Goal: Task Accomplishment & Management: Manage account settings

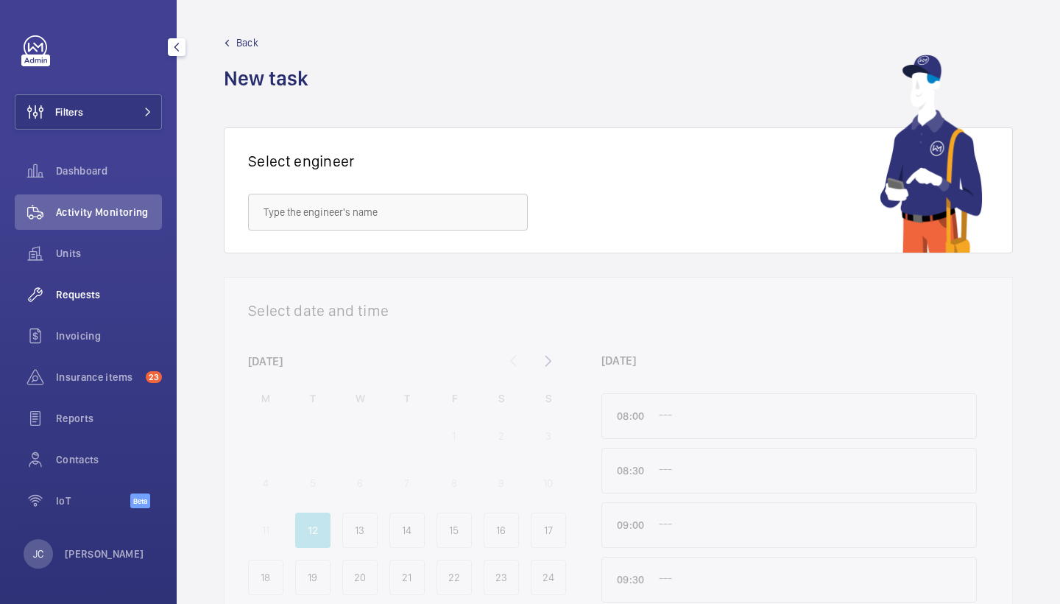
click at [96, 298] on span "Requests" at bounding box center [109, 294] width 106 height 15
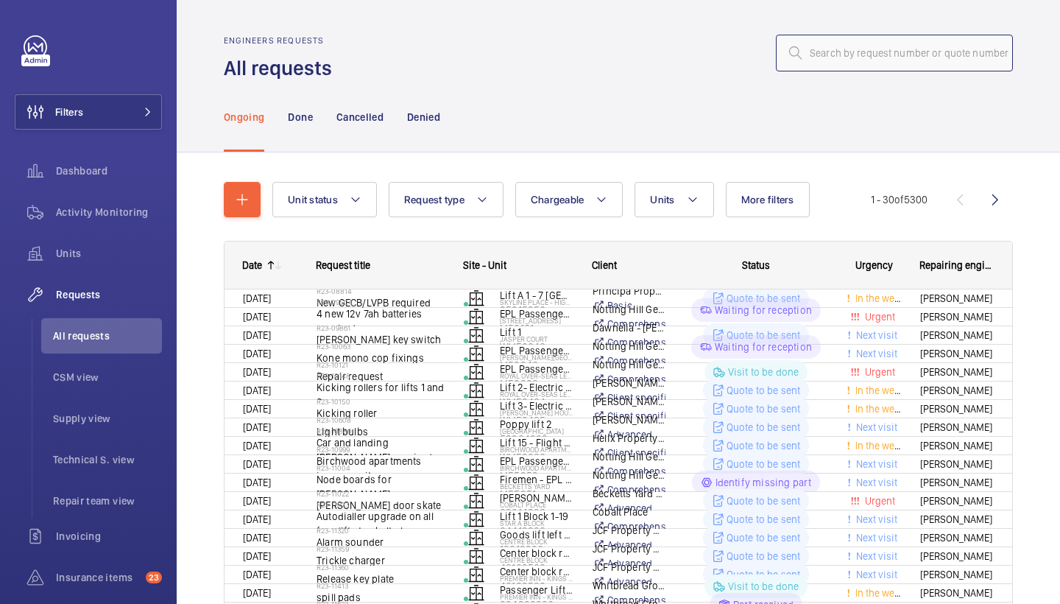
click at [894, 49] on input "text" at bounding box center [894, 53] width 237 height 37
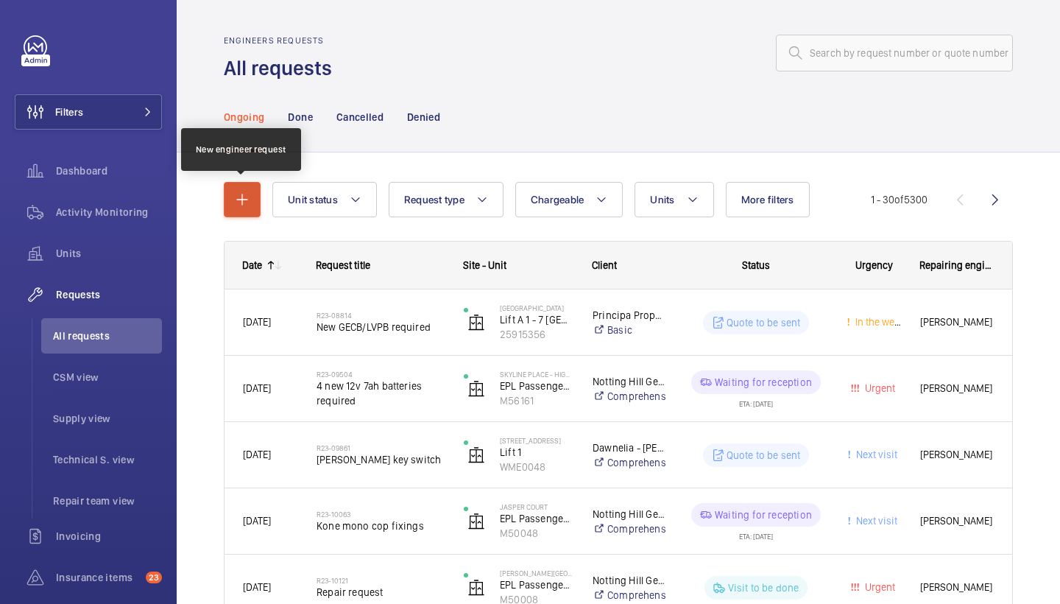
click at [256, 201] on button "button" at bounding box center [242, 199] width 37 height 35
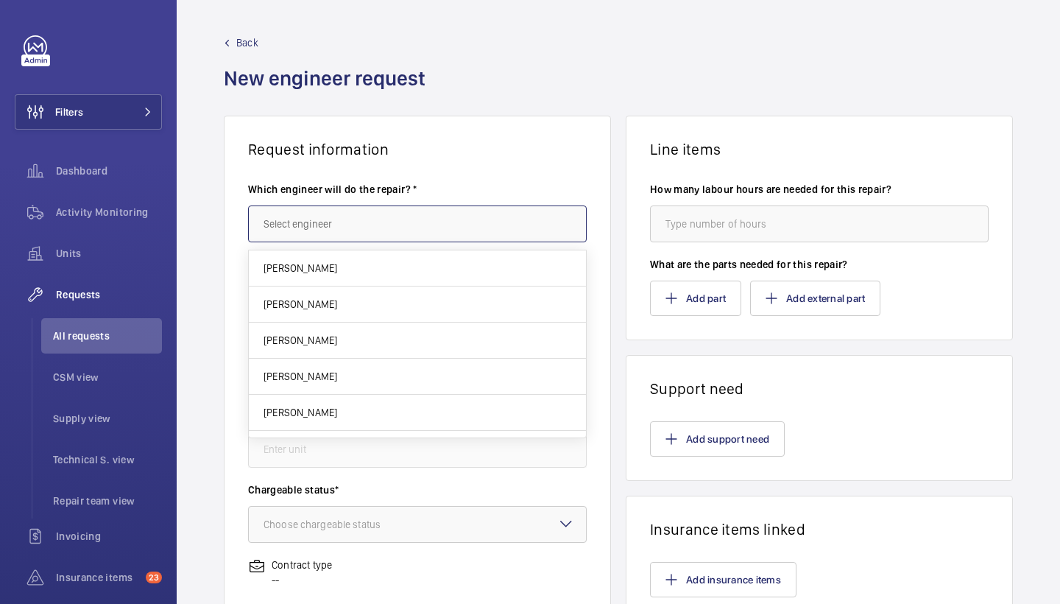
click at [374, 215] on input "text" at bounding box center [417, 223] width 339 height 37
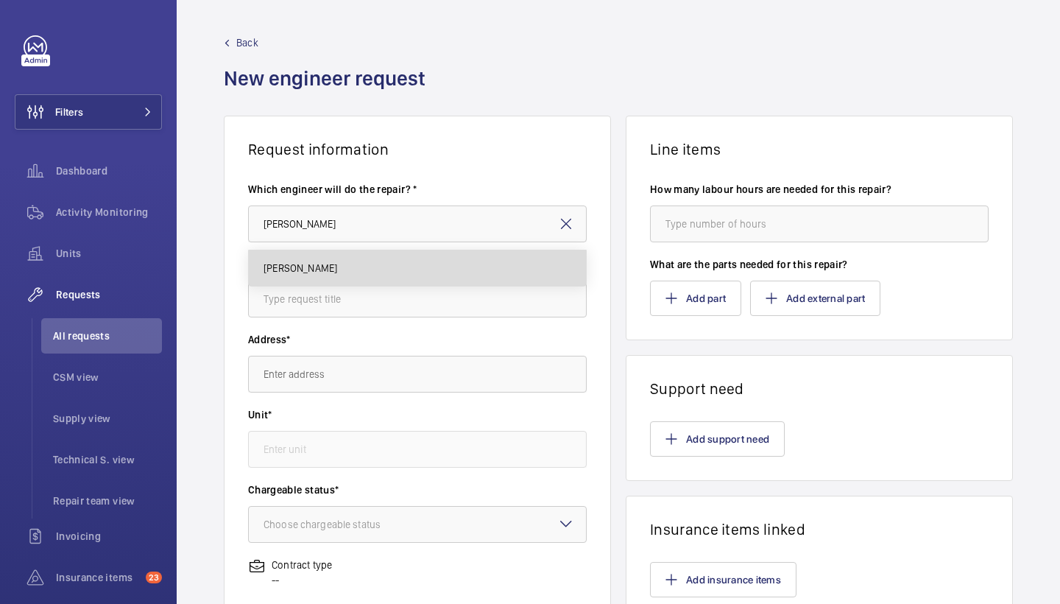
drag, startPoint x: 366, startPoint y: 221, endPoint x: 288, endPoint y: 276, distance: 95.6
click at [288, 276] on mat-option "[PERSON_NAME]" at bounding box center [417, 267] width 337 height 35
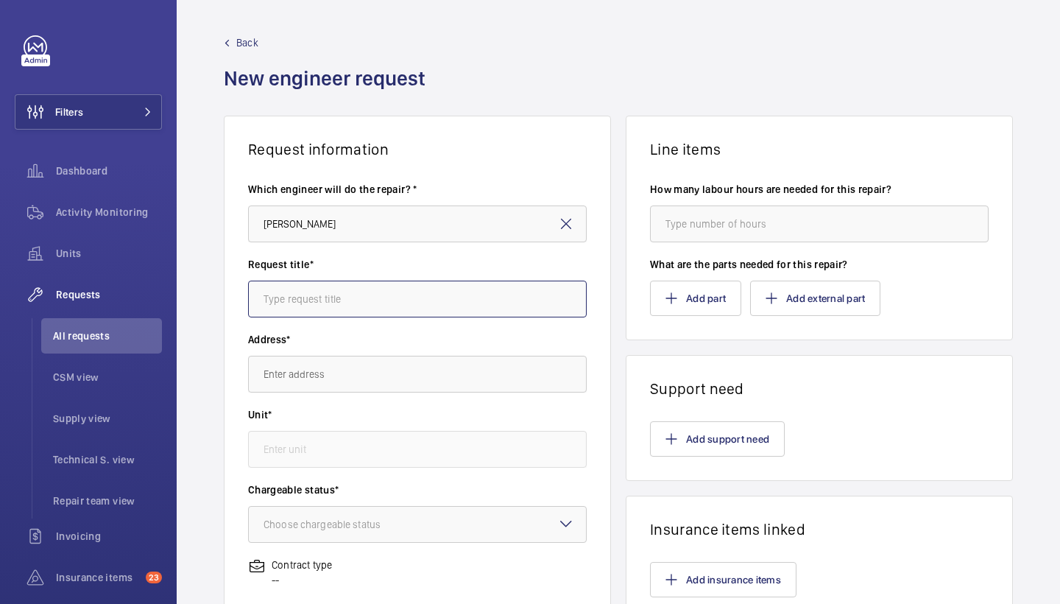
type input "Keith"
click at [347, 291] on input "text" at bounding box center [417, 298] width 339 height 37
click at [265, 300] on input "London west" at bounding box center [417, 298] width 339 height 37
drag, startPoint x: 367, startPoint y: 304, endPoint x: 170, endPoint y: 303, distance: 197.3
click at [170, 303] on mat-sidenav-content "Filters Dashboard Activity Monitoring Units Requests All requests CSM view Supp…" at bounding box center [530, 302] width 1060 height 604
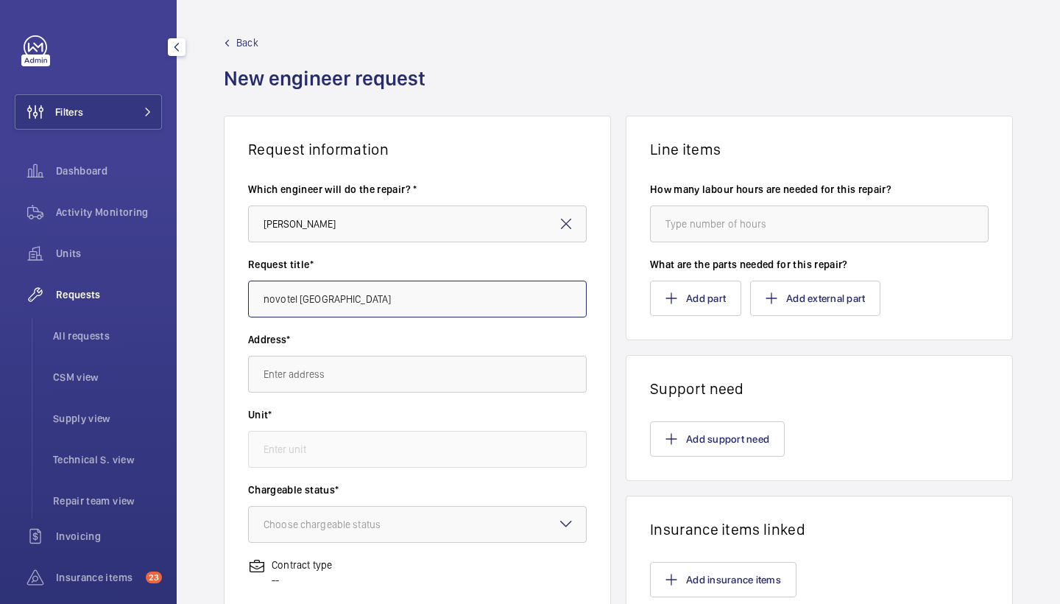
type input "novotel London west"
click at [318, 359] on input "text" at bounding box center [417, 374] width 339 height 37
paste input "novotel London west"
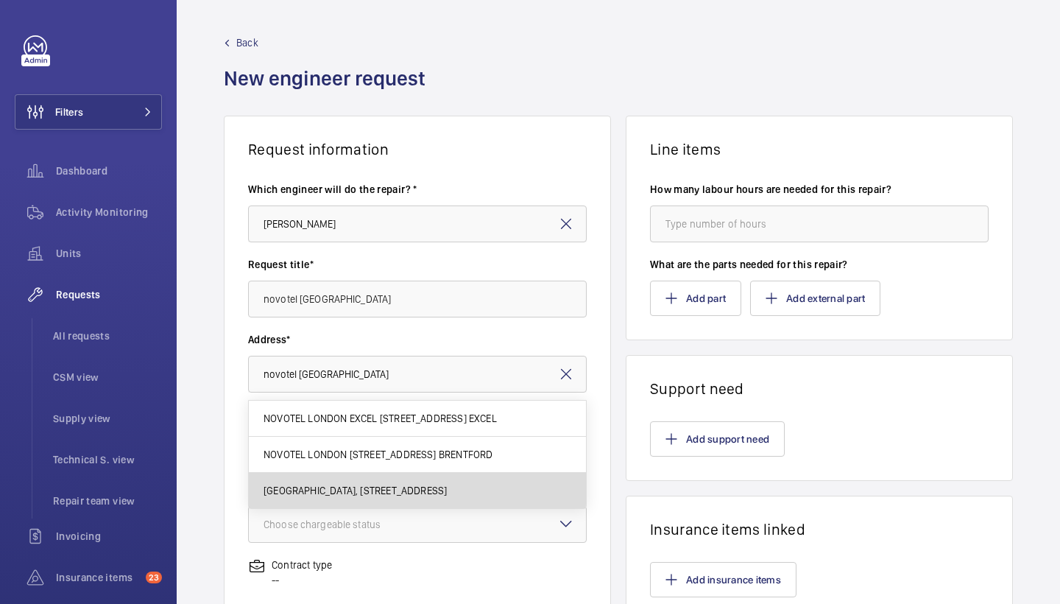
click at [383, 487] on span "NOVOTEL LONDON WEST H0737, NOVOTEL LONDON WEST, 1 Shortlands, Hammersmith Inter…" at bounding box center [355, 490] width 183 height 15
type input "NOVOTEL LONDON WEST H0737, NOVOTEL LONDON WEST, 1 Shortlands, Hammersmith Inter…"
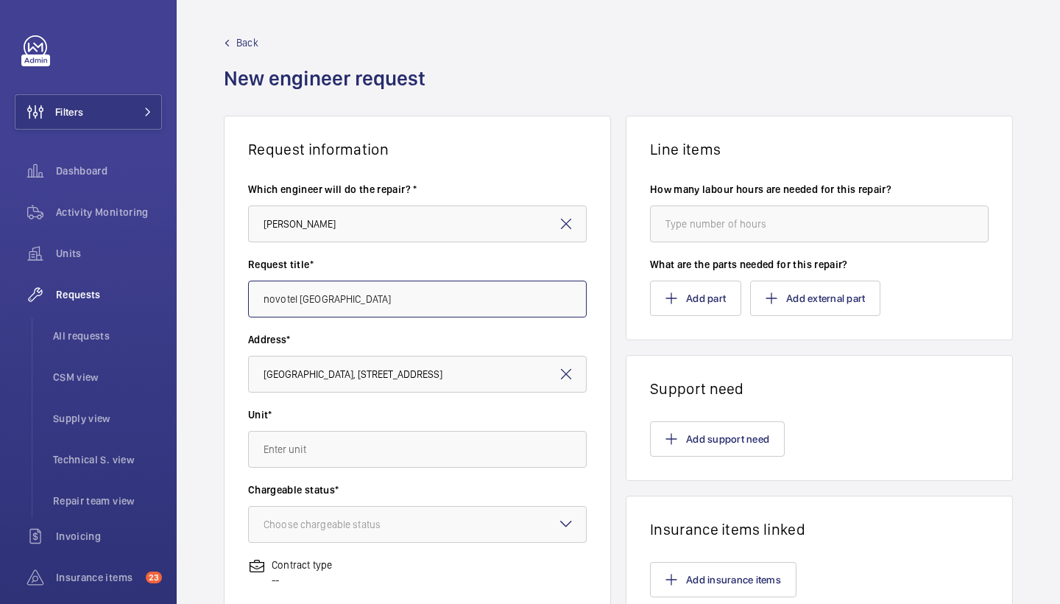
drag, startPoint x: 380, startPoint y: 301, endPoint x: 141, endPoint y: 296, distance: 239.3
click at [141, 296] on mat-sidenav-content "Filters Dashboard Activity Monitoring Units Requests All requests CSM view Supp…" at bounding box center [530, 302] width 1060 height 604
type input "insurance"
click at [342, 474] on div "Unit*" at bounding box center [417, 444] width 339 height 75
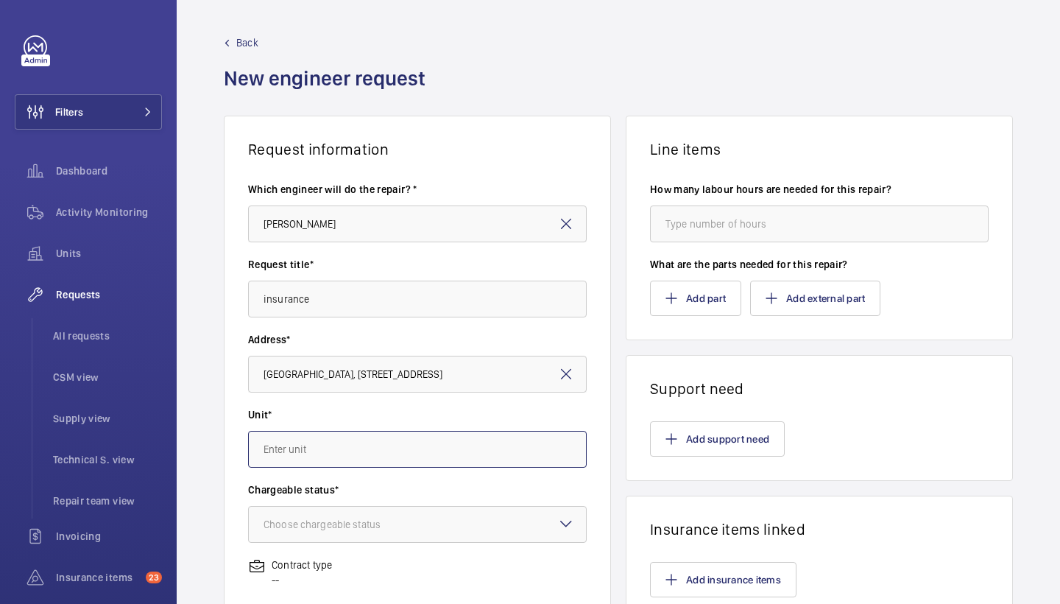
click at [380, 435] on input "text" at bounding box center [417, 449] width 339 height 37
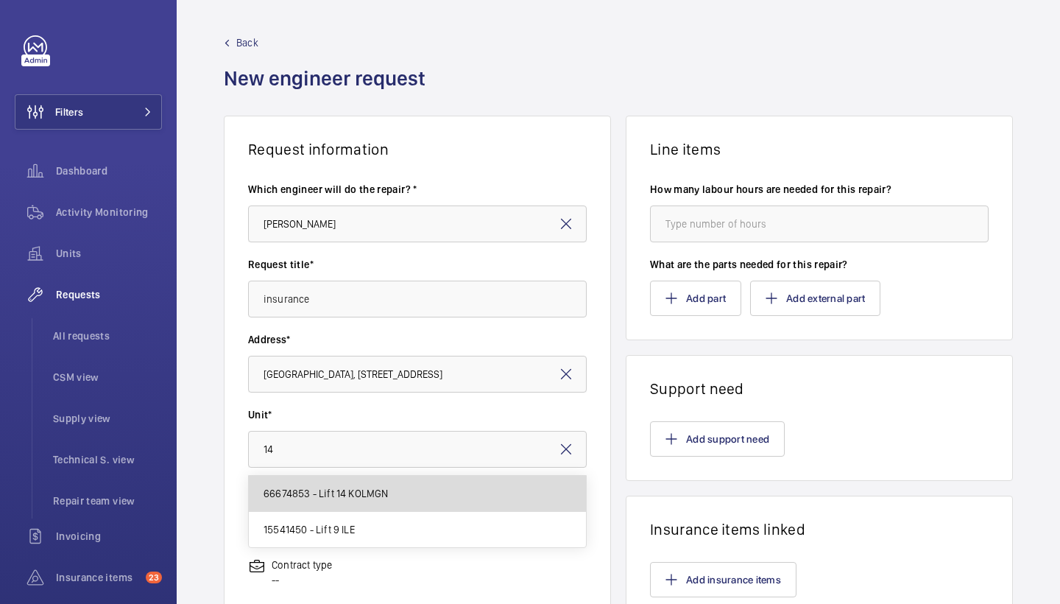
click at [372, 490] on span "66674853 - Lift 14 KOLMGN" at bounding box center [326, 493] width 125 height 15
type input "66674853 - Lift 14 KOLMGN"
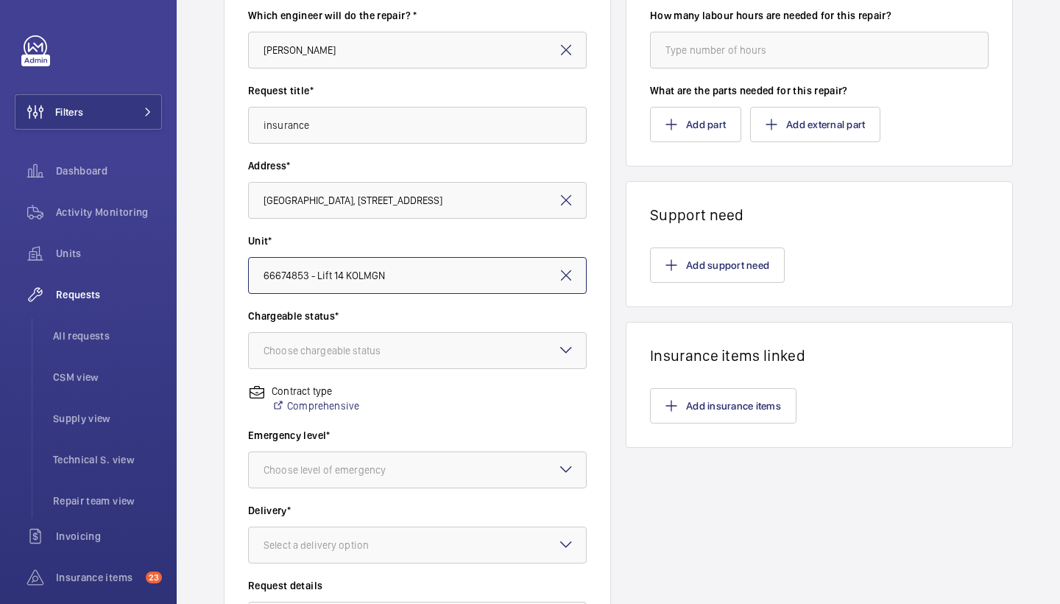
scroll to position [185, 0]
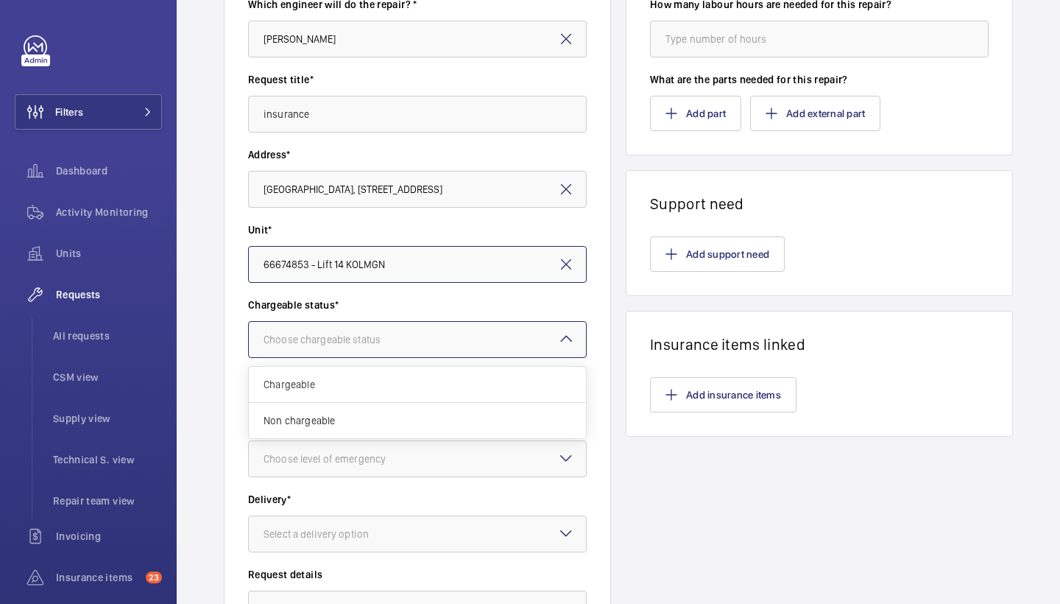
click at [437, 340] on div at bounding box center [417, 339] width 337 height 35
click at [384, 420] on span "Non chargeable" at bounding box center [418, 420] width 308 height 15
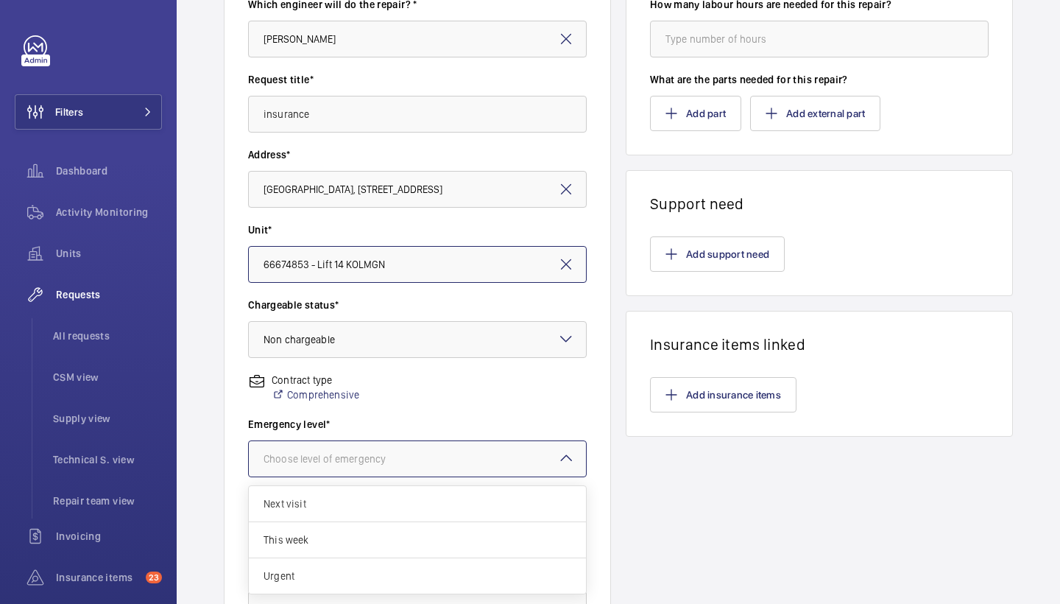
click at [433, 459] on div at bounding box center [417, 458] width 337 height 35
click at [398, 568] on div "Urgent" at bounding box center [417, 575] width 337 height 35
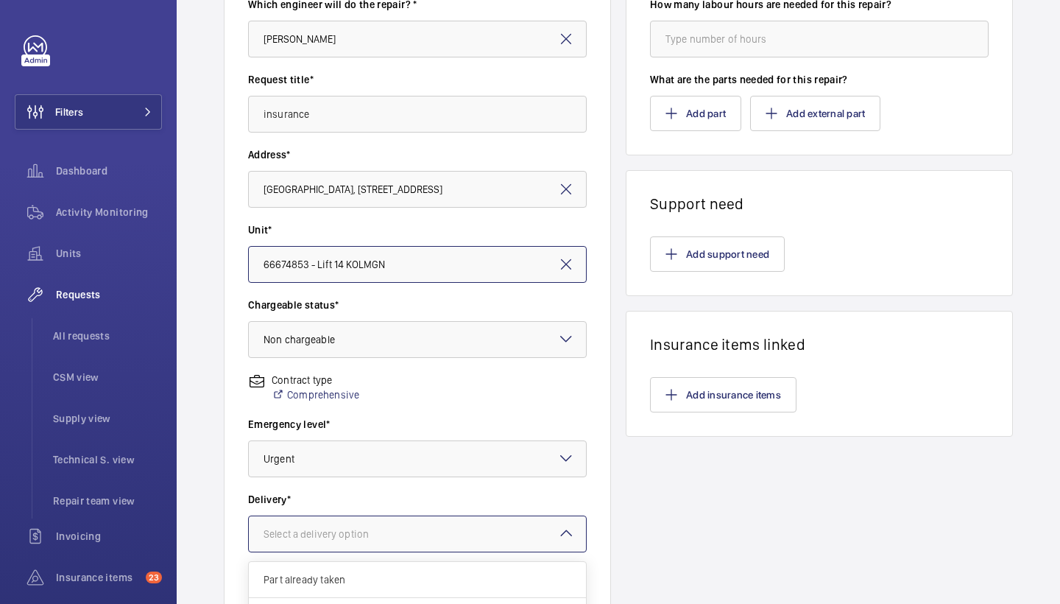
click at [419, 531] on div at bounding box center [417, 533] width 337 height 35
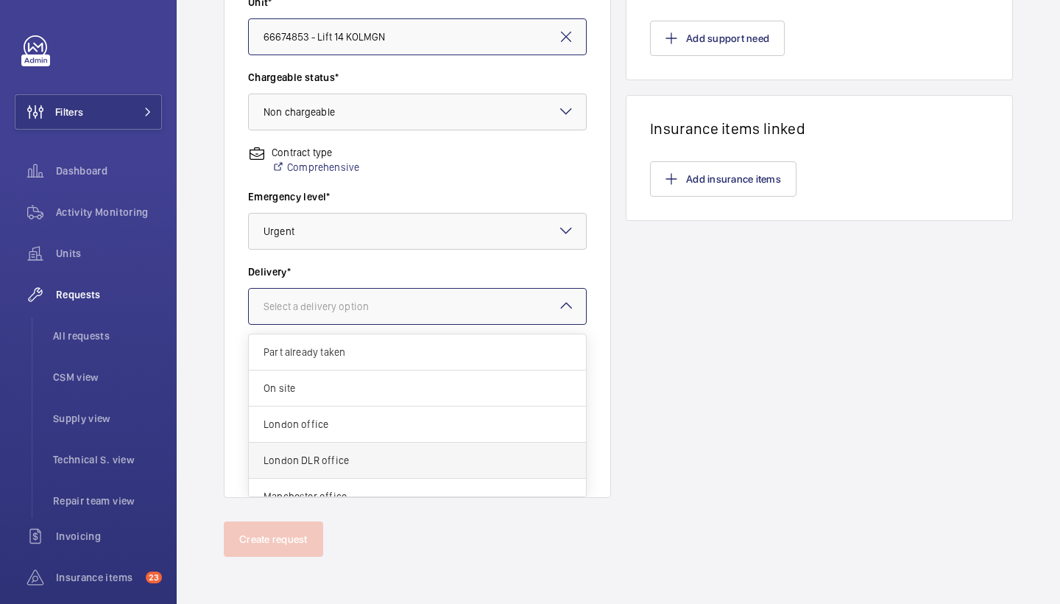
scroll to position [400, 0]
click at [416, 413] on div "London office" at bounding box center [417, 424] width 337 height 36
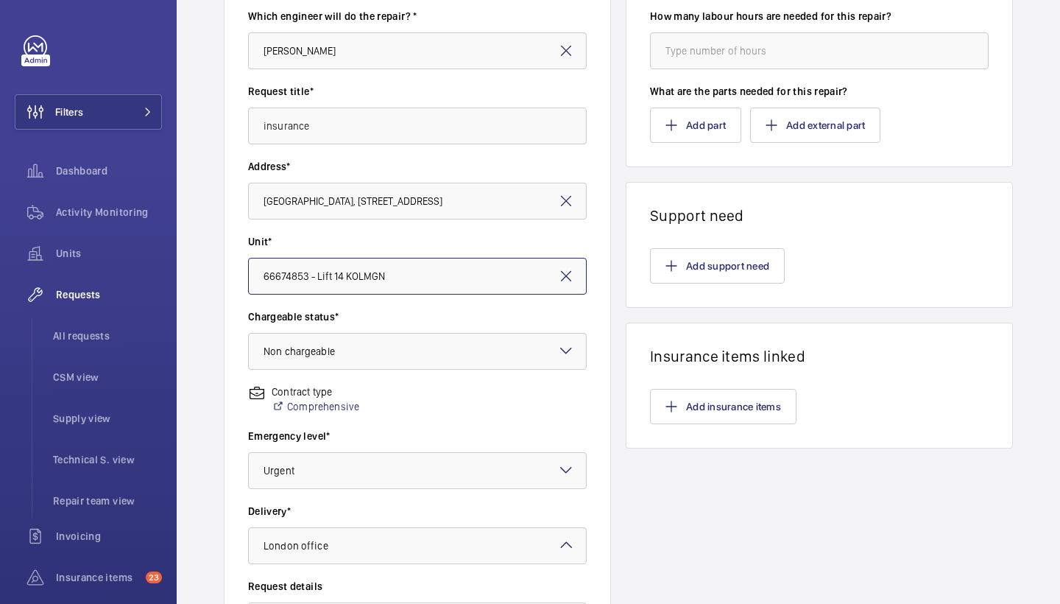
scroll to position [167, 0]
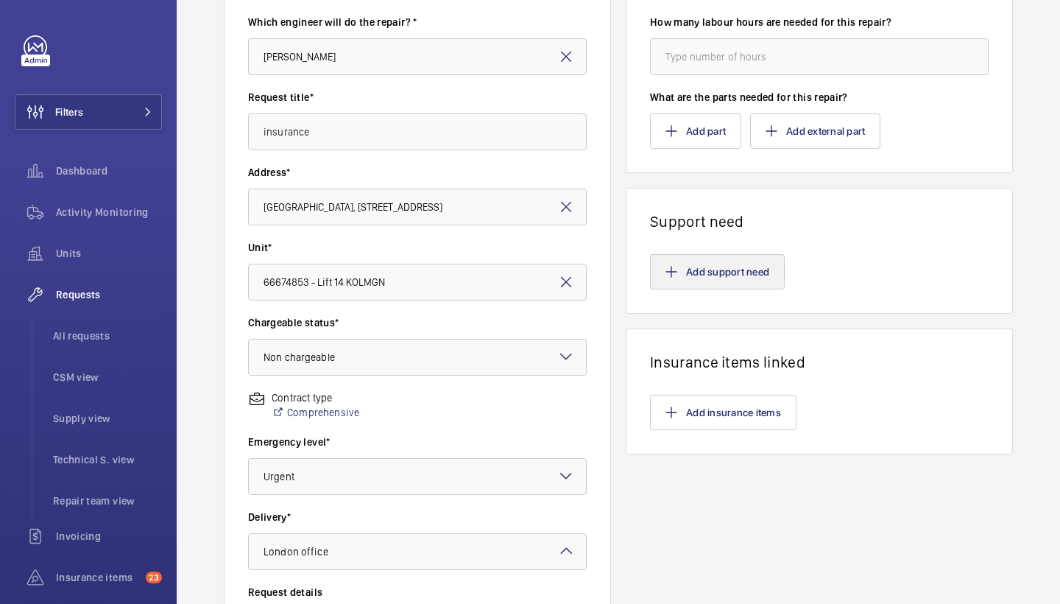
click at [762, 266] on button "Add support need" at bounding box center [717, 271] width 135 height 35
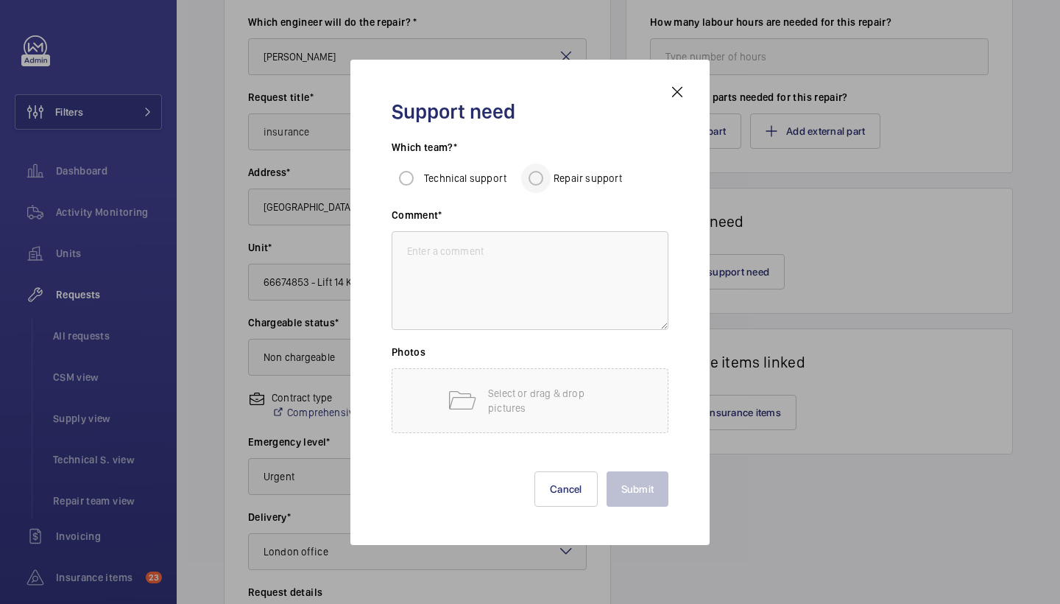
click at [550, 186] on div at bounding box center [535, 177] width 35 height 35
radio input "true"
click at [558, 279] on textarea at bounding box center [530, 280] width 277 height 99
drag, startPoint x: 467, startPoint y: 271, endPoint x: 359, endPoint y: 174, distance: 144.9
click at [359, 174] on div "Support need Which team?* Technical support Repair support Comment* Lift 14 - P…" at bounding box center [529, 302] width 359 height 485
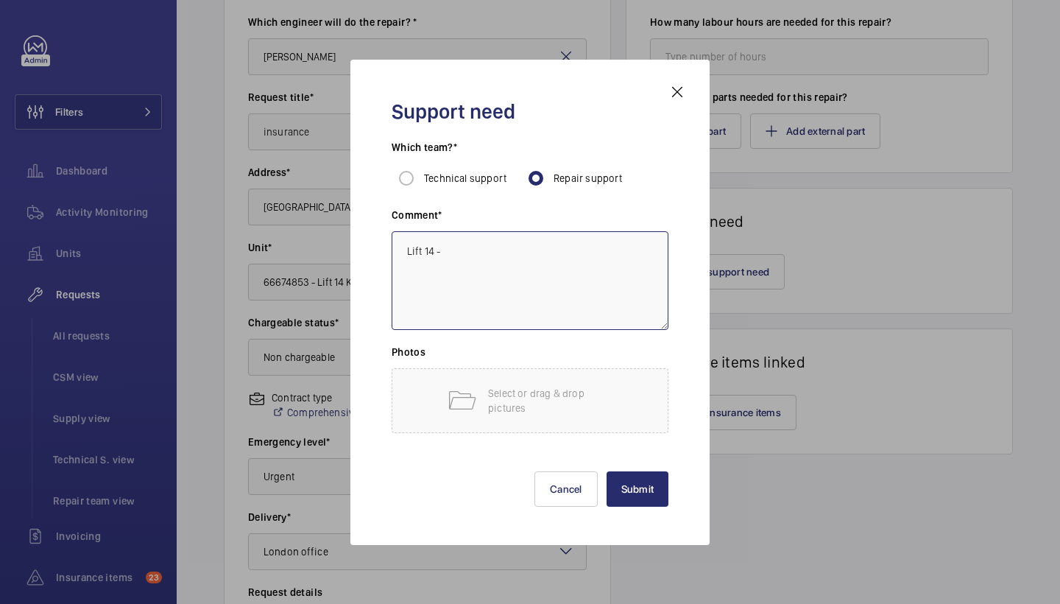
drag, startPoint x: 477, startPoint y: 244, endPoint x: 266, endPoint y: 245, distance: 210.5
click at [266, 245] on div "Support need Which team?* Technical support Repair support Comment* Lift 14 - P…" at bounding box center [530, 302] width 1060 height 604
paste textarea
type textarea "Lift 14 -"
drag, startPoint x: 467, startPoint y: 245, endPoint x: 194, endPoint y: 244, distance: 273.1
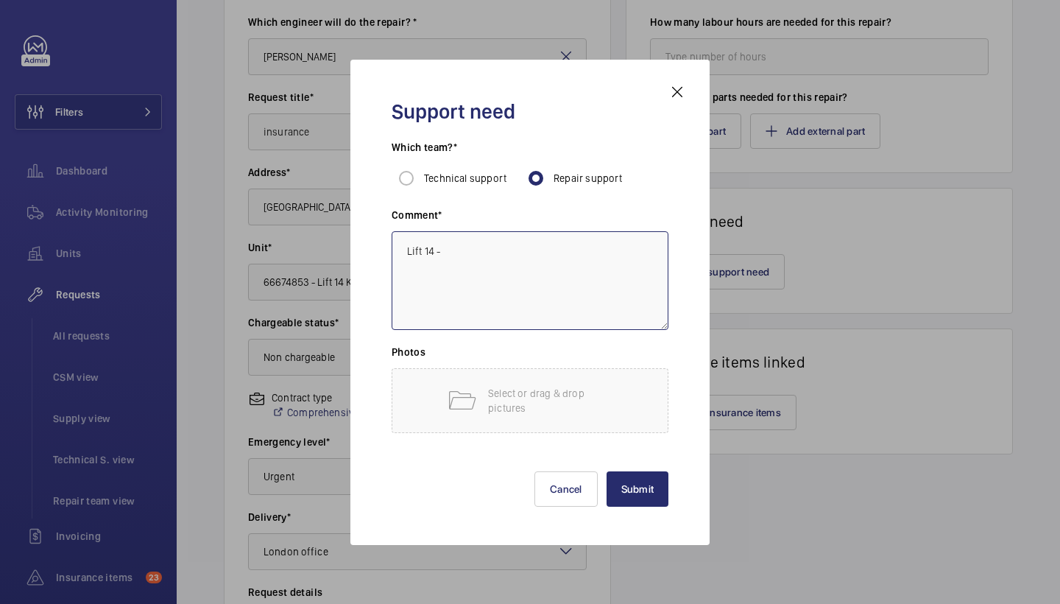
click at [194, 245] on div "Support need Which team?* Technical support Repair support Comment* Lift 14 - P…" at bounding box center [530, 302] width 1060 height 604
paste textarea "Lift 14 - The top floor landing door lock release system is inoperartive and sh…"
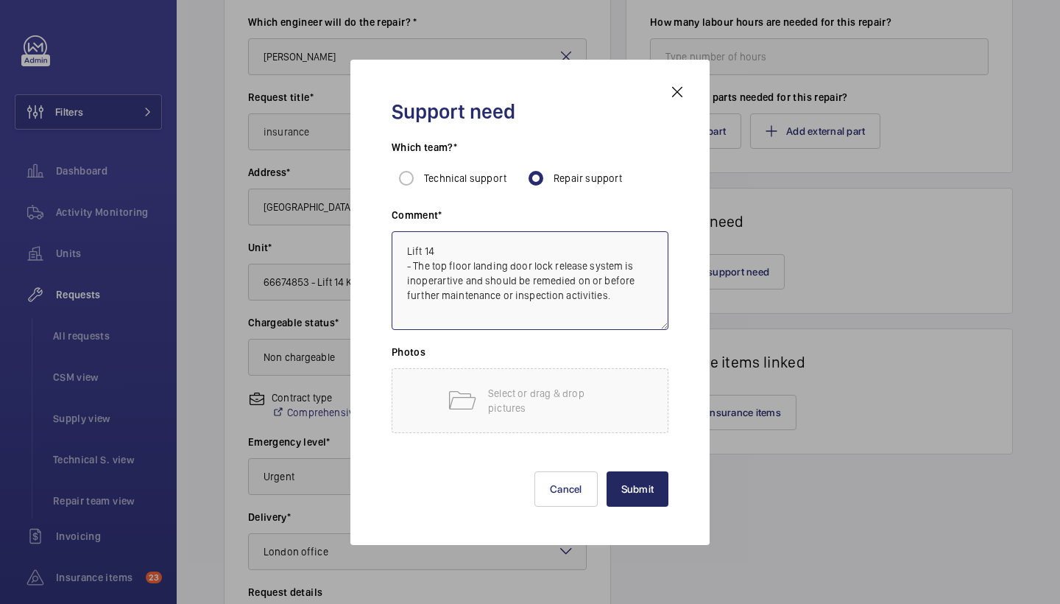
type textarea "Lift 14 - The top floor landing door lock release system is inoperartive and sh…"
click at [638, 473] on button "Submit" at bounding box center [638, 488] width 63 height 35
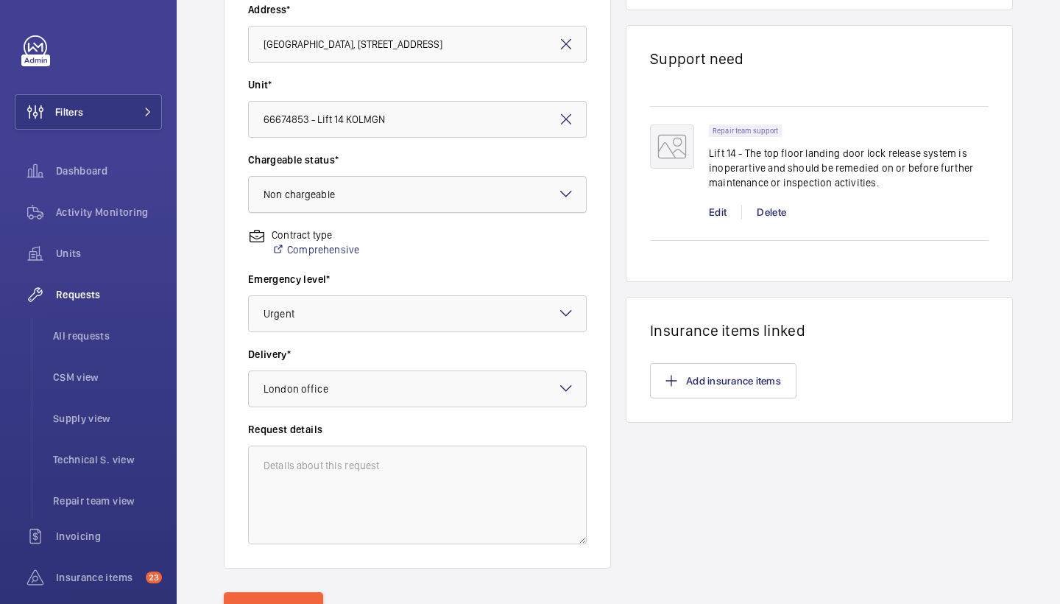
scroll to position [342, 0]
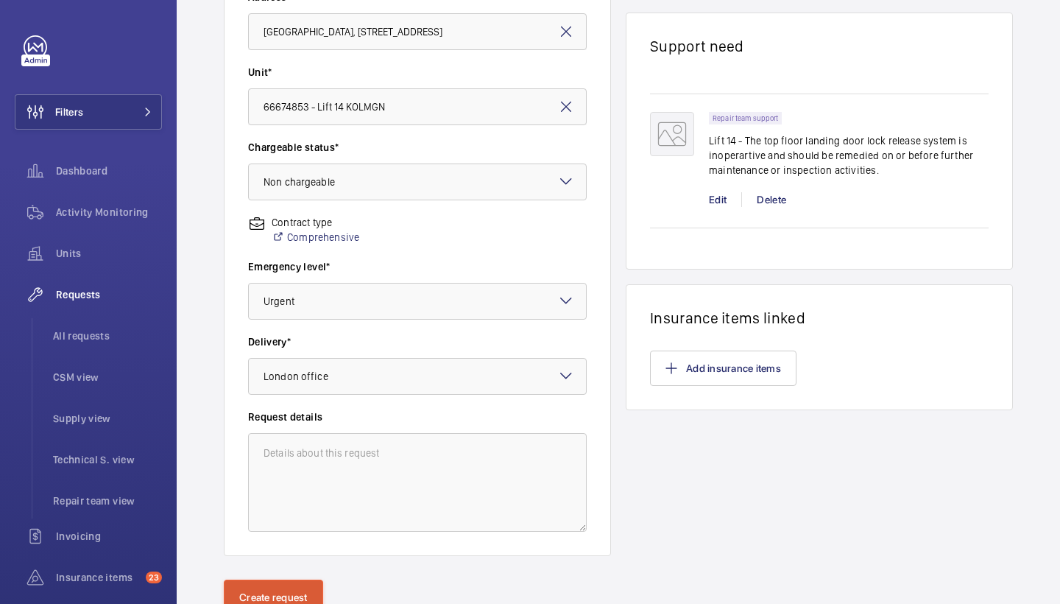
click at [279, 589] on button "Create request" at bounding box center [273, 596] width 99 height 35
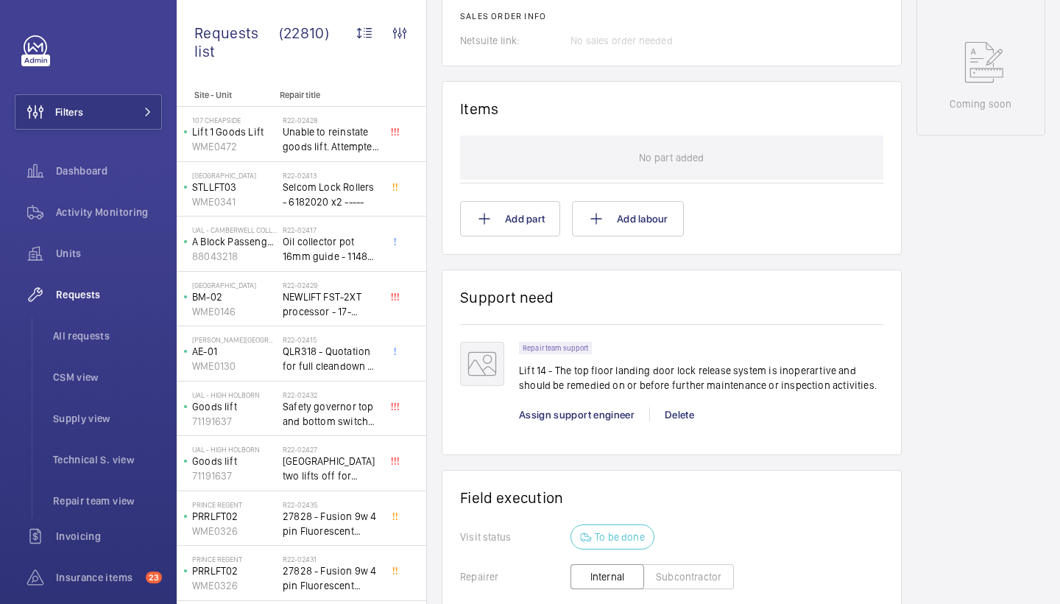
scroll to position [796, 0]
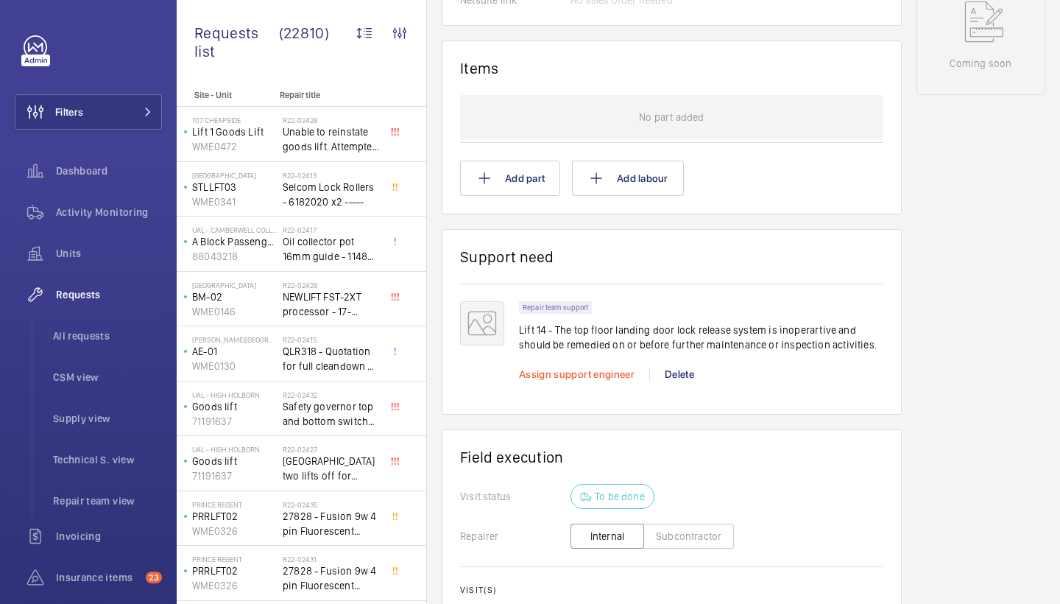
click at [551, 378] on span "Assign support engineer" at bounding box center [577, 374] width 116 height 12
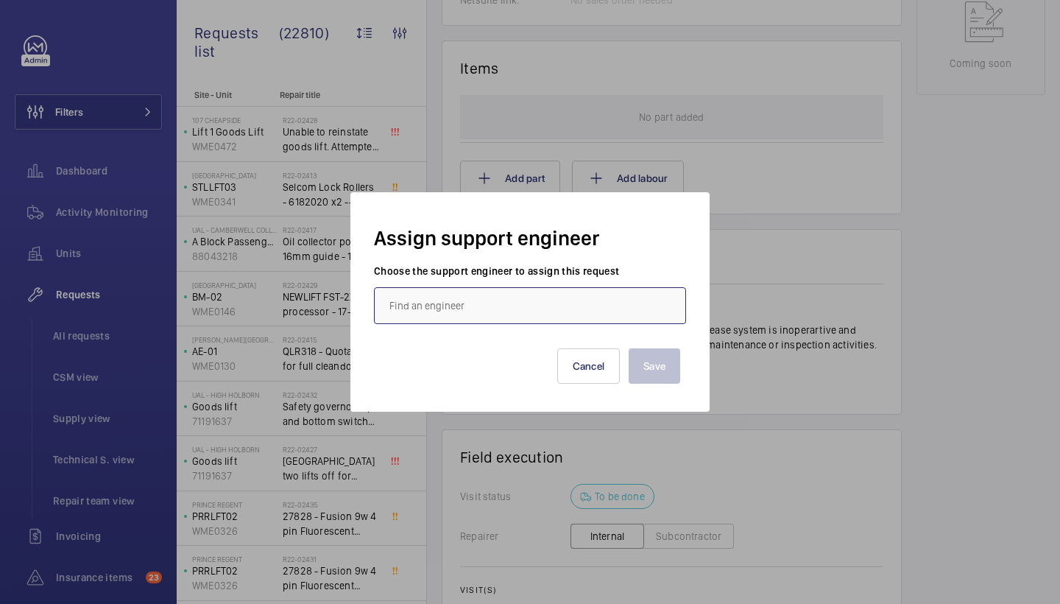
click at [462, 314] on input "text" at bounding box center [530, 305] width 312 height 37
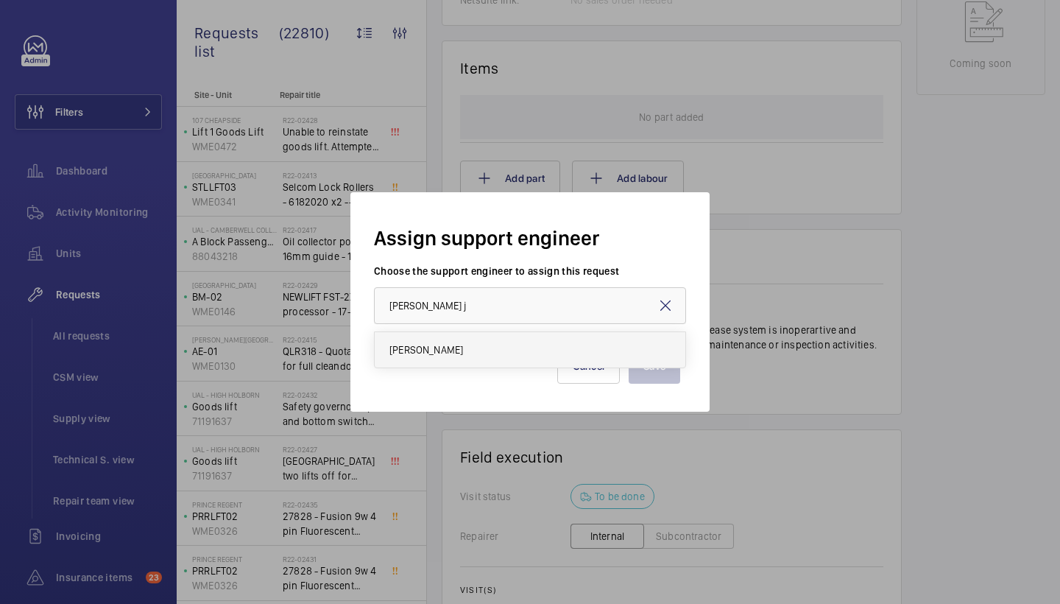
click at [448, 351] on mat-option "Dan Jarvis" at bounding box center [530, 349] width 311 height 35
type input "Dan Jarvis"
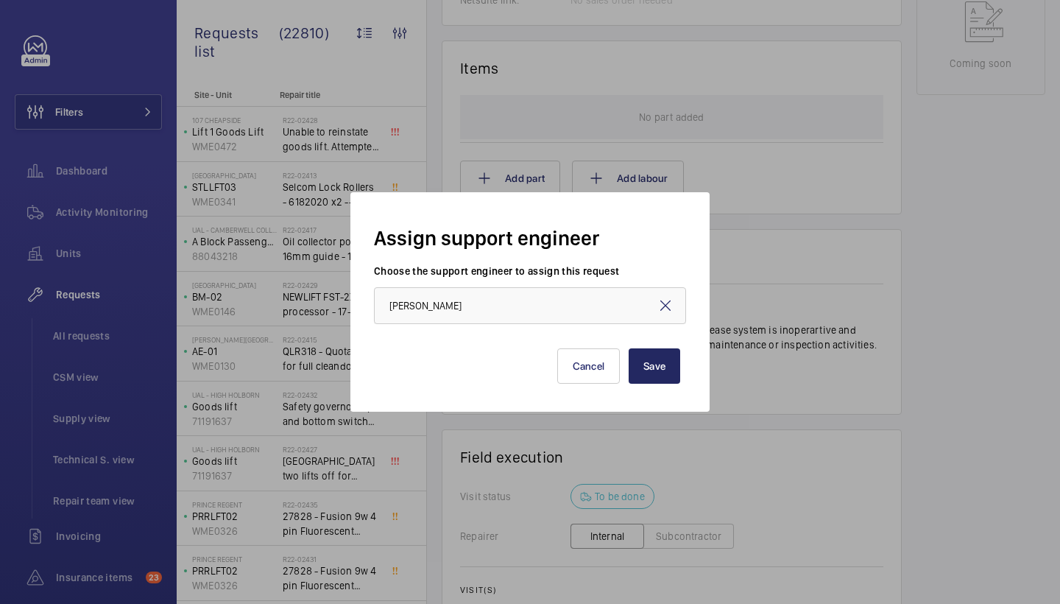
click at [679, 376] on button "Save" at bounding box center [655, 365] width 52 height 35
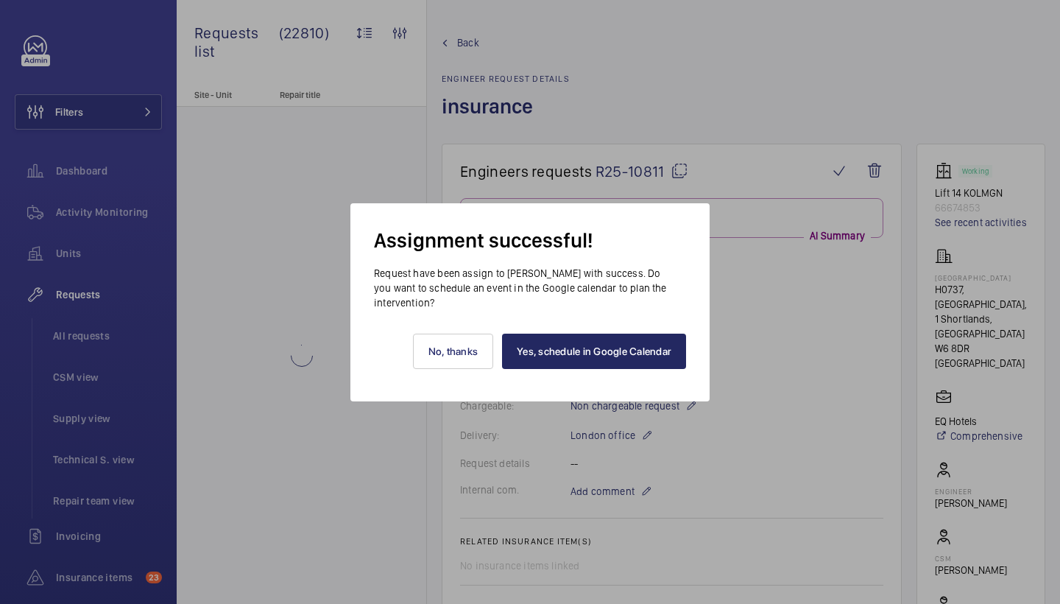
click at [649, 352] on link "Yes, schedule in Google Calendar" at bounding box center [594, 350] width 184 height 35
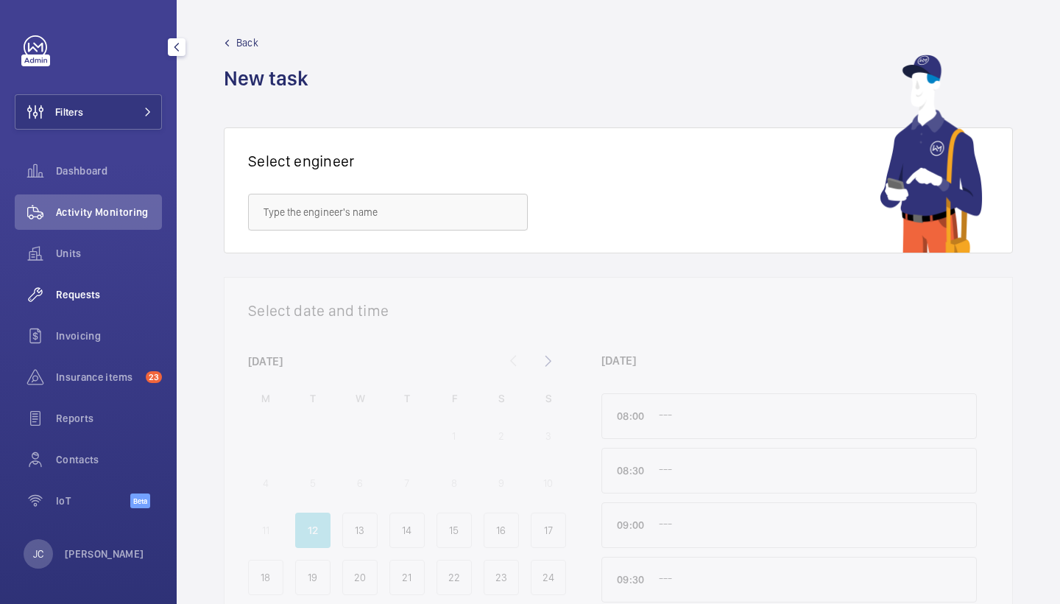
click at [105, 292] on span "Requests" at bounding box center [109, 294] width 106 height 15
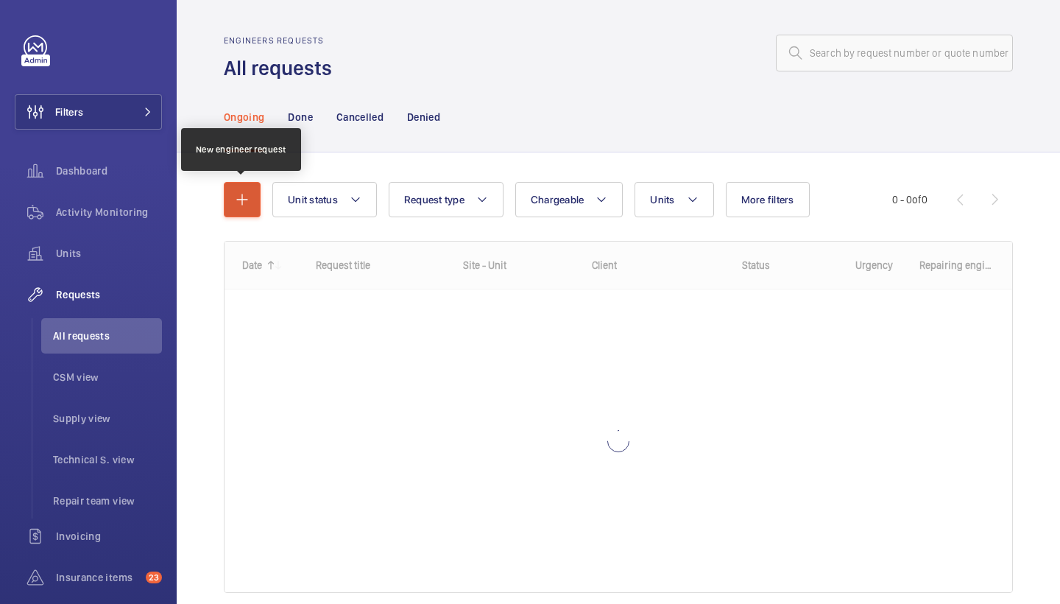
click at [248, 208] on button "button" at bounding box center [242, 199] width 37 height 35
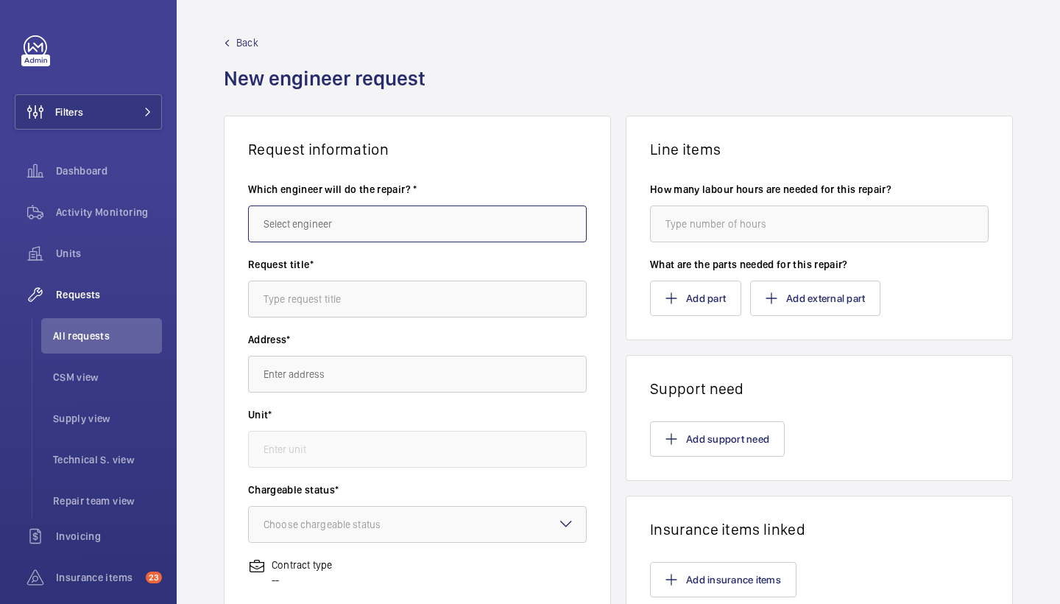
click at [337, 239] on input "text" at bounding box center [417, 223] width 339 height 37
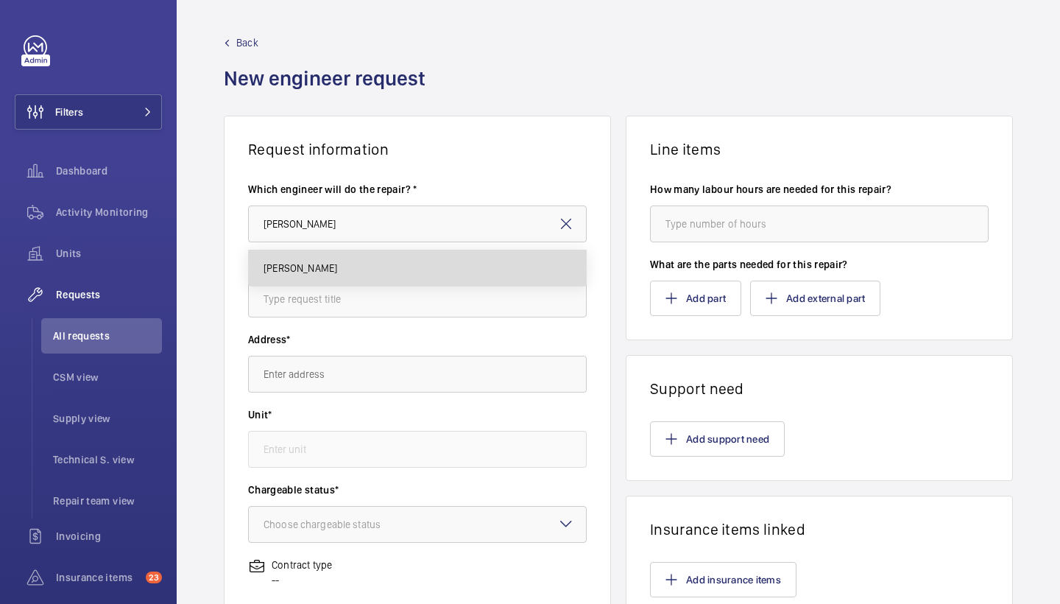
drag, startPoint x: 333, startPoint y: 244, endPoint x: 317, endPoint y: 275, distance: 34.9
click at [317, 275] on mat-option "[PERSON_NAME]" at bounding box center [417, 267] width 337 height 35
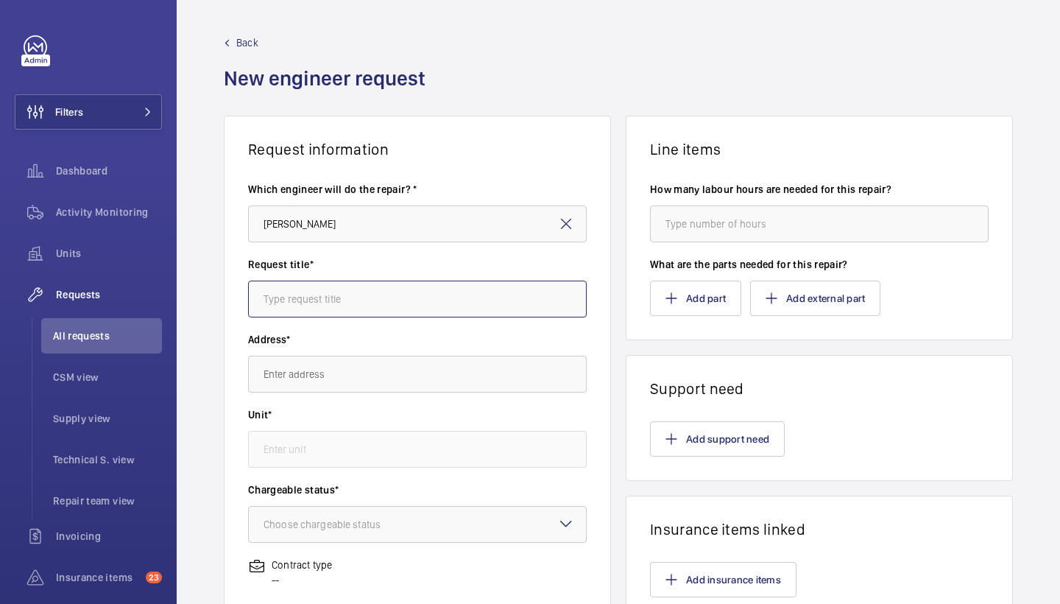
type input "[PERSON_NAME]"
click at [429, 294] on input "text" at bounding box center [417, 298] width 339 height 37
type input "insurance"
click at [384, 385] on input "text" at bounding box center [417, 374] width 339 height 37
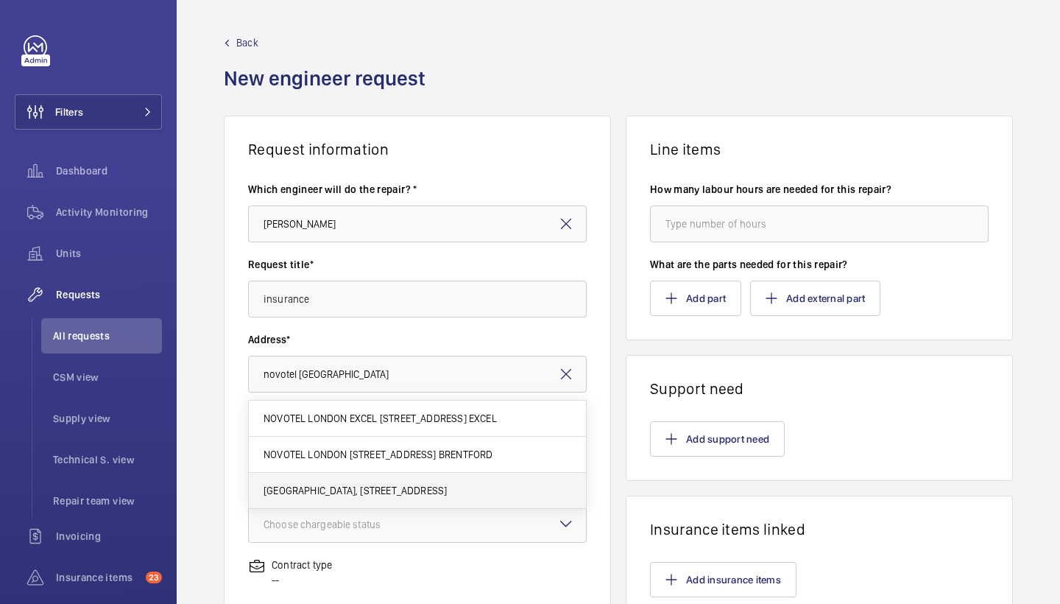
click at [373, 501] on mat-option "[GEOGRAPHIC_DATA], [STREET_ADDRESS]" at bounding box center [417, 490] width 337 height 35
type input "[GEOGRAPHIC_DATA], [STREET_ADDRESS]"
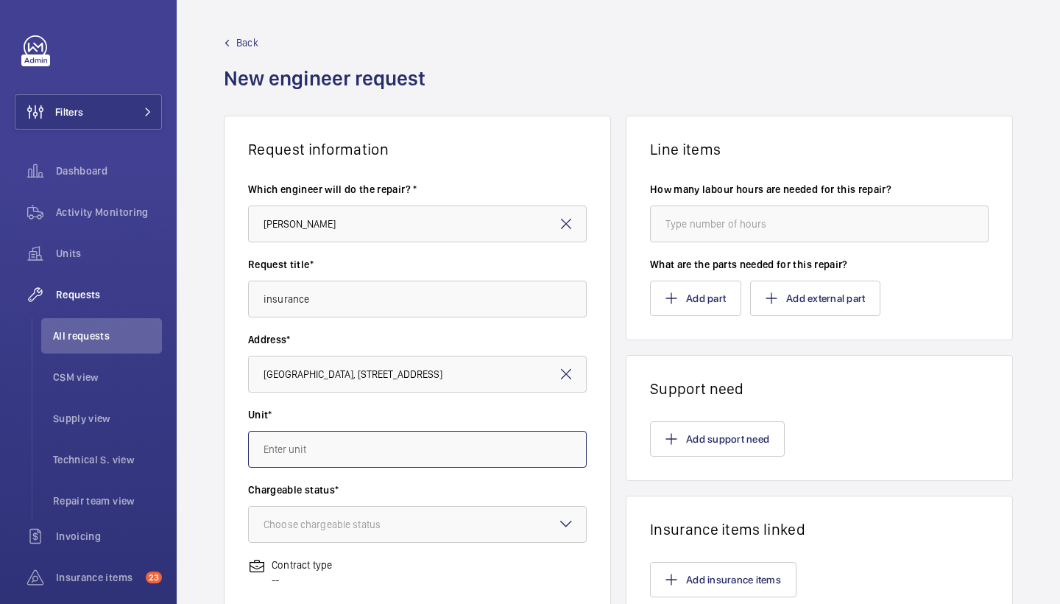
click at [380, 462] on input "text" at bounding box center [417, 449] width 339 height 37
click at [344, 522] on span "66530205 - Lift 15 KOLMGN" at bounding box center [327, 529] width 127 height 15
type input "66530205 - Lift 15 KOLMGN"
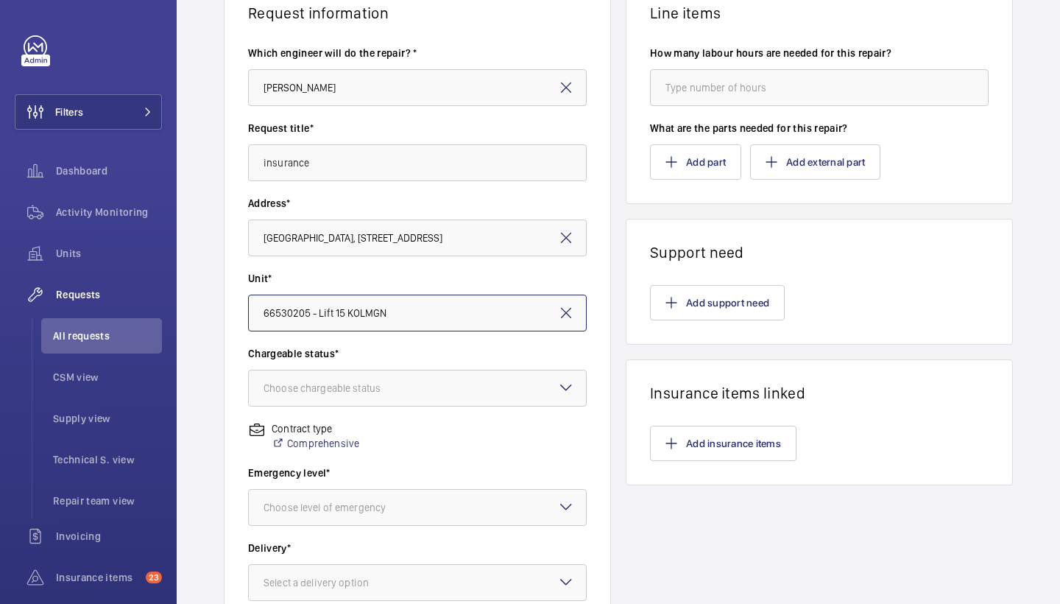
scroll to position [138, 0]
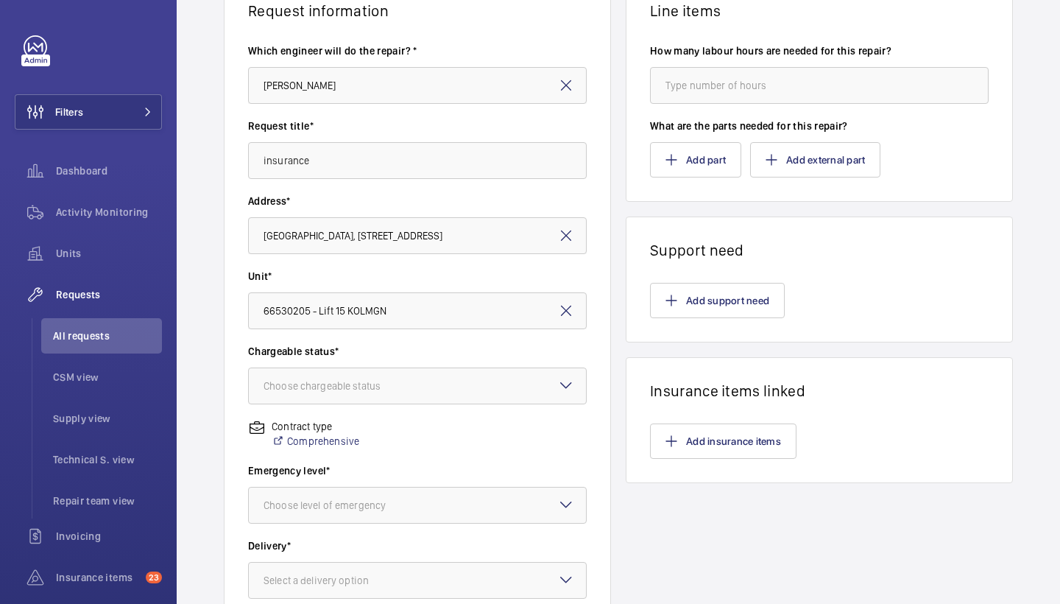
click at [378, 417] on div "Chargeable status* Choose chargeable status" at bounding box center [417, 381] width 339 height 75
click at [383, 406] on div "Chargeable status* Choose chargeable status" at bounding box center [417, 381] width 339 height 75
click at [386, 401] on div at bounding box center [417, 385] width 337 height 35
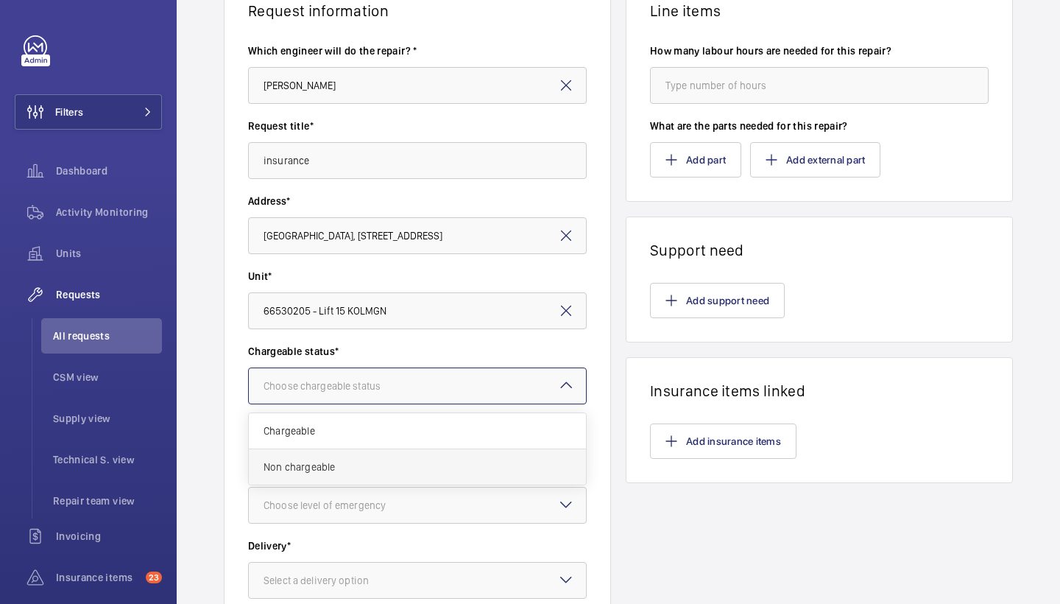
click at [342, 474] on div "Non chargeable" at bounding box center [417, 466] width 337 height 35
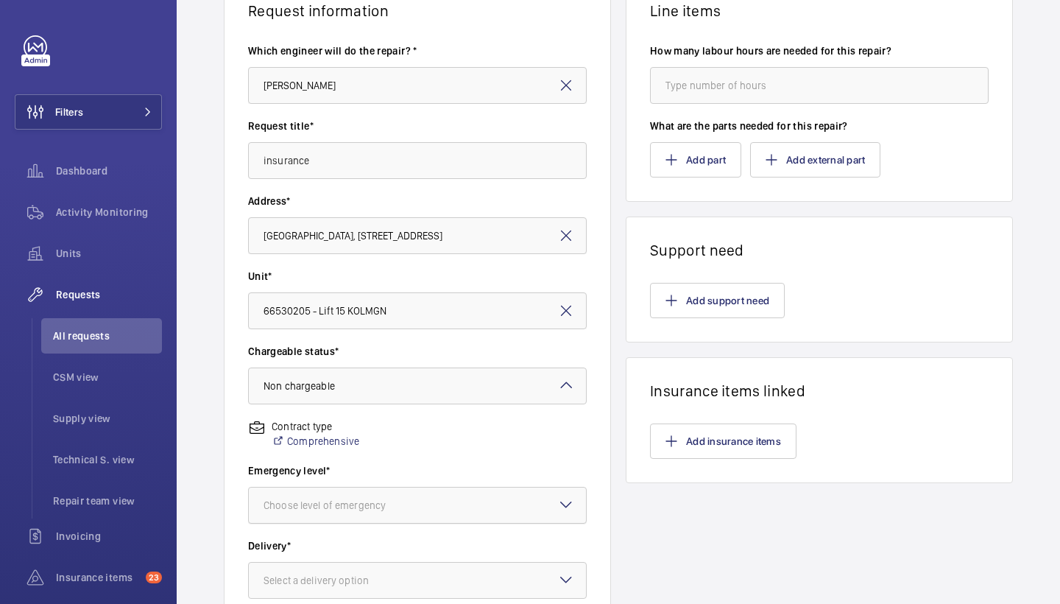
click at [364, 500] on div "Choose level of emergency" at bounding box center [343, 505] width 159 height 15
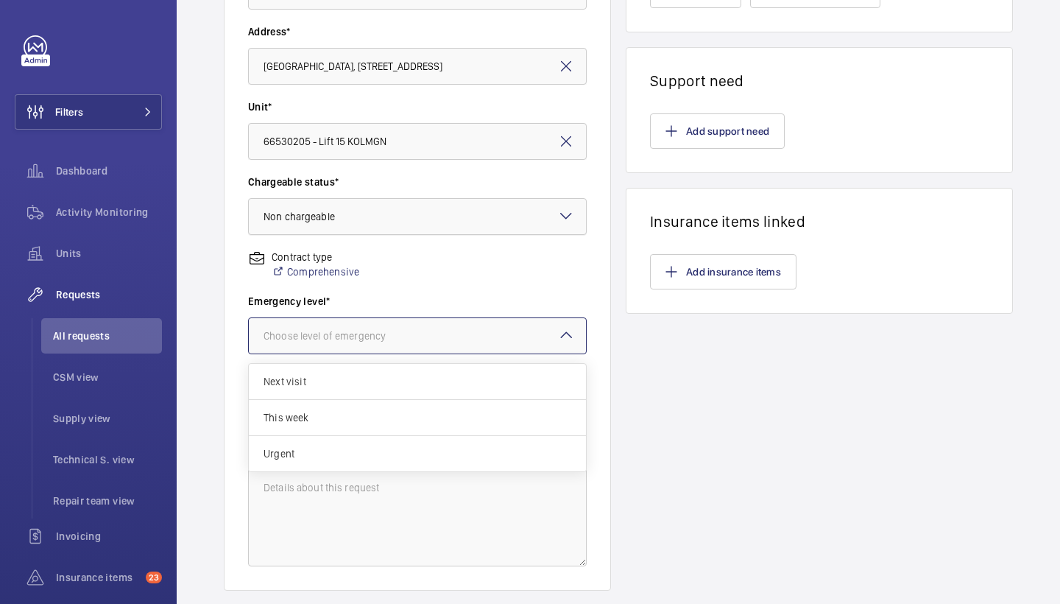
scroll to position [311, 0]
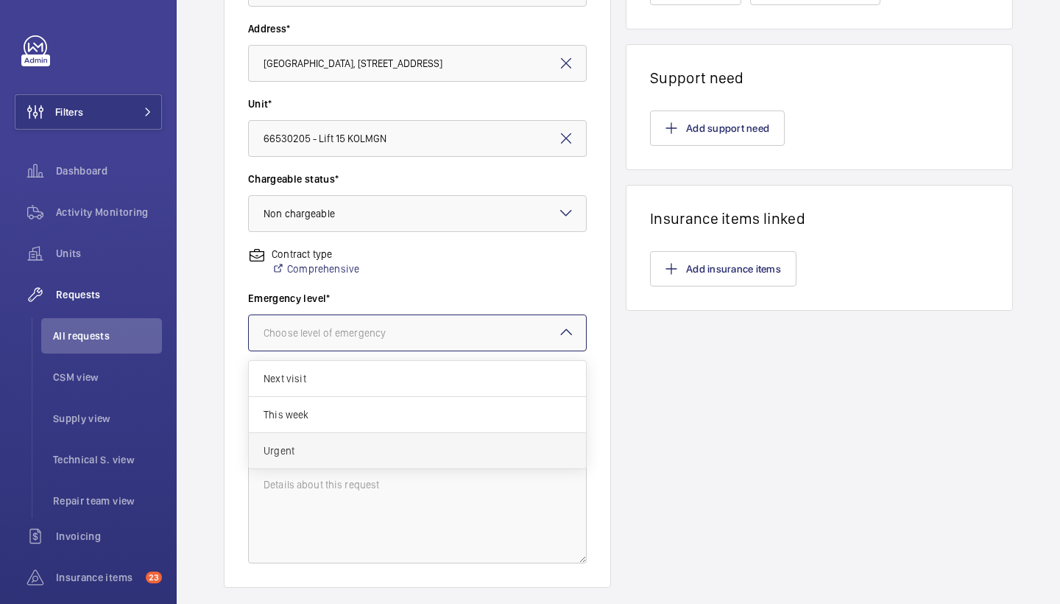
click at [370, 442] on div "Urgent" at bounding box center [417, 450] width 337 height 35
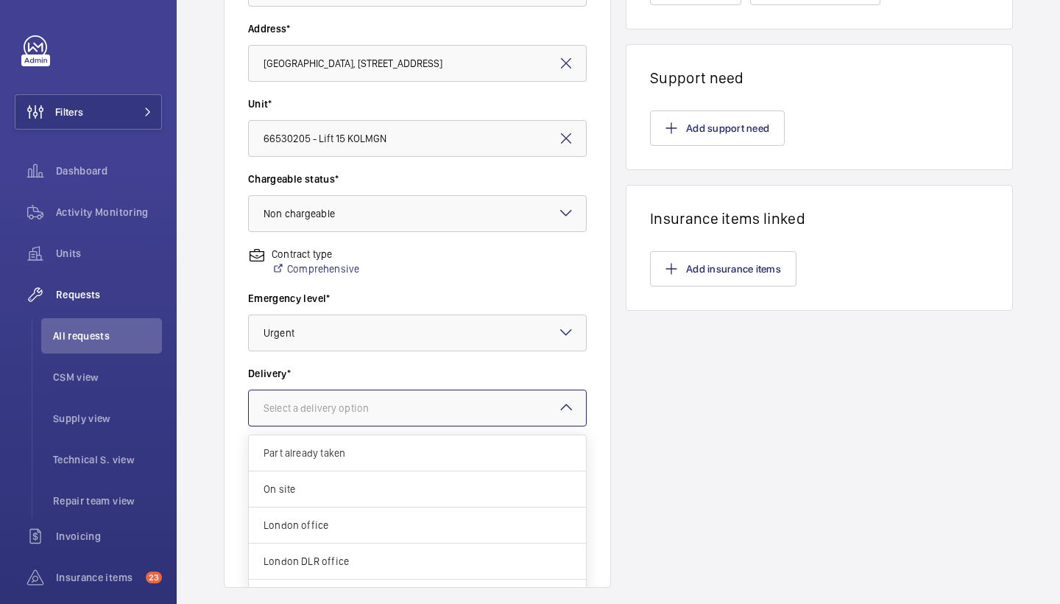
click at [376, 416] on div at bounding box center [417, 407] width 337 height 35
click at [326, 525] on span "London office" at bounding box center [418, 525] width 308 height 15
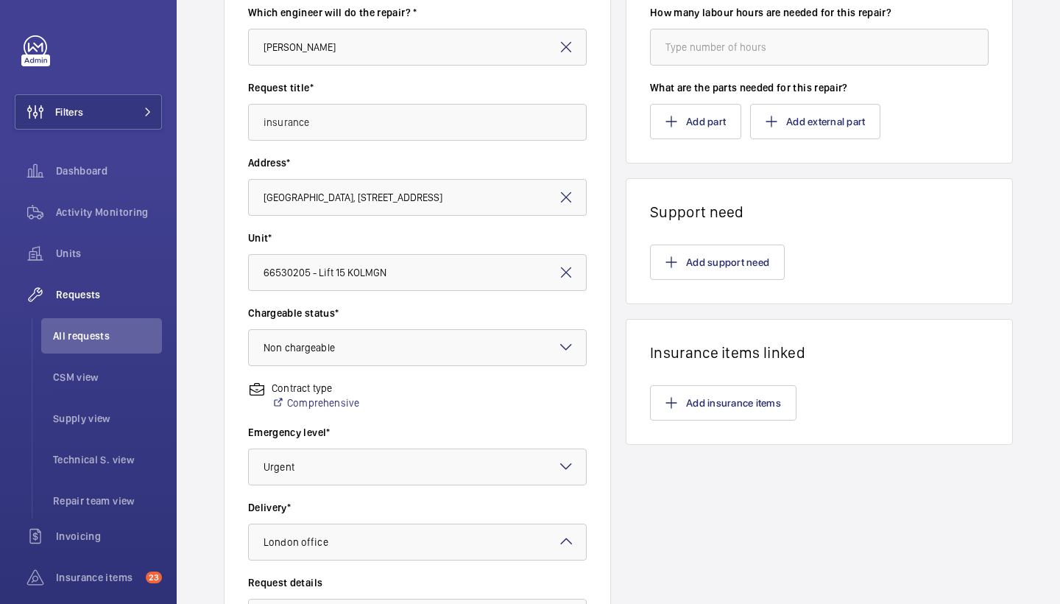
scroll to position [155, 0]
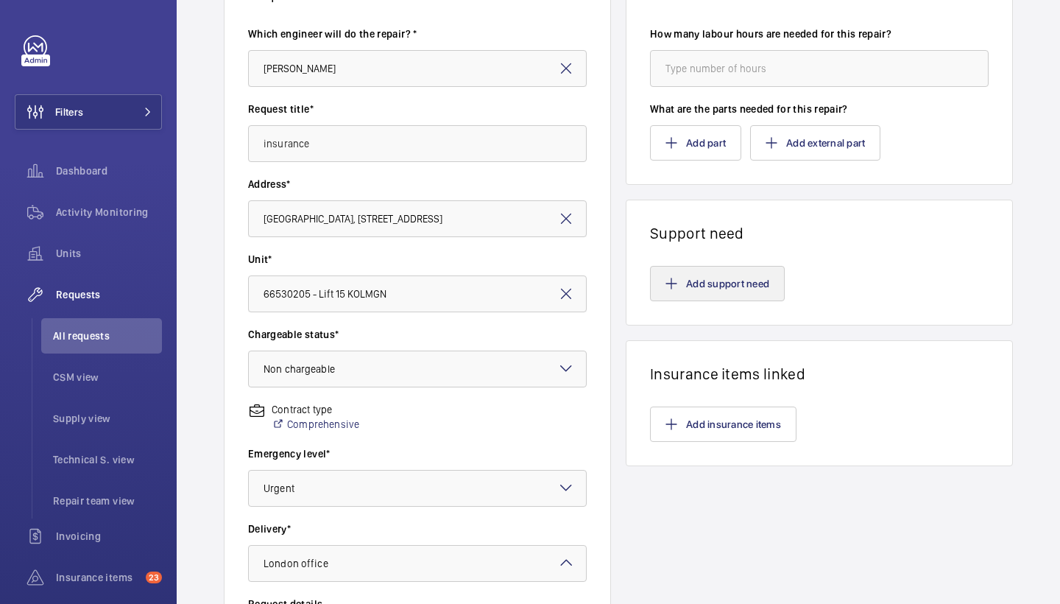
click at [719, 276] on button "Add support need" at bounding box center [717, 283] width 135 height 35
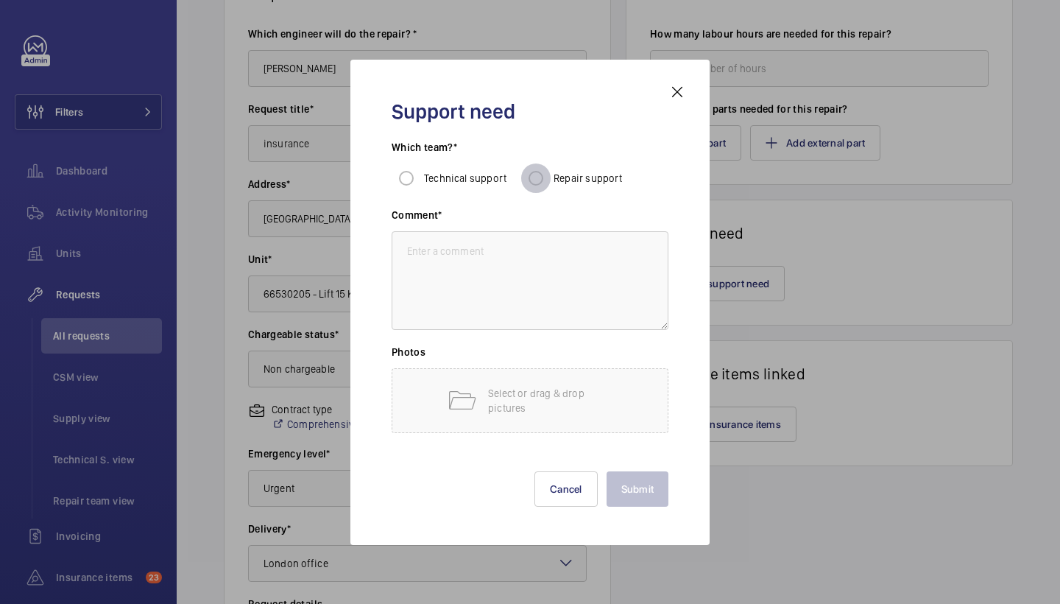
click at [540, 178] on input "Repair support" at bounding box center [535, 177] width 29 height 29
radio input "true"
click at [523, 311] on textarea at bounding box center [530, 280] width 277 height 99
paste textarea "Lift 15 - The counterweight will contact its buffer before the car operates the…"
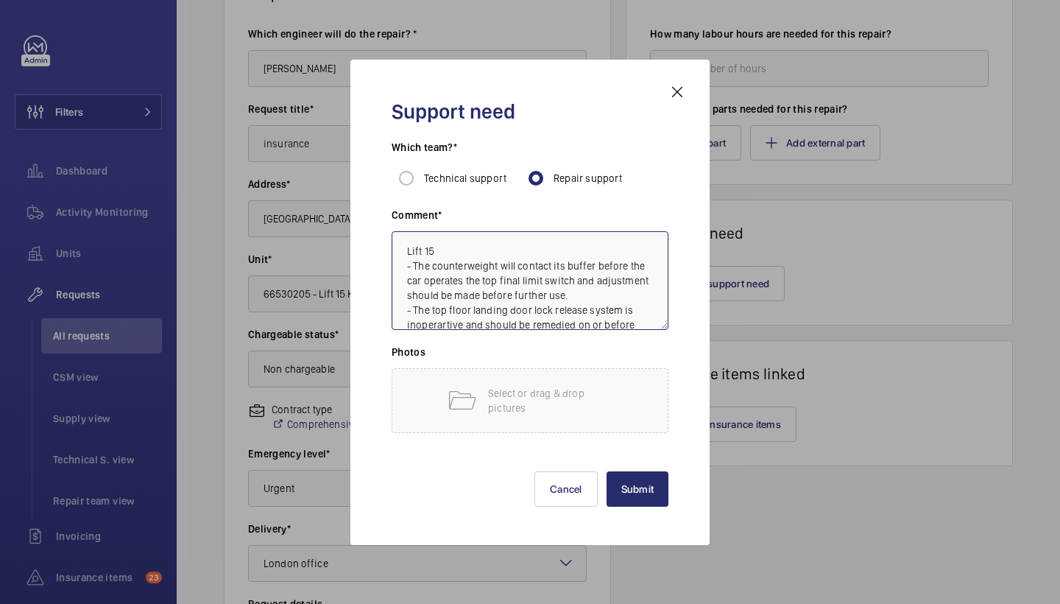
scroll to position [29, 0]
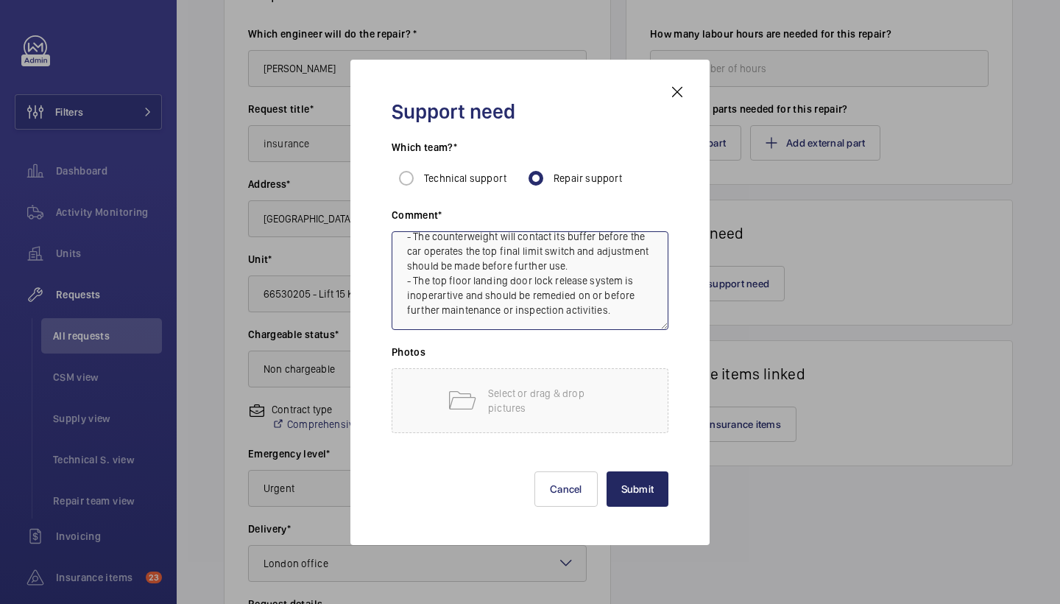
type textarea "Lift 15 - The counterweight will contact its buffer before the car operates the…"
click at [630, 475] on button "Submit" at bounding box center [638, 488] width 63 height 35
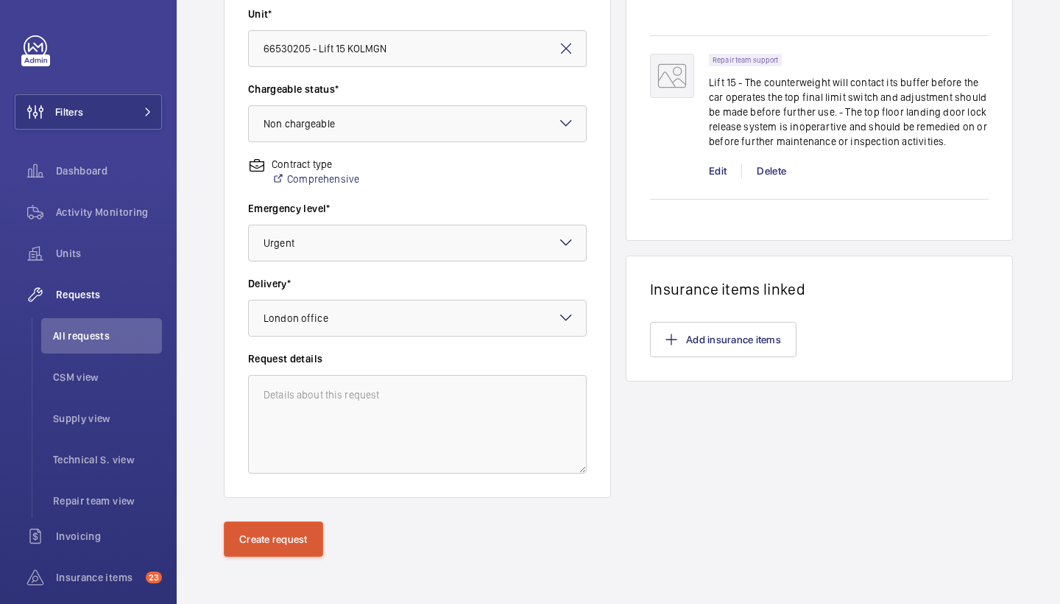
scroll to position [401, 0]
click at [262, 536] on button "Create request" at bounding box center [273, 538] width 99 height 35
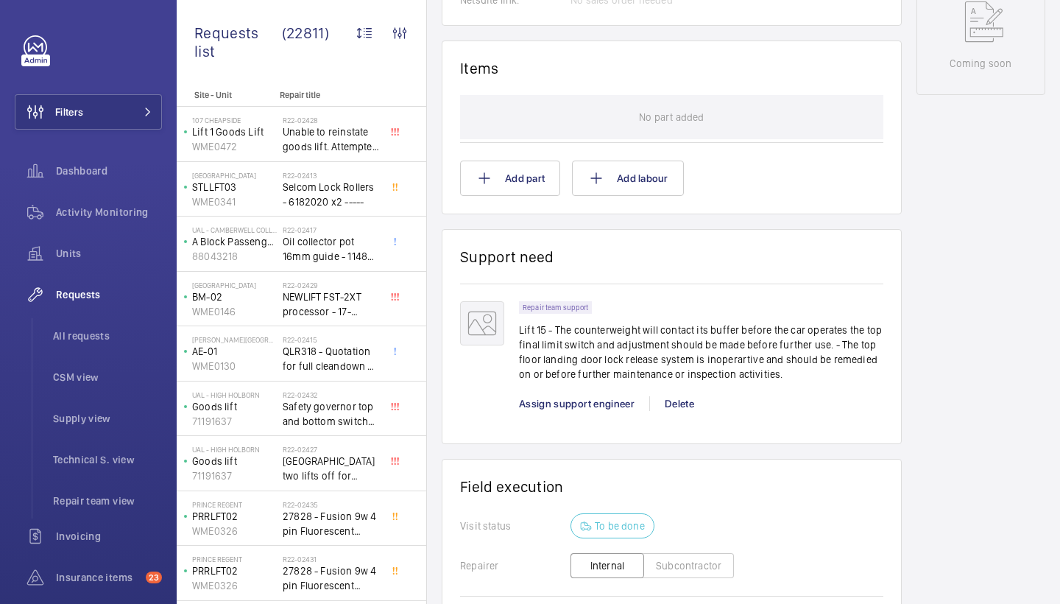
scroll to position [796, 0]
click at [574, 405] on span "Assign support engineer" at bounding box center [577, 404] width 116 height 12
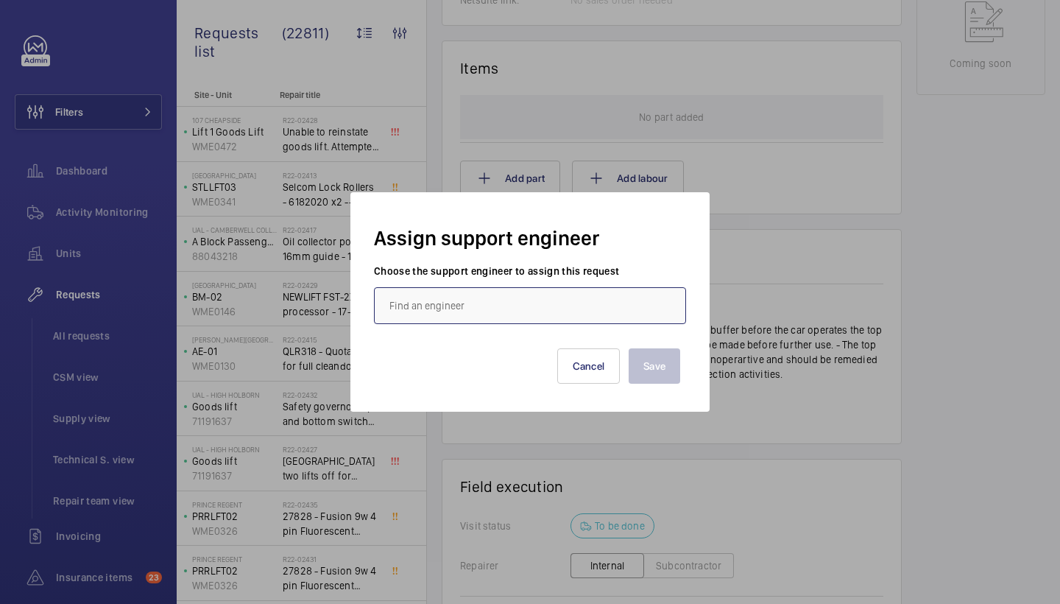
click at [432, 308] on input "text" at bounding box center [530, 305] width 312 height 37
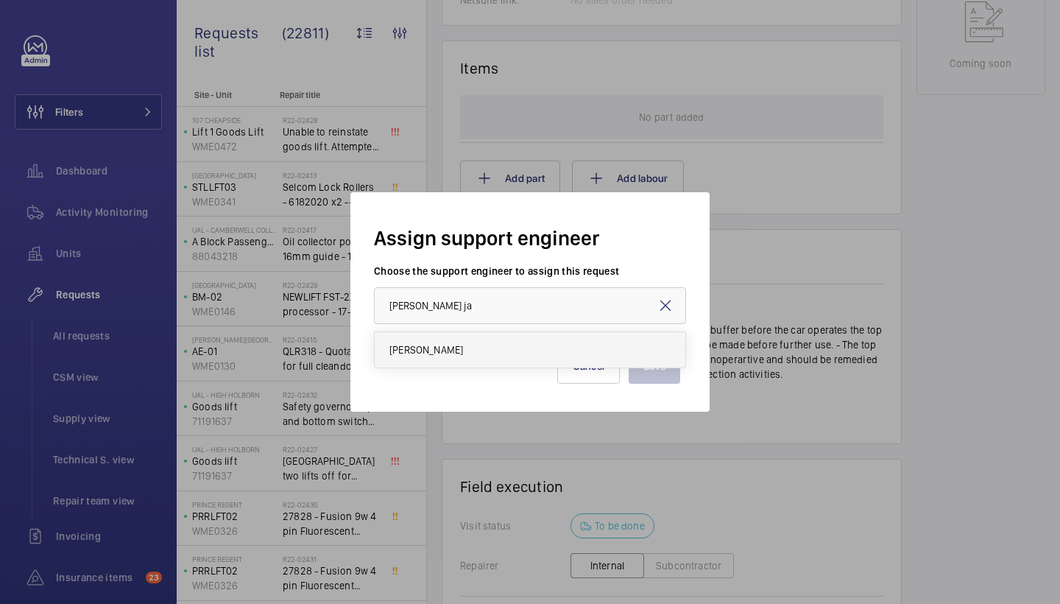
click at [407, 360] on mat-option "[PERSON_NAME]" at bounding box center [530, 349] width 311 height 35
type input "[PERSON_NAME]"
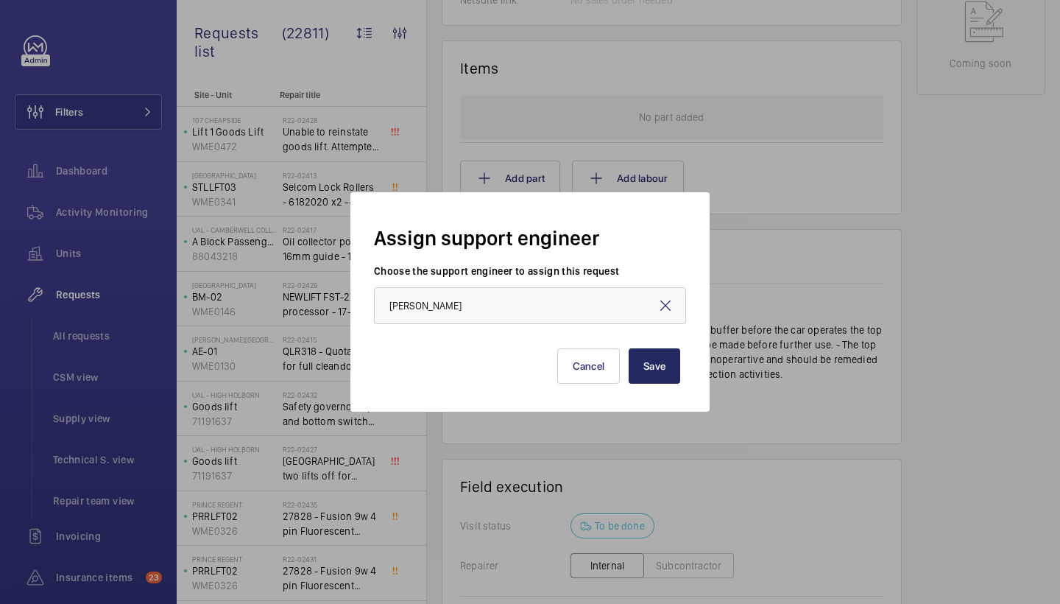
click at [675, 375] on button "Save" at bounding box center [655, 365] width 52 height 35
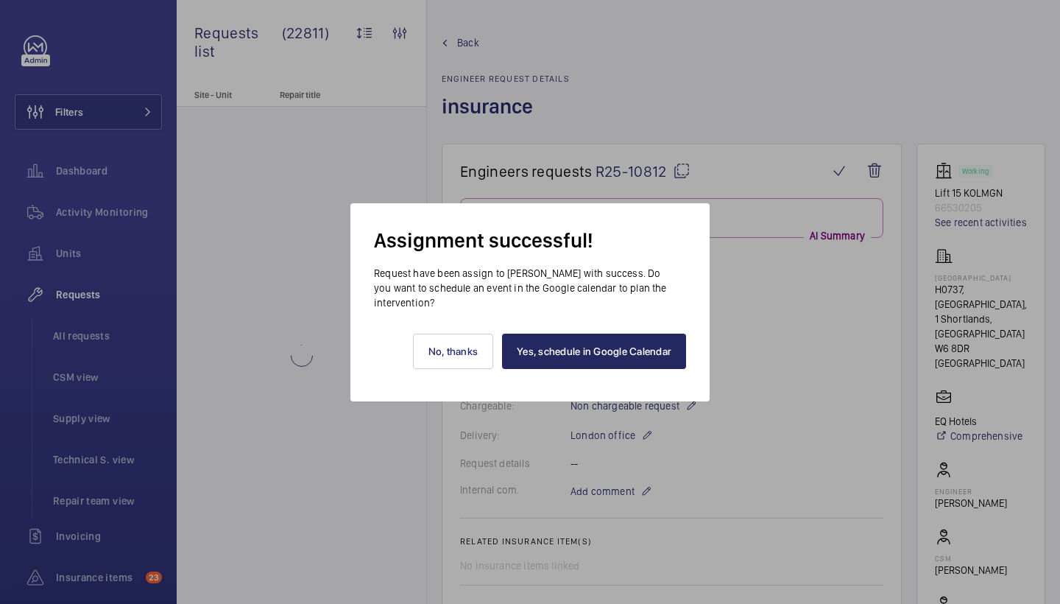
click at [638, 349] on link "Yes, schedule in Google Calendar" at bounding box center [594, 350] width 184 height 35
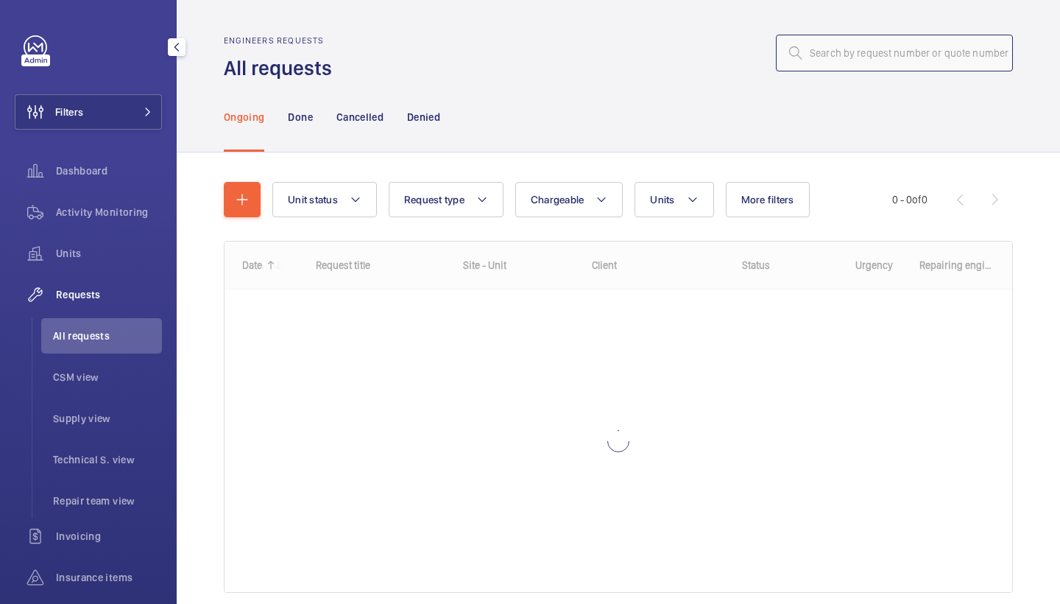
click at [910, 49] on input "text" at bounding box center [894, 53] width 237 height 37
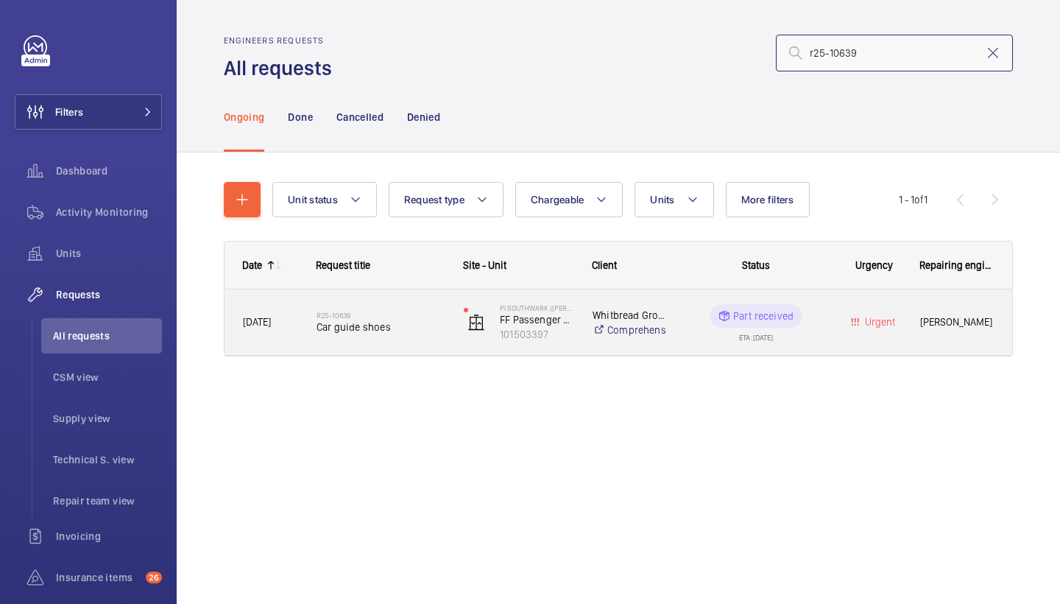
type input "r25-10639"
click at [364, 319] on span "Car guide shoes" at bounding box center [381, 326] width 128 height 15
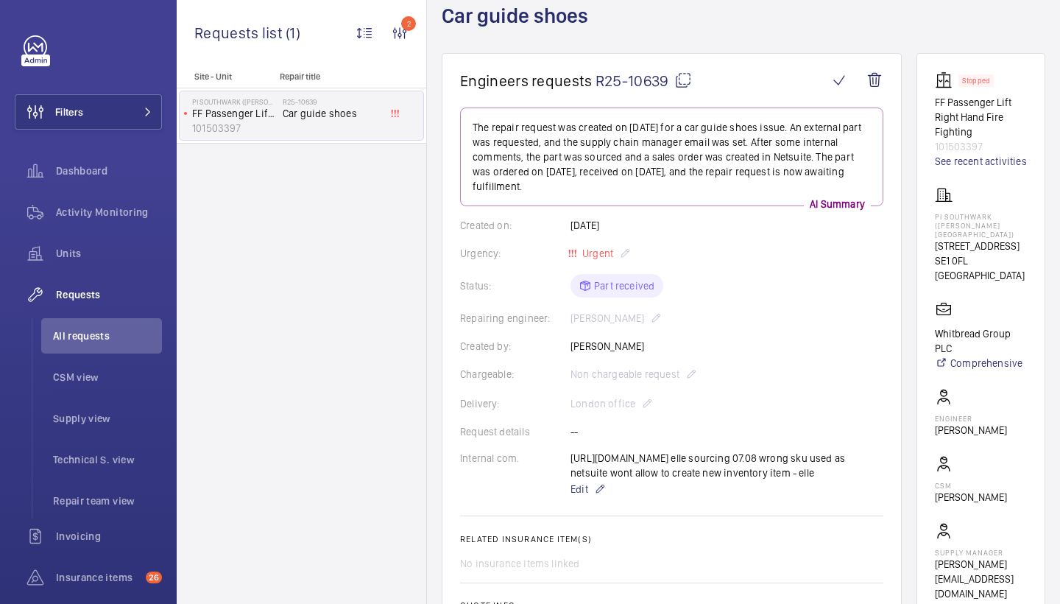
scroll to position [93, 0]
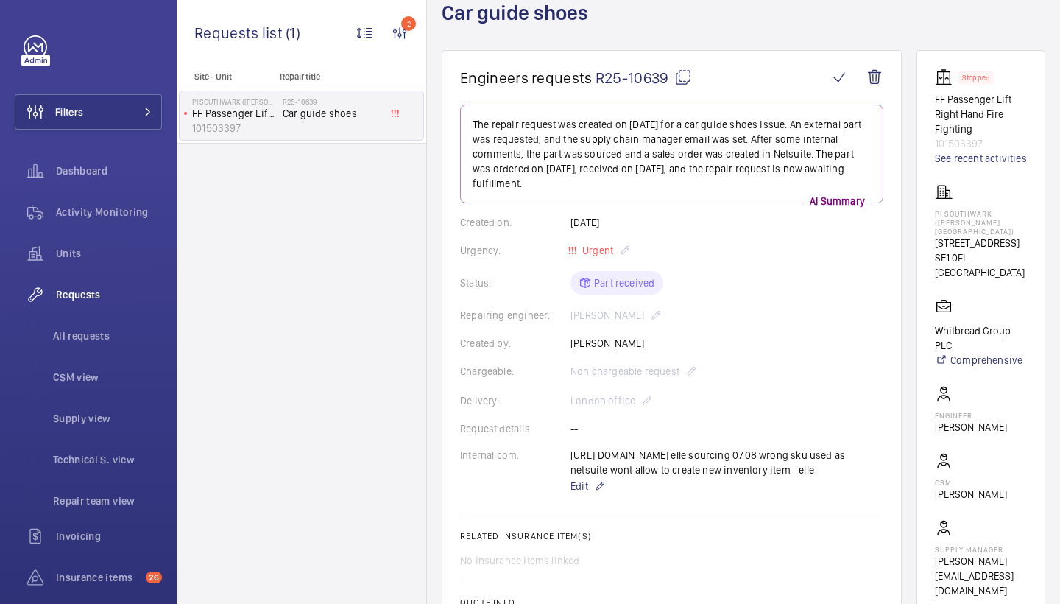
click at [681, 85] on mat-icon at bounding box center [683, 77] width 18 height 18
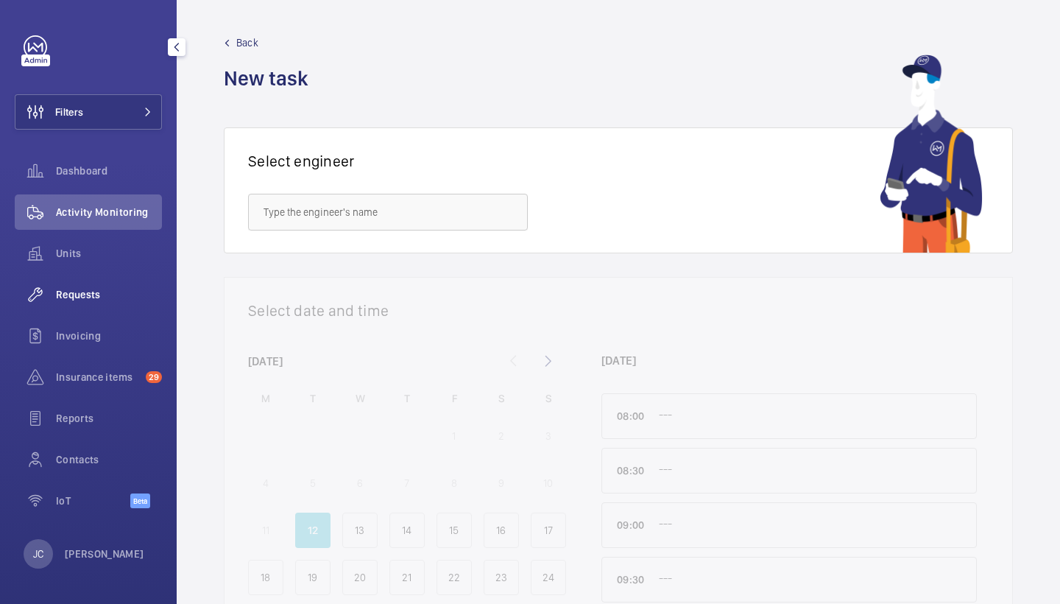
click at [74, 302] on div "Requests" at bounding box center [88, 294] width 147 height 35
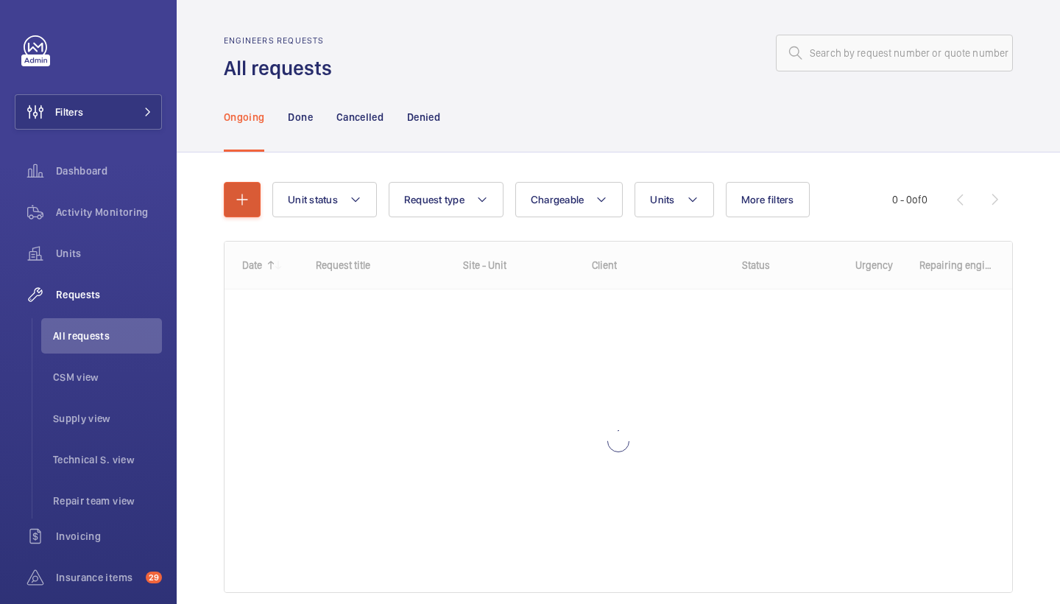
click at [248, 209] on button "button" at bounding box center [242, 199] width 37 height 35
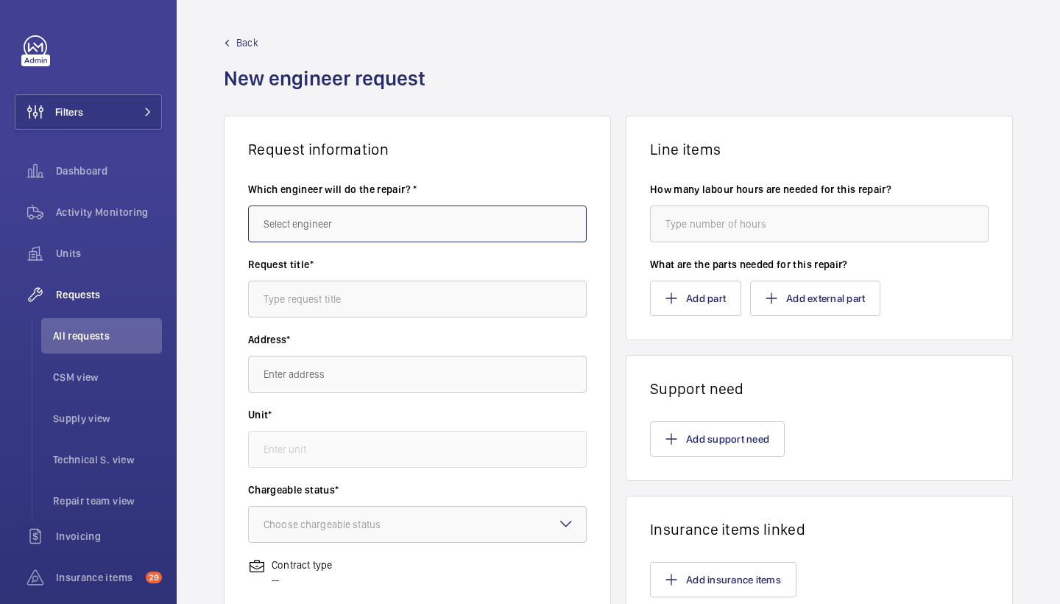
click at [357, 225] on input "text" at bounding box center [417, 223] width 339 height 37
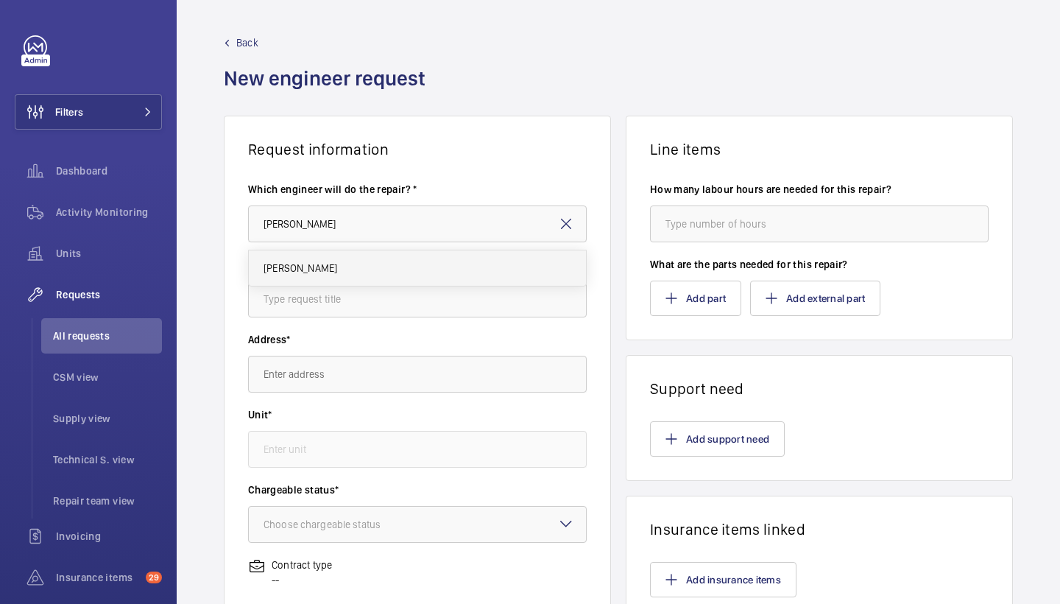
drag, startPoint x: 357, startPoint y: 225, endPoint x: 335, endPoint y: 251, distance: 33.9
click at [335, 251] on mat-option "[PERSON_NAME]" at bounding box center [417, 267] width 337 height 35
type input "[PERSON_NAME]"
click at [339, 287] on input "text" at bounding box center [417, 298] width 339 height 37
click at [381, 294] on input "text" at bounding box center [417, 298] width 339 height 37
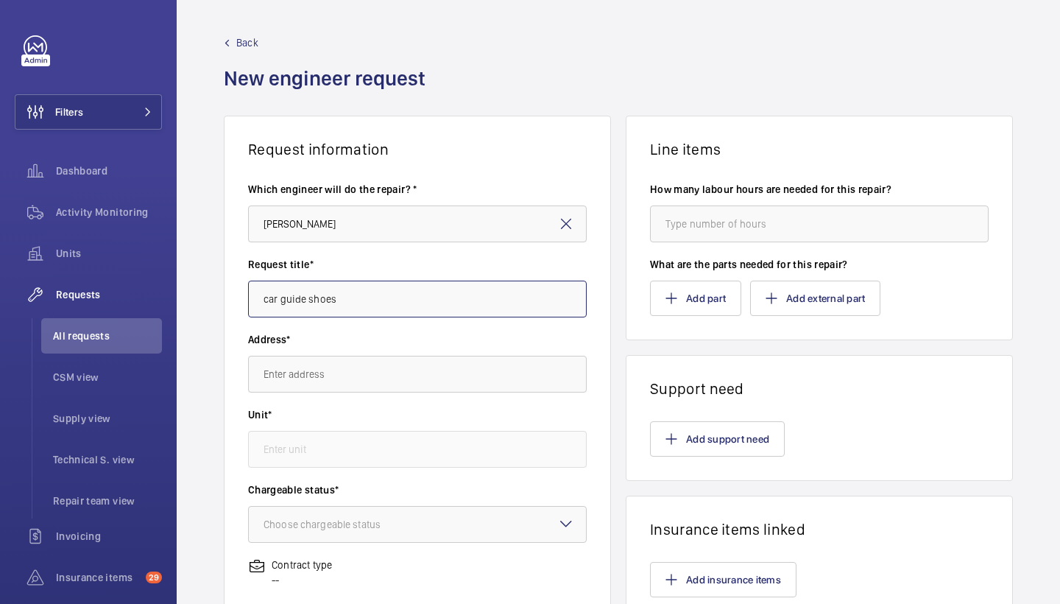
type input "car guide shoes"
click at [327, 366] on input "text" at bounding box center [417, 374] width 339 height 37
click at [573, 385] on input "text" at bounding box center [417, 374] width 339 height 37
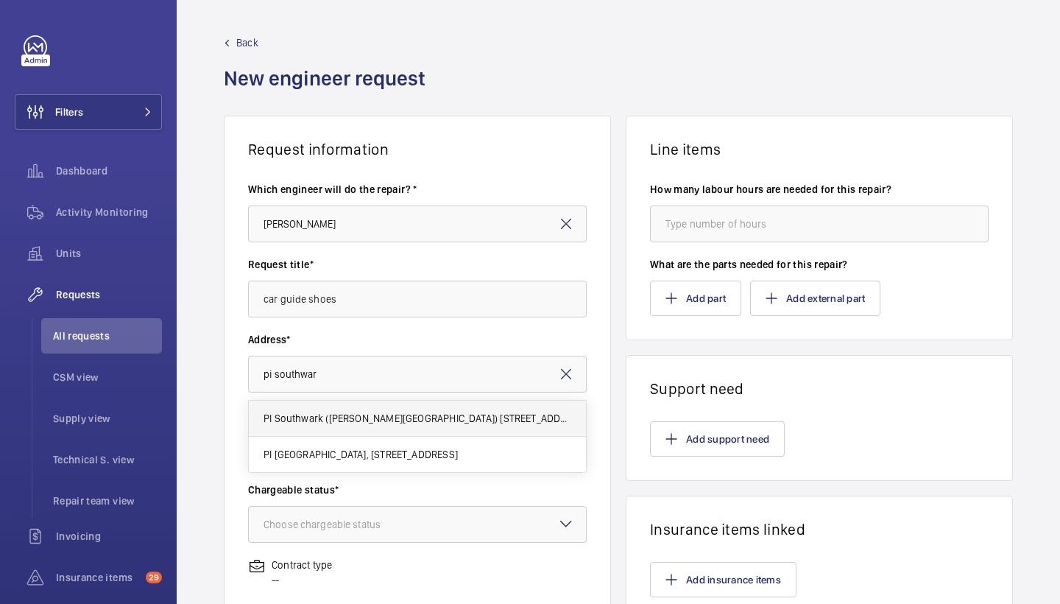
click at [490, 424] on span "PI Southwark (Tate Modern) 15a Great Suffolk Street, SE1 0FL SOUTHWARK" at bounding box center [418, 418] width 308 height 15
type input "PI Southwark (Tate Modern) 15a Great Suffolk Street, SE1 0FL SOUTHWARK"
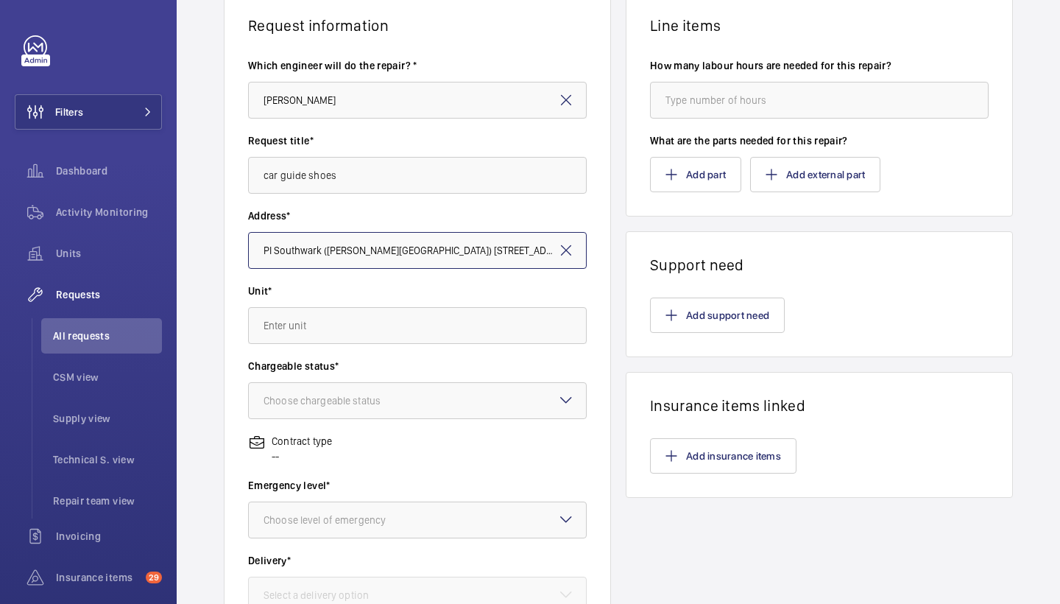
scroll to position [124, 0]
click at [426, 318] on input "text" at bounding box center [417, 324] width 339 height 37
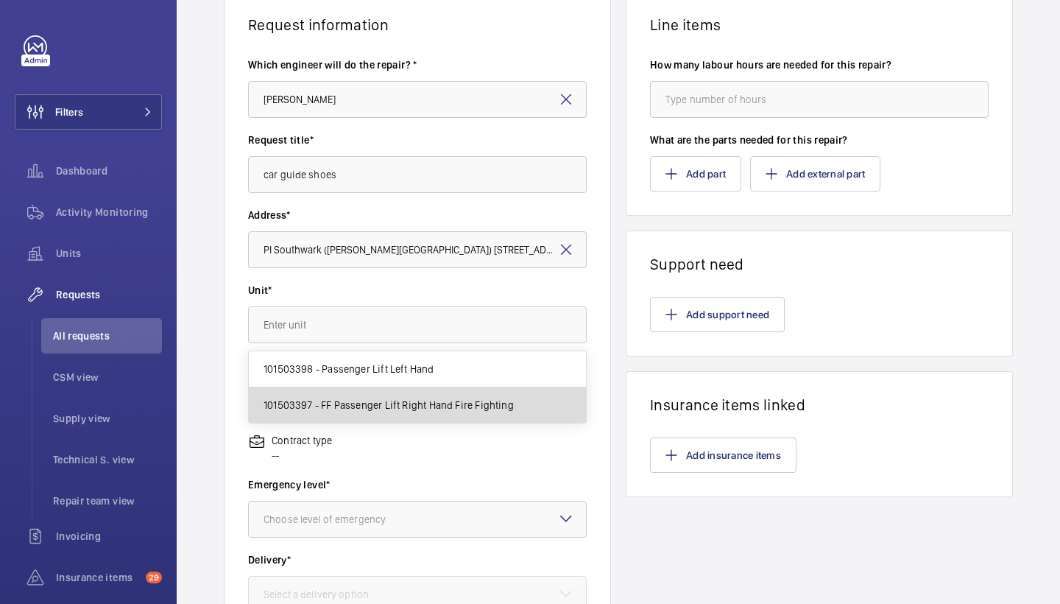
click at [423, 413] on mat-option "101503397 - FF Passenger Lift Right Hand Fire Fighting" at bounding box center [417, 404] width 337 height 35
type input "101503397 - FF Passenger Lift Right Hand Fire Fighting"
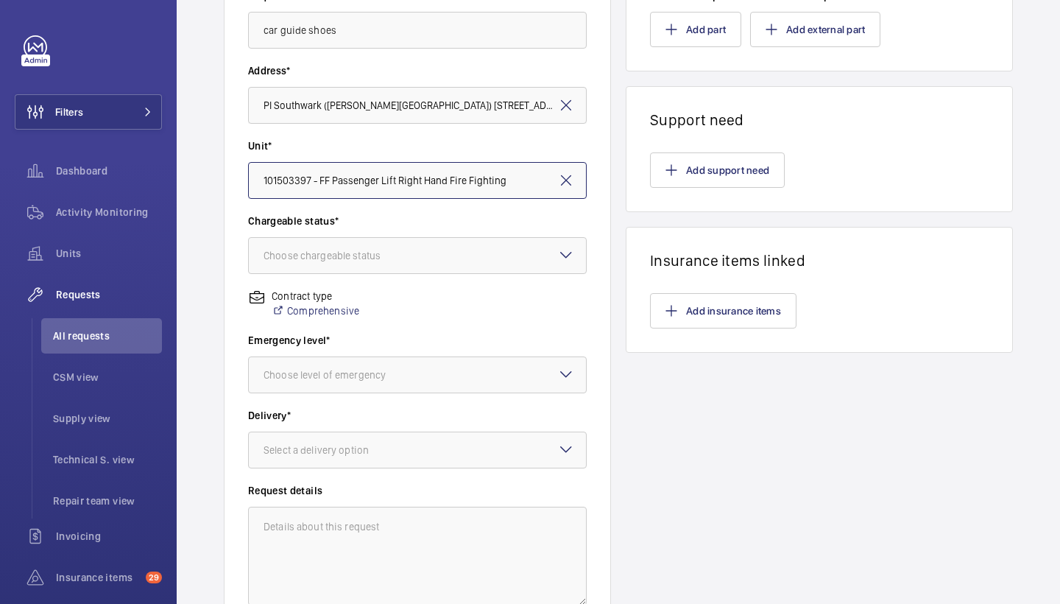
scroll to position [278, 0]
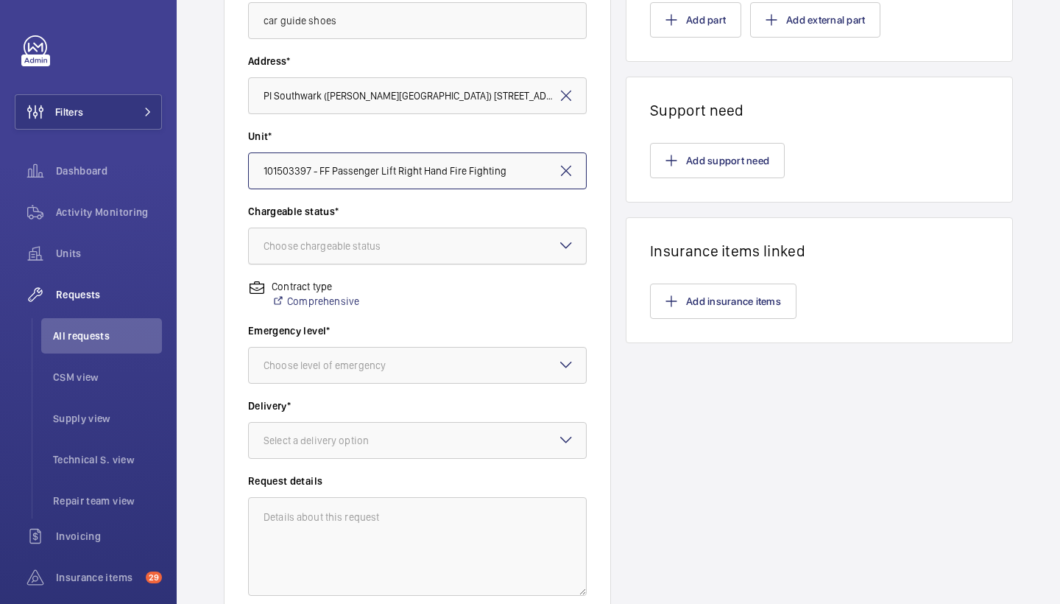
click at [442, 258] on div at bounding box center [417, 245] width 337 height 35
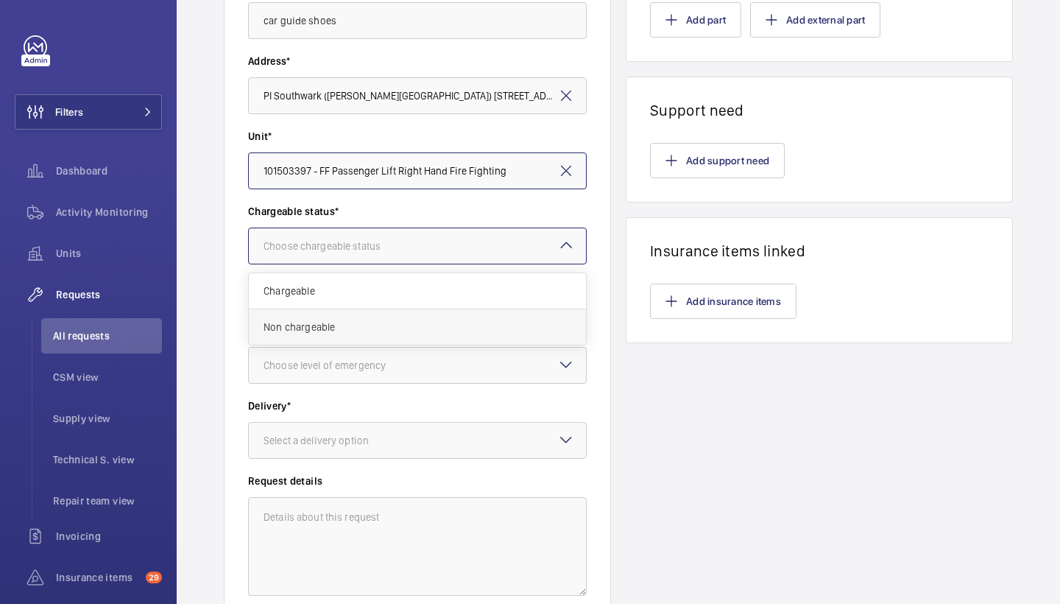
click at [434, 333] on span "Non chargeable" at bounding box center [418, 326] width 308 height 15
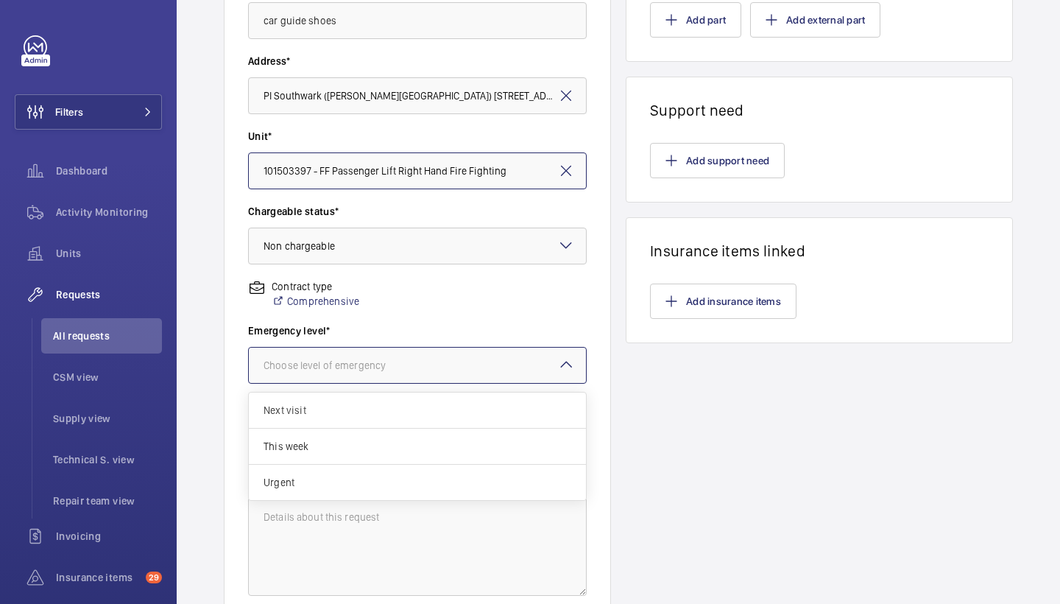
click at [434, 352] on div at bounding box center [417, 364] width 337 height 35
click at [428, 478] on span "Urgent" at bounding box center [418, 482] width 308 height 15
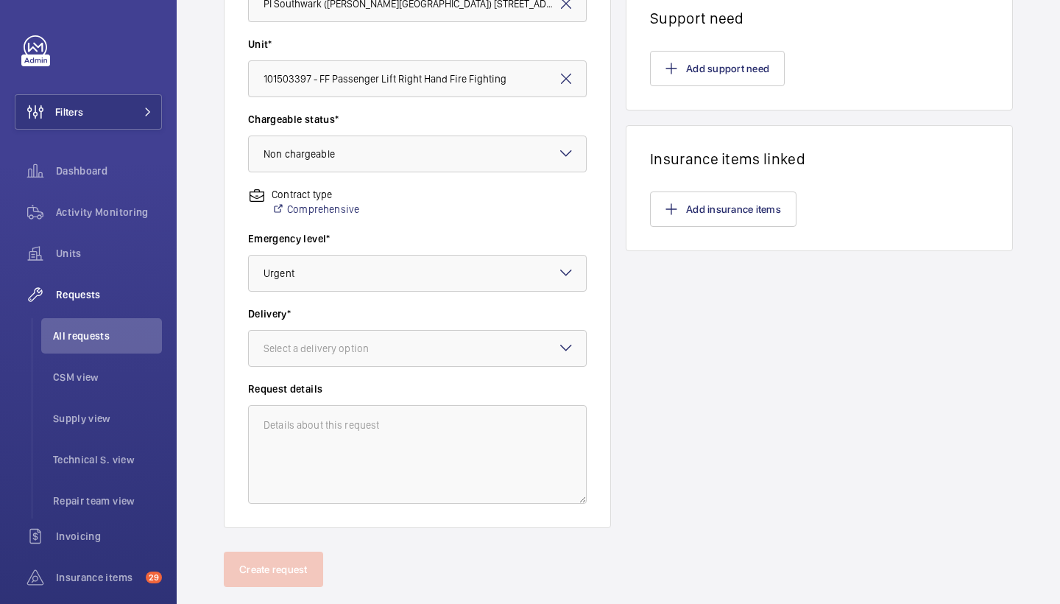
scroll to position [386, 0]
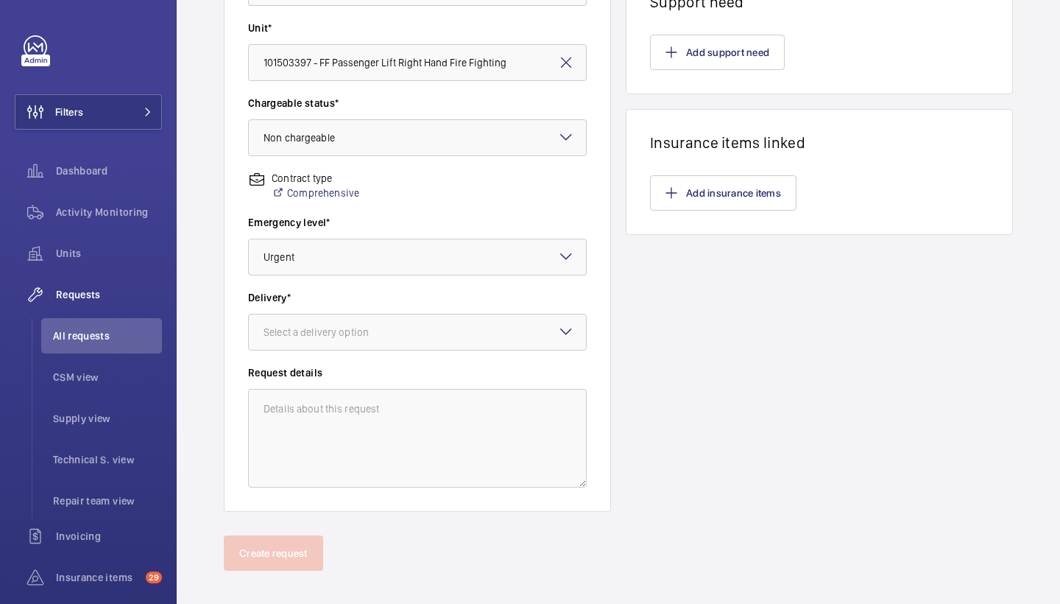
click at [560, 336] on mat-icon at bounding box center [566, 331] width 18 height 18
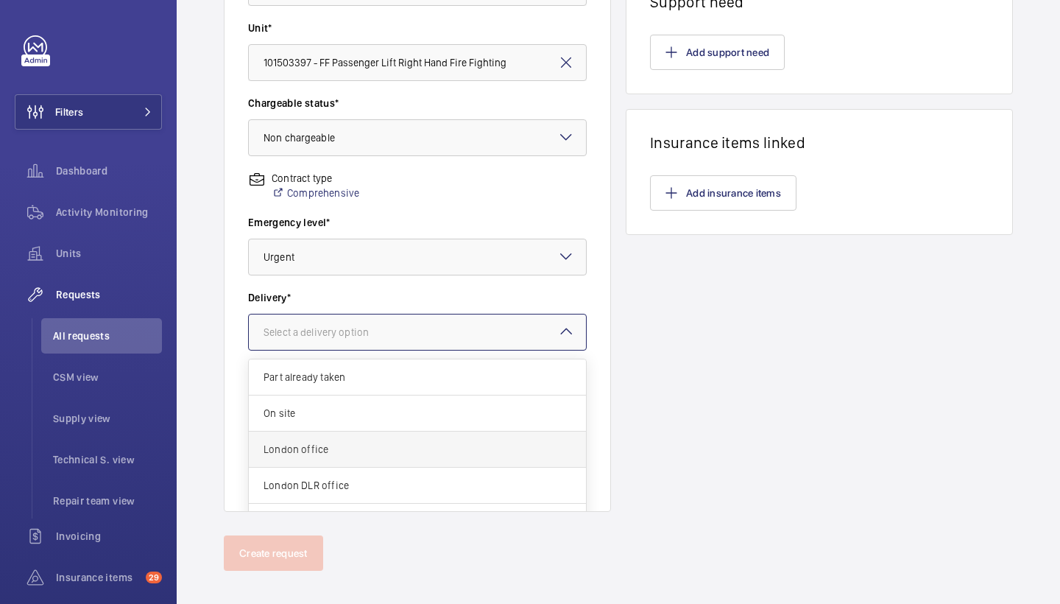
click at [490, 438] on div "London office" at bounding box center [417, 449] width 337 height 36
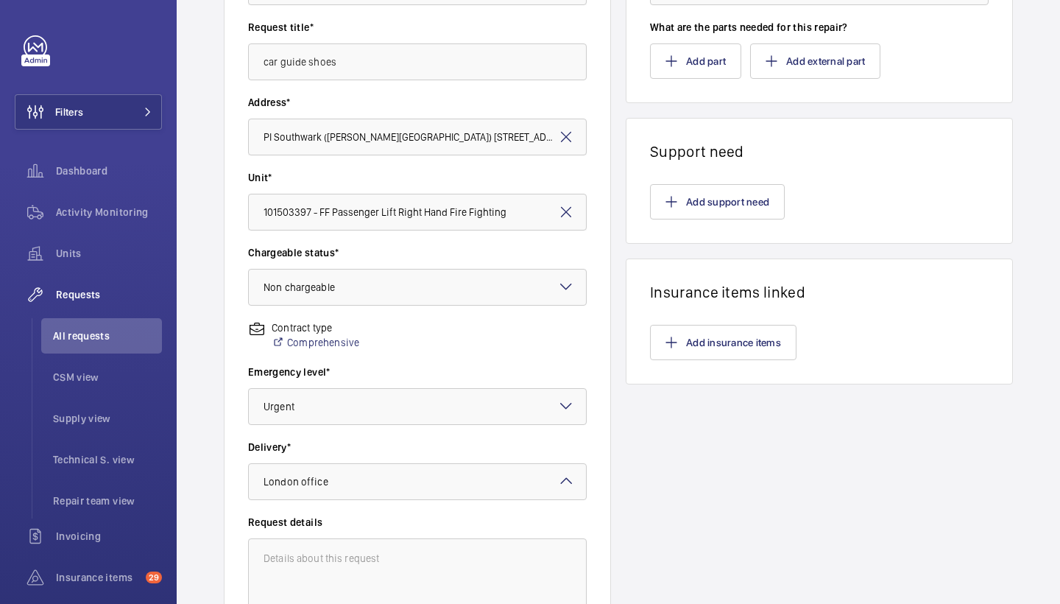
scroll to position [238, 0]
click at [711, 213] on button "Add support need" at bounding box center [717, 200] width 135 height 35
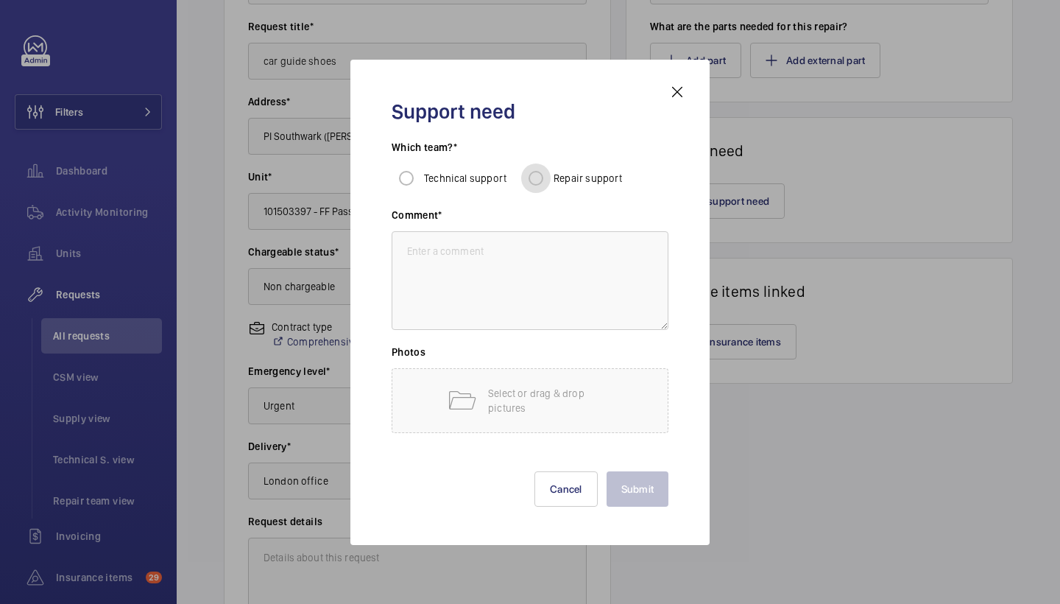
click at [542, 180] on input "Repair support" at bounding box center [535, 177] width 29 height 29
radio input "true"
click at [535, 261] on textarea at bounding box center [530, 280] width 277 height 99
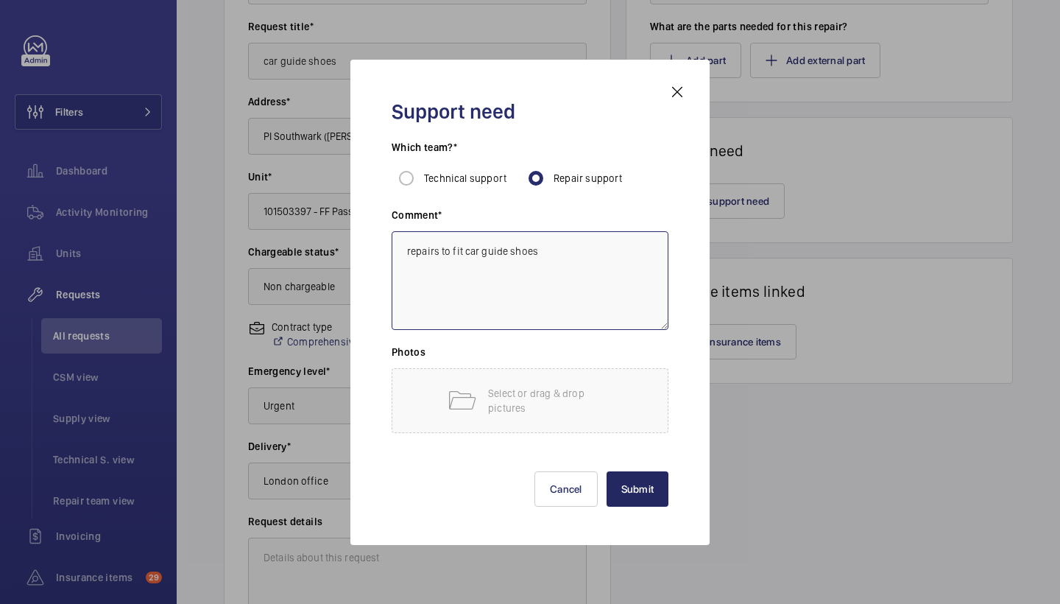
type textarea "repairs to fit car guide shoes"
click at [652, 488] on button "Submit" at bounding box center [638, 488] width 63 height 35
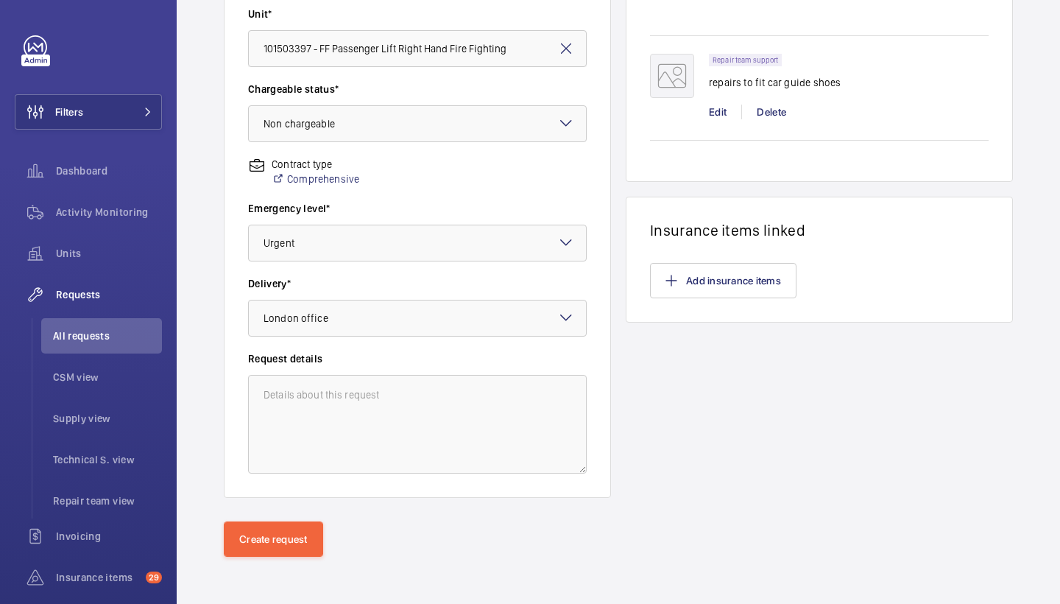
scroll to position [400, 0]
click at [308, 531] on button "Create request" at bounding box center [273, 538] width 99 height 35
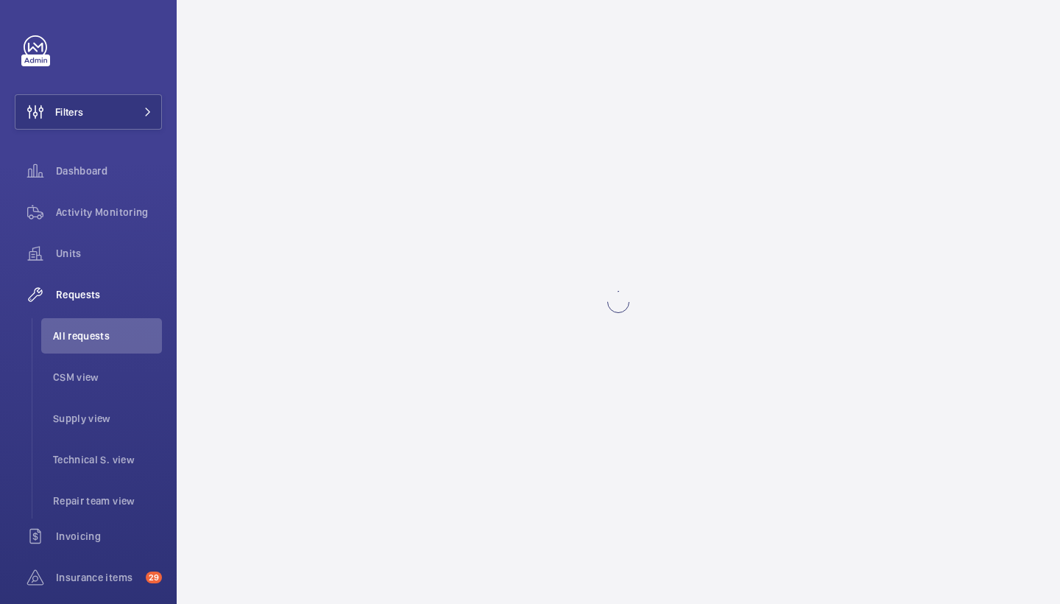
scroll to position [0, 0]
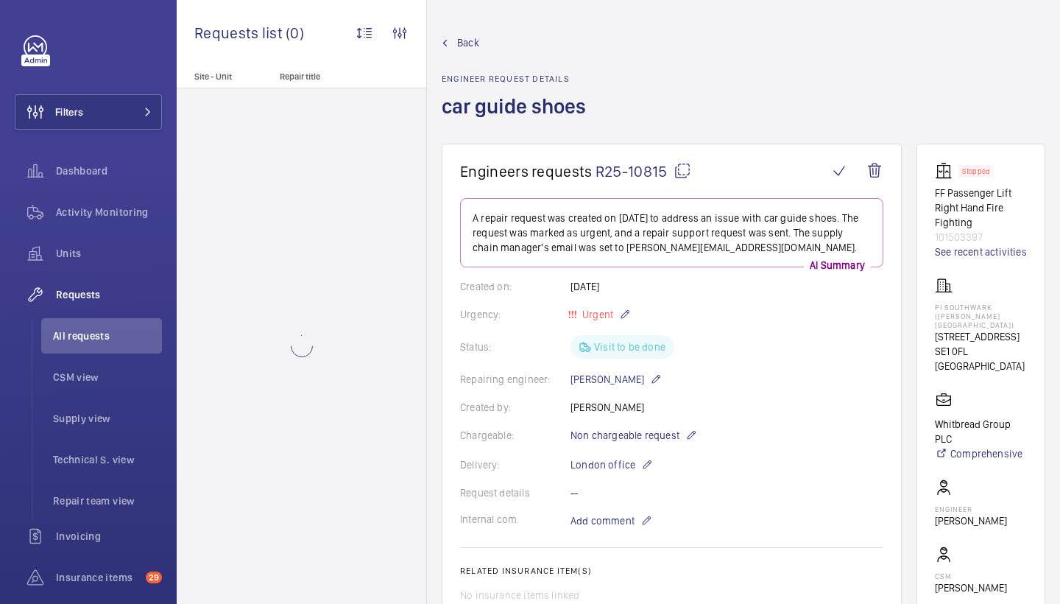
scroll to position [22, 0]
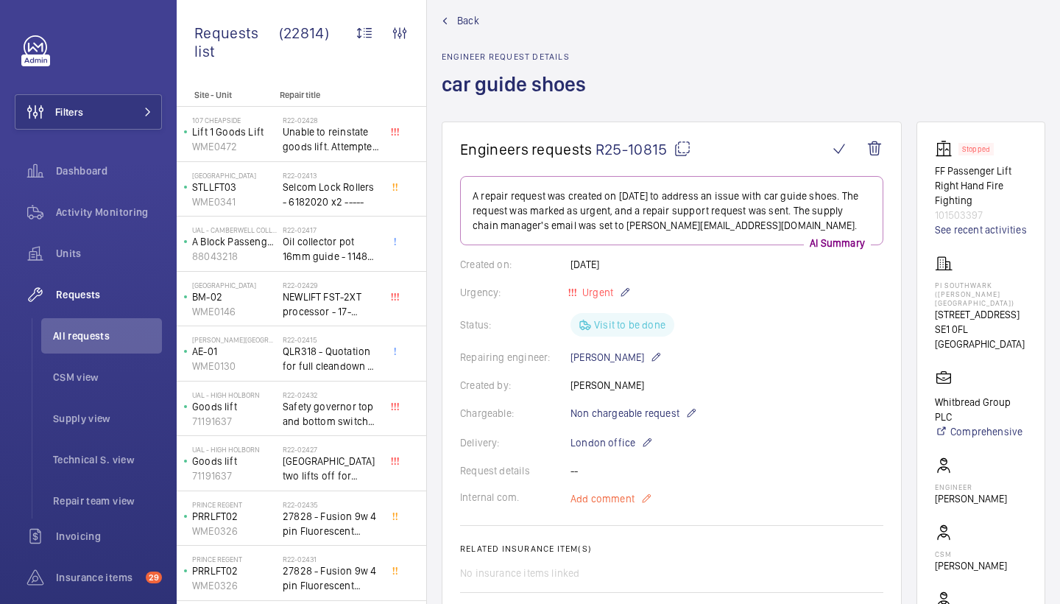
click at [619, 506] on p "Add comment" at bounding box center [626, 499] width 110 height 18
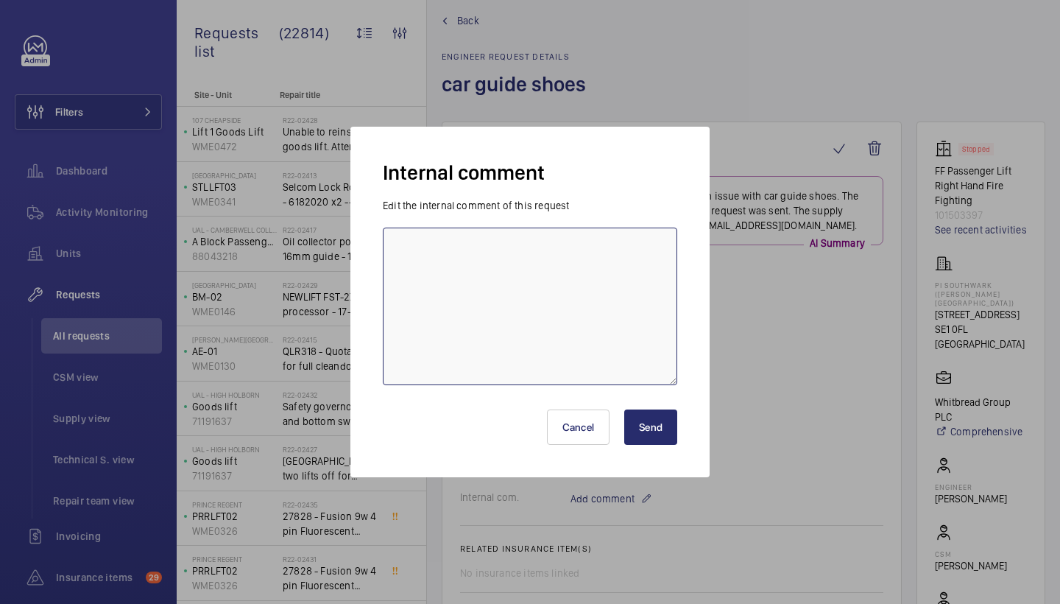
click at [553, 291] on textarea at bounding box center [530, 306] width 294 height 158
paste textarea "R25-10639"
type textarea "parts ordered under R25-10639, repairs attending 13/8/25 - jc"
click at [655, 440] on button "Send" at bounding box center [650, 426] width 53 height 35
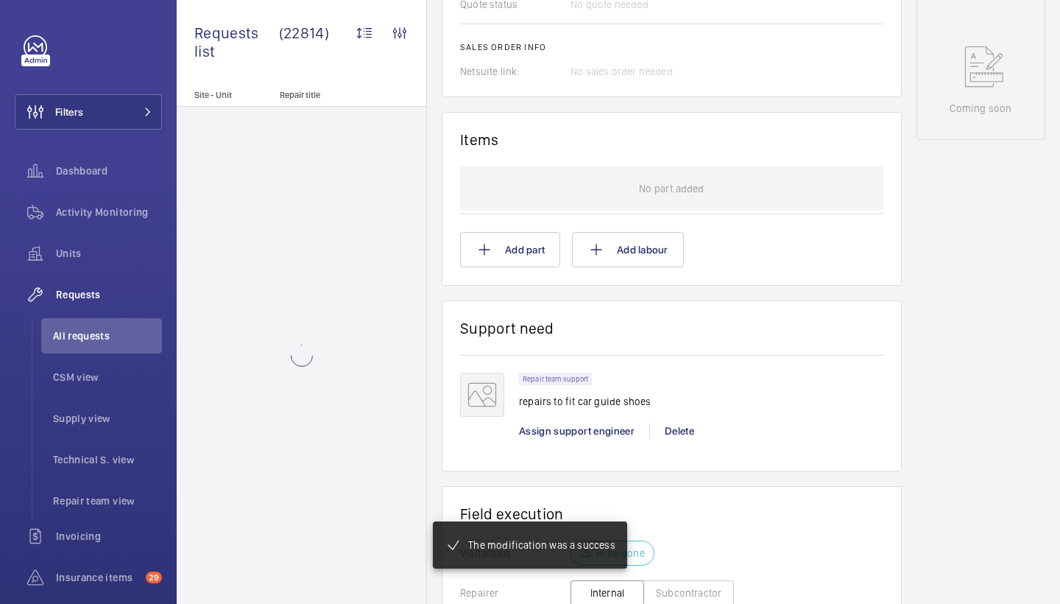
scroll to position [777, 0]
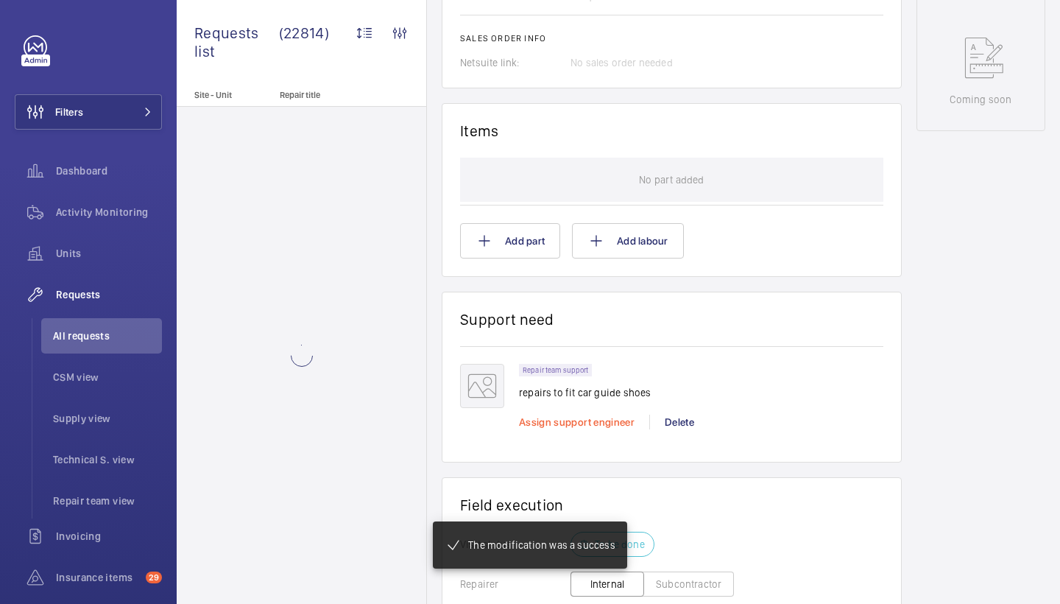
click at [593, 416] on span "Assign support engineer" at bounding box center [577, 422] width 116 height 12
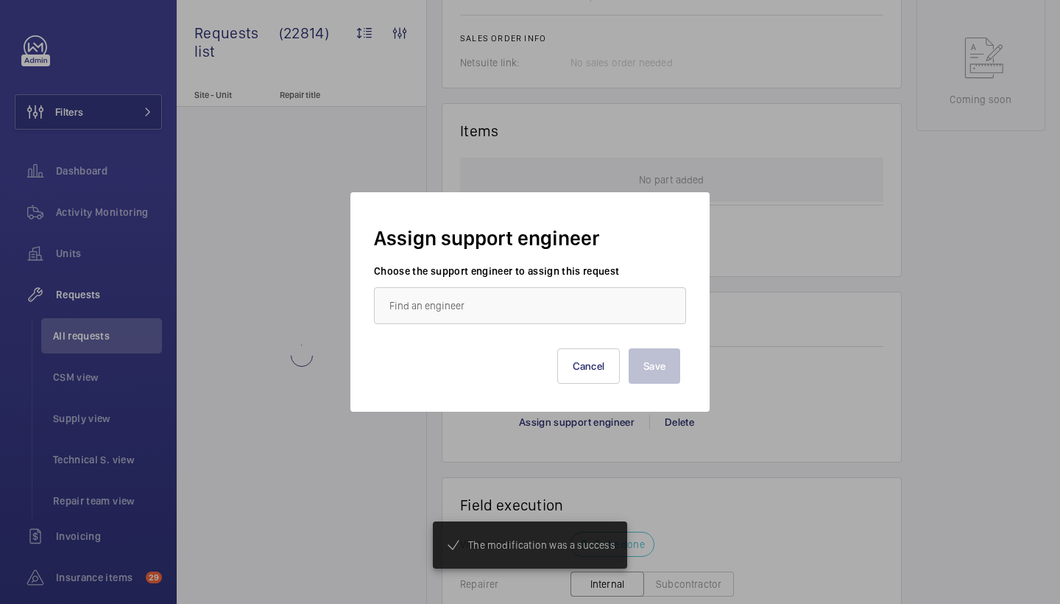
click at [455, 325] on div "Save Cancel" at bounding box center [530, 354] width 300 height 59
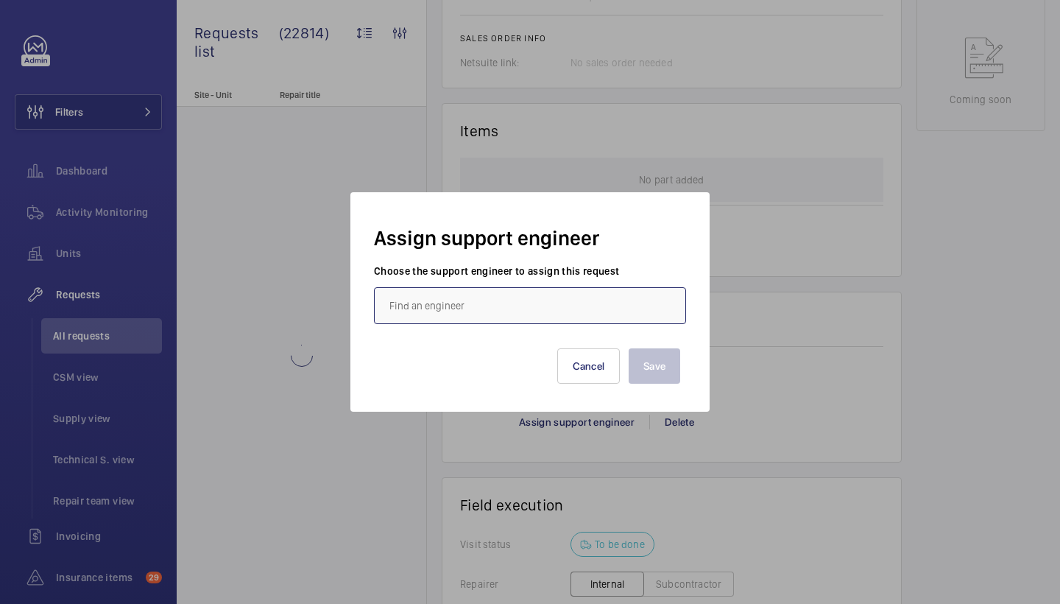
click at [456, 315] on input "text" at bounding box center [530, 305] width 312 height 37
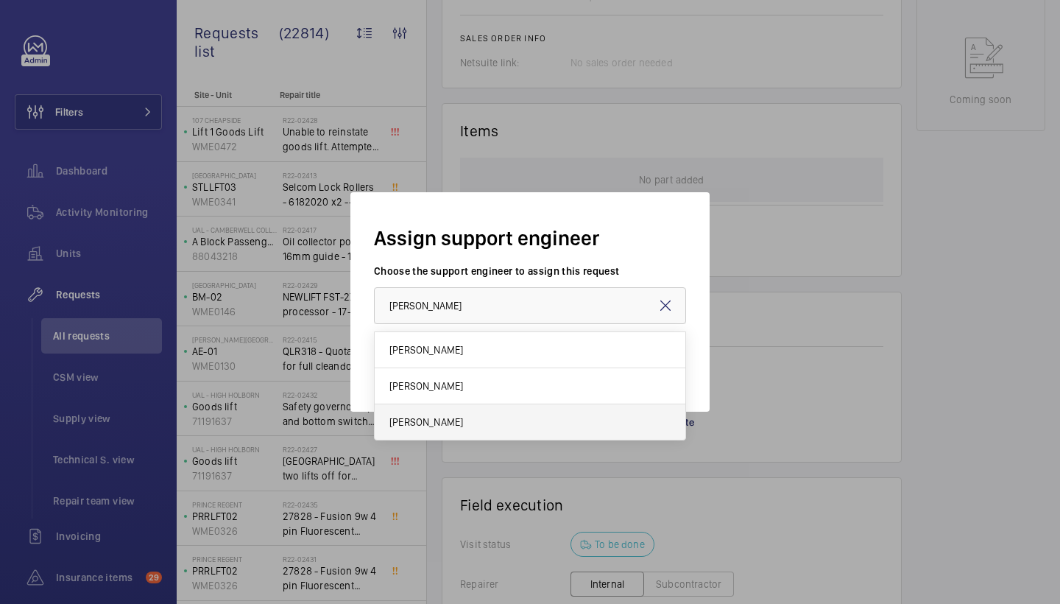
click at [439, 410] on mat-option "Dan Jarvis" at bounding box center [530, 421] width 311 height 35
type input "Dan Jarvis"
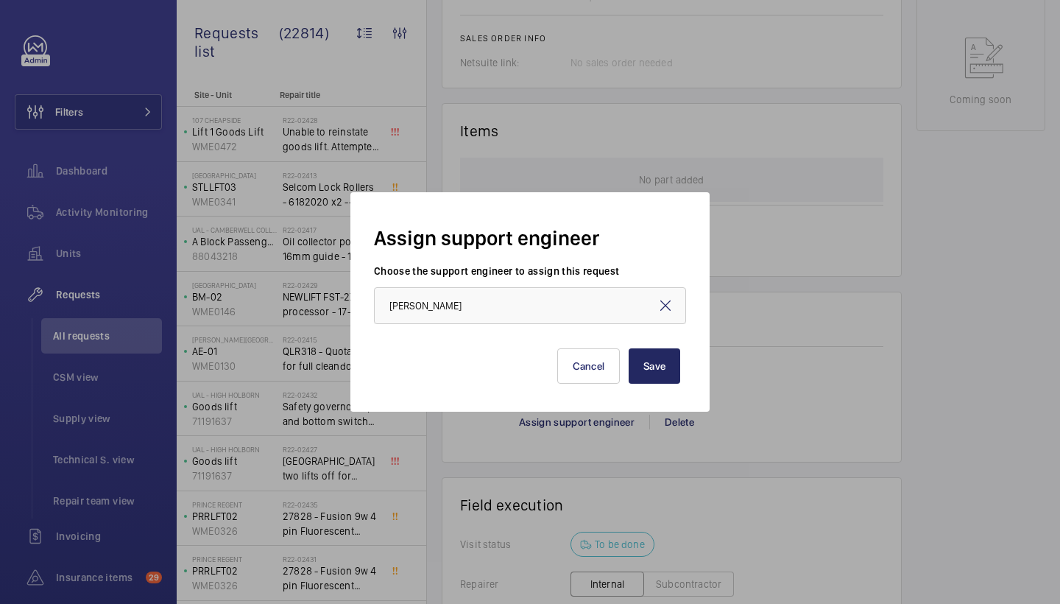
click at [649, 357] on button "Save" at bounding box center [655, 365] width 52 height 35
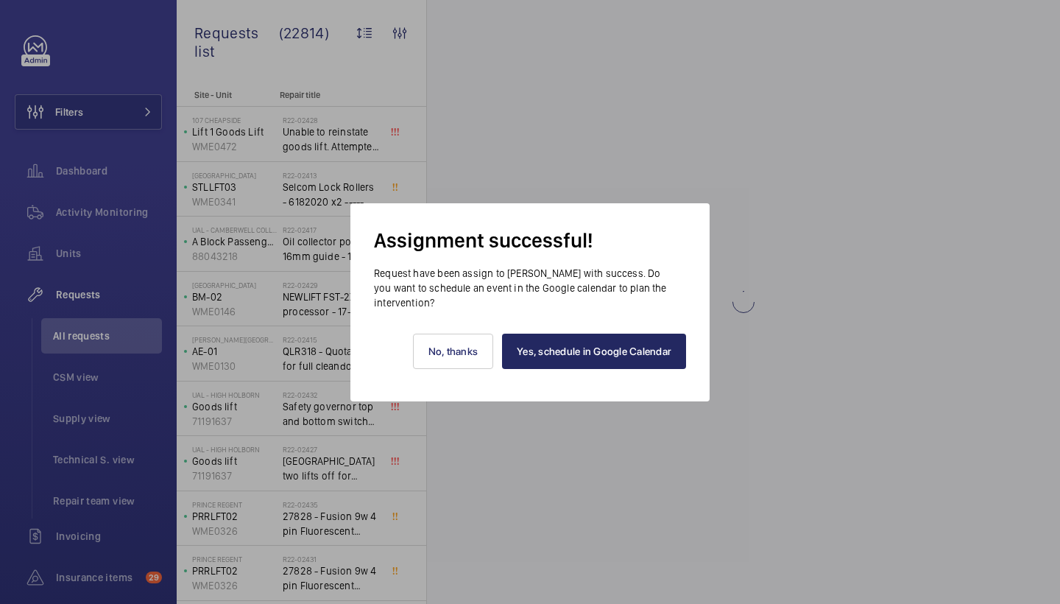
click at [617, 338] on link "Yes, schedule in Google Calendar" at bounding box center [594, 350] width 184 height 35
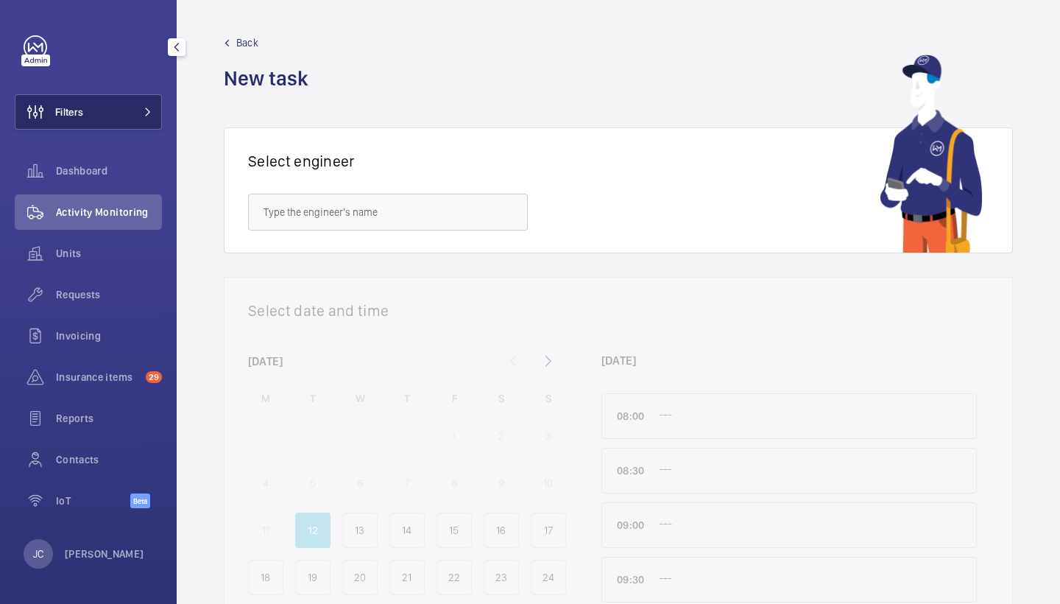
click at [107, 124] on button "Filters" at bounding box center [88, 111] width 147 height 35
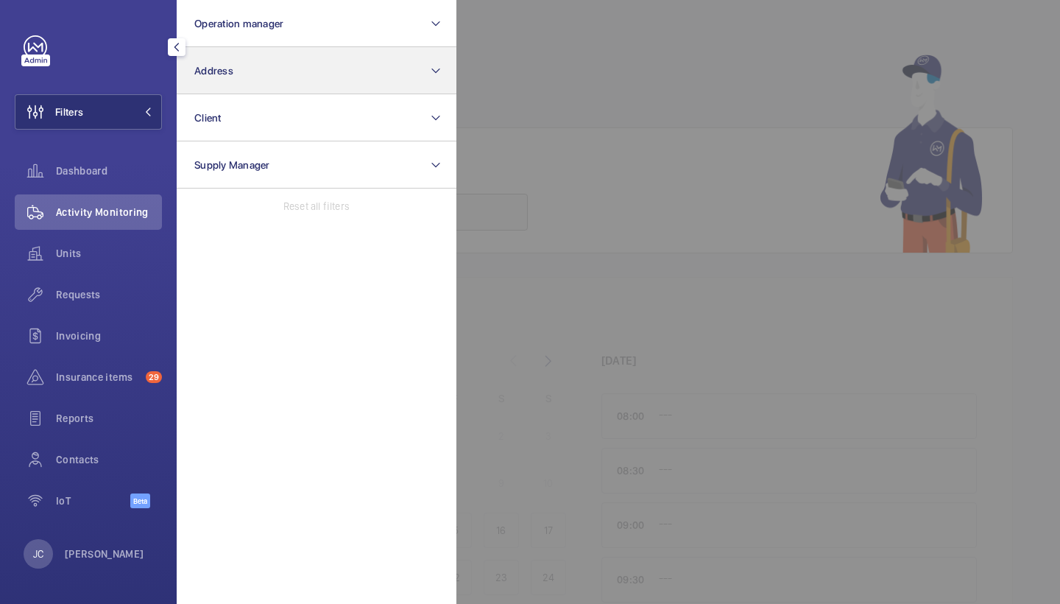
click at [223, 79] on button "Address" at bounding box center [317, 70] width 280 height 47
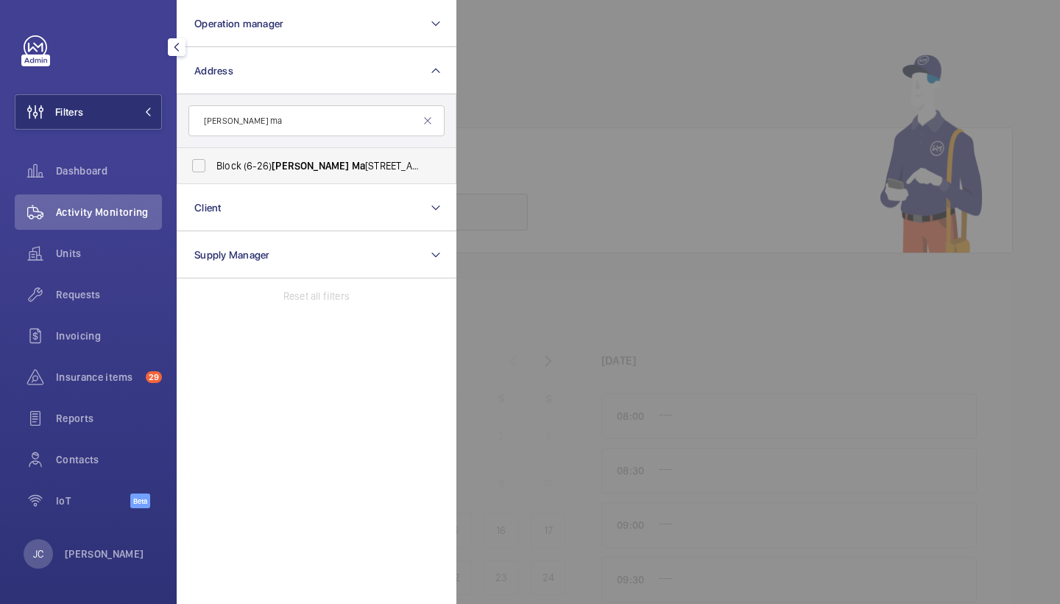
type input "gladys ma"
click at [297, 170] on span "Gladys" at bounding box center [310, 166] width 77 height 12
click at [213, 170] on input "Block (6-26) Gladys Ma lpass House - Colne Valley Close, HALSTEAD CO9 1LE" at bounding box center [198, 165] width 29 height 29
checkbox input "true"
click at [74, 297] on span "Requests" at bounding box center [109, 294] width 106 height 15
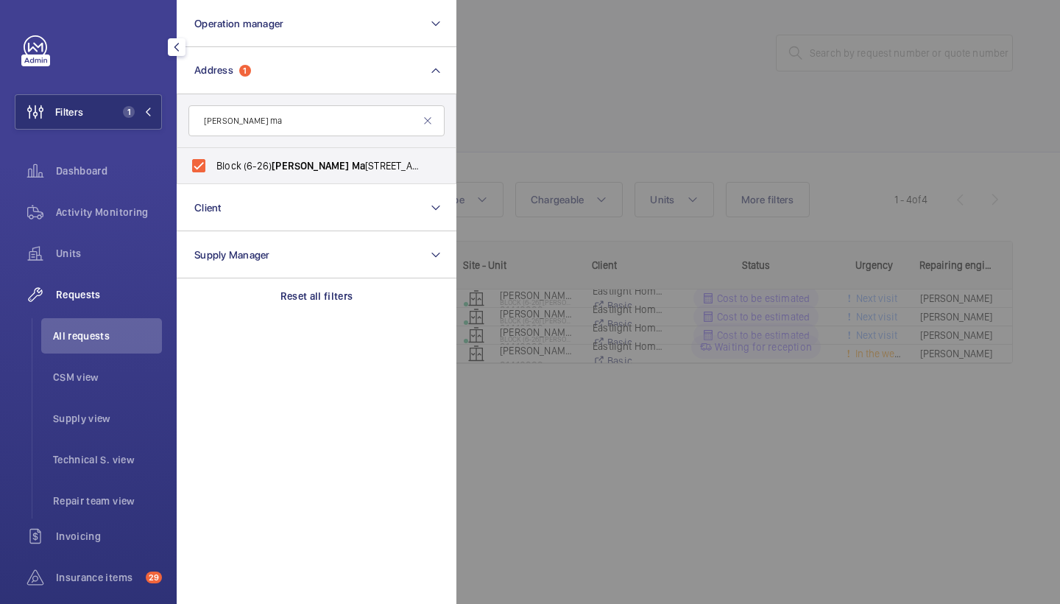
click at [518, 97] on div at bounding box center [986, 302] width 1060 height 604
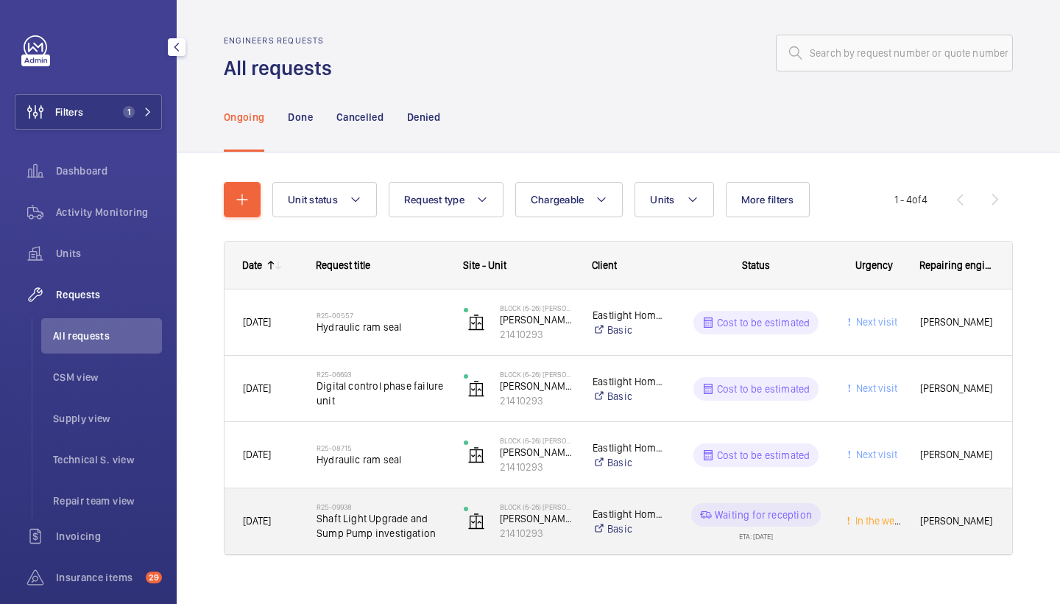
click at [365, 502] on h2 "R25-09938" at bounding box center [381, 506] width 128 height 9
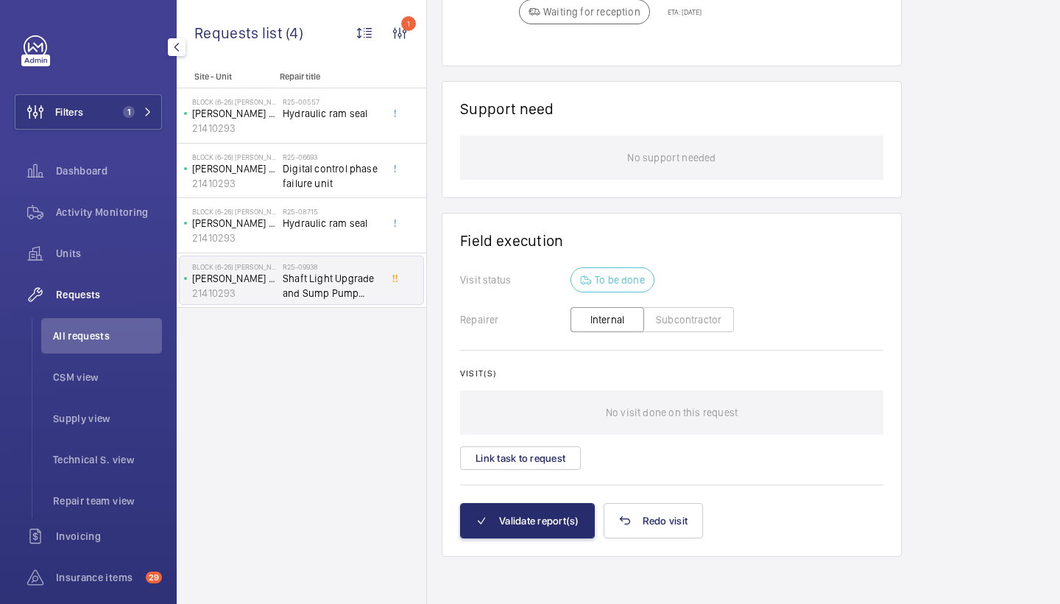
scroll to position [1067, 0]
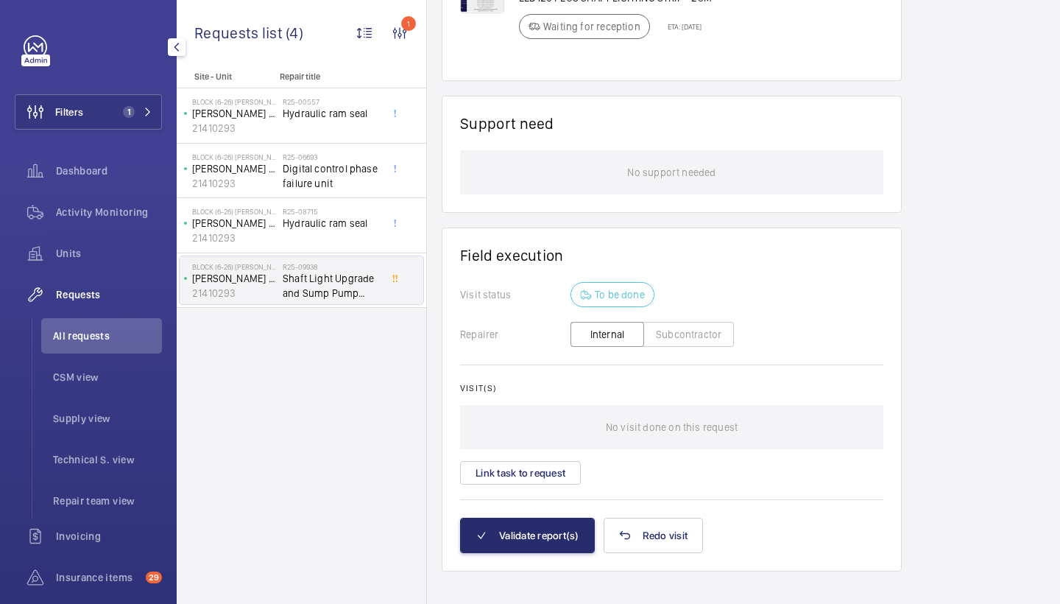
click at [515, 456] on div "Visit(s) No visit done on this request Link task to request" at bounding box center [671, 434] width 423 height 102
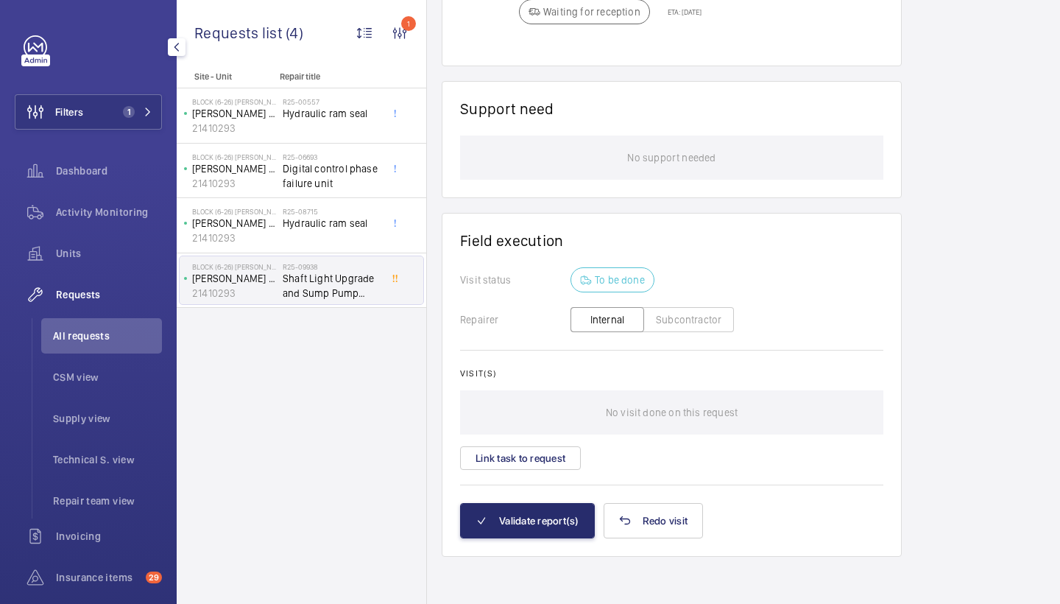
scroll to position [1096, 0]
click at [498, 461] on button "Link task to request" at bounding box center [520, 458] width 121 height 24
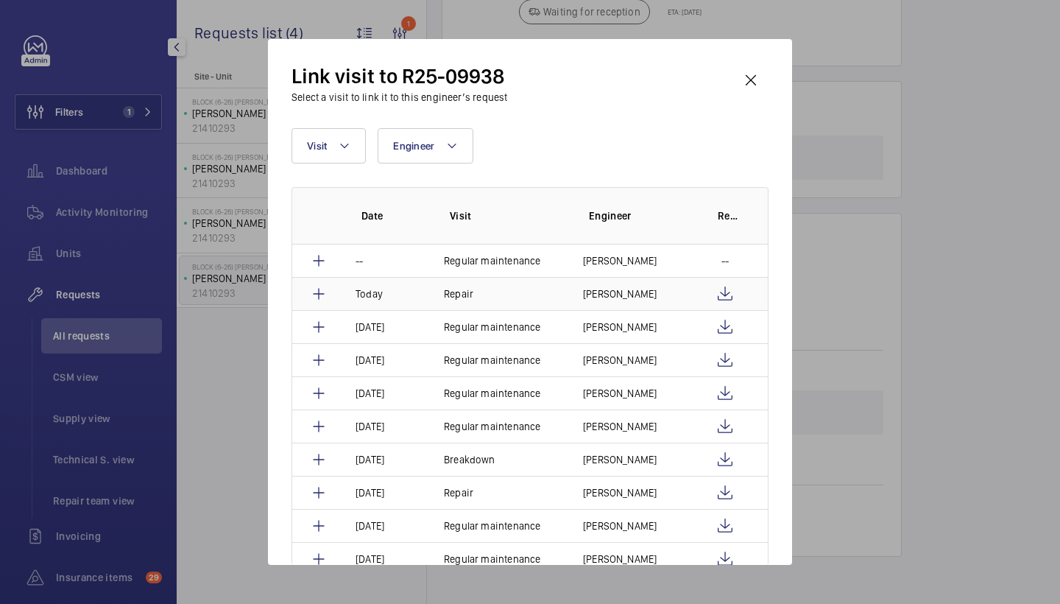
click at [323, 295] on mat-icon at bounding box center [319, 294] width 18 height 18
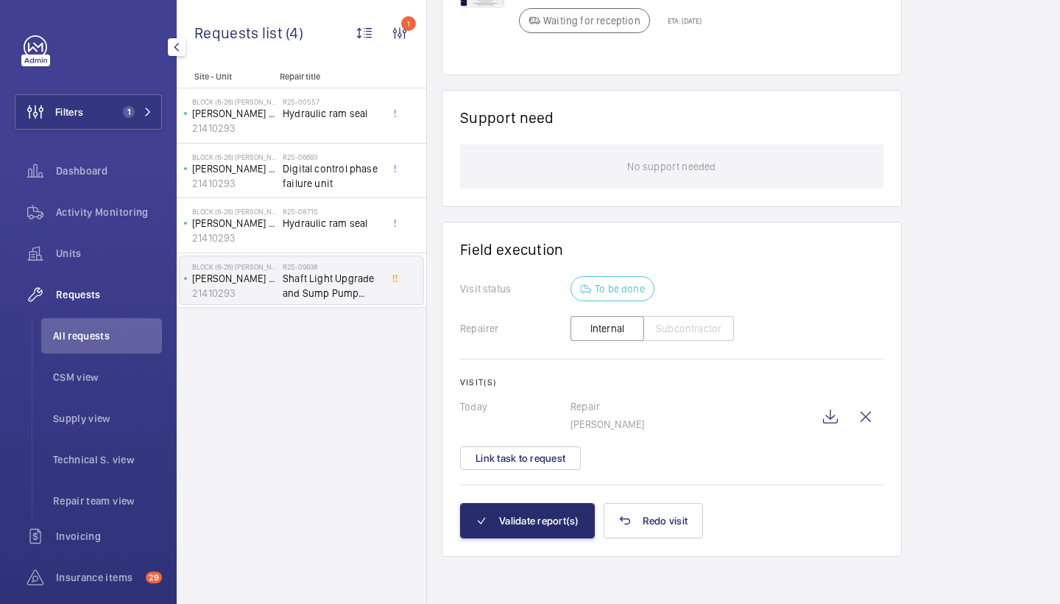
scroll to position [1102, 0]
click at [840, 418] on wm-front-icon-button at bounding box center [830, 416] width 35 height 35
click at [146, 223] on div "Activity Monitoring" at bounding box center [88, 211] width 147 height 35
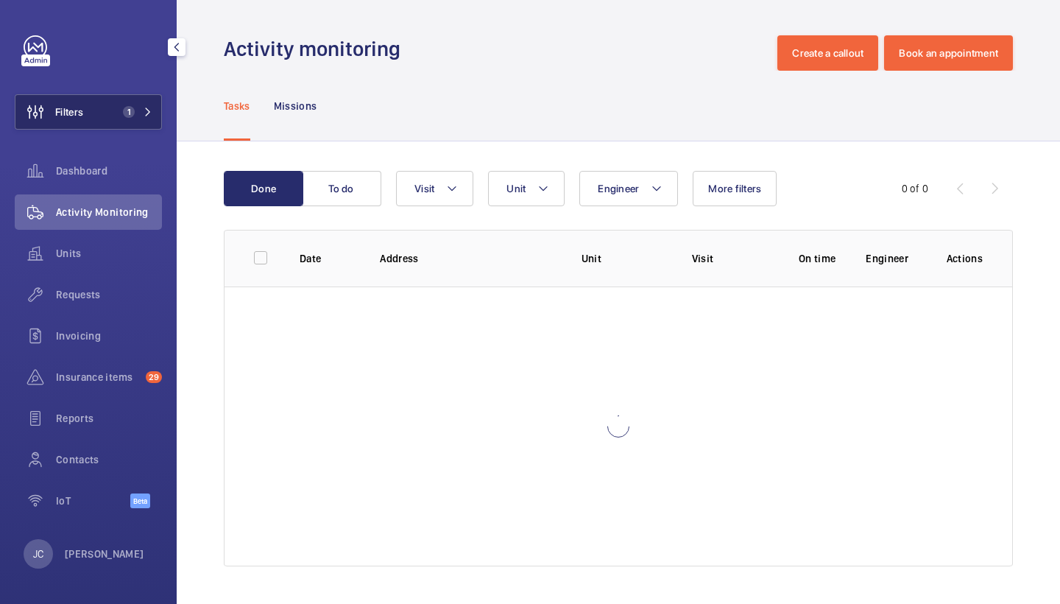
click at [140, 110] on span "1" at bounding box center [134, 112] width 35 height 12
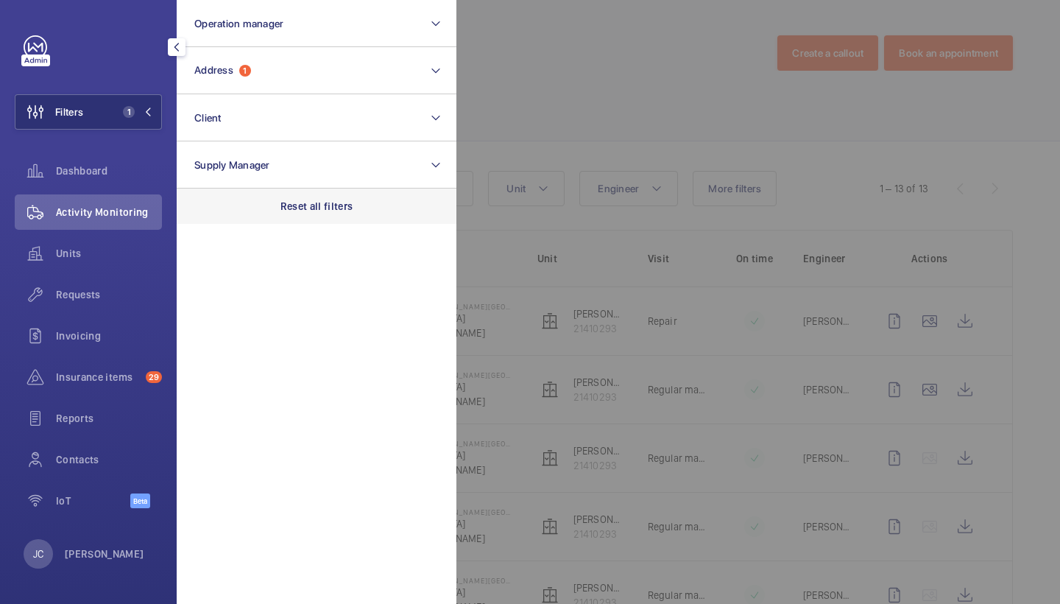
click at [309, 208] on p "Reset all filters" at bounding box center [316, 206] width 73 height 15
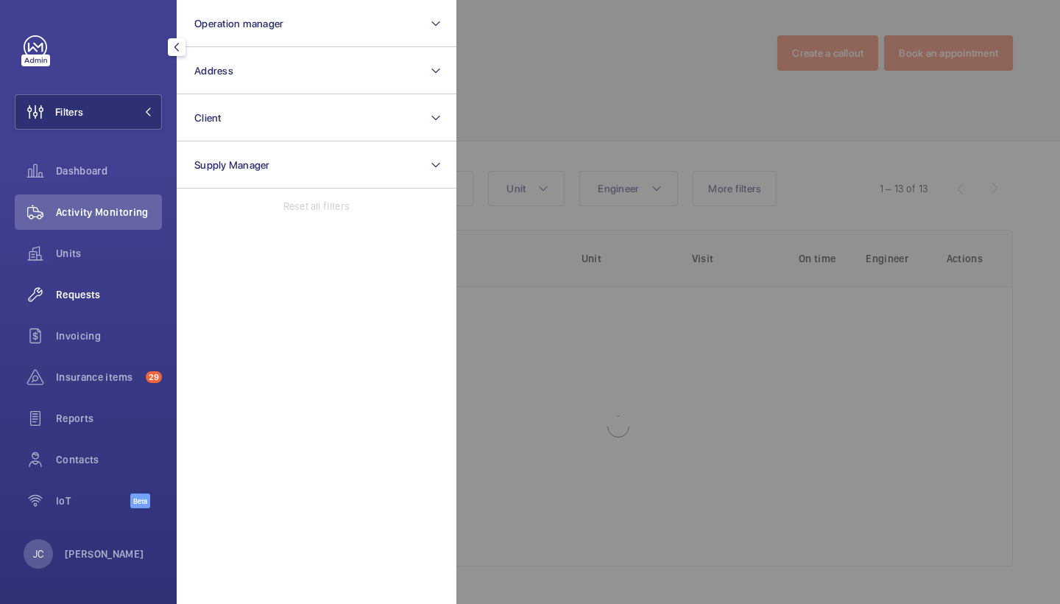
click at [117, 283] on div "Requests" at bounding box center [88, 294] width 147 height 35
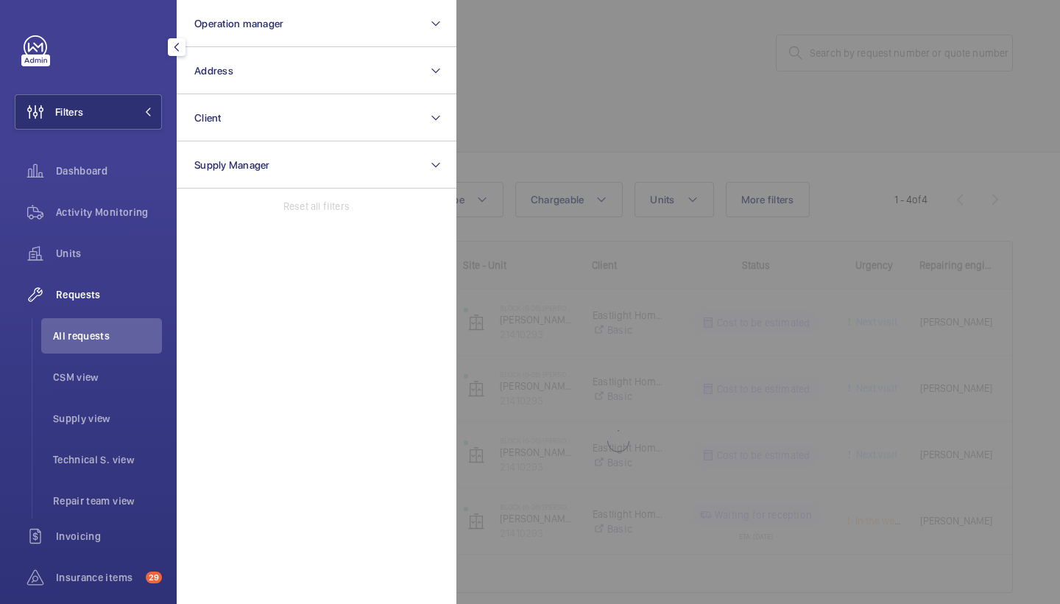
click at [709, 127] on div at bounding box center [986, 302] width 1060 height 604
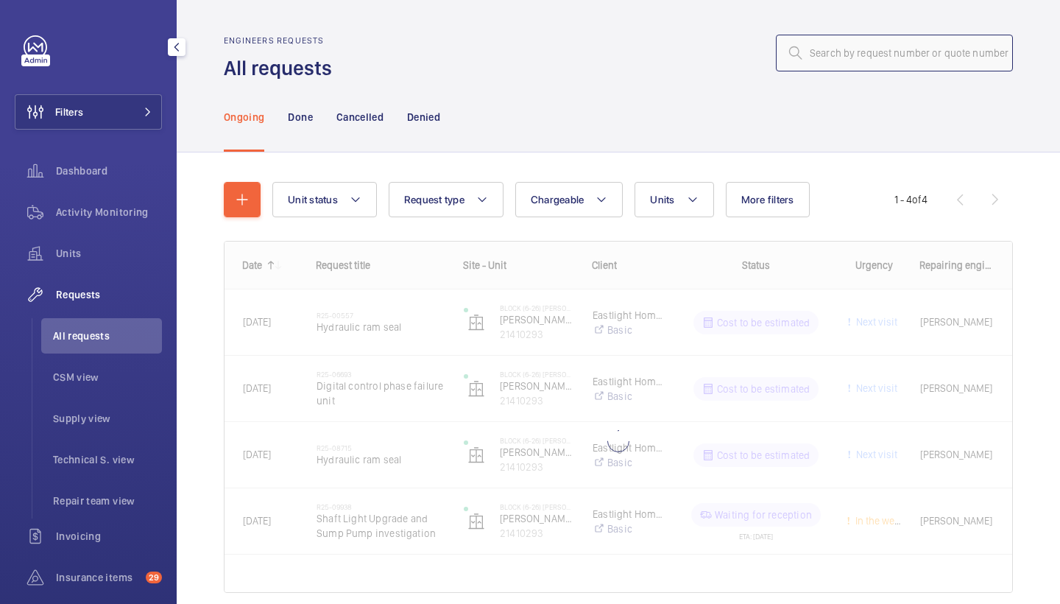
click at [840, 61] on input "text" at bounding box center [894, 53] width 237 height 37
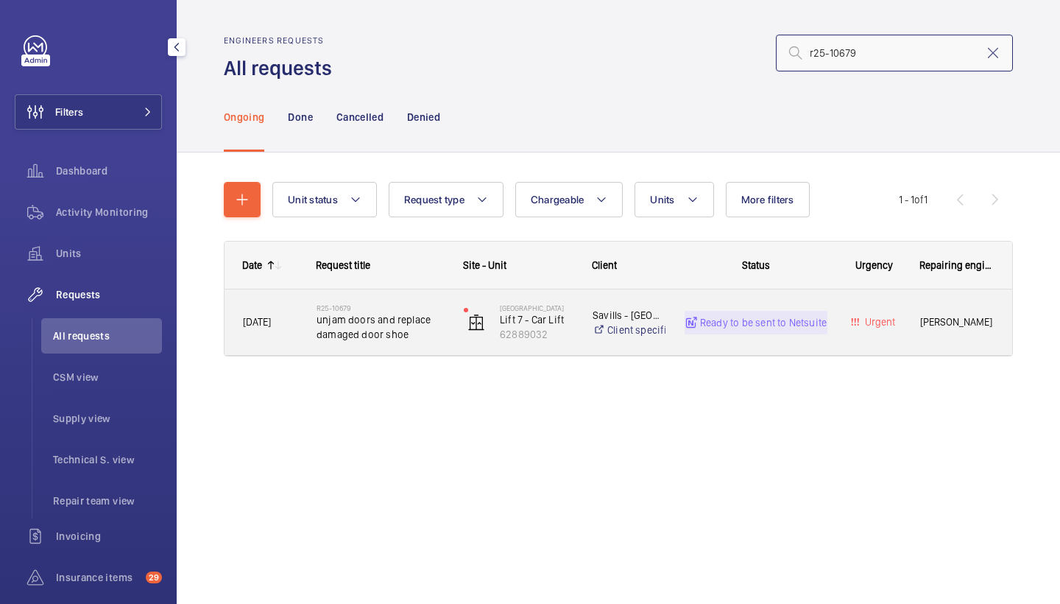
type input "r25-10679"
click at [395, 331] on span "unjam doors and replace damaged door shoe" at bounding box center [381, 326] width 128 height 29
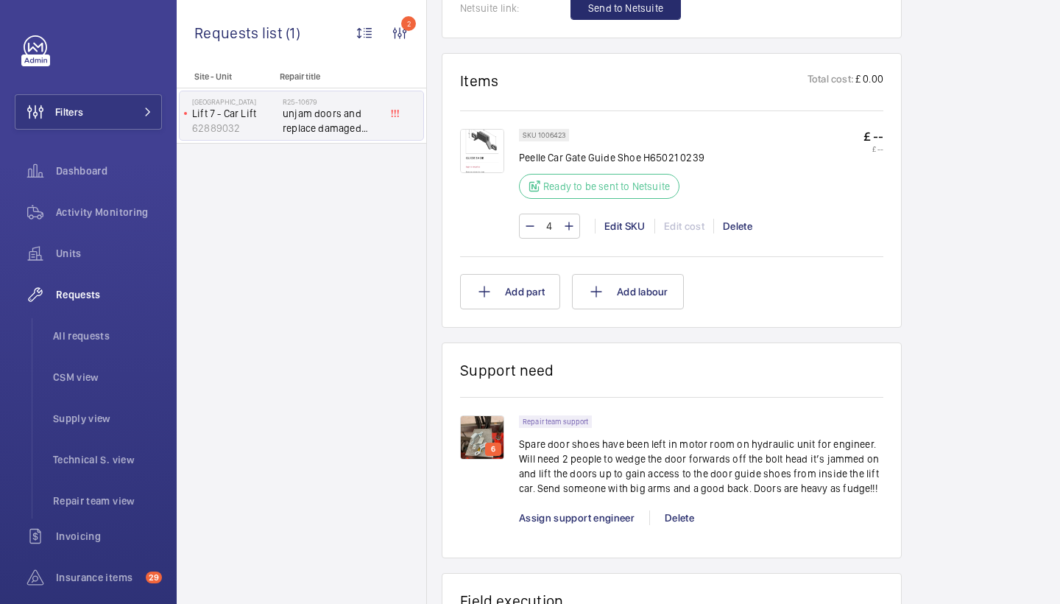
scroll to position [873, 0]
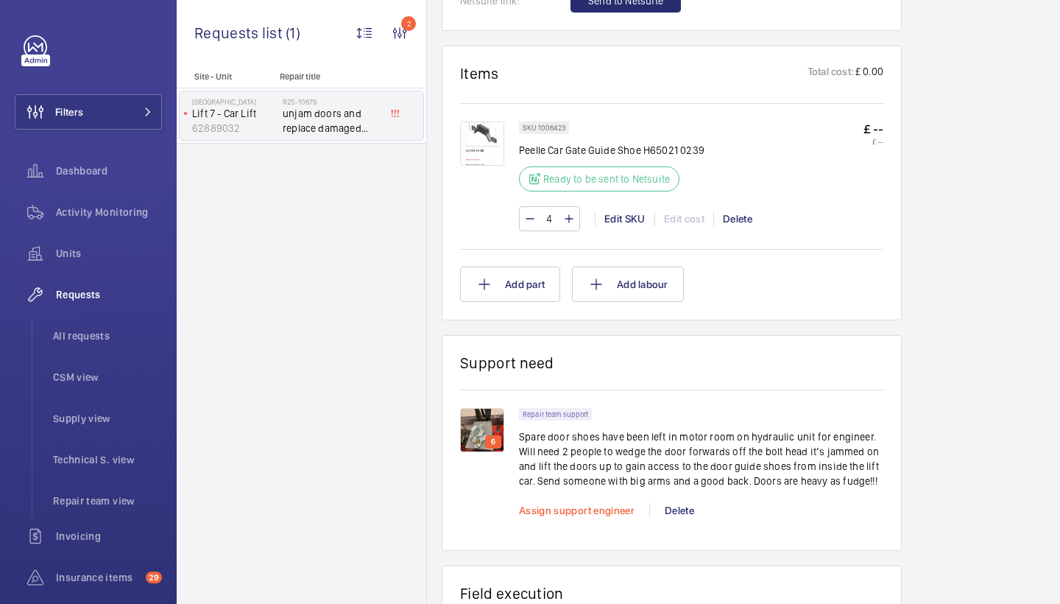
click at [589, 515] on span "Assign support engineer" at bounding box center [577, 510] width 116 height 12
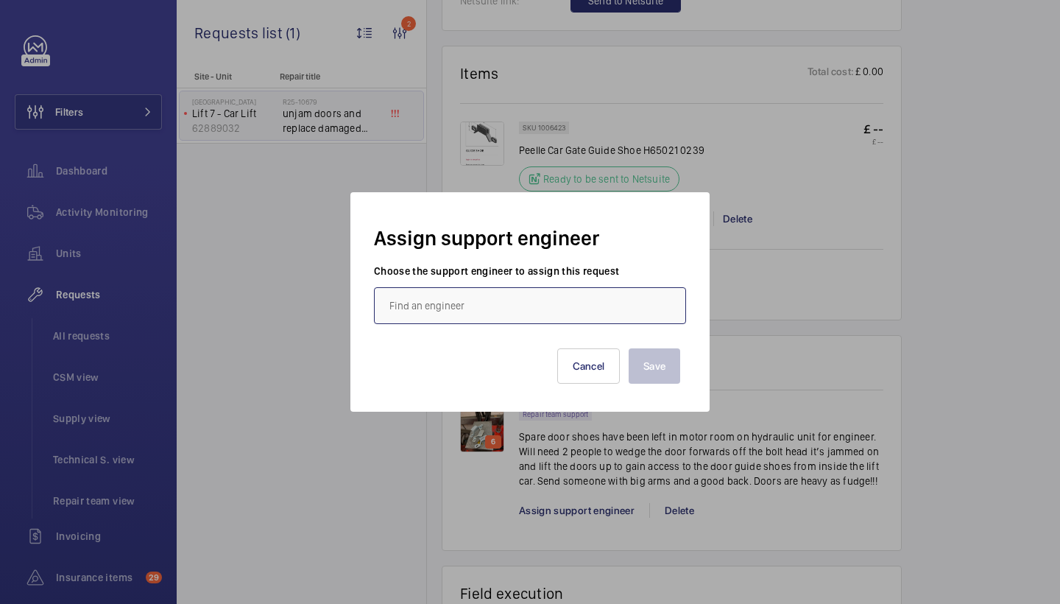
click at [536, 321] on input "text" at bounding box center [530, 305] width 312 height 37
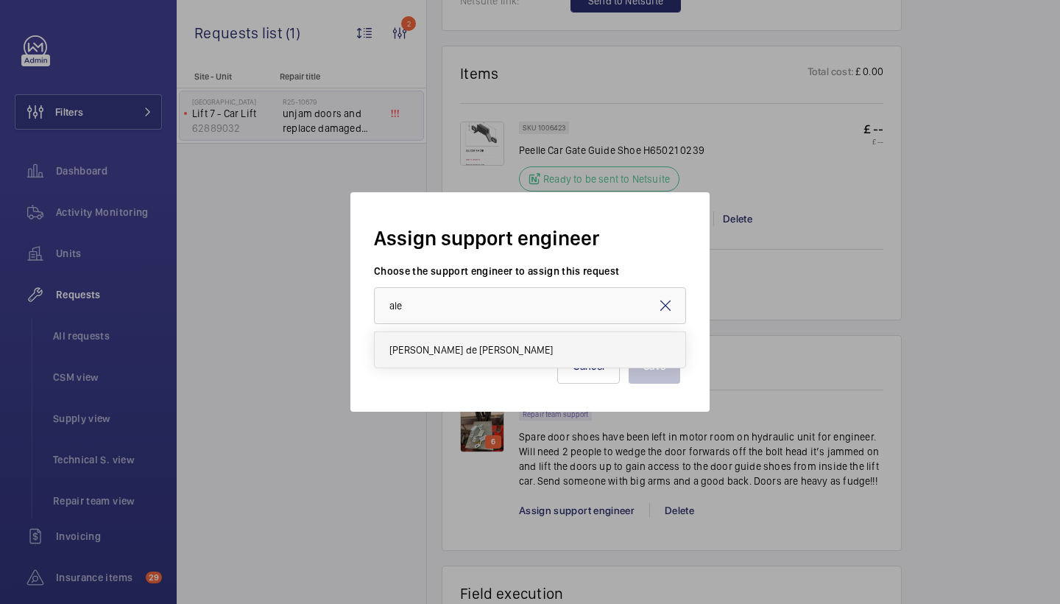
click at [498, 345] on span "[PERSON_NAME] de [PERSON_NAME]" at bounding box center [470, 349] width 163 height 15
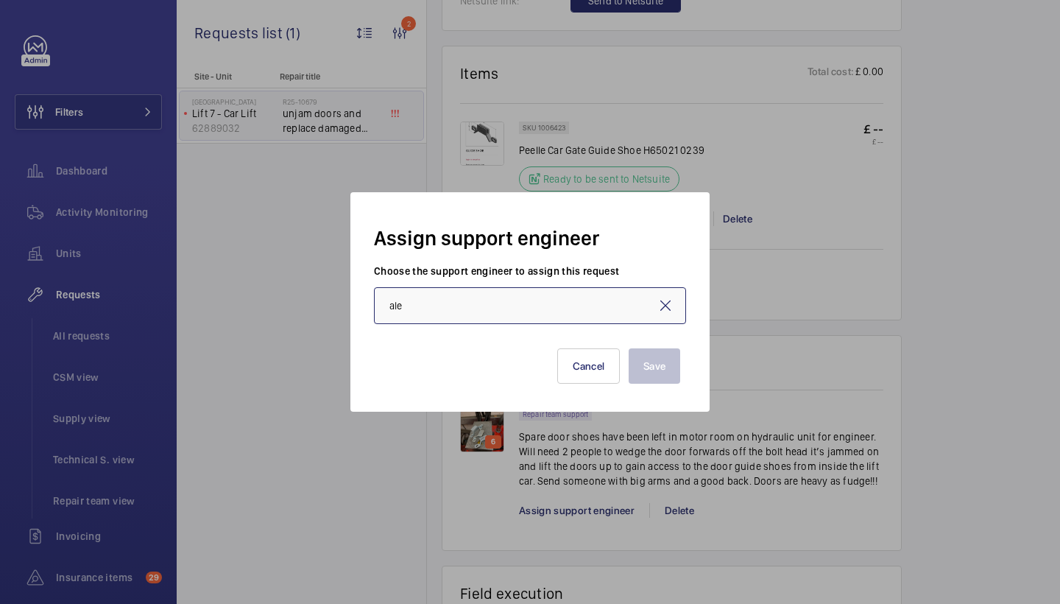
type input "[PERSON_NAME] de [PERSON_NAME]"
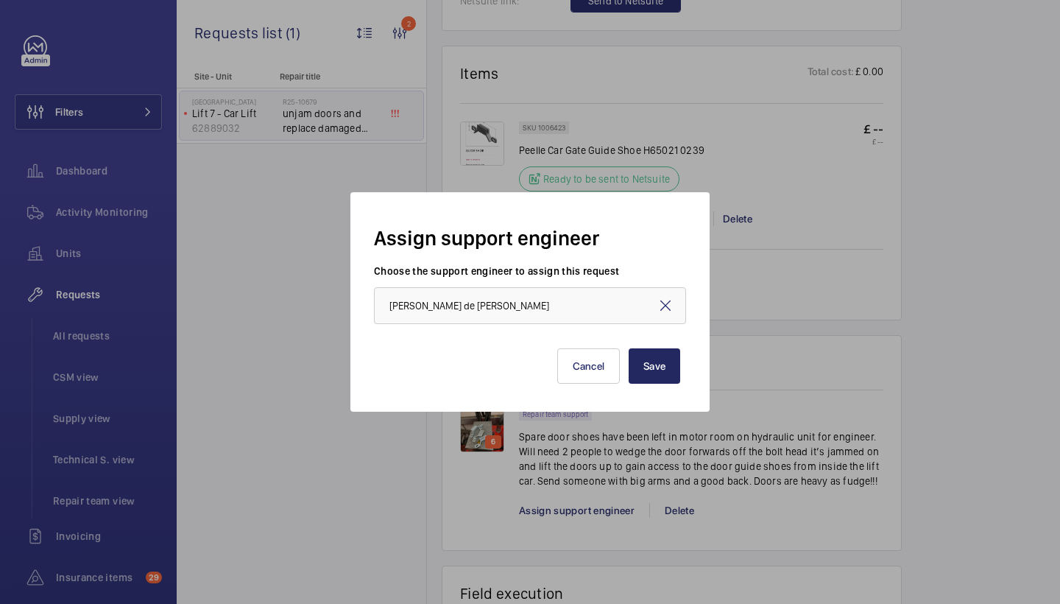
click at [632, 354] on button "Save" at bounding box center [655, 365] width 52 height 35
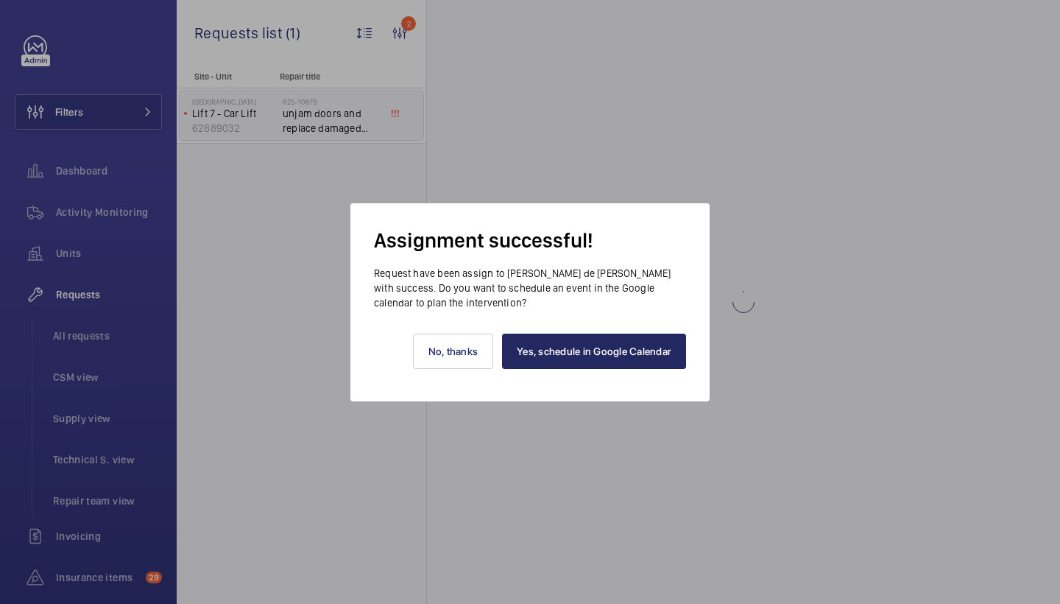
click at [610, 337] on link "Yes, schedule in Google Calendar" at bounding box center [594, 350] width 184 height 35
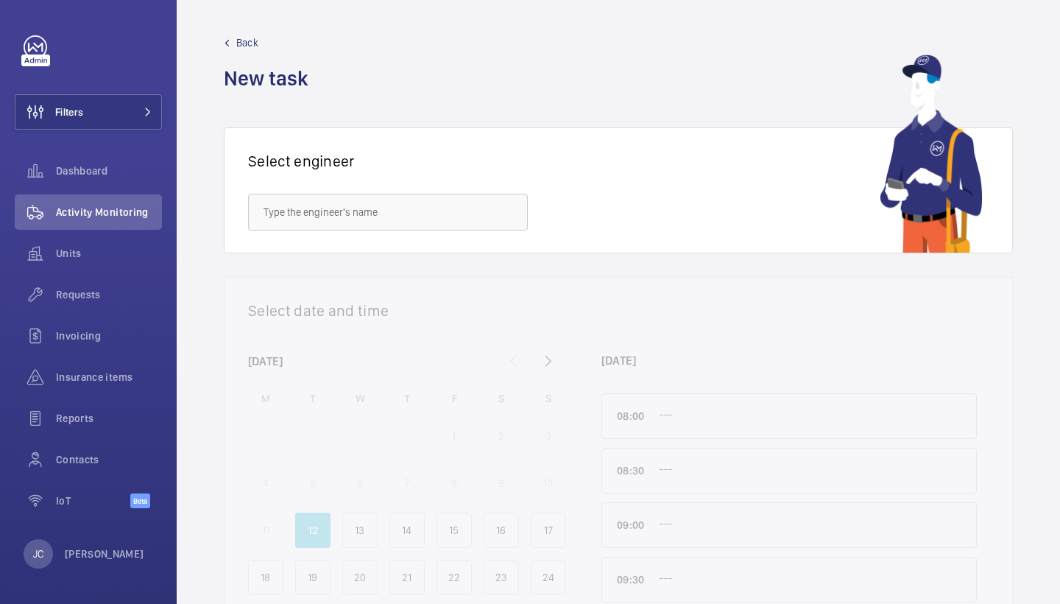
drag, startPoint x: 0, startPoint y: 0, endPoint x: 983, endPoint y: 73, distance: 986.2
click at [983, 73] on div "Back New task" at bounding box center [618, 63] width 789 height 57
click at [140, 99] on button "Filters" at bounding box center [88, 111] width 147 height 35
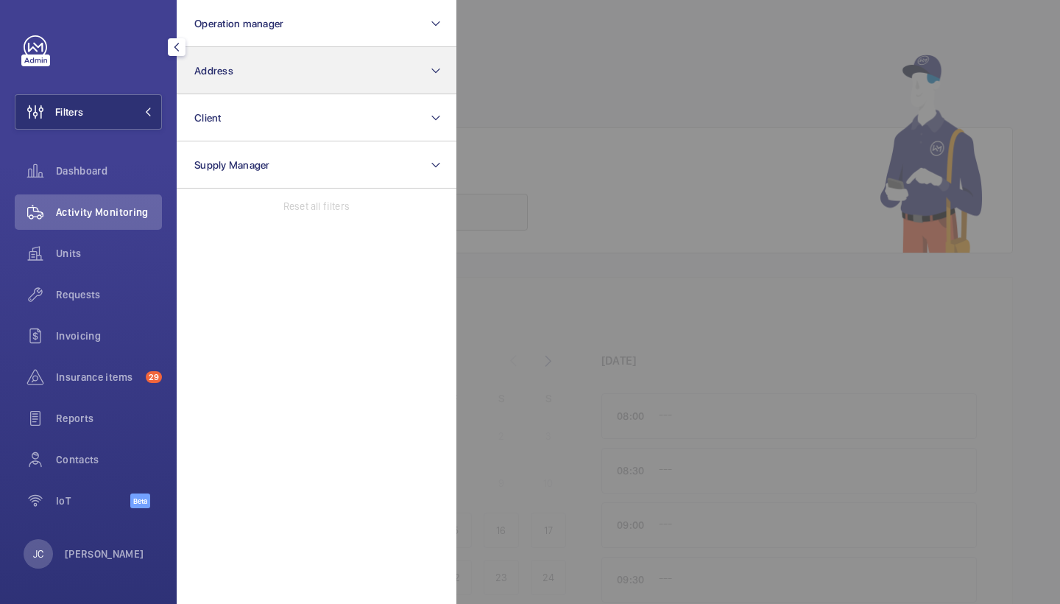
click at [241, 71] on button "Address" at bounding box center [317, 70] width 280 height 47
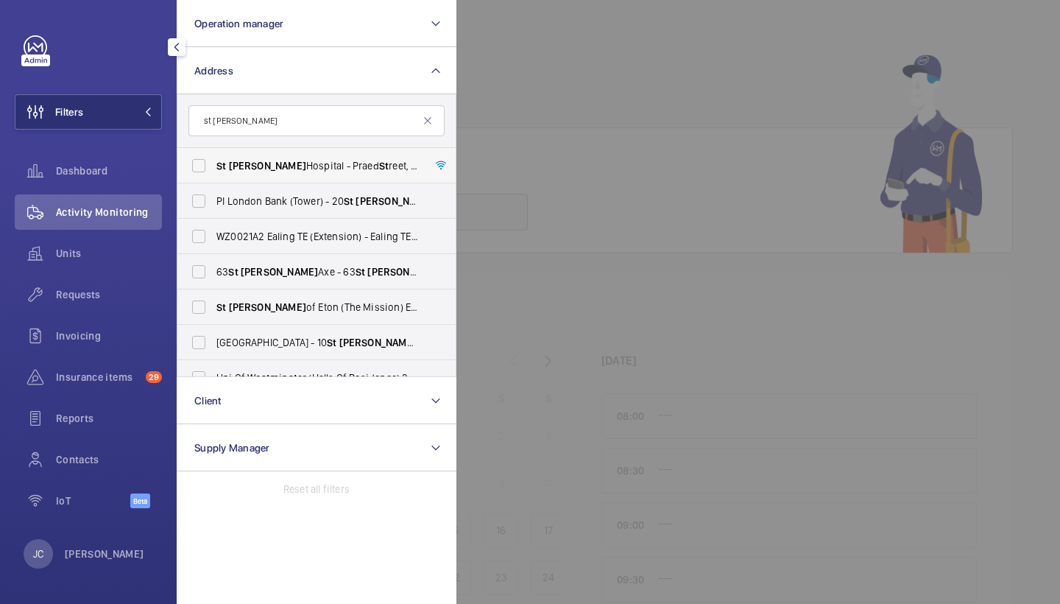
type input "st [PERSON_NAME]"
click at [330, 158] on span "[GEOGRAPHIC_DATA][PERSON_NAME][STREET_ADDRESS]" at bounding box center [317, 165] width 202 height 15
click at [213, 158] on input "[GEOGRAPHIC_DATA][PERSON_NAME][STREET_ADDRESS]" at bounding box center [198, 165] width 29 height 29
checkbox input "true"
click at [121, 275] on div "Units" at bounding box center [88, 256] width 147 height 41
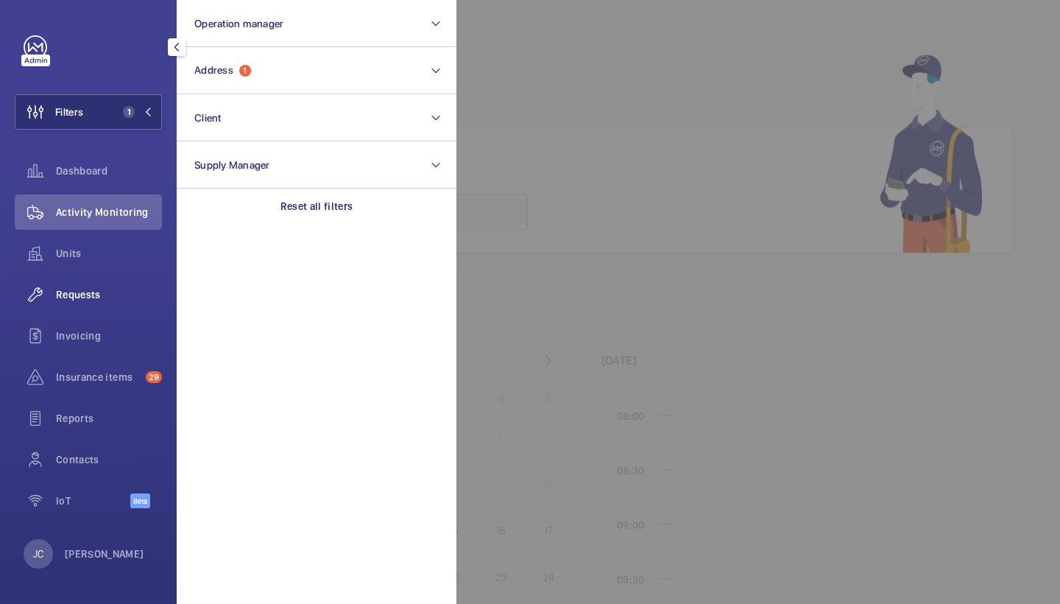
click at [110, 305] on div "Requests" at bounding box center [88, 294] width 147 height 35
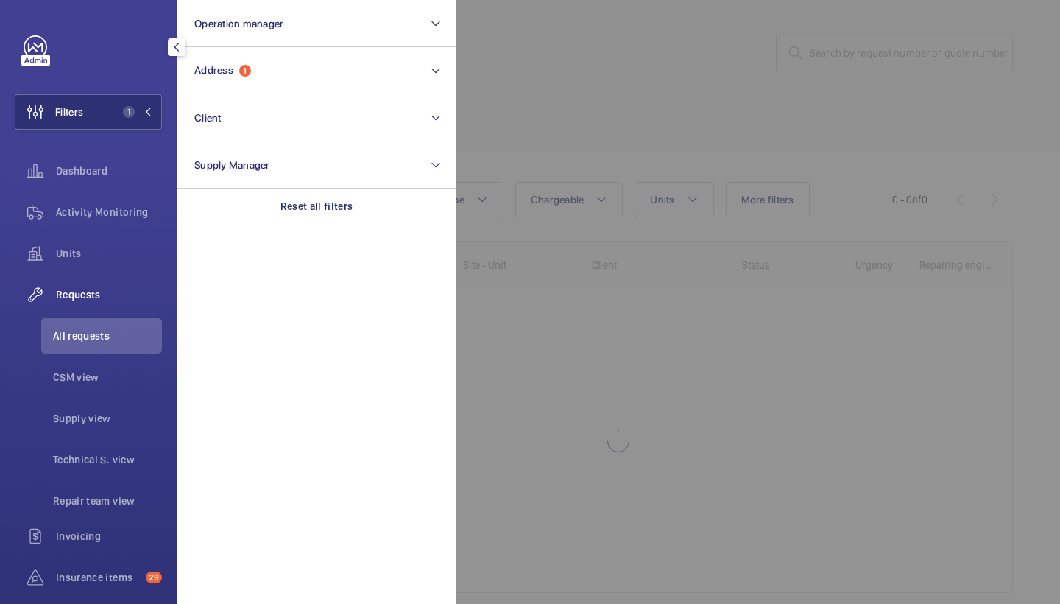
click at [668, 140] on div at bounding box center [986, 302] width 1060 height 604
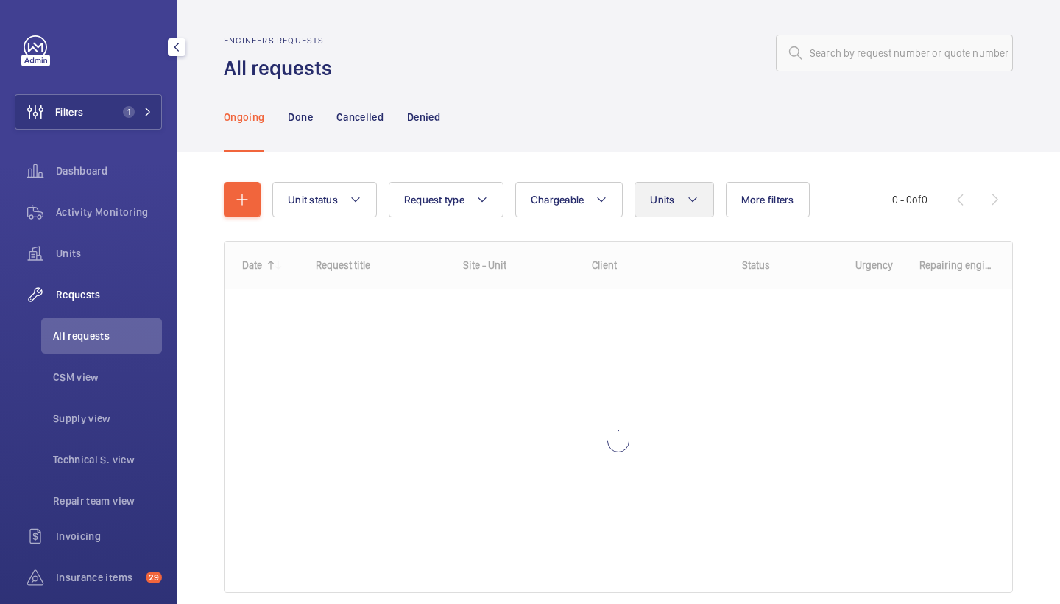
click at [665, 194] on span "Units" at bounding box center [662, 200] width 24 height 12
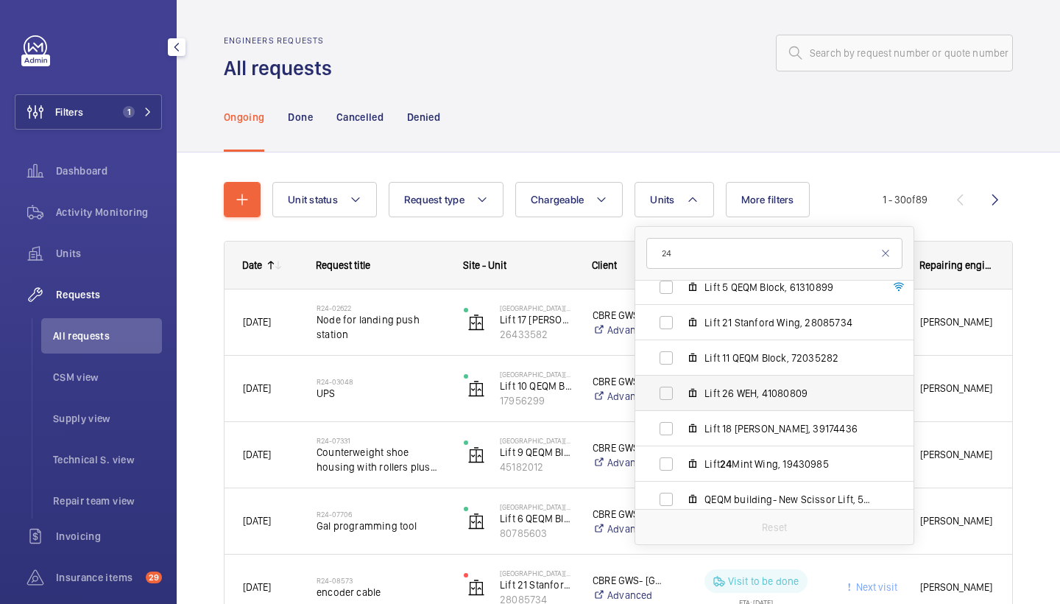
scroll to position [1025, 0]
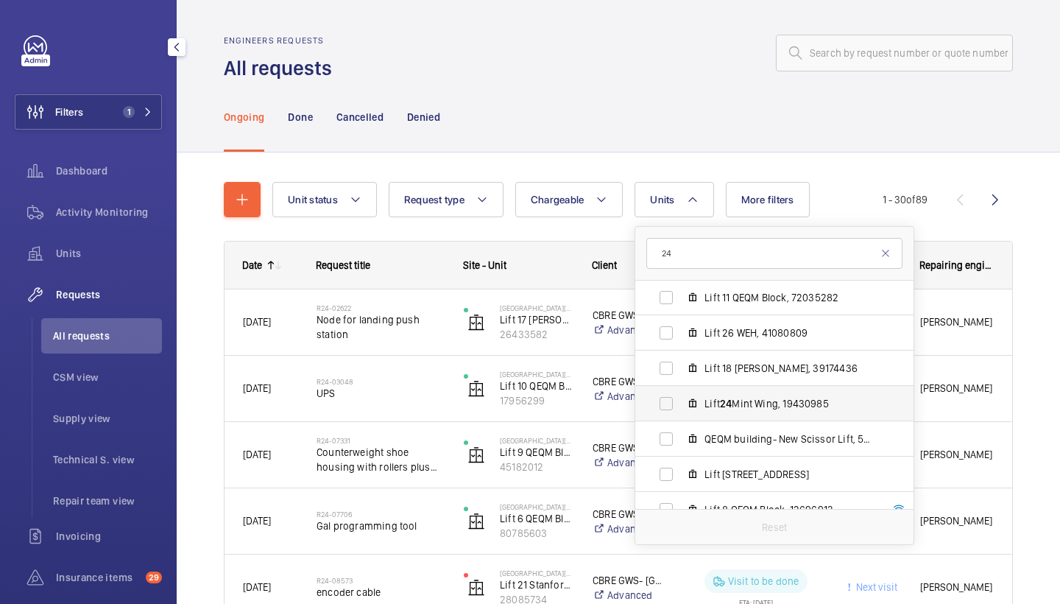
type input "24"
click at [761, 401] on span "Lift 24 Mint Wing, 19430985" at bounding box center [789, 403] width 171 height 15
click at [681, 401] on input "Lift 24 Mint Wing, 19430985" at bounding box center [665, 403] width 29 height 29
checkbox input "true"
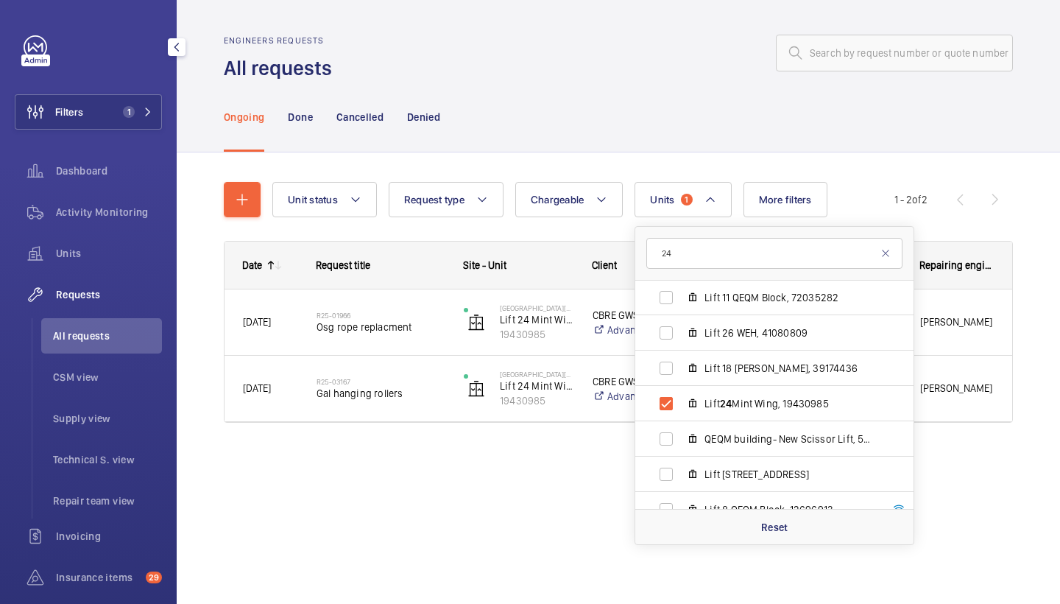
click at [668, 159] on div "Unit status Request type Chargeable Units 1 24 St Mary Hospital - Praed Street,…" at bounding box center [618, 308] width 789 height 300
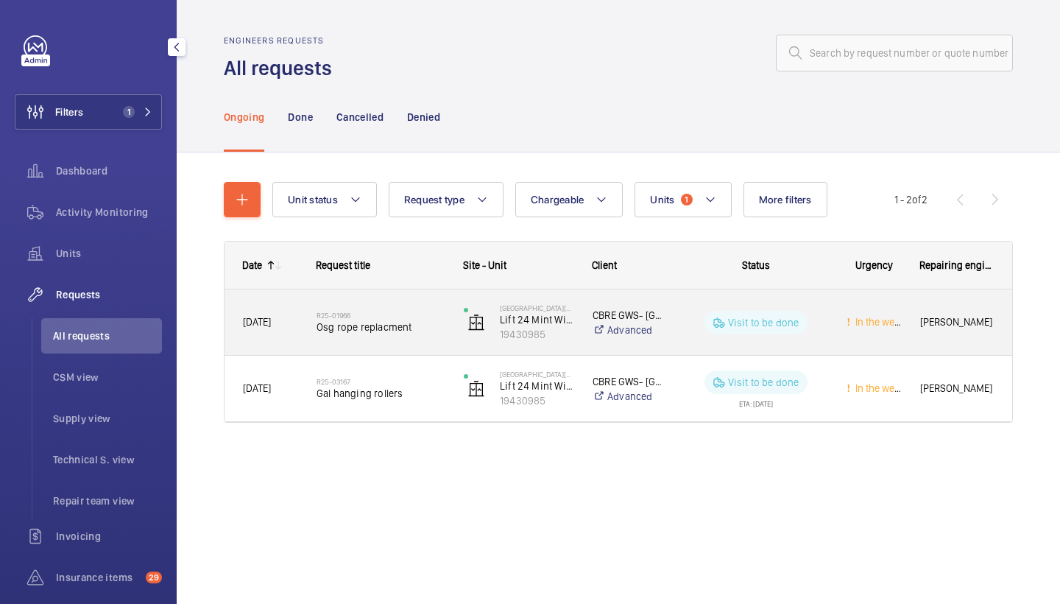
click at [372, 290] on div "R25-01966 Osg rope replacment" at bounding box center [372, 322] width 146 height 66
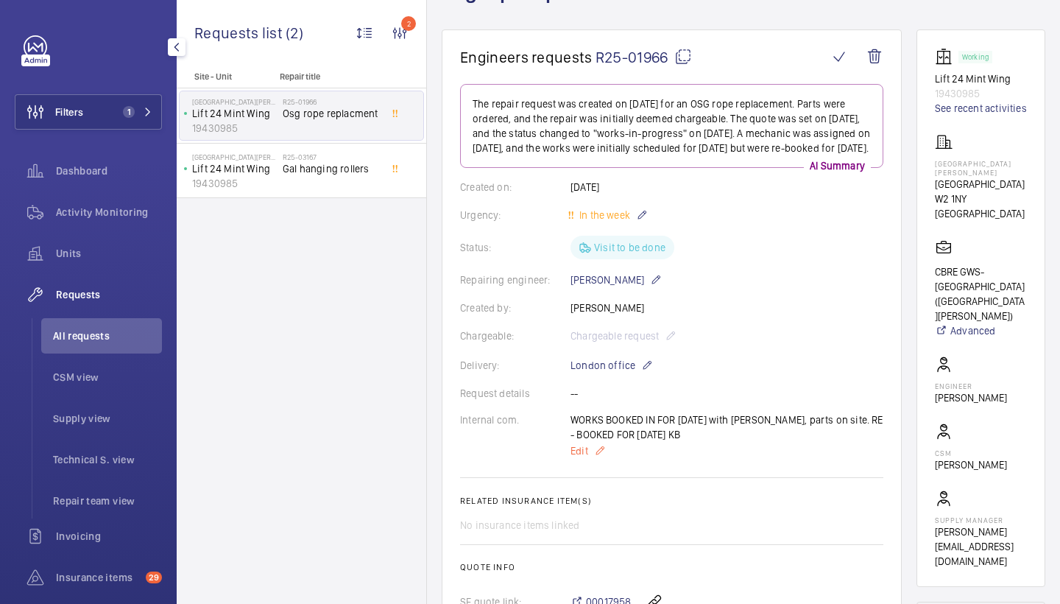
scroll to position [109, 0]
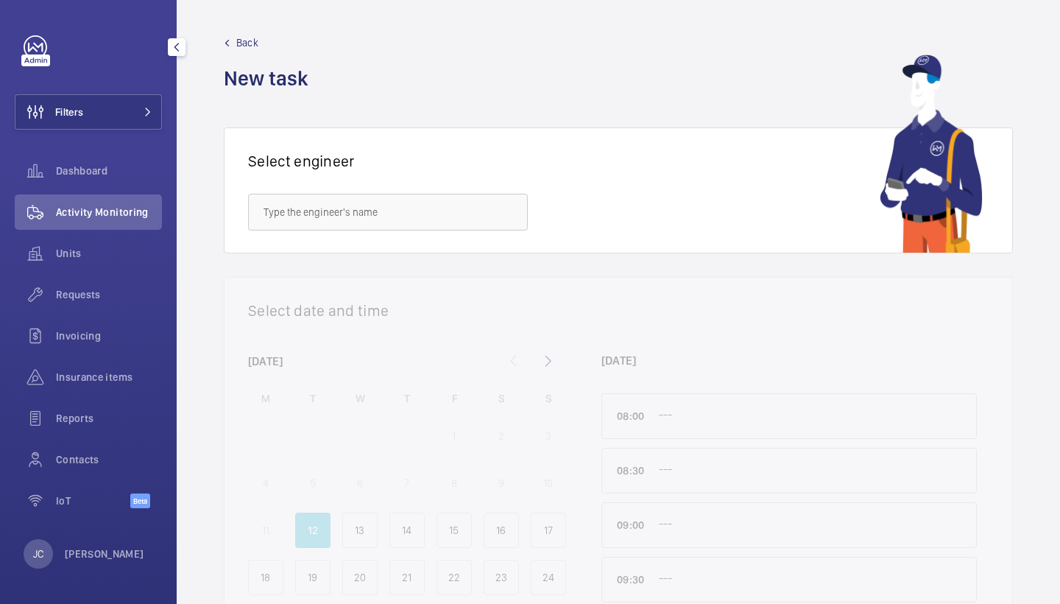
click at [105, 100] on button "Filters" at bounding box center [88, 111] width 147 height 35
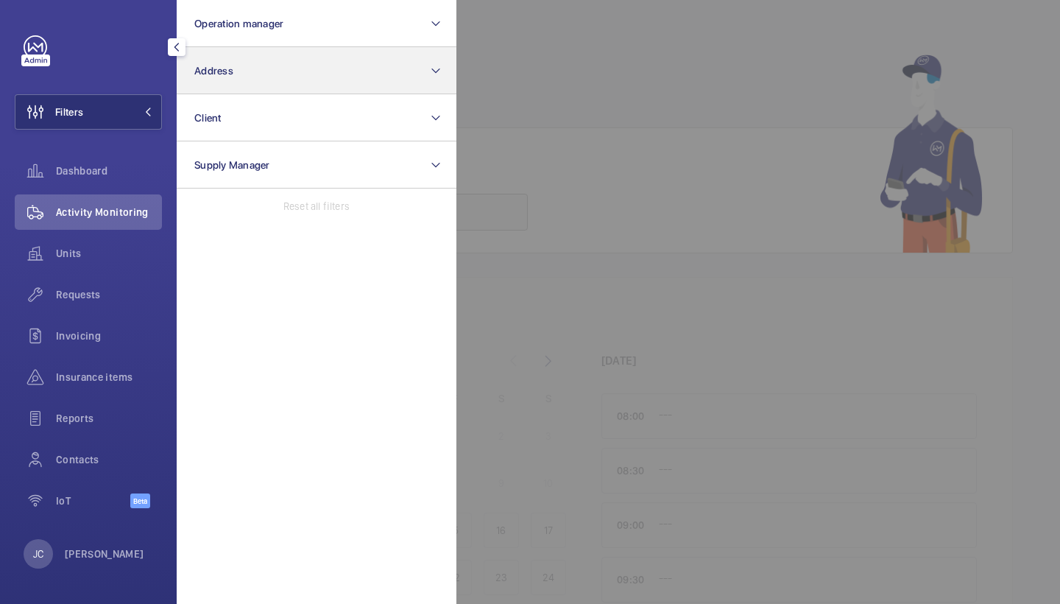
click at [247, 72] on button "Address" at bounding box center [317, 70] width 280 height 47
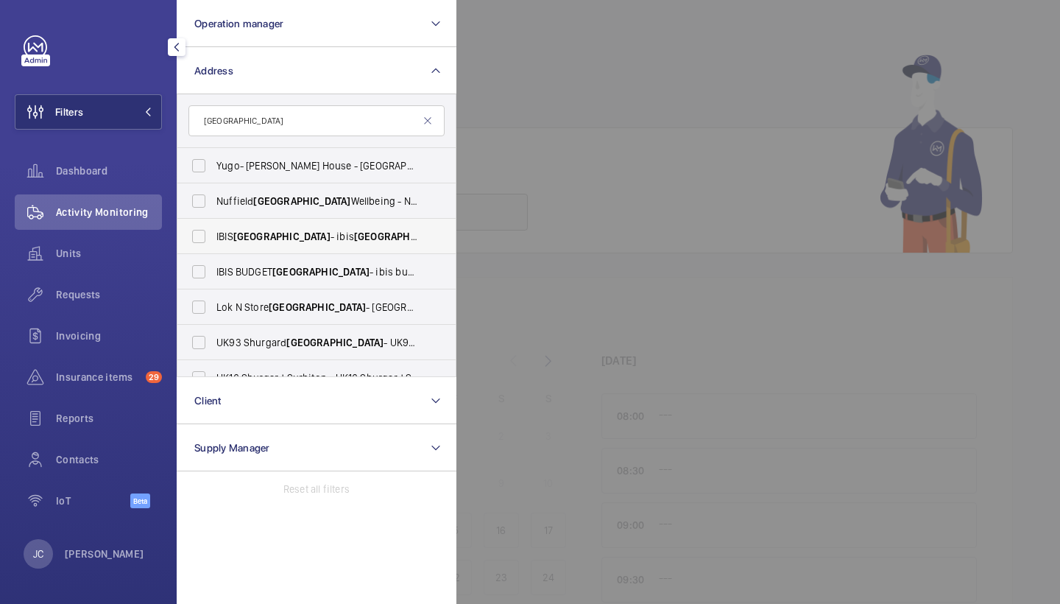
type input "[GEOGRAPHIC_DATA]"
click at [269, 232] on span "[GEOGRAPHIC_DATA]" at bounding box center [281, 236] width 97 height 12
click at [213, 232] on input "IBIS PORTSMOUTH - ibis [GEOGRAPHIC_DATA]" at bounding box center [198, 236] width 29 height 29
checkbox input "true"
click at [284, 266] on span "[GEOGRAPHIC_DATA]" at bounding box center [320, 272] width 97 height 12
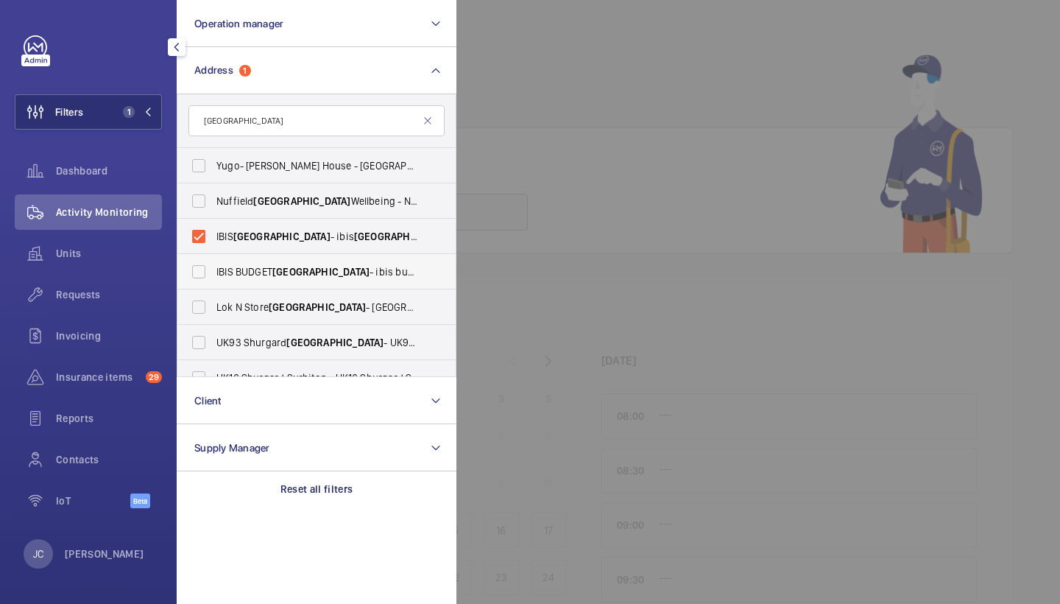
click at [213, 266] on input "IBIS BUDGET PORTSMOUTH - ibis budget [GEOGRAPHIC_DATA] , [GEOGRAPHIC_DATA] 8SL" at bounding box center [198, 271] width 29 height 29
checkbox input "true"
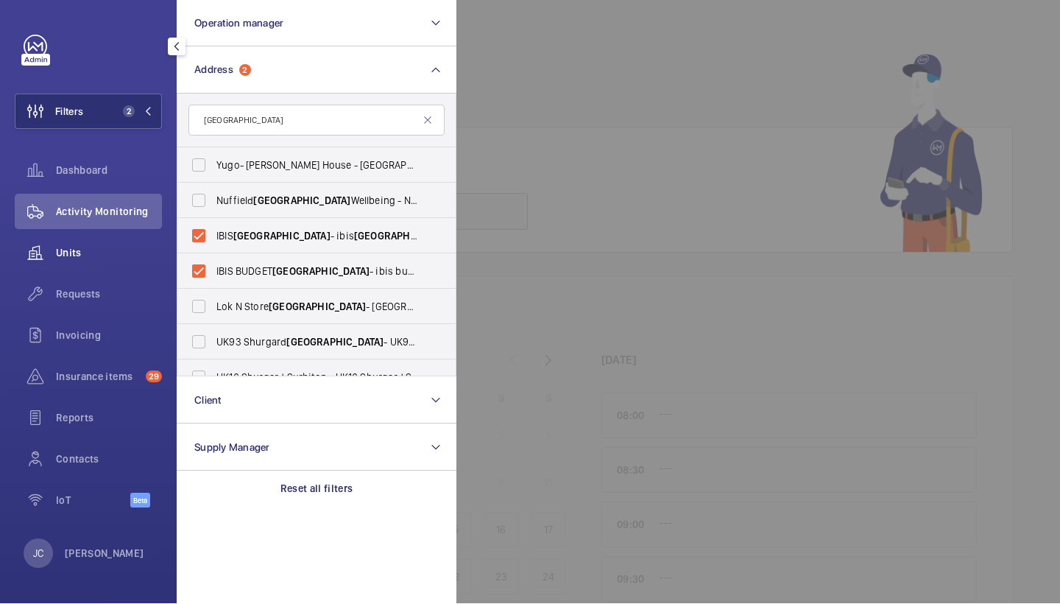
click at [87, 262] on div "Units" at bounding box center [88, 253] width 147 height 35
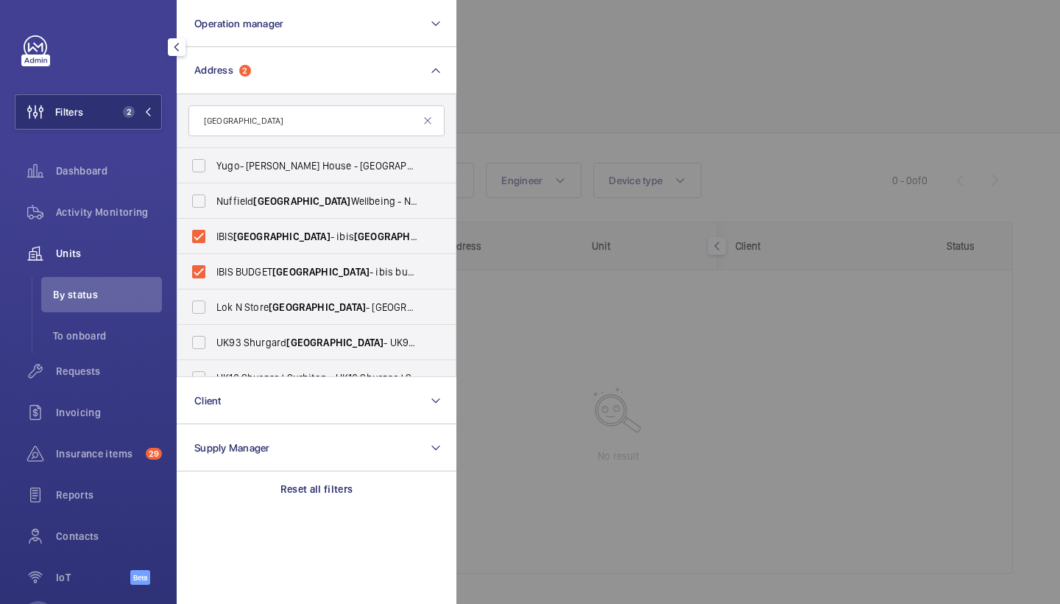
click at [508, 144] on div at bounding box center [986, 302] width 1060 height 604
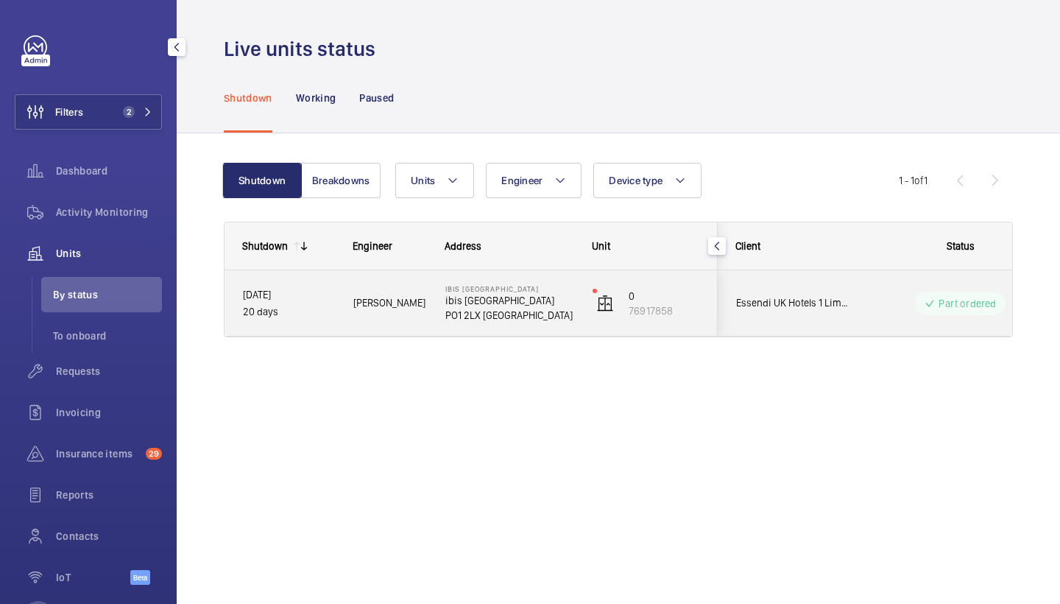
click at [421, 314] on div "[PERSON_NAME]" at bounding box center [381, 303] width 91 height 46
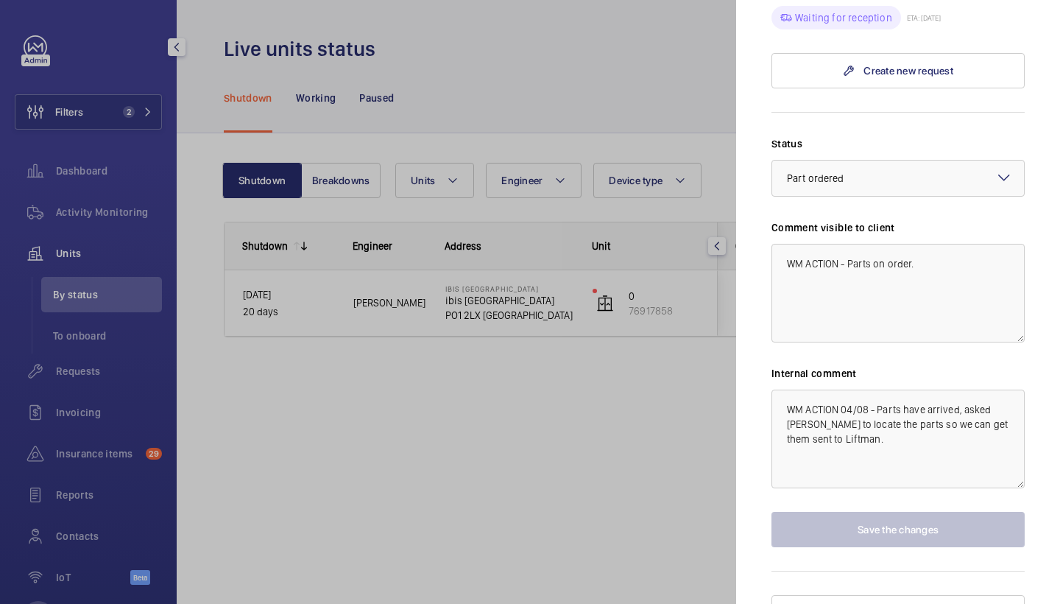
scroll to position [615, 0]
click at [558, 601] on div at bounding box center [530, 302] width 1060 height 604
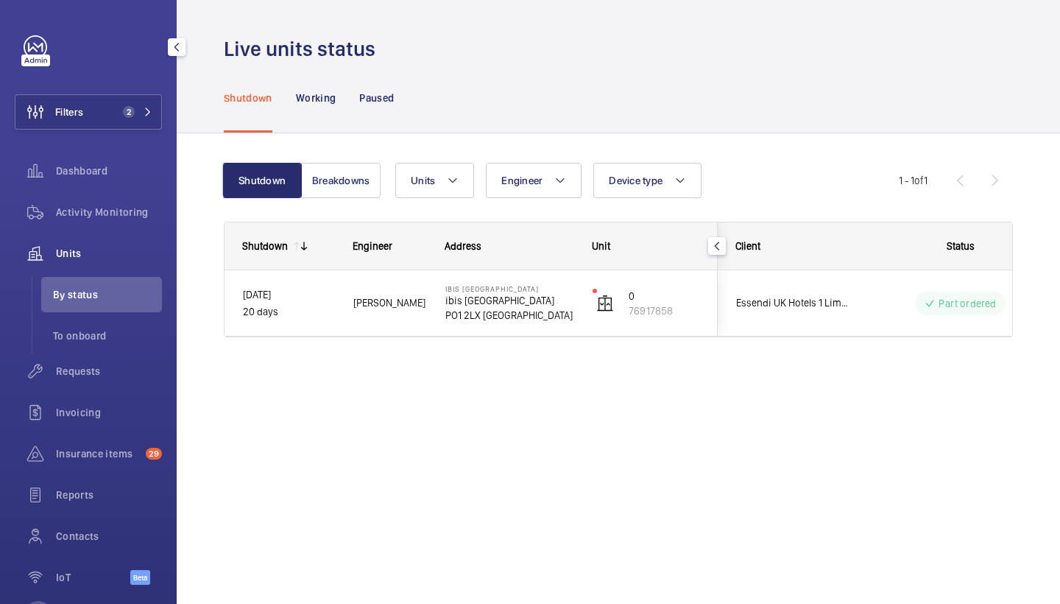
scroll to position [0, 0]
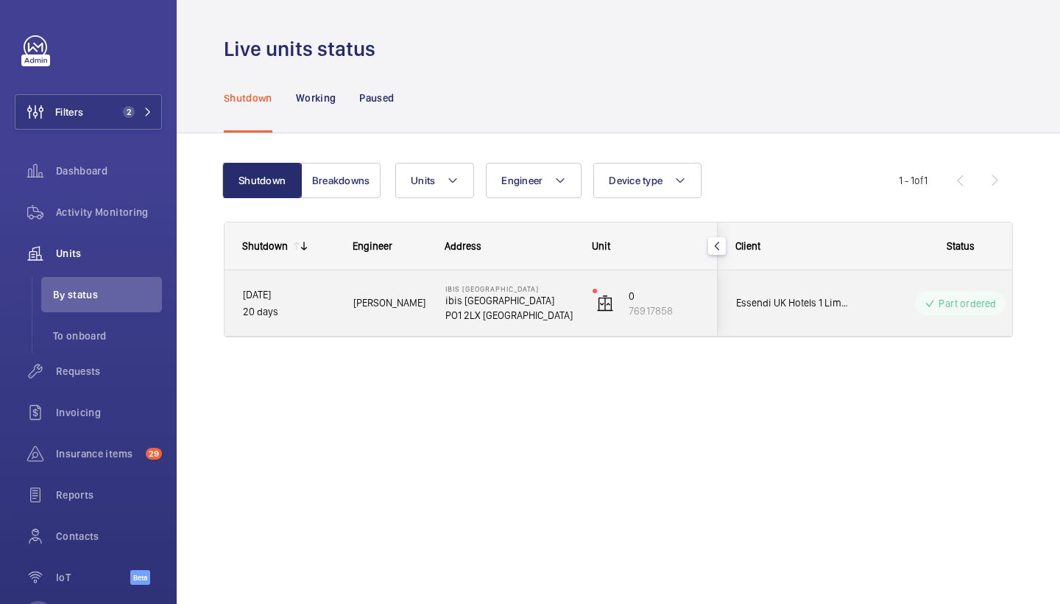
click at [381, 303] on span "[PERSON_NAME]" at bounding box center [389, 302] width 73 height 17
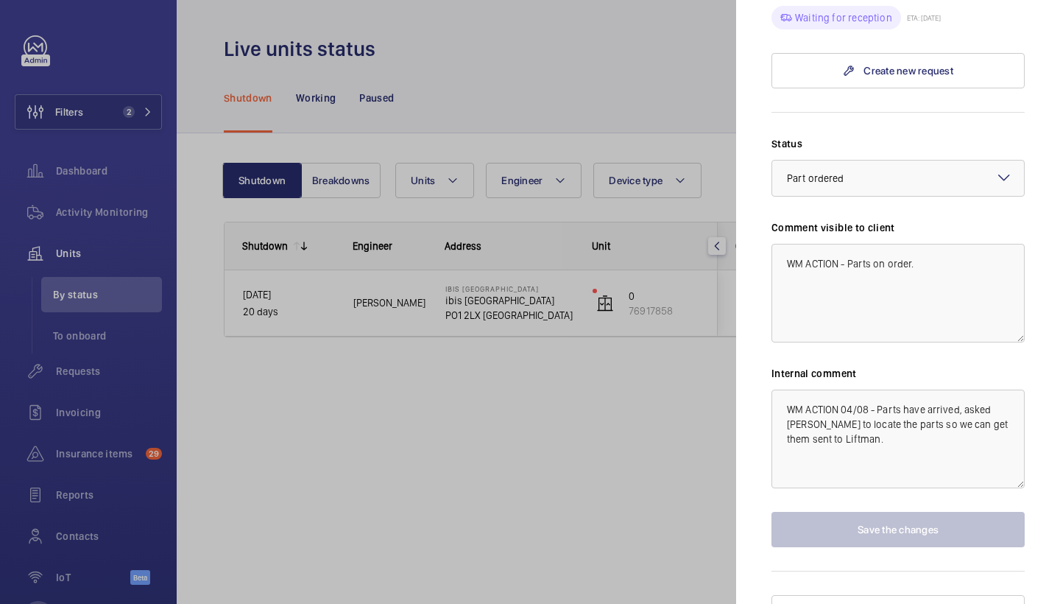
scroll to position [615, 0]
click at [594, 559] on div at bounding box center [530, 302] width 1060 height 604
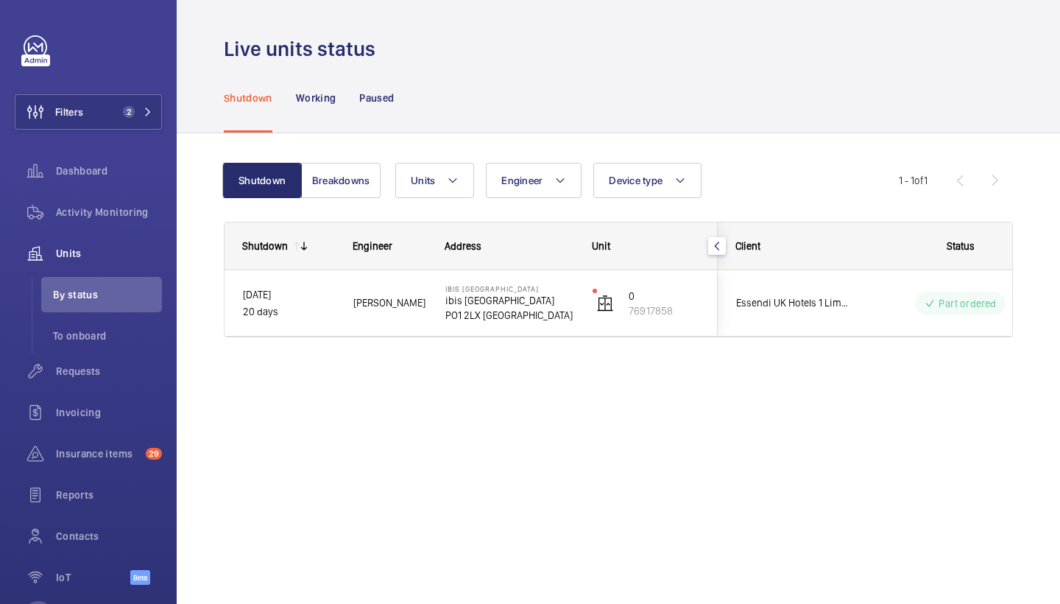
scroll to position [0, 0]
click at [88, 364] on span "Requests" at bounding box center [109, 371] width 106 height 15
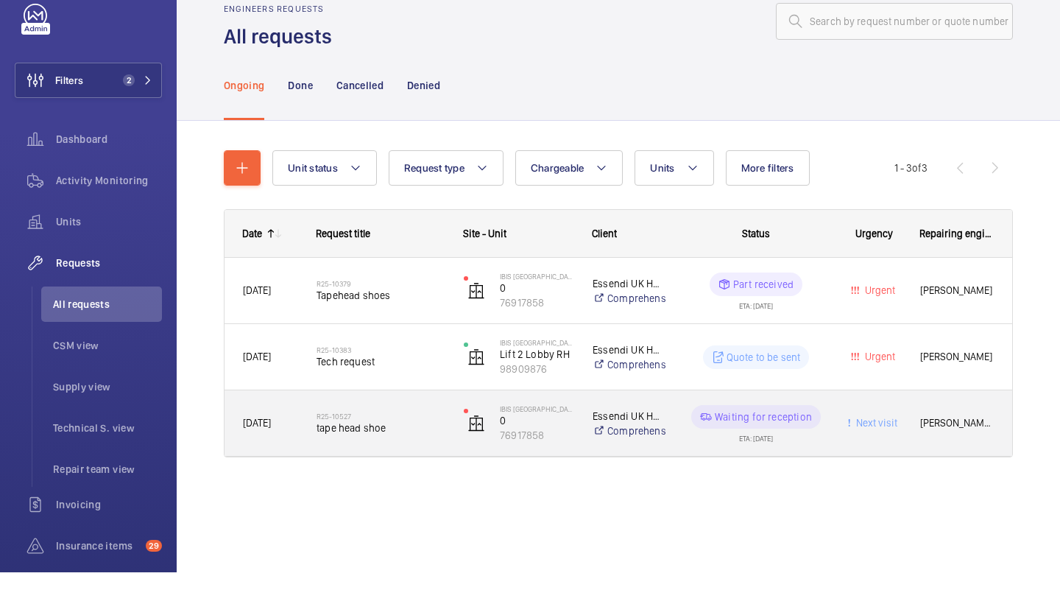
click at [326, 434] on div "R25-10527 tape head shoe" at bounding box center [381, 455] width 128 height 43
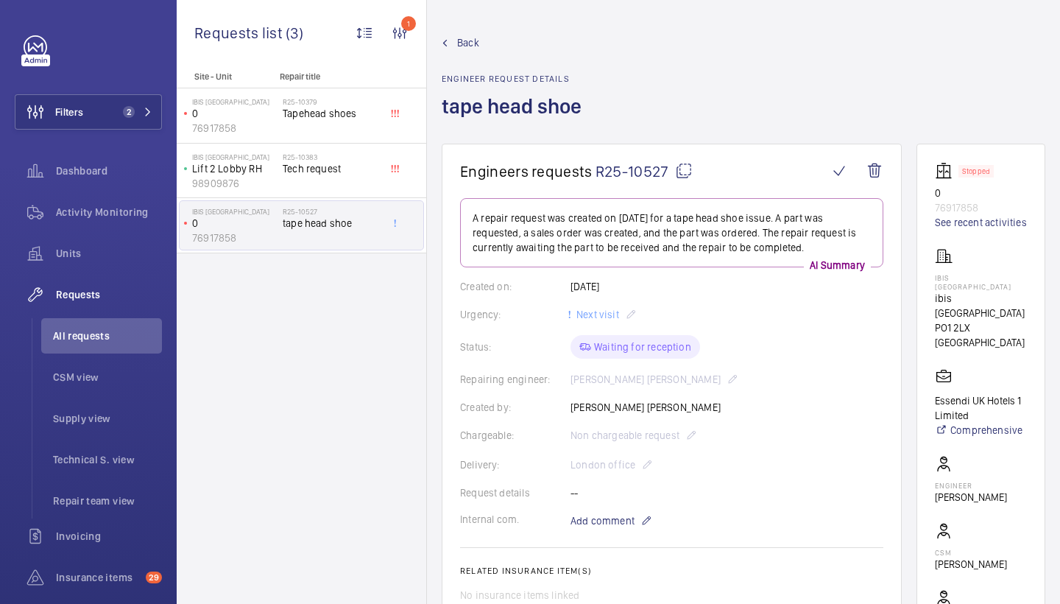
click at [693, 174] on h1 "Engineers requests R25-10527" at bounding box center [644, 171] width 368 height 18
click at [690, 174] on mat-icon at bounding box center [684, 171] width 18 height 18
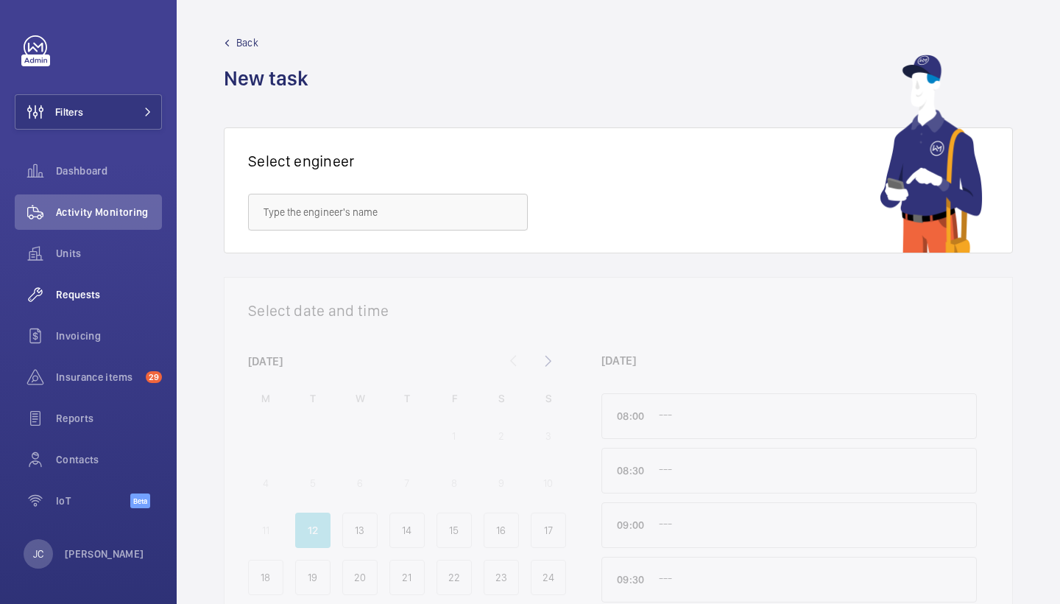
drag, startPoint x: 418, startPoint y: 202, endPoint x: 96, endPoint y: 287, distance: 332.8
click at [96, 287] on span "Requests" at bounding box center [109, 294] width 106 height 15
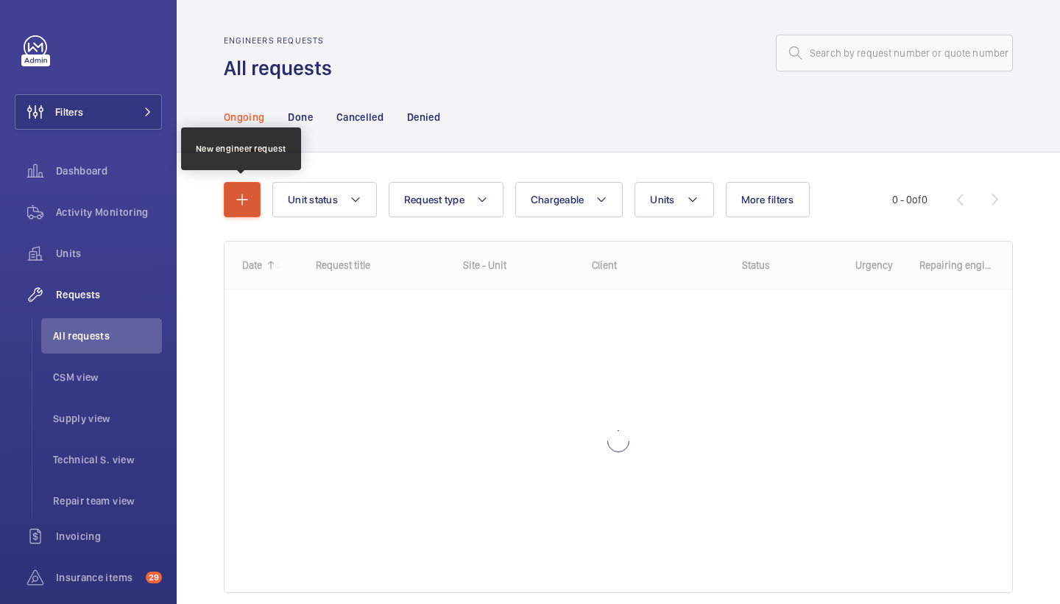
click at [246, 194] on mat-icon "button" at bounding box center [242, 200] width 18 height 18
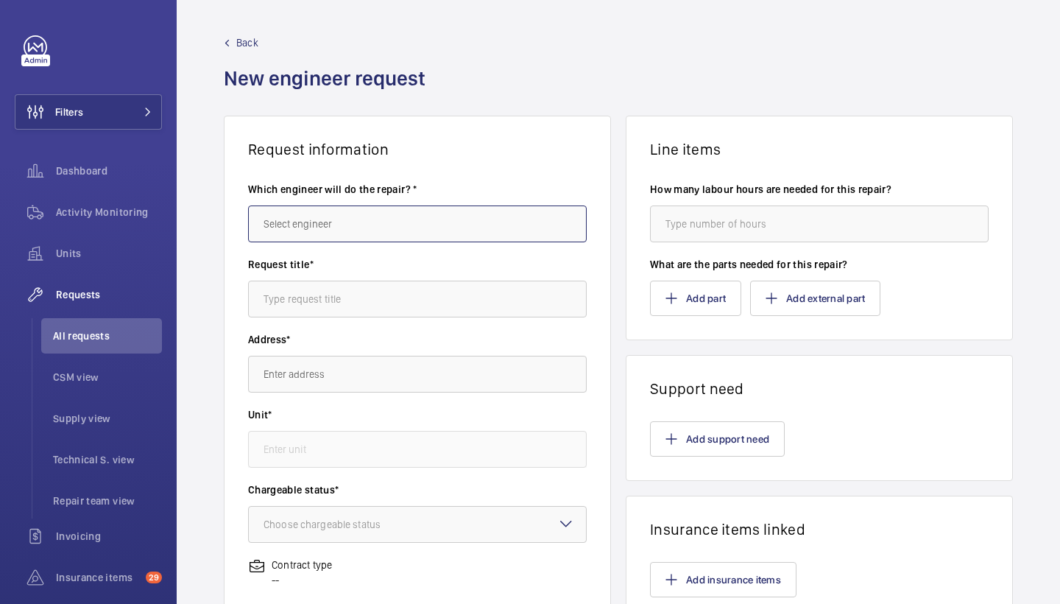
click at [322, 208] on input "text" at bounding box center [417, 223] width 339 height 37
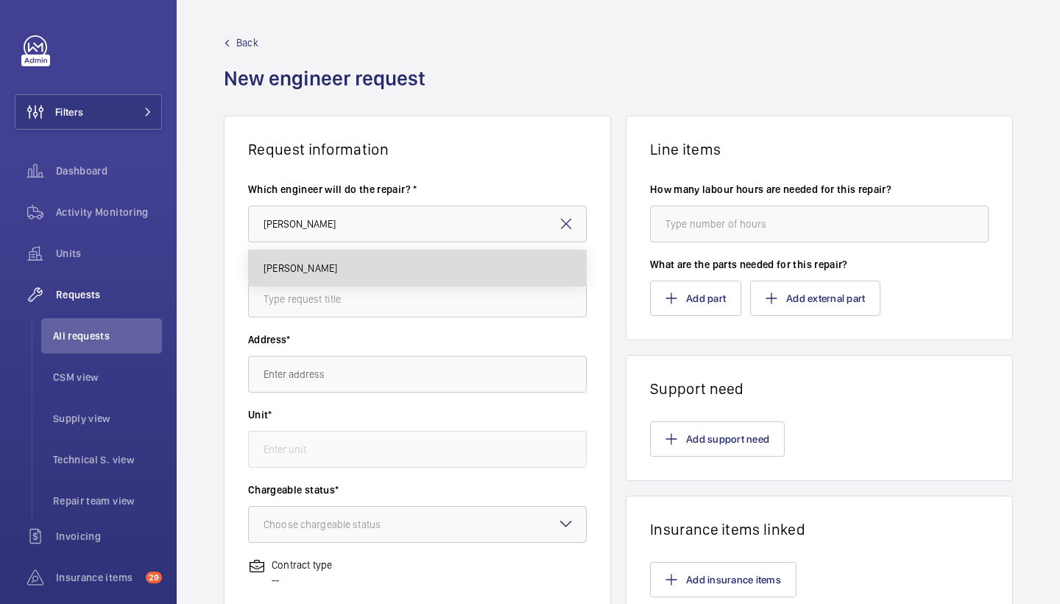
drag, startPoint x: 322, startPoint y: 208, endPoint x: 309, endPoint y: 252, distance: 46.1
click at [309, 252] on mat-option "[PERSON_NAME]" at bounding box center [417, 267] width 337 height 35
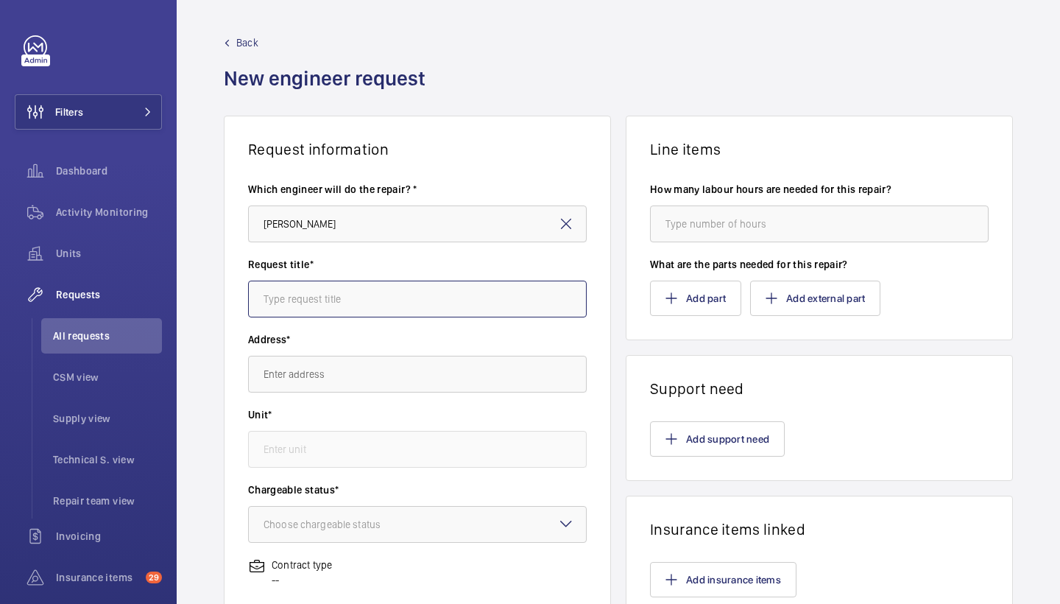
type input "Keith"
click at [339, 295] on input "text" at bounding box center [417, 298] width 339 height 37
type input "tape head shoes"
click at [354, 377] on input "text" at bounding box center [417, 374] width 339 height 37
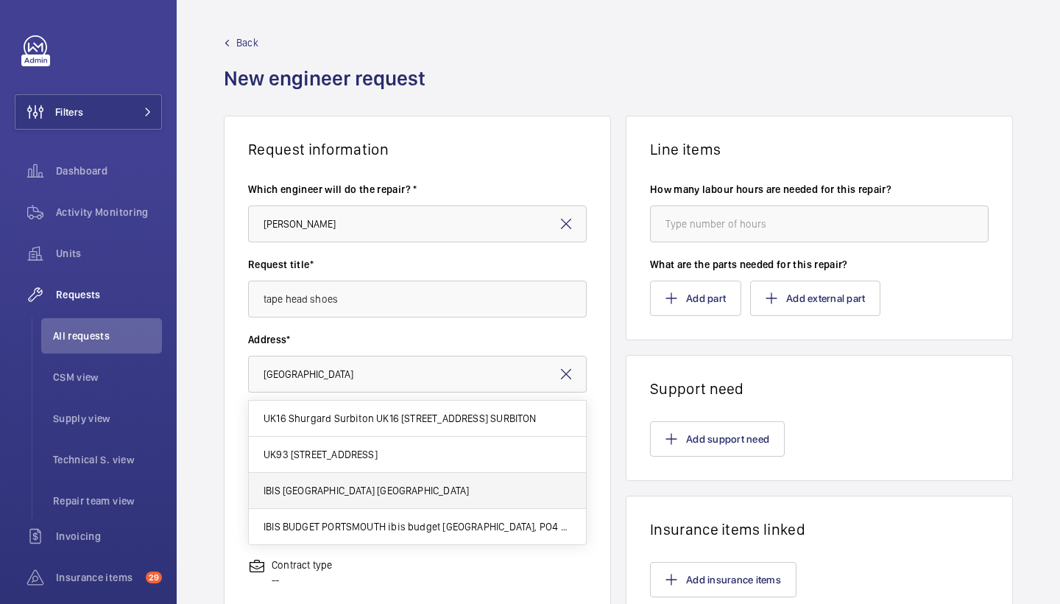
drag, startPoint x: 271, startPoint y: 347, endPoint x: 384, endPoint y: 480, distance: 174.5
click at [384, 480] on mat-option "IBIS PORTSMOUTH ibis Portsmouth Centre, PO1 2LX PORTSMOUTH" at bounding box center [417, 491] width 337 height 36
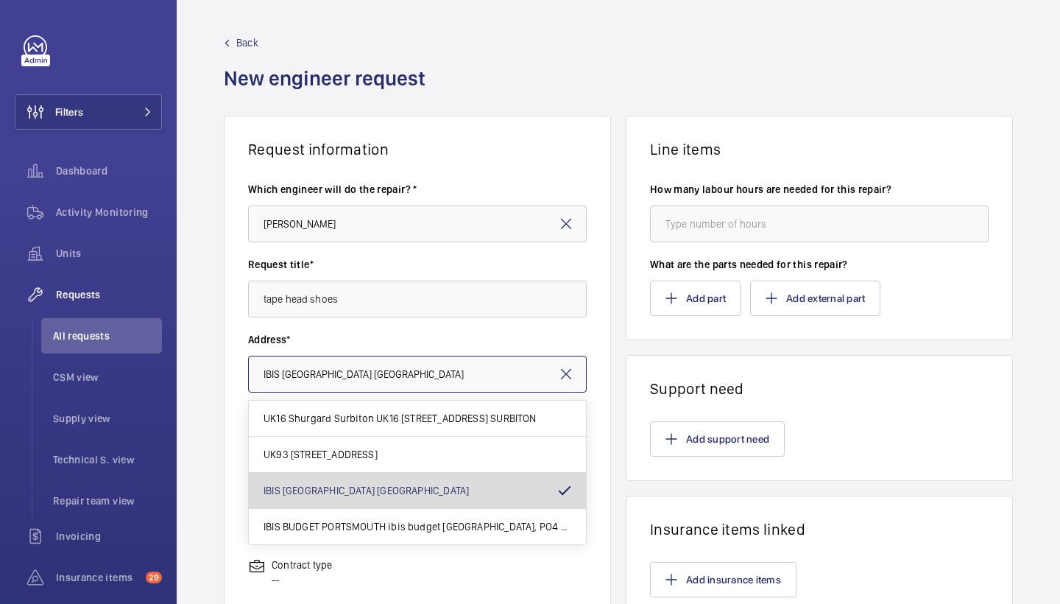
type input "[GEOGRAPHIC_DATA]"
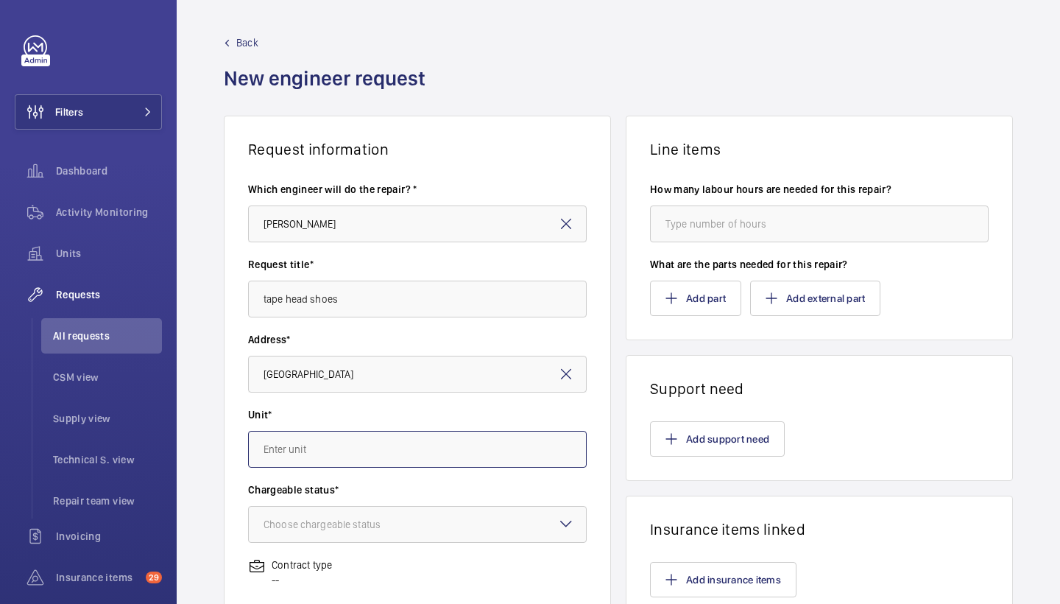
click at [370, 435] on input "text" at bounding box center [417, 449] width 339 height 37
click at [358, 531] on mat-option "76917858 - 0" at bounding box center [417, 529] width 337 height 35
type input "76917858 - 0"
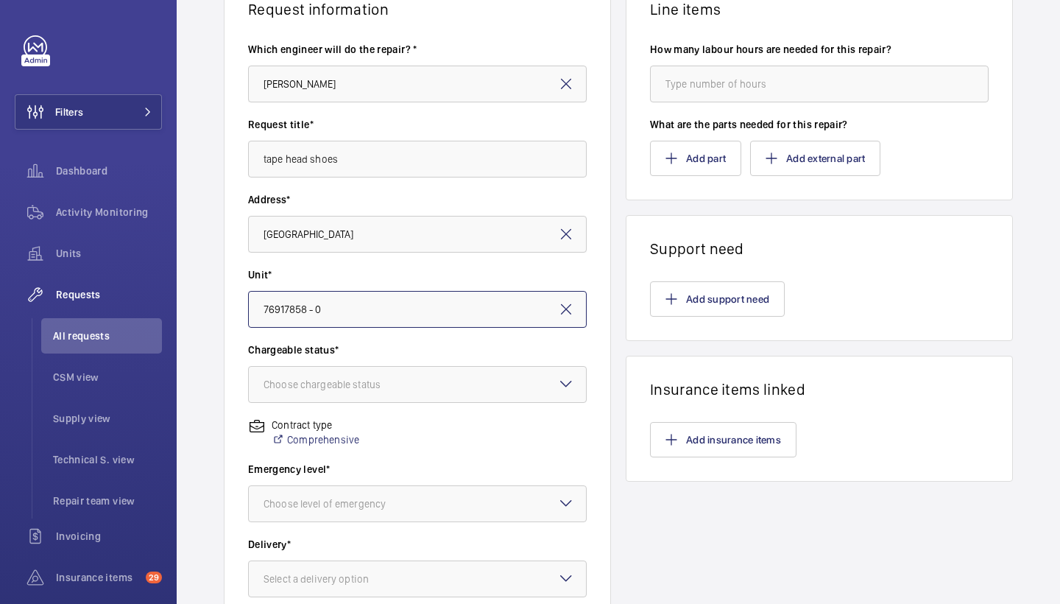
scroll to position [141, 0]
click at [390, 370] on div at bounding box center [417, 383] width 337 height 35
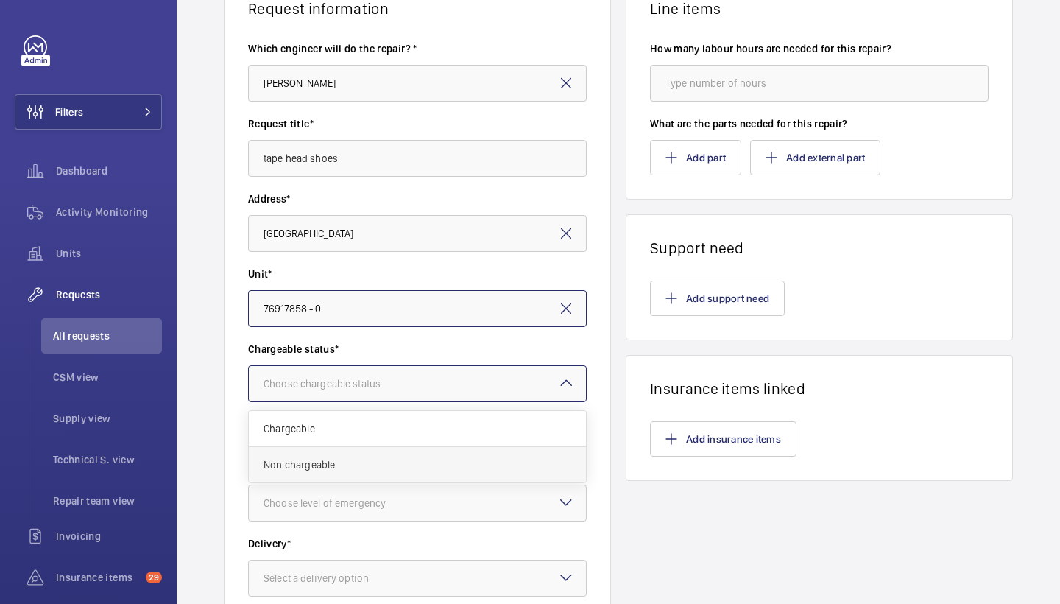
click at [362, 449] on div "Non chargeable" at bounding box center [417, 464] width 337 height 35
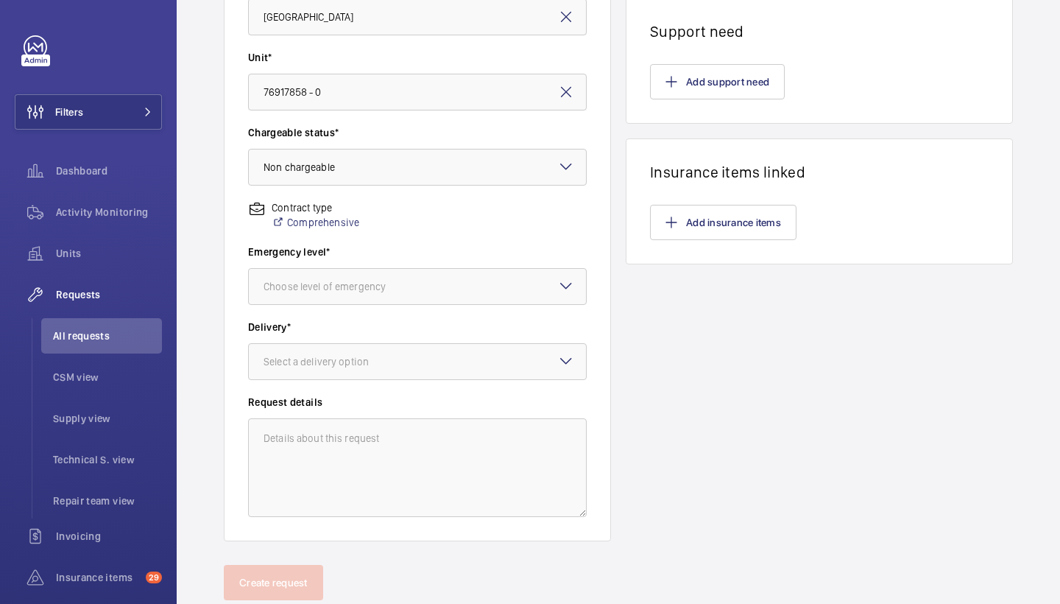
scroll to position [375, 0]
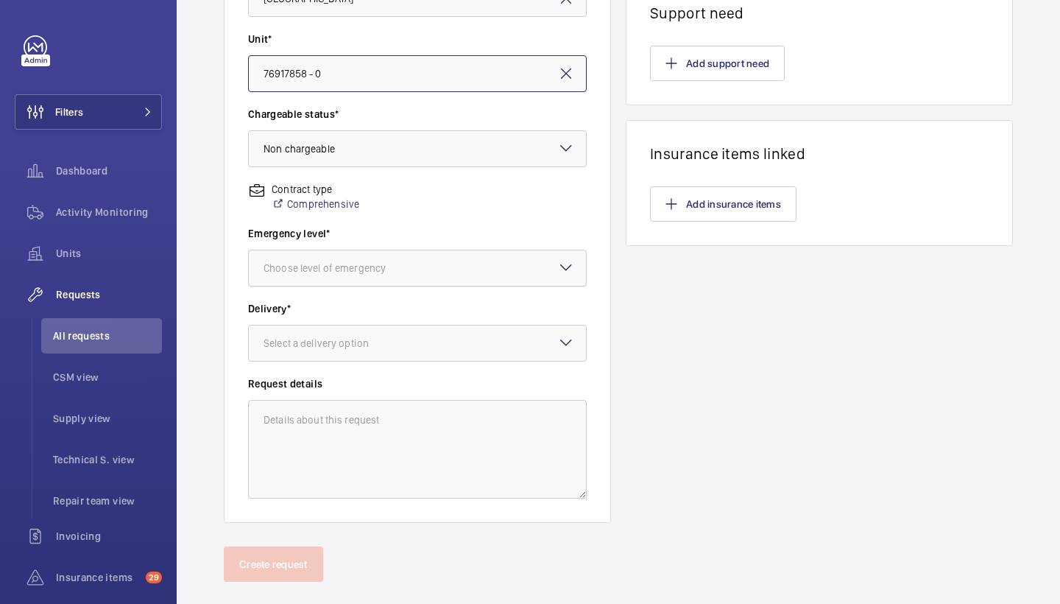
click at [554, 261] on div at bounding box center [417, 267] width 337 height 35
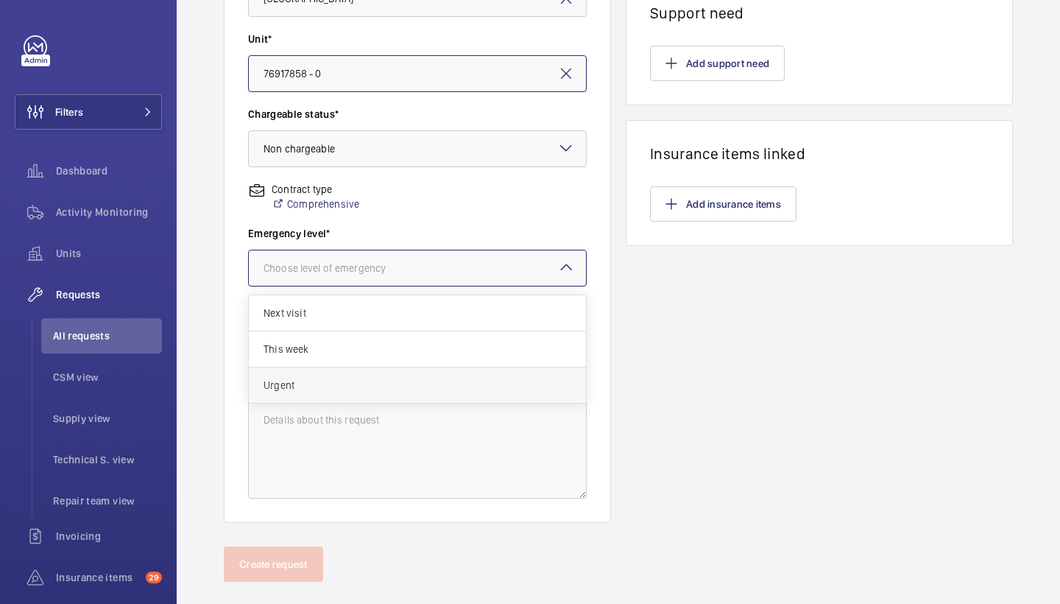
click at [346, 373] on div "Urgent" at bounding box center [417, 384] width 337 height 35
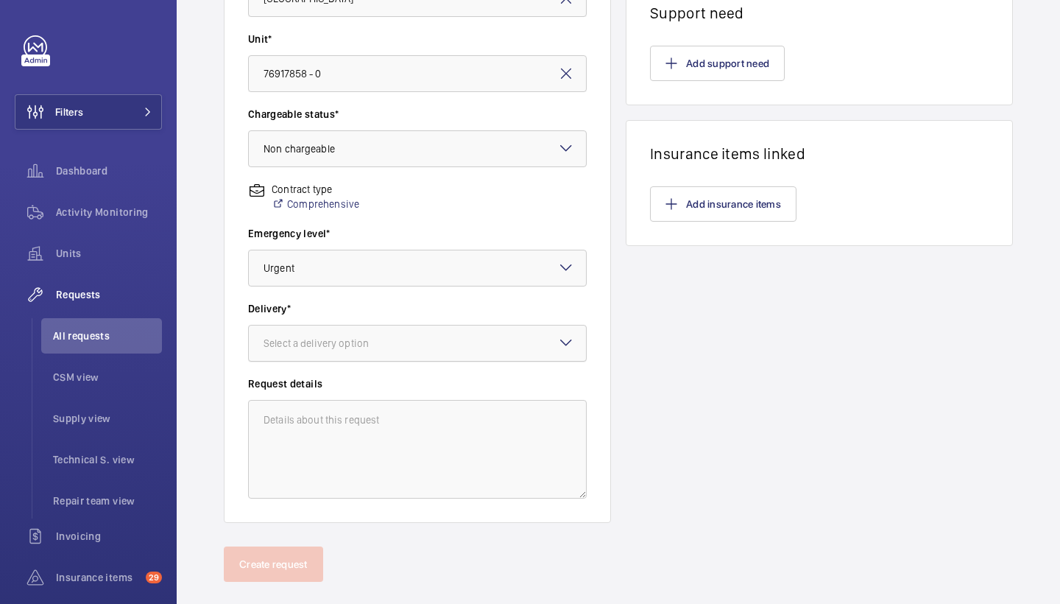
click at [365, 325] on wm-front-input-dropdown "Delivery* Select a delivery option" at bounding box center [417, 331] width 339 height 60
click at [365, 336] on div "Select a delivery option" at bounding box center [335, 343] width 142 height 15
click at [348, 460] on span "London office" at bounding box center [418, 460] width 308 height 15
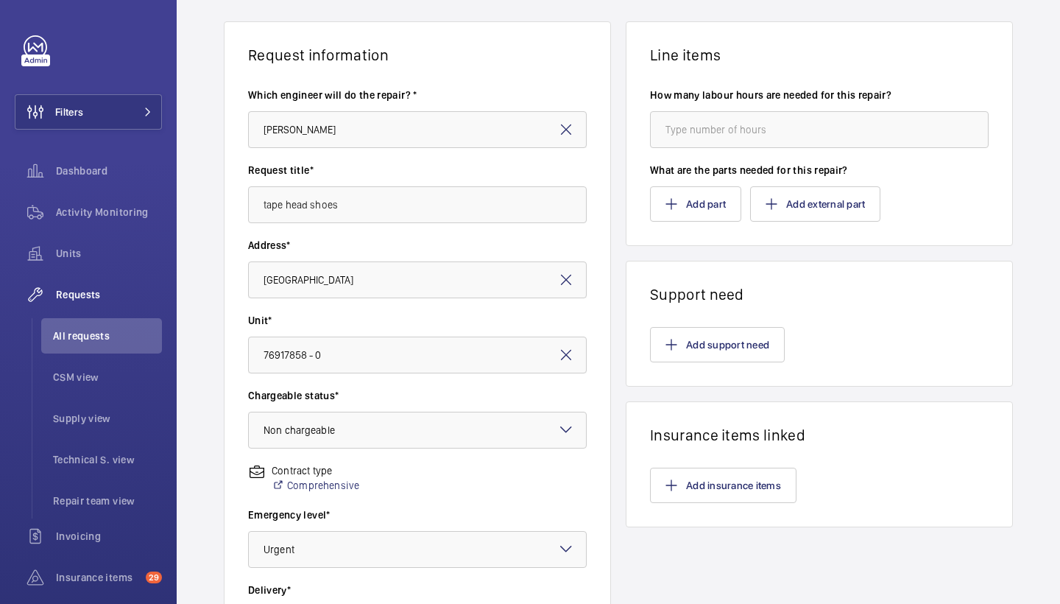
scroll to position [94, 0]
click at [696, 364] on wm-front-card-body "Add support need" at bounding box center [819, 344] width 386 height 82
click at [687, 356] on button "Add support need" at bounding box center [717, 344] width 135 height 35
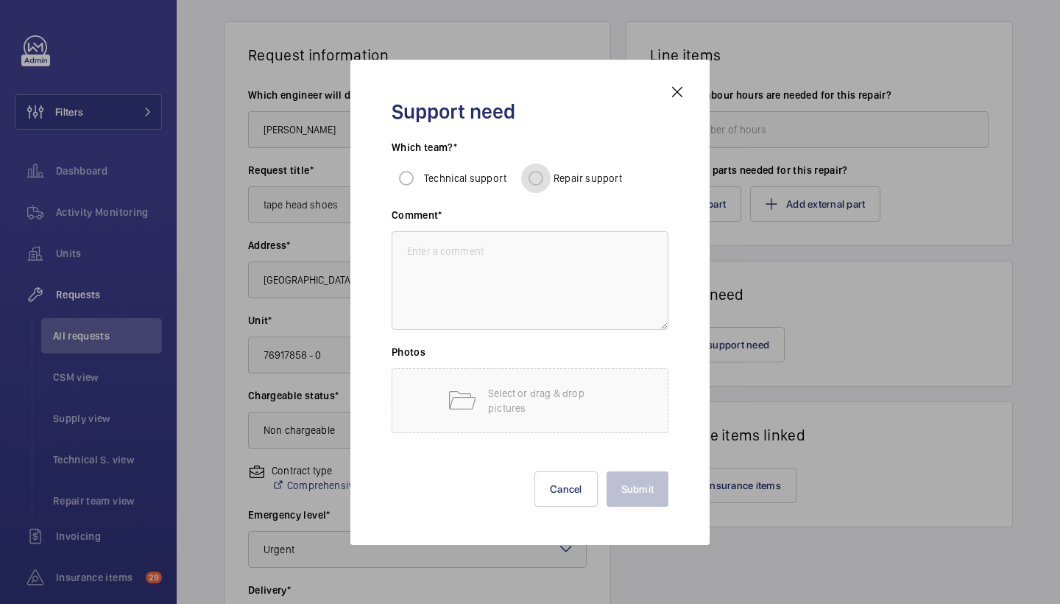
click at [539, 180] on input "Repair support" at bounding box center [535, 177] width 29 height 29
radio input "true"
click at [579, 311] on textarea at bounding box center [530, 280] width 277 height 99
click at [563, 266] on textarea at bounding box center [530, 280] width 277 height 99
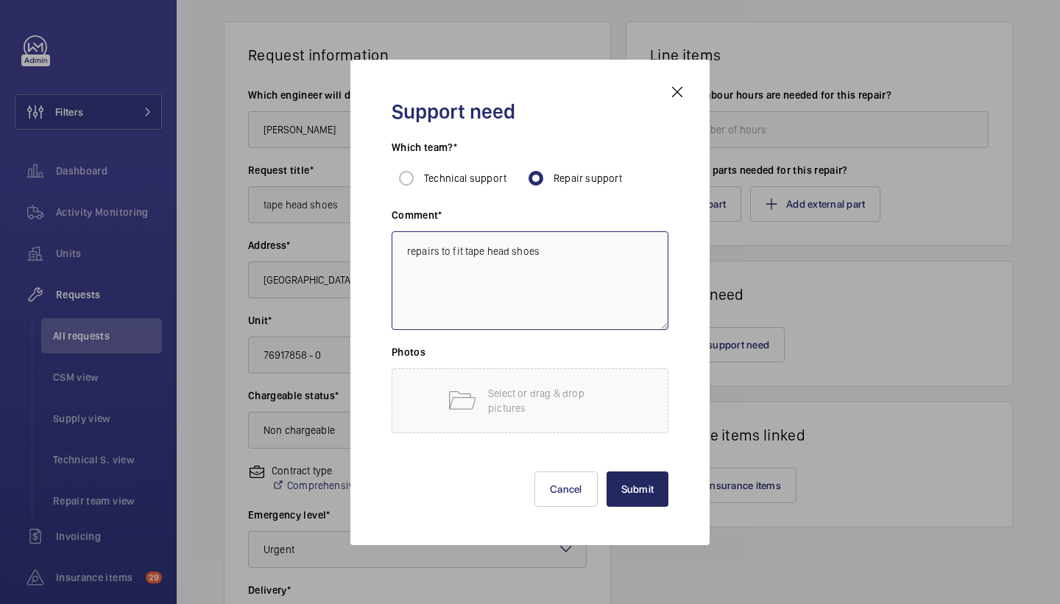
type textarea "repairs to fit tape head shoes"
click at [643, 474] on button "Submit" at bounding box center [638, 488] width 63 height 35
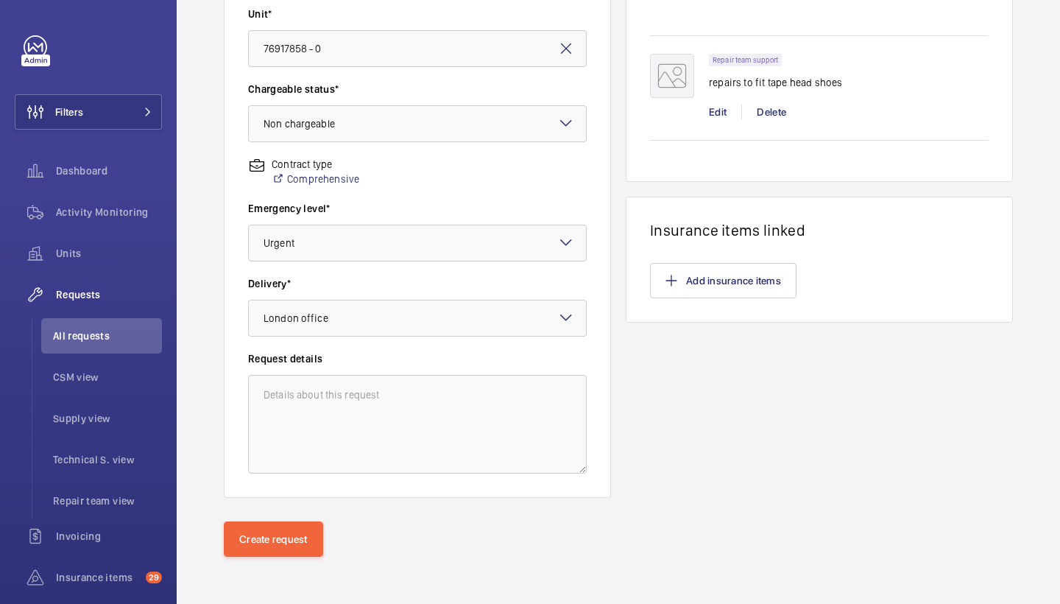
scroll to position [400, 0]
click at [317, 540] on button "Create request" at bounding box center [273, 538] width 99 height 35
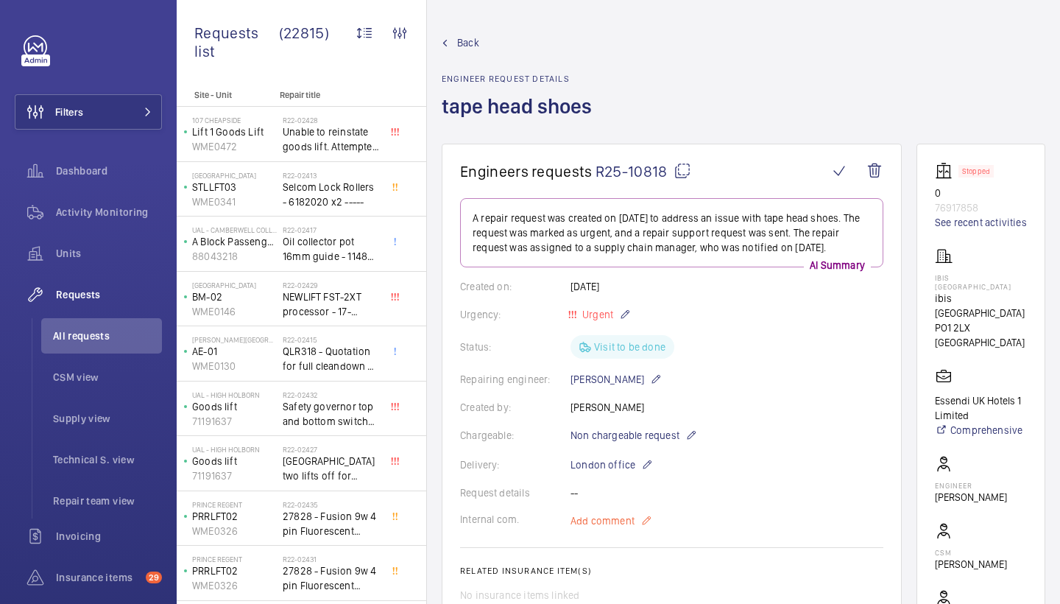
click at [601, 522] on span "Add comment" at bounding box center [603, 520] width 64 height 15
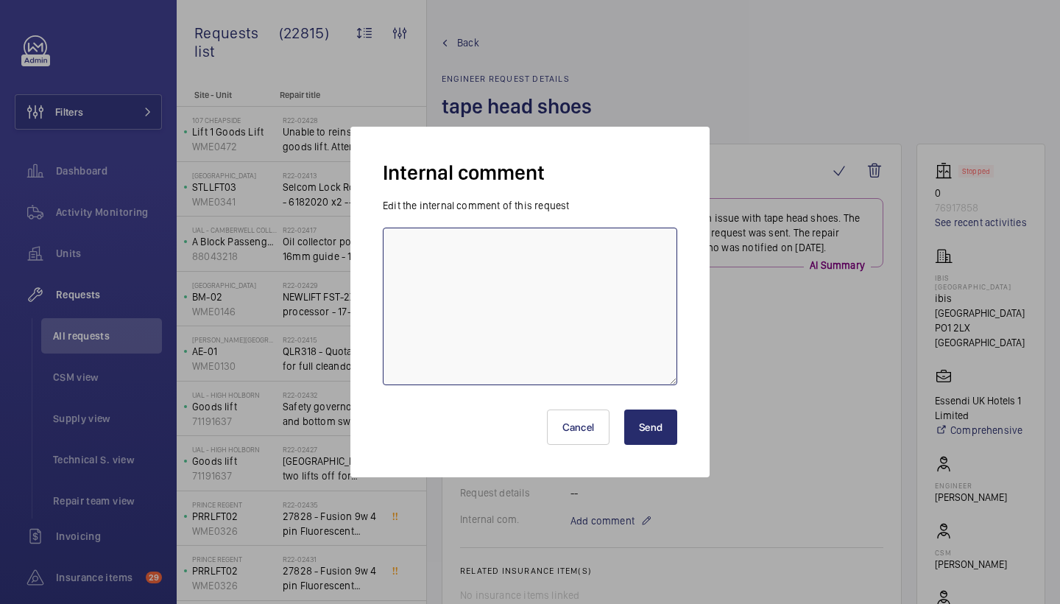
drag, startPoint x: 551, startPoint y: 311, endPoint x: 549, endPoint y: 302, distance: 9.1
click at [549, 309] on textarea at bounding box center [530, 306] width 294 height 158
paste textarea "R25-10527"
type textarea "parts ordered under R25-10527 - jc"
click at [626, 426] on button "Send" at bounding box center [650, 426] width 53 height 35
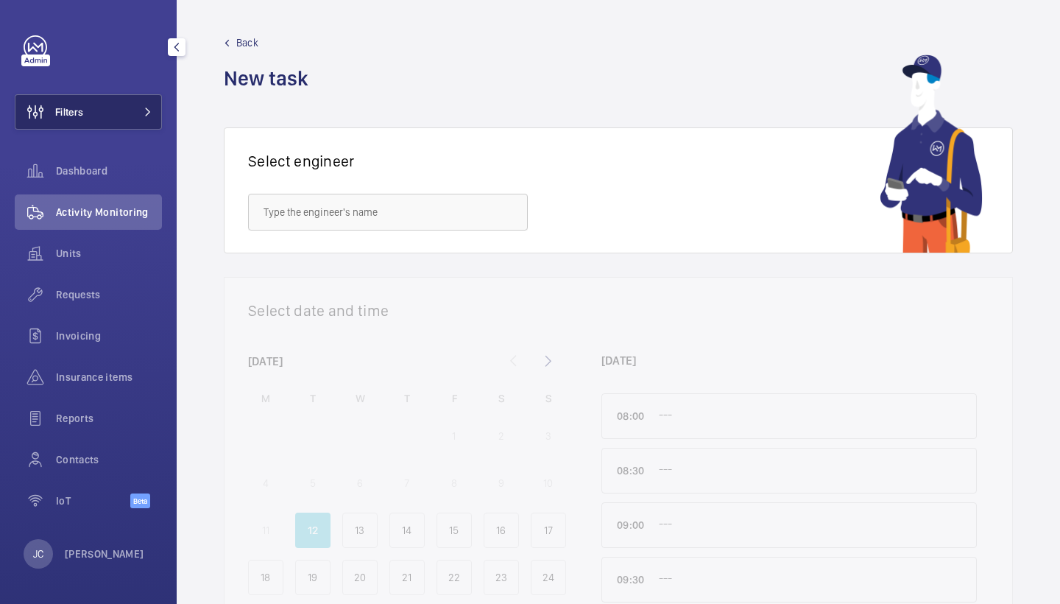
click at [145, 107] on mat-icon at bounding box center [148, 111] width 9 height 9
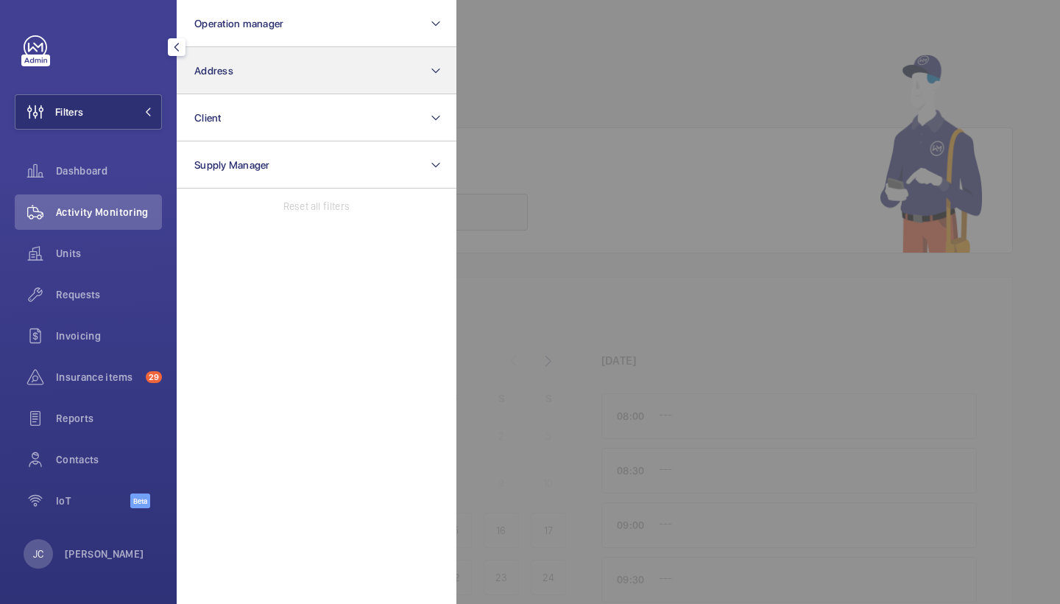
click at [252, 75] on button "Address" at bounding box center [317, 70] width 280 height 47
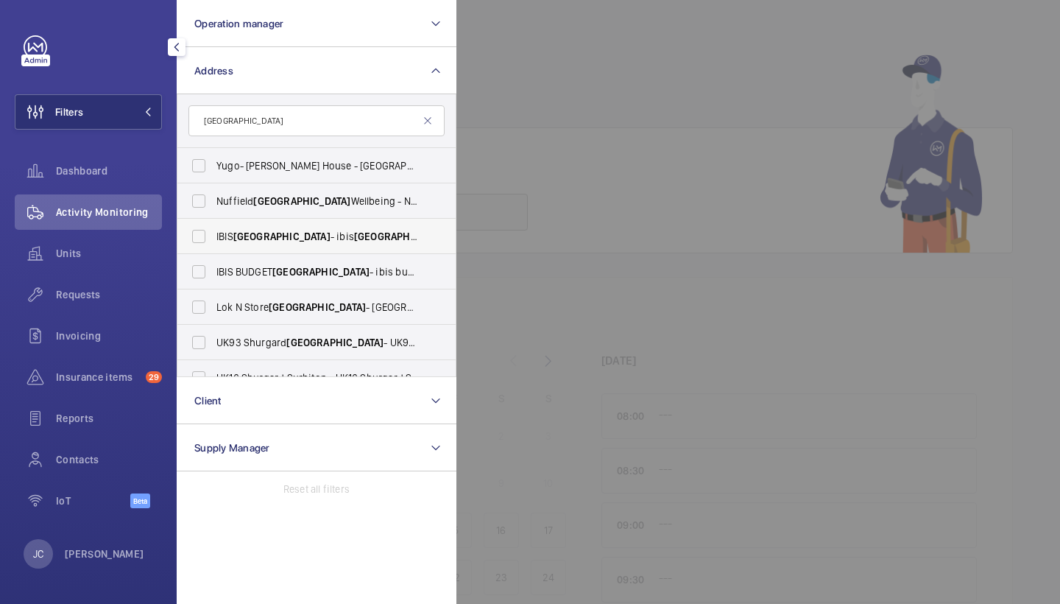
type input "[GEOGRAPHIC_DATA]"
click at [277, 239] on span "[GEOGRAPHIC_DATA]" at bounding box center [281, 236] width 97 height 12
click at [213, 239] on input "IBIS PORTSMOUTH - ibis [GEOGRAPHIC_DATA]" at bounding box center [198, 236] width 29 height 29
checkbox input "true"
click at [87, 305] on div "Requests" at bounding box center [88, 294] width 147 height 35
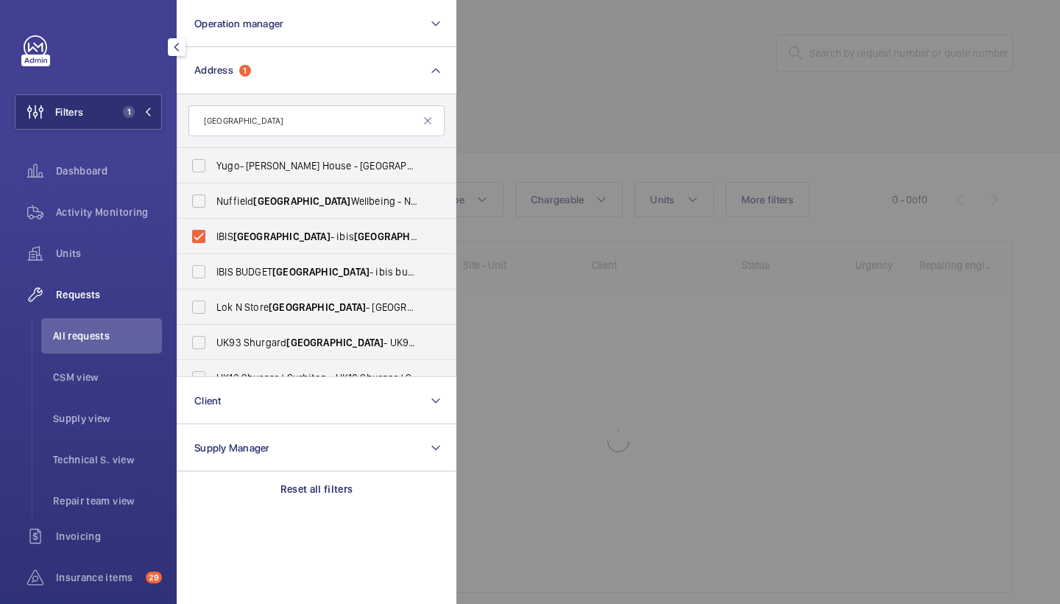
click at [597, 103] on div at bounding box center [986, 302] width 1060 height 604
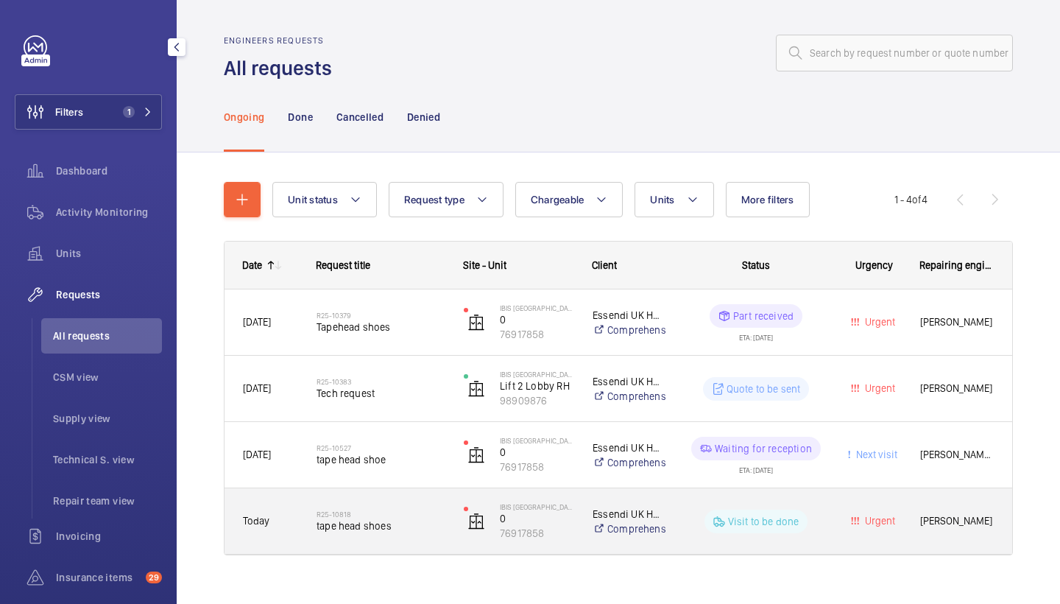
click at [336, 507] on div "R25-10818 tape head shoes" at bounding box center [381, 521] width 128 height 43
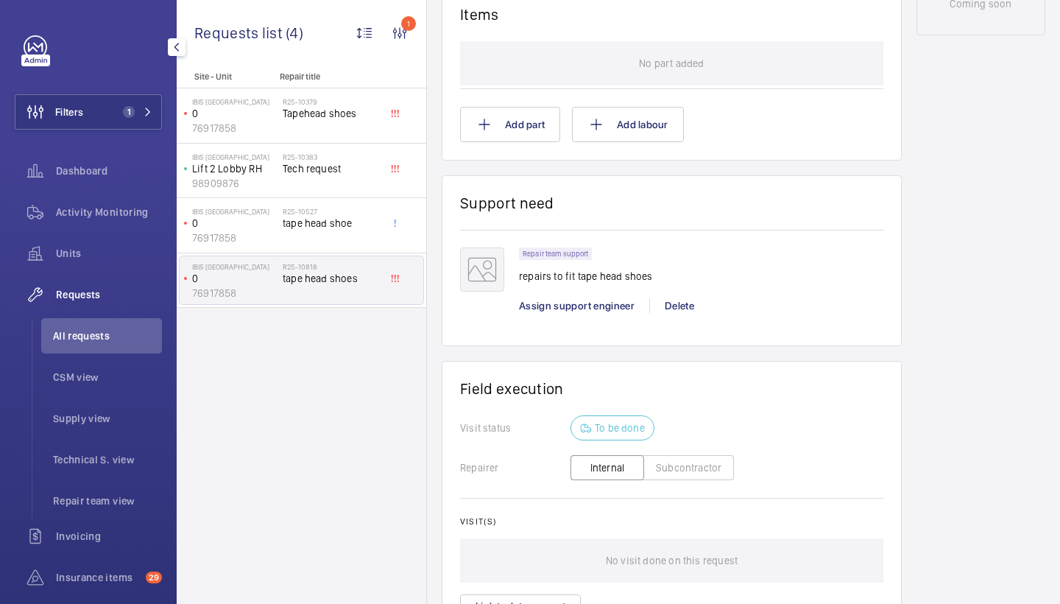
scroll to position [857, 0]
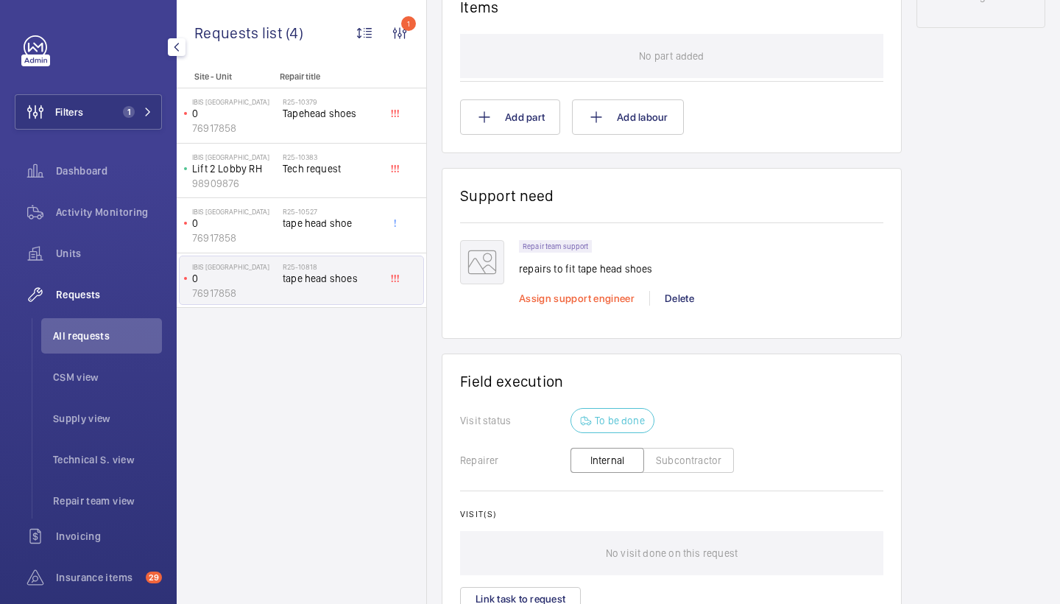
click at [602, 293] on span "Assign support engineer" at bounding box center [577, 298] width 116 height 12
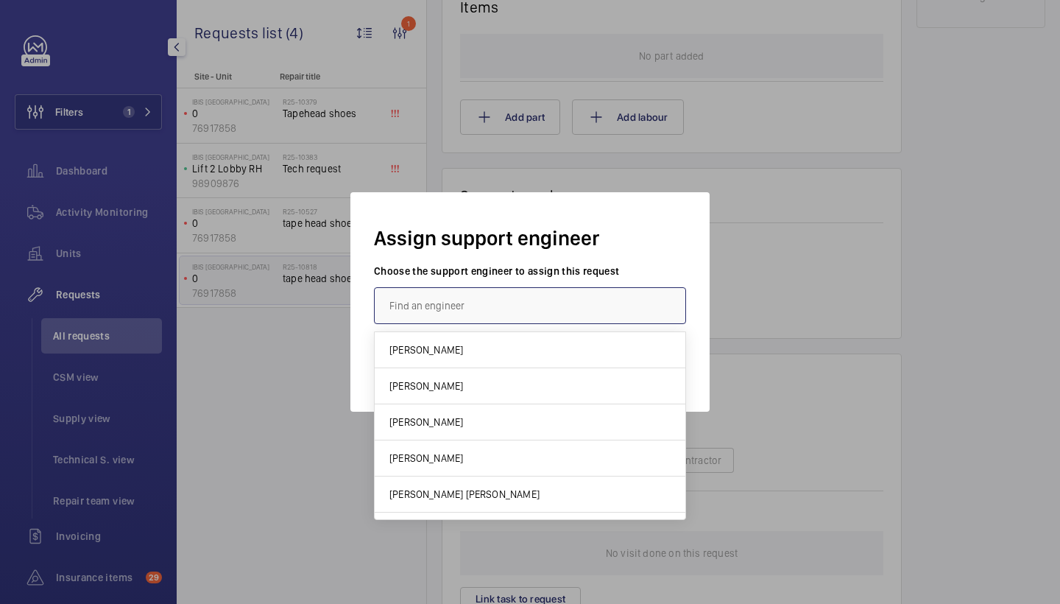
click at [488, 313] on input "text" at bounding box center [530, 305] width 312 height 37
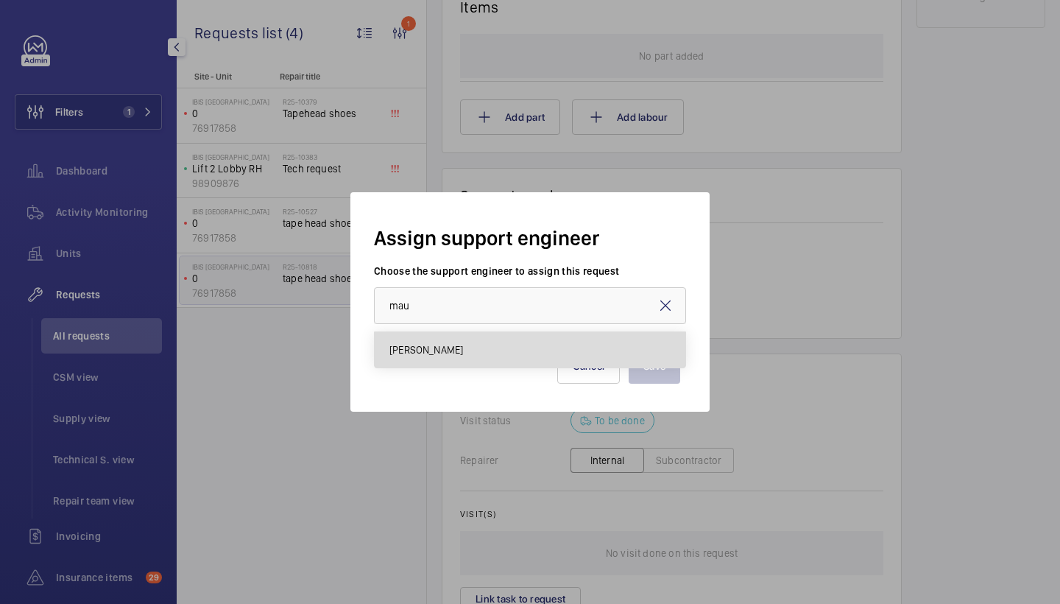
click at [456, 349] on span "[PERSON_NAME]" at bounding box center [426, 349] width 74 height 15
type input "[PERSON_NAME]"
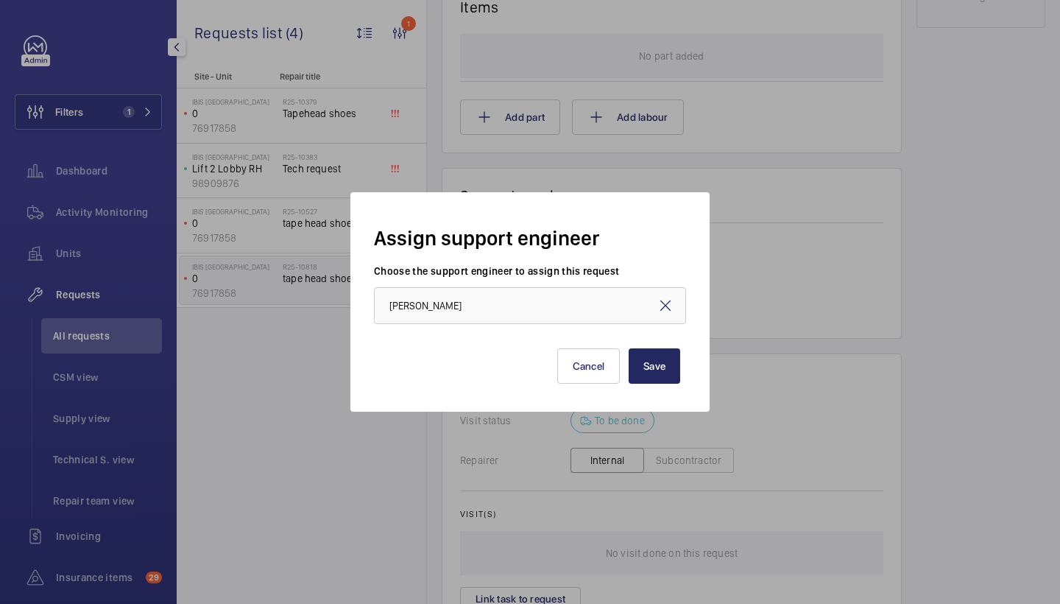
click at [635, 371] on button "Save" at bounding box center [655, 365] width 52 height 35
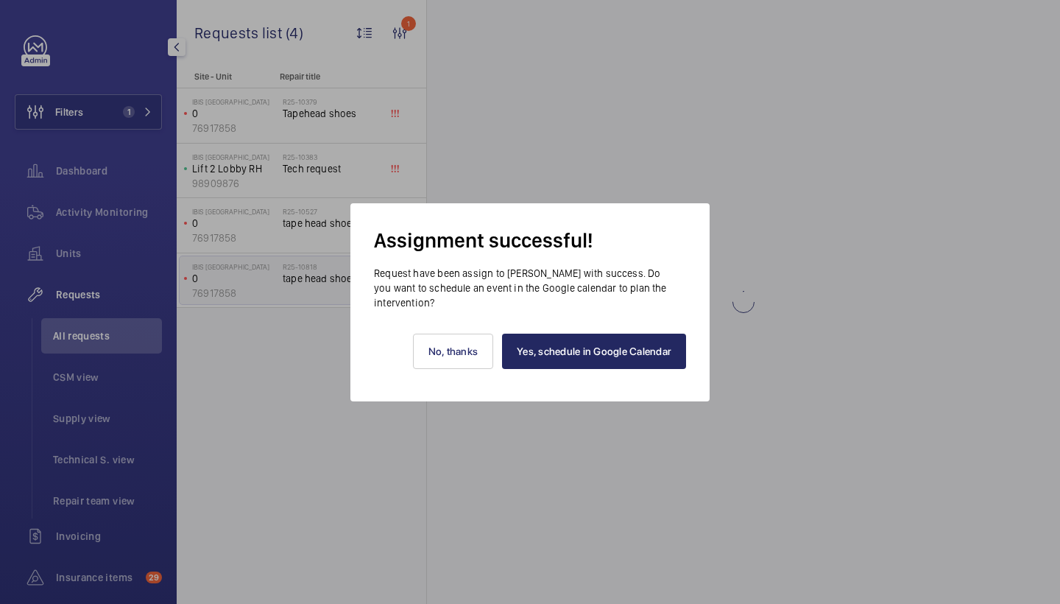
click at [624, 361] on link "Yes, schedule in Google Calendar" at bounding box center [594, 350] width 184 height 35
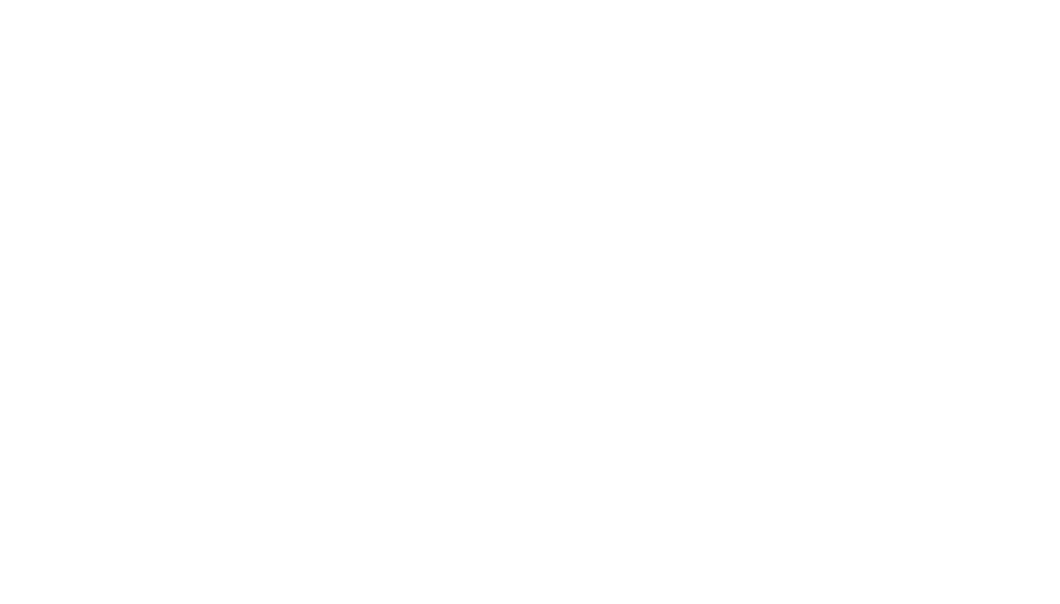
drag, startPoint x: 0, startPoint y: 0, endPoint x: 584, endPoint y: 122, distance: 597.1
click at [584, 0] on html at bounding box center [530, 0] width 1060 height 0
click at [997, 0] on html at bounding box center [530, 0] width 1060 height 0
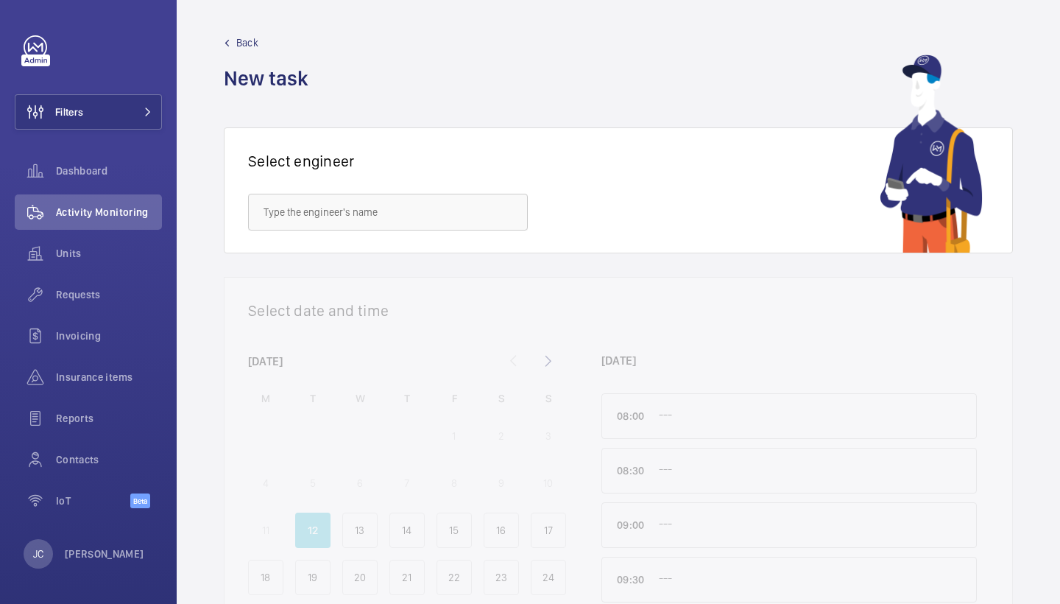
drag, startPoint x: 903, startPoint y: 15, endPoint x: 969, endPoint y: 66, distance: 82.9
click at [969, 66] on img at bounding box center [931, 153] width 103 height 198
click at [68, 296] on span "Requests" at bounding box center [109, 294] width 106 height 15
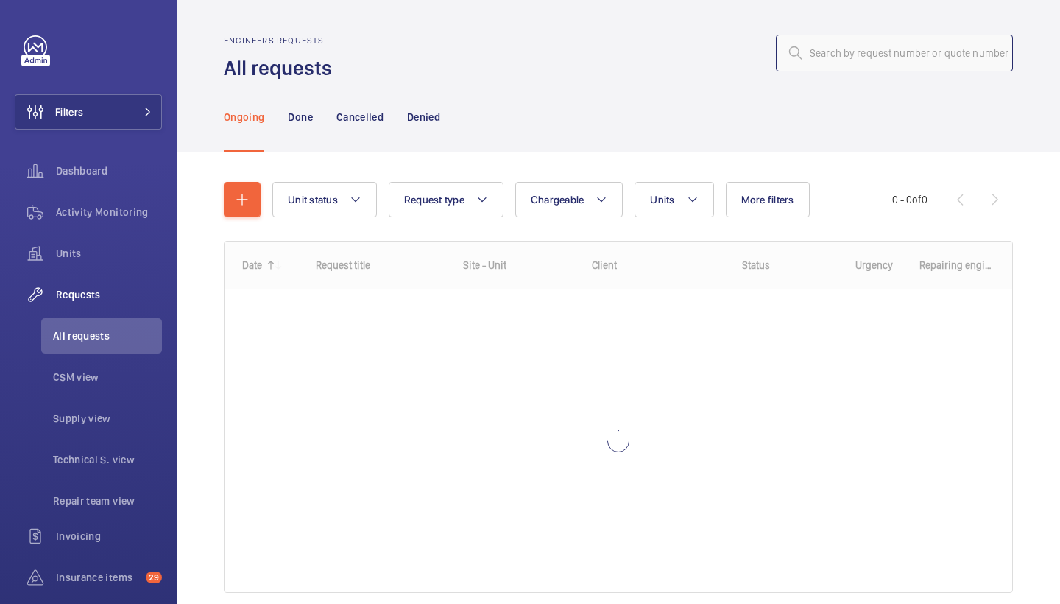
click at [936, 63] on input "text" at bounding box center [894, 53] width 237 height 37
type input "R25-10502"
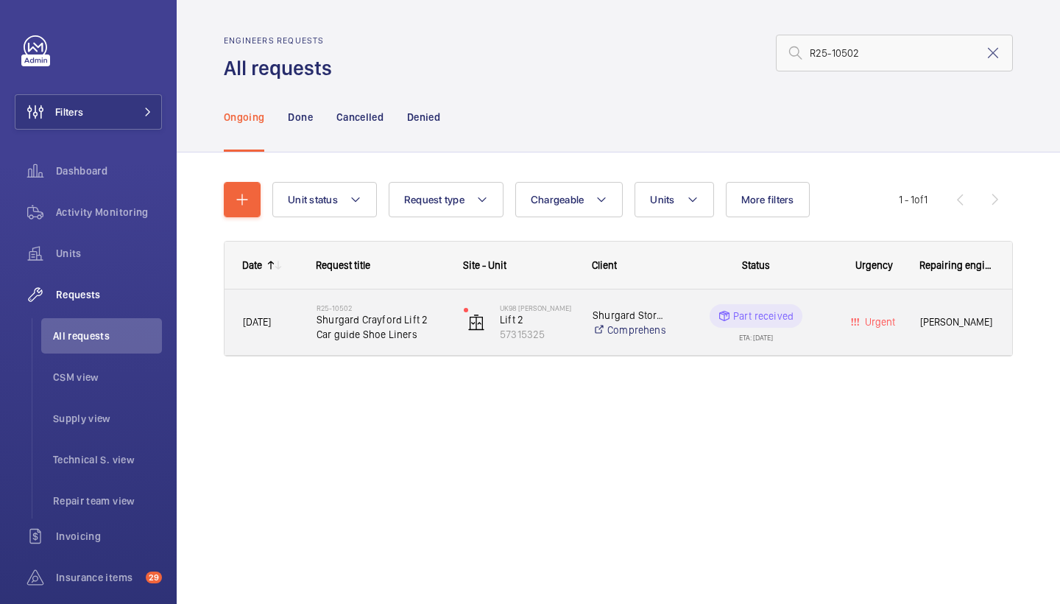
click at [383, 330] on span "Shurgard Crayford Lift 2 Car guide Shoe Liners" at bounding box center [381, 326] width 128 height 29
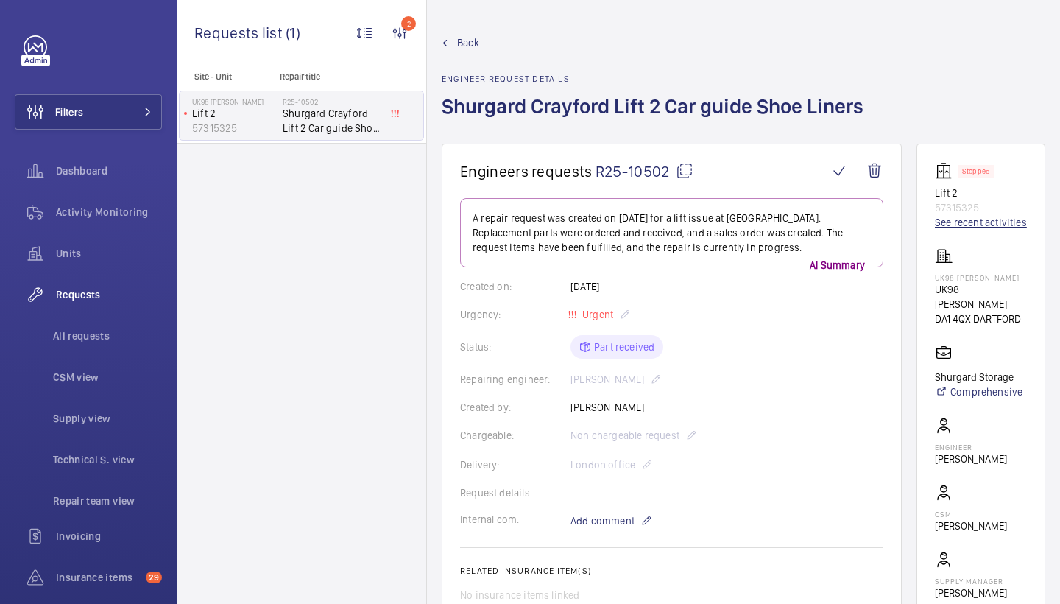
click at [944, 228] on link "See recent activities" at bounding box center [981, 222] width 92 height 15
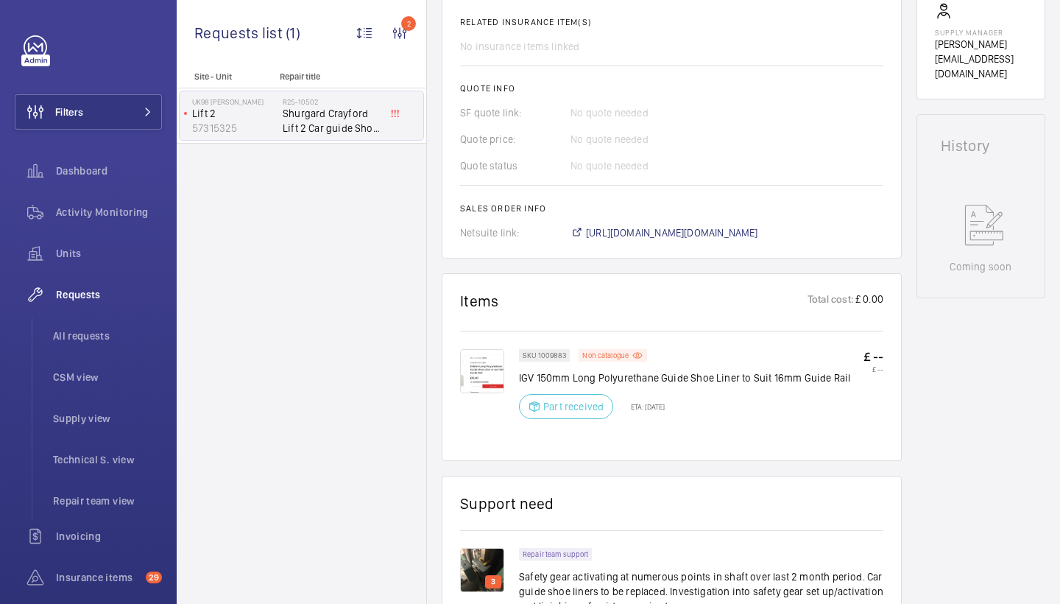
scroll to position [1023, 0]
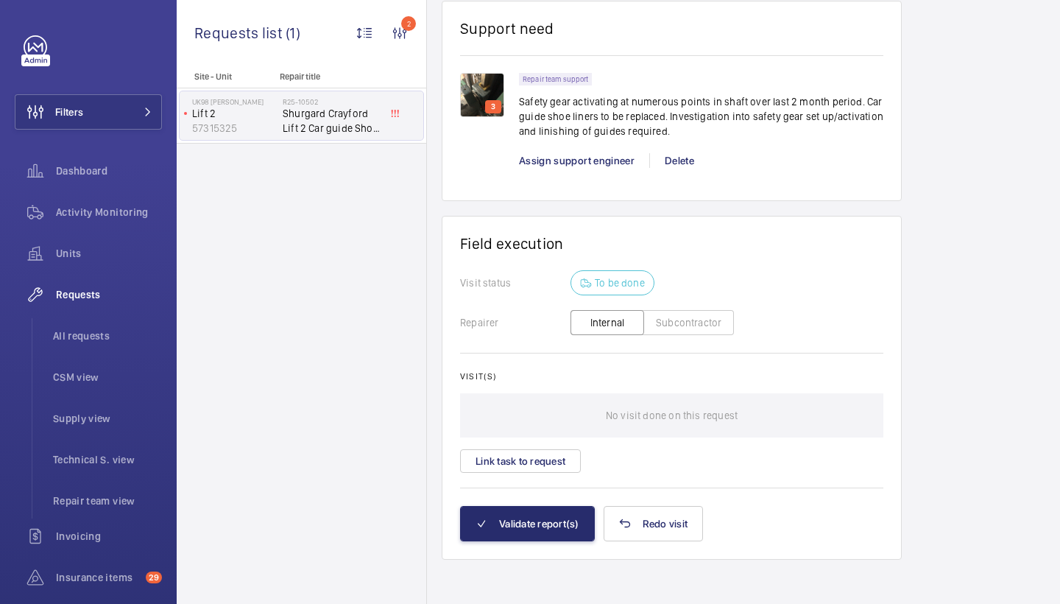
click at [580, 172] on div "Repair team support Safety gear activating at numerous points in shaft over las…" at bounding box center [701, 128] width 364 height 110
click at [580, 167] on div "Assign support engineer" at bounding box center [584, 160] width 130 height 15
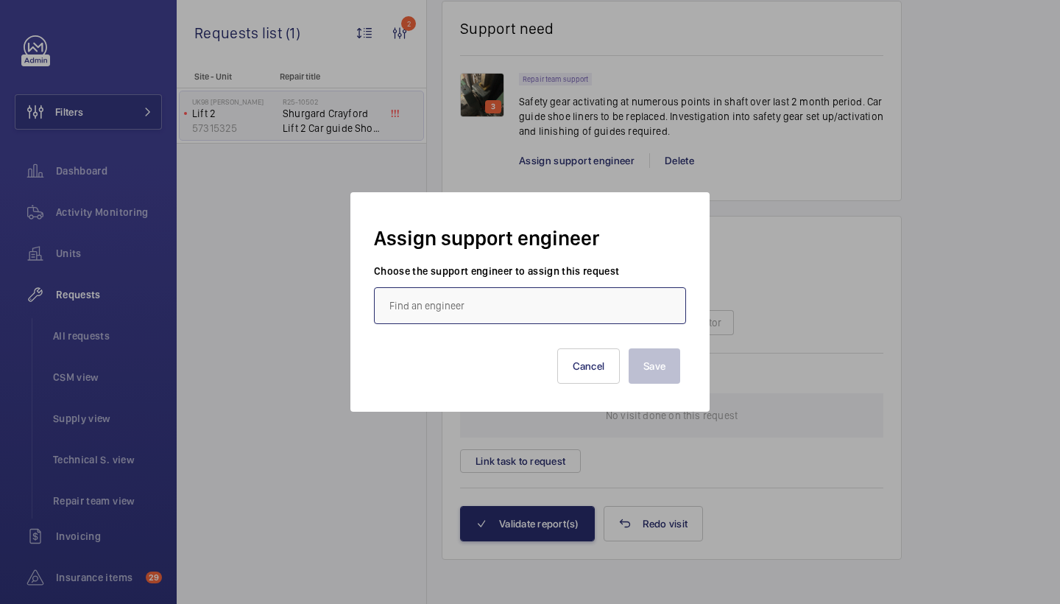
click at [450, 297] on input "text" at bounding box center [530, 305] width 312 height 37
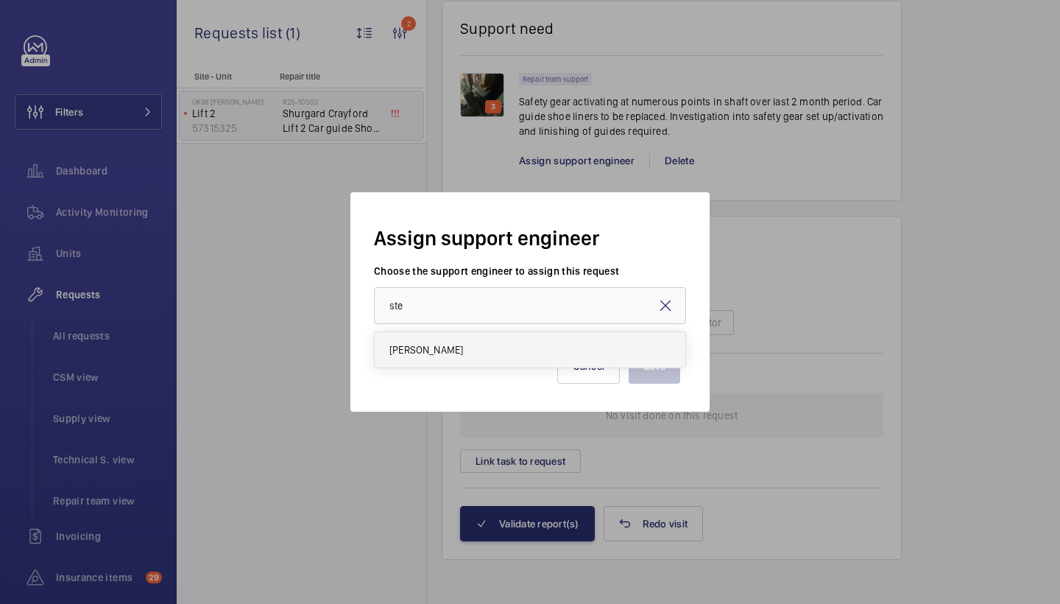
click at [472, 345] on mat-option "Stephen Brine" at bounding box center [530, 349] width 311 height 35
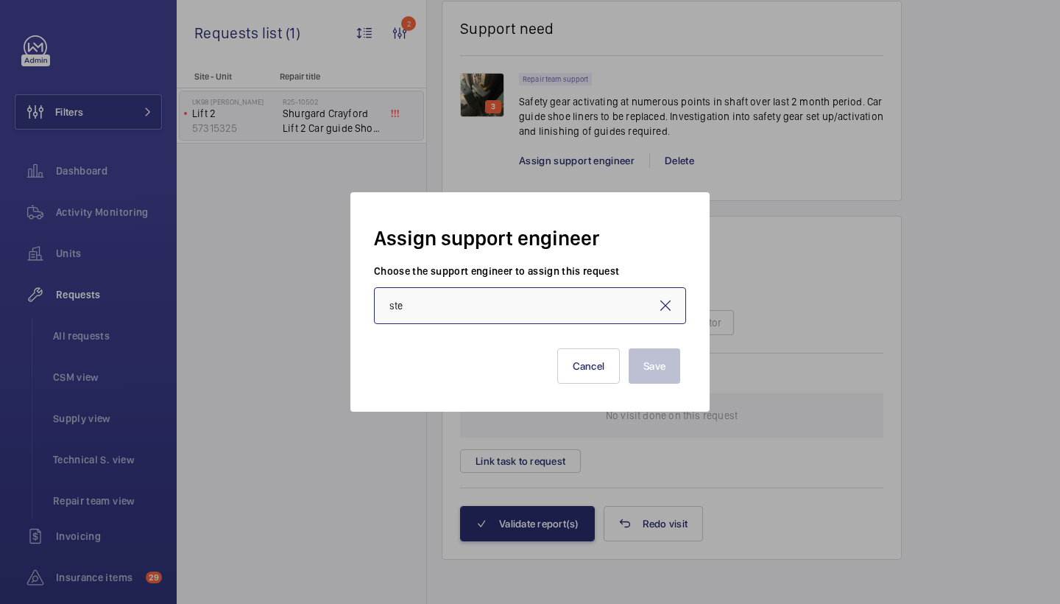
type input "Stephen Brine"
click at [654, 368] on button "Save" at bounding box center [655, 365] width 52 height 35
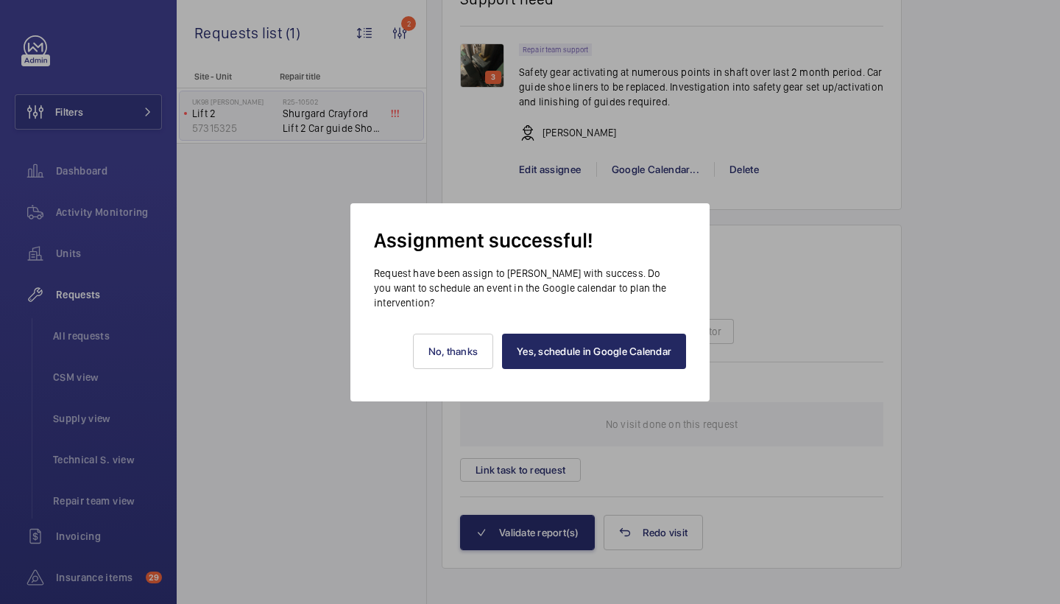
click at [559, 362] on link "Yes, schedule in Google Calendar" at bounding box center [594, 350] width 184 height 35
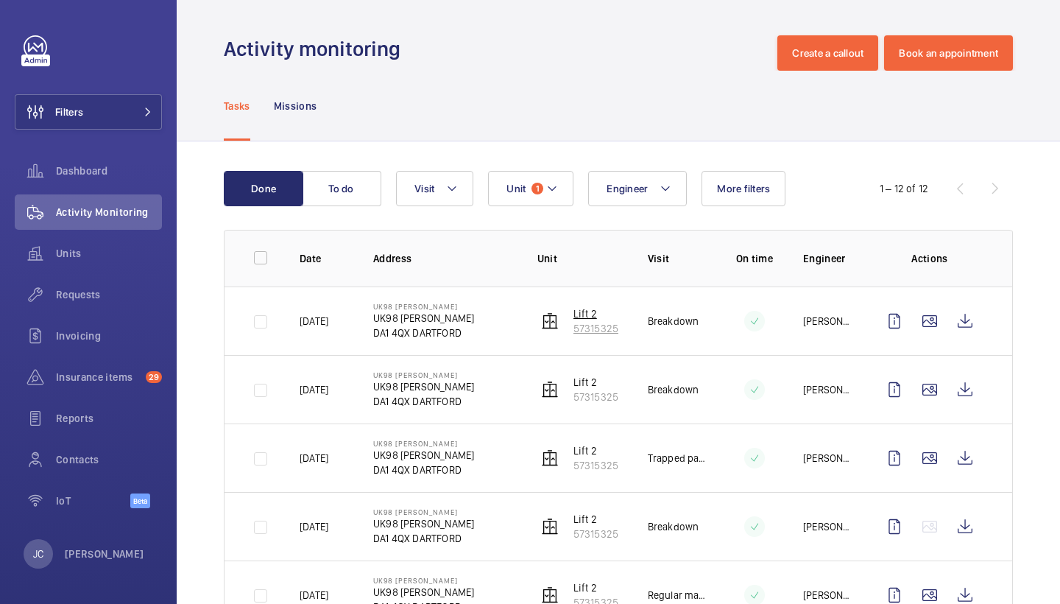
click at [575, 326] on p "57315325" at bounding box center [595, 328] width 45 height 15
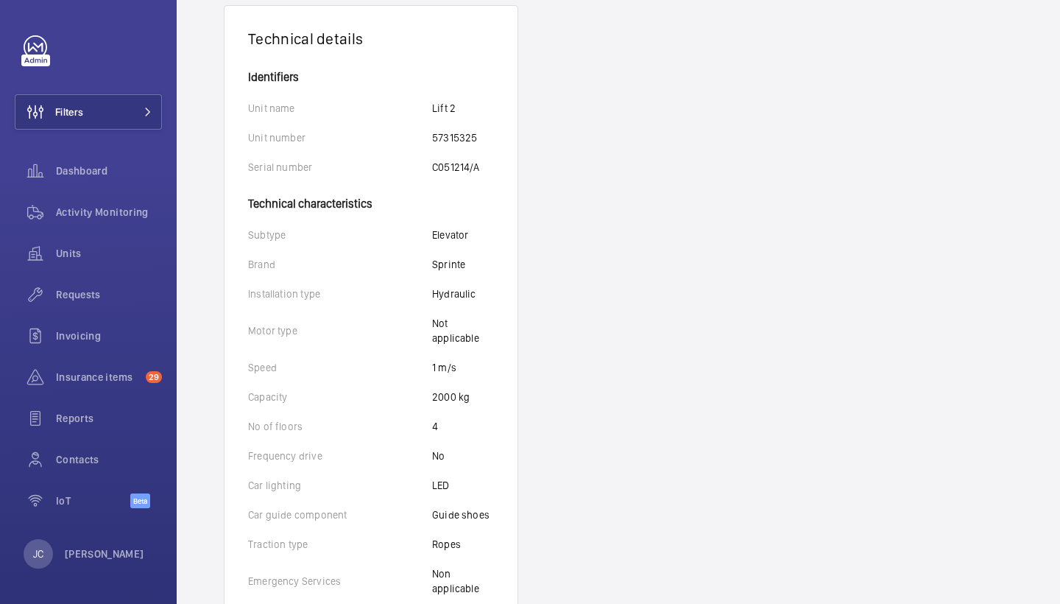
scroll to position [270, 0]
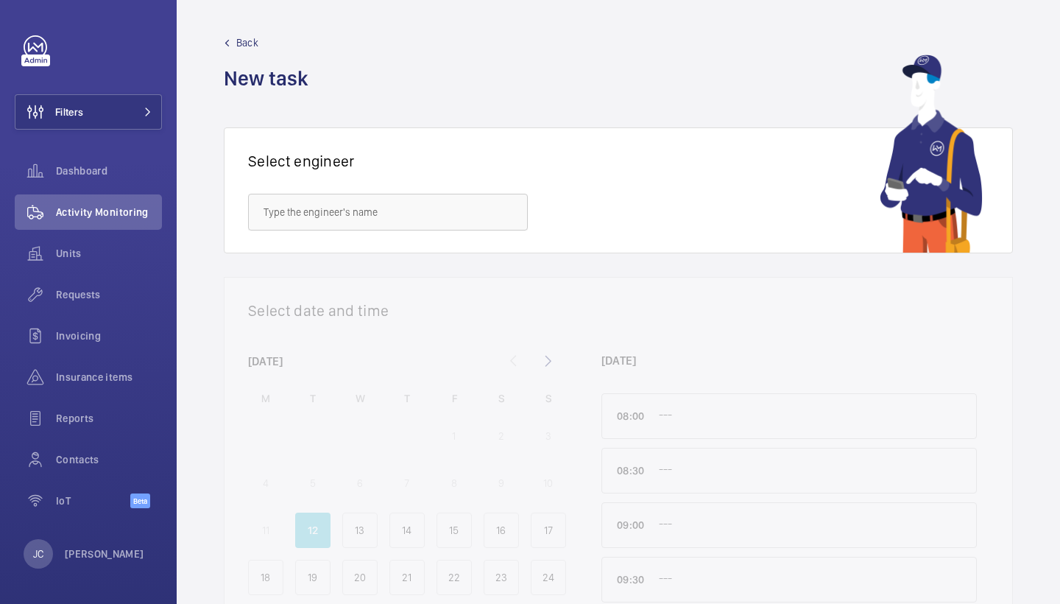
click at [112, 107] on button "Filters" at bounding box center [88, 111] width 147 height 35
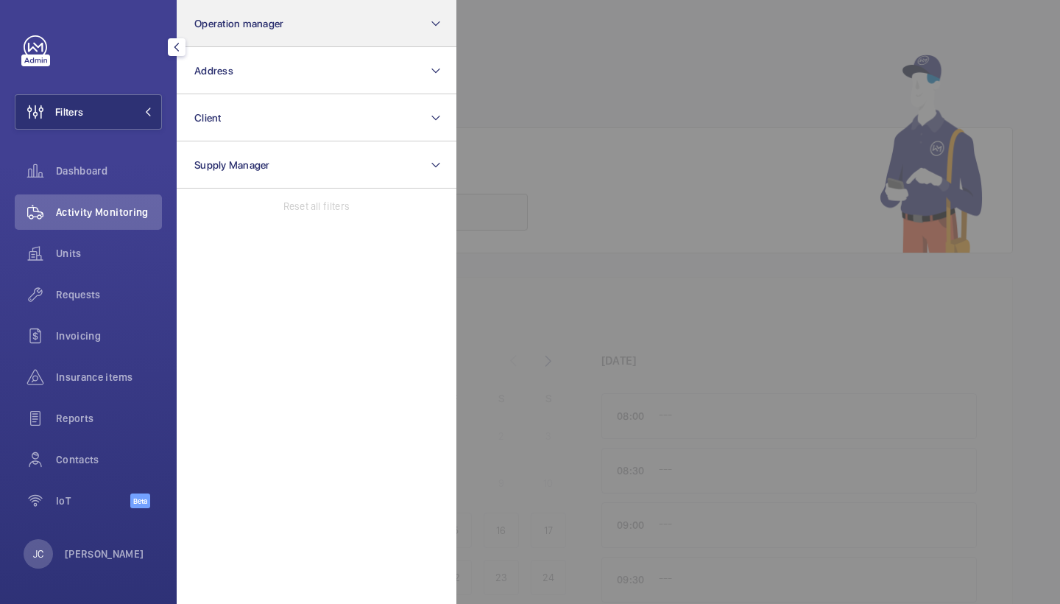
click at [257, 21] on span "Operation manager" at bounding box center [238, 24] width 89 height 12
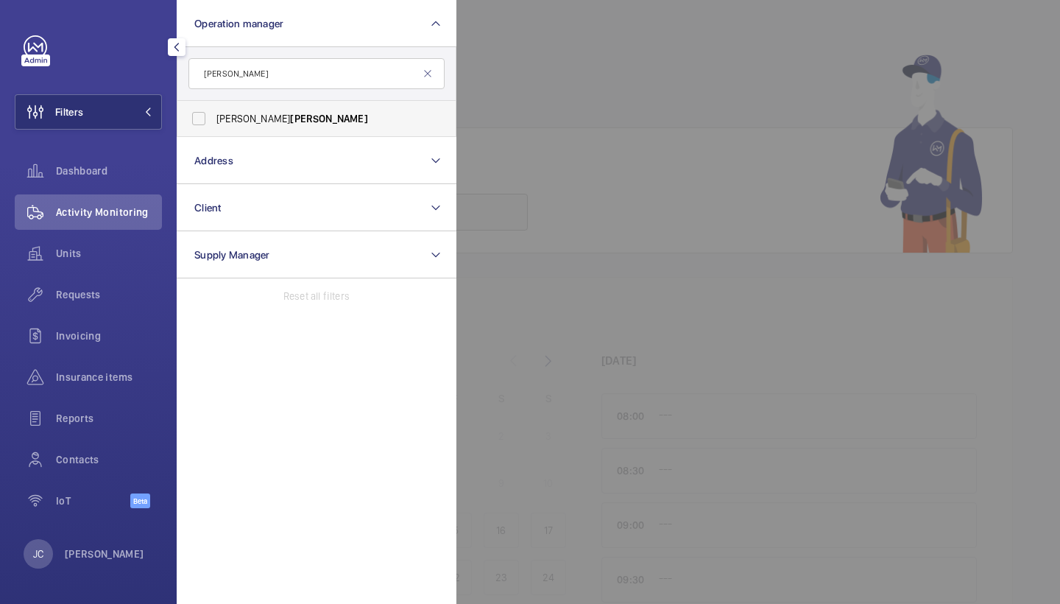
type input "waterman"
click at [228, 105] on label "Alex Waterman" at bounding box center [305, 118] width 256 height 35
click at [213, 105] on input "Alex Waterman" at bounding box center [198, 118] width 29 height 29
checkbox input "true"
click at [91, 295] on span "Requests" at bounding box center [109, 294] width 106 height 15
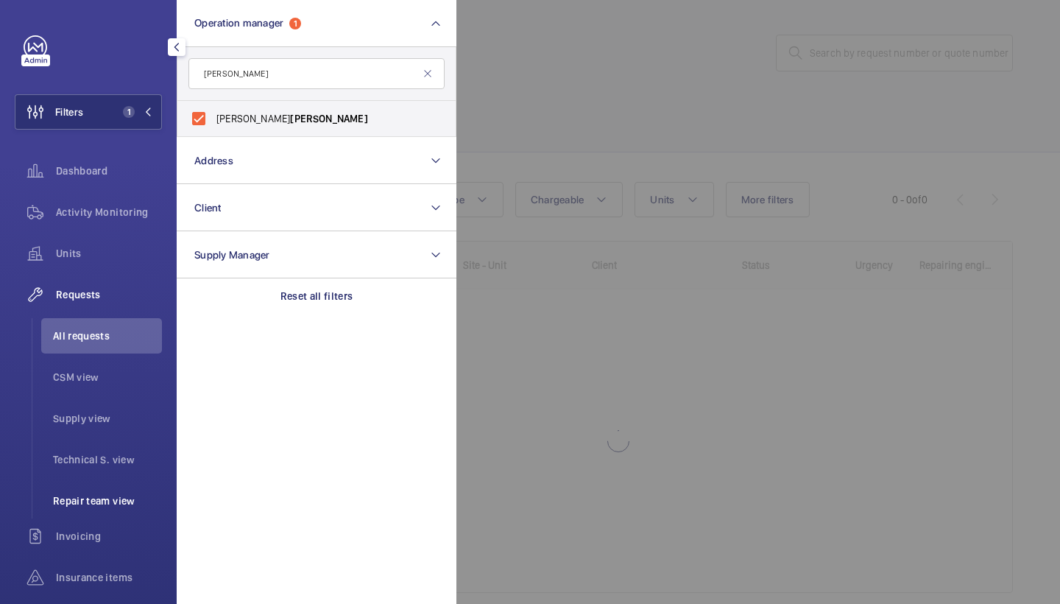
click at [93, 502] on span "Repair team view" at bounding box center [107, 500] width 109 height 15
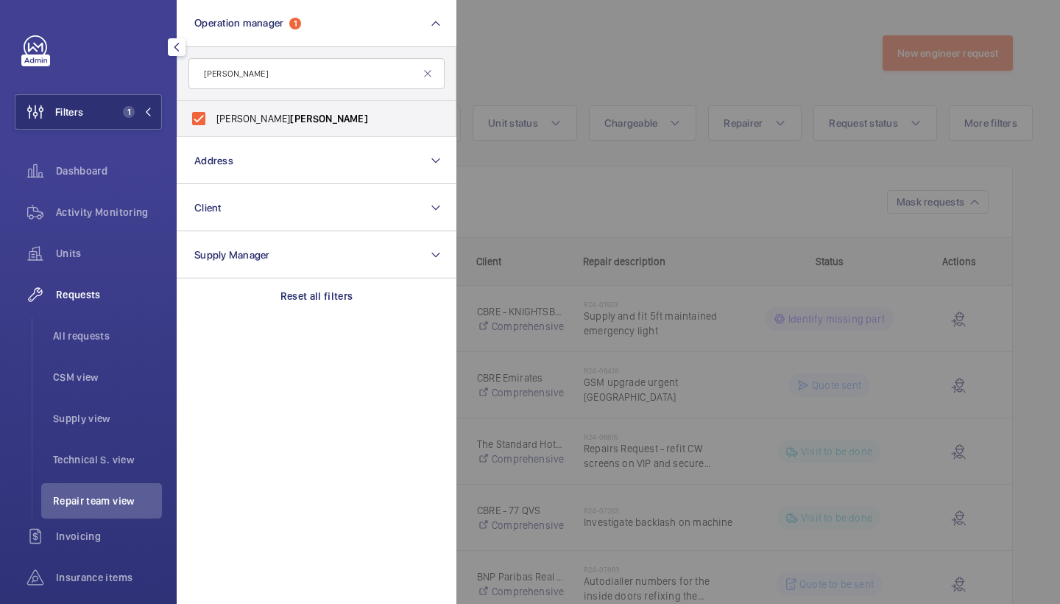
click at [530, 49] on div at bounding box center [986, 302] width 1060 height 604
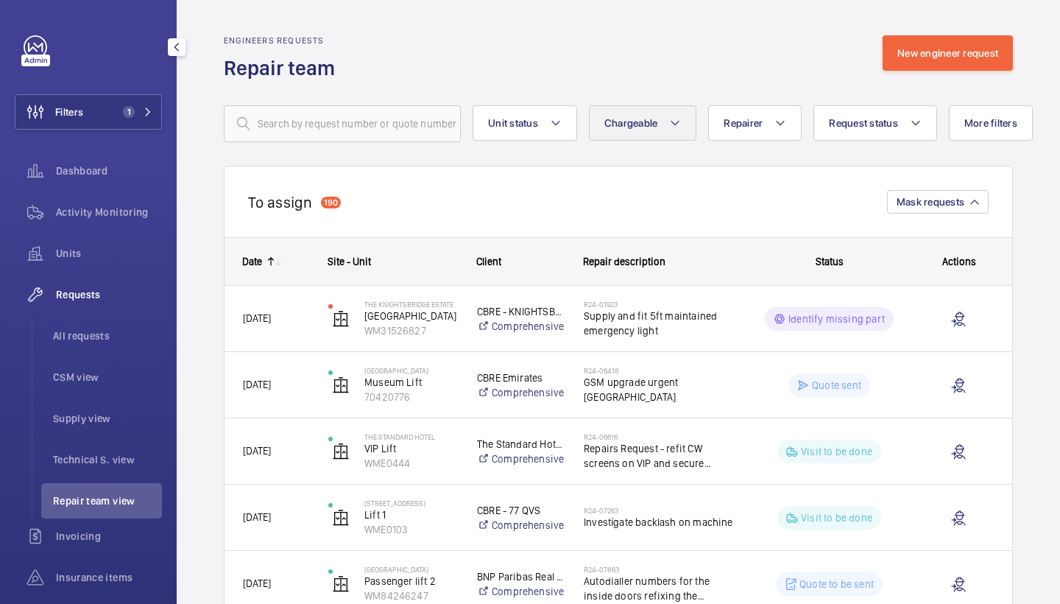
click at [672, 107] on button "Chargeable" at bounding box center [643, 122] width 108 height 35
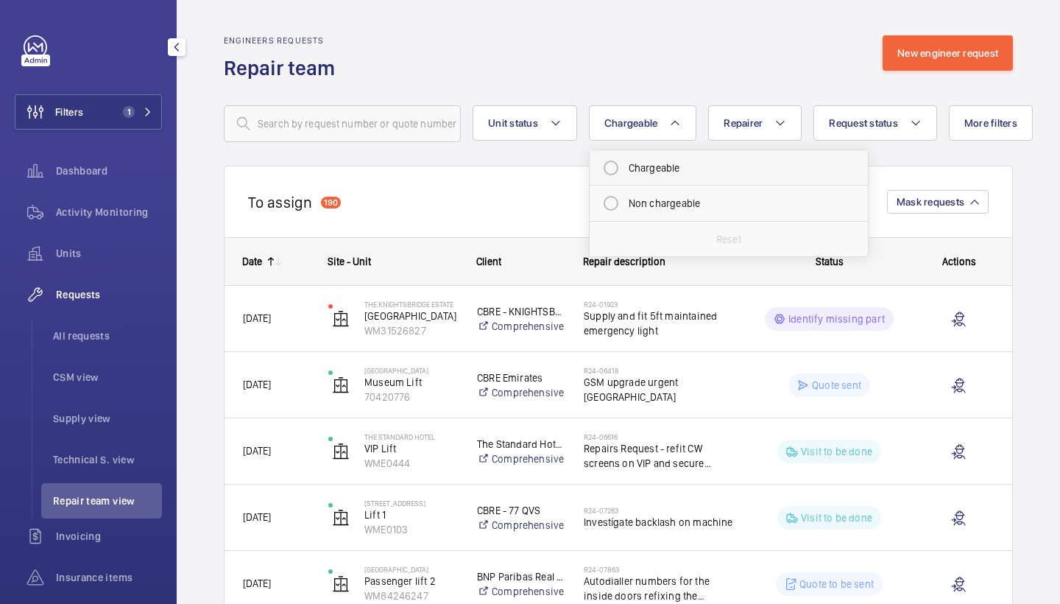
click at [640, 164] on mat-radio-button "Chargeable" at bounding box center [728, 167] width 265 height 29
radio input "true"
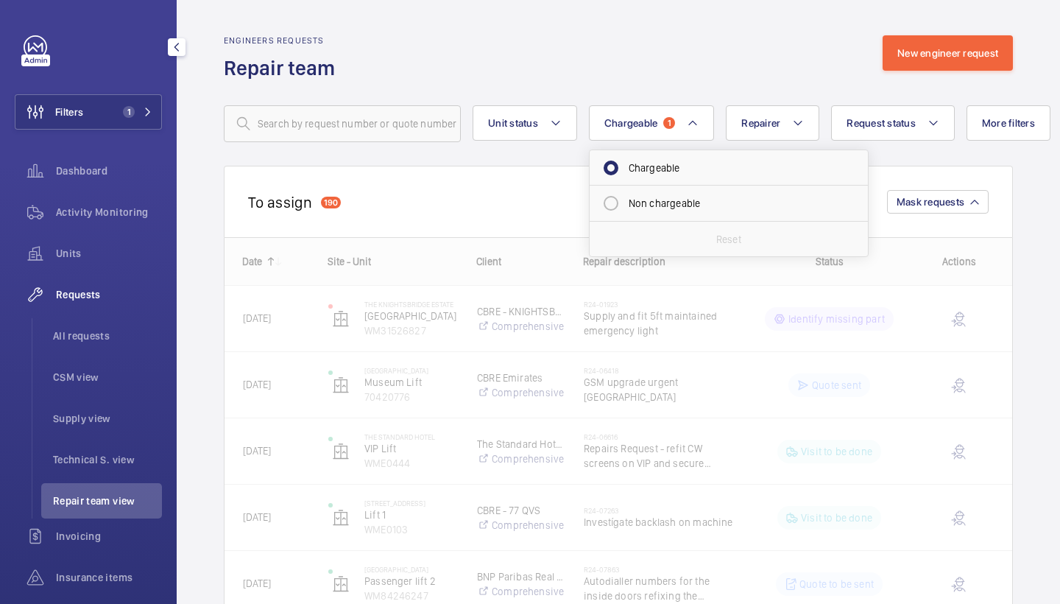
click at [721, 77] on div "Engineers requests Repair team New engineer request" at bounding box center [618, 58] width 789 height 46
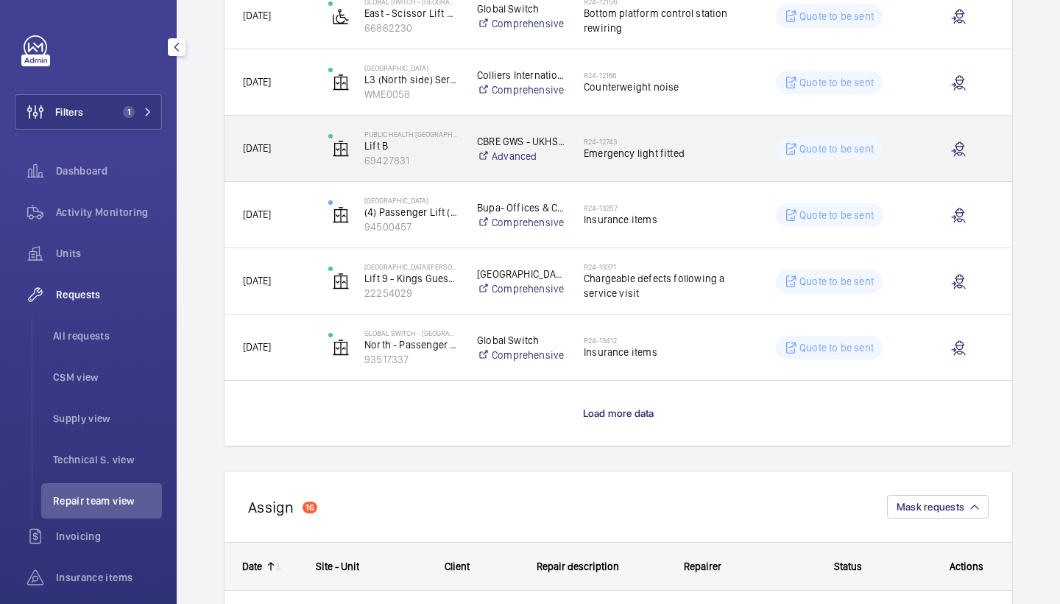
scroll to position [1258, 0]
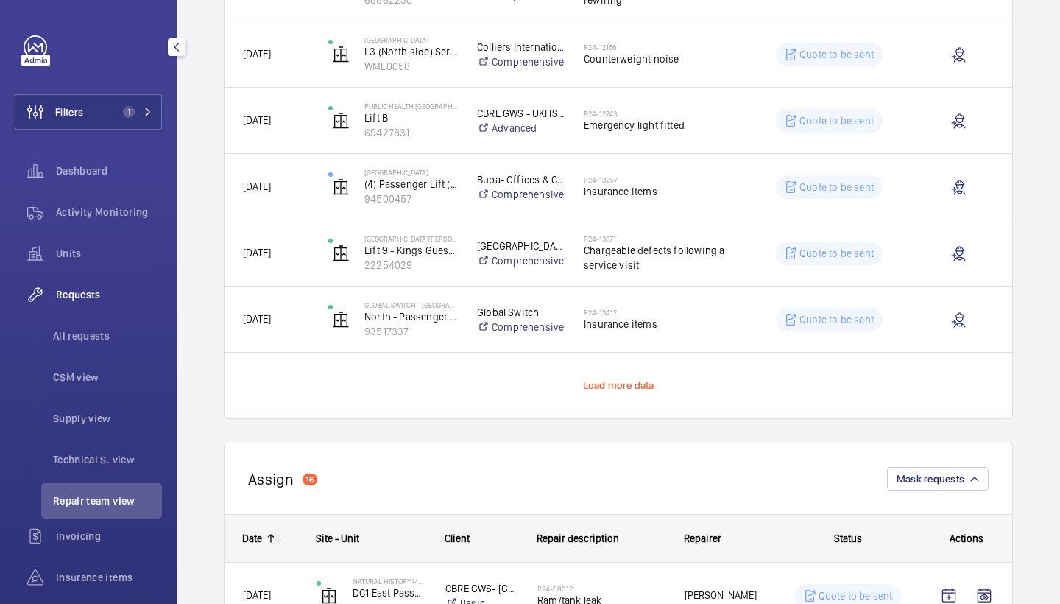
click at [611, 385] on span "Load more data" at bounding box center [618, 385] width 71 height 12
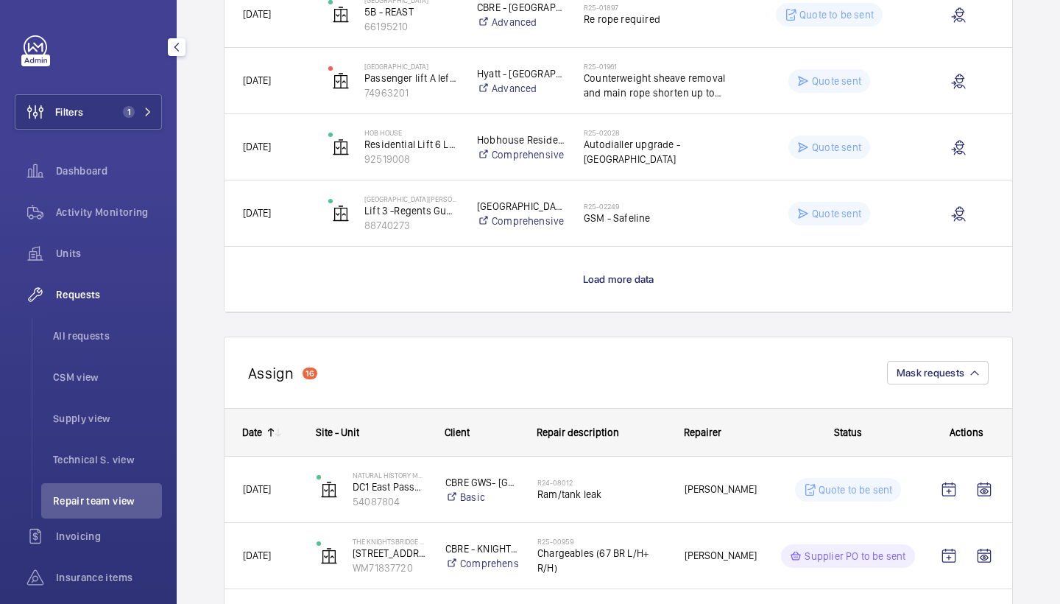
scroll to position [2689, 0]
click at [612, 283] on span "Load more data" at bounding box center [618, 279] width 71 height 12
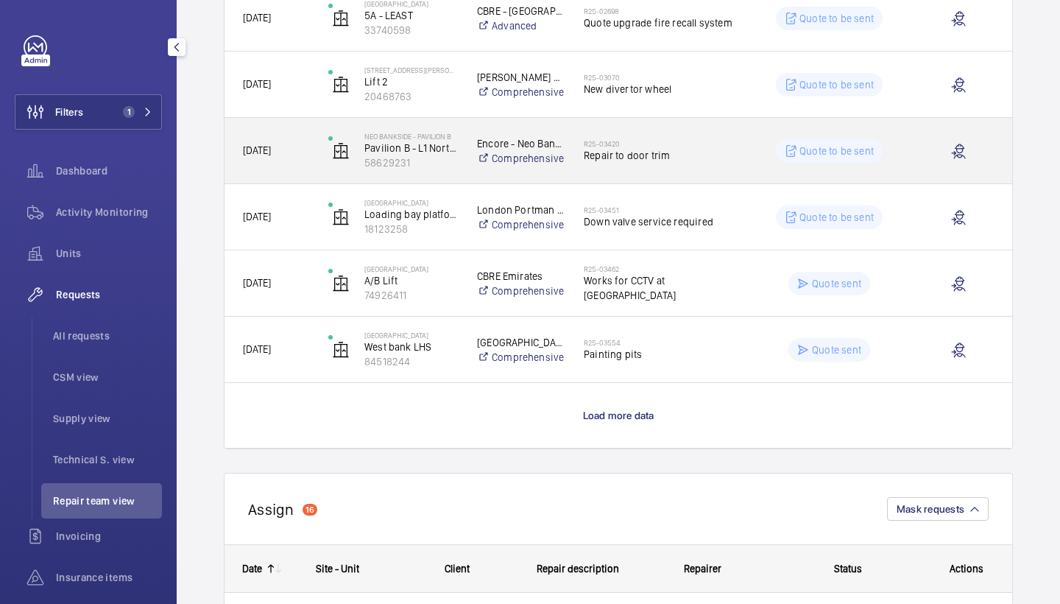
scroll to position [3885, 0]
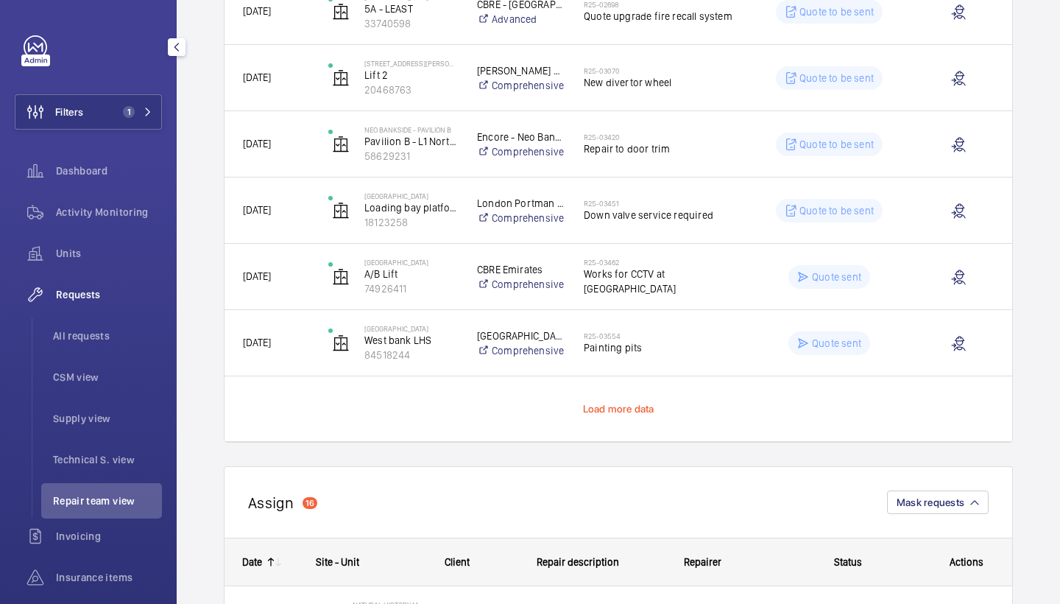
click at [609, 408] on span "Load more data" at bounding box center [618, 409] width 71 height 12
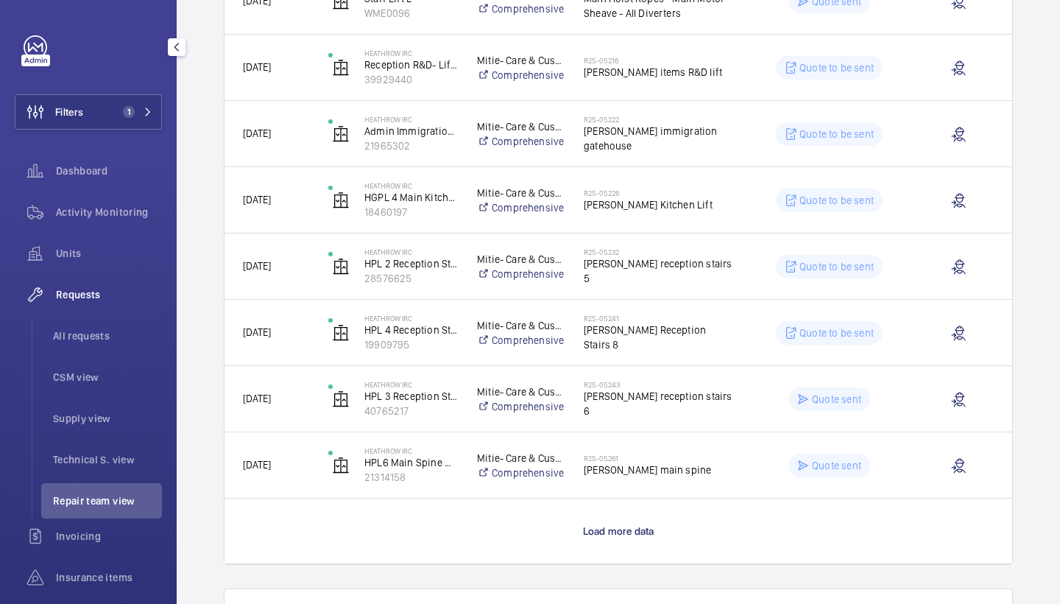
scroll to position [5152, 0]
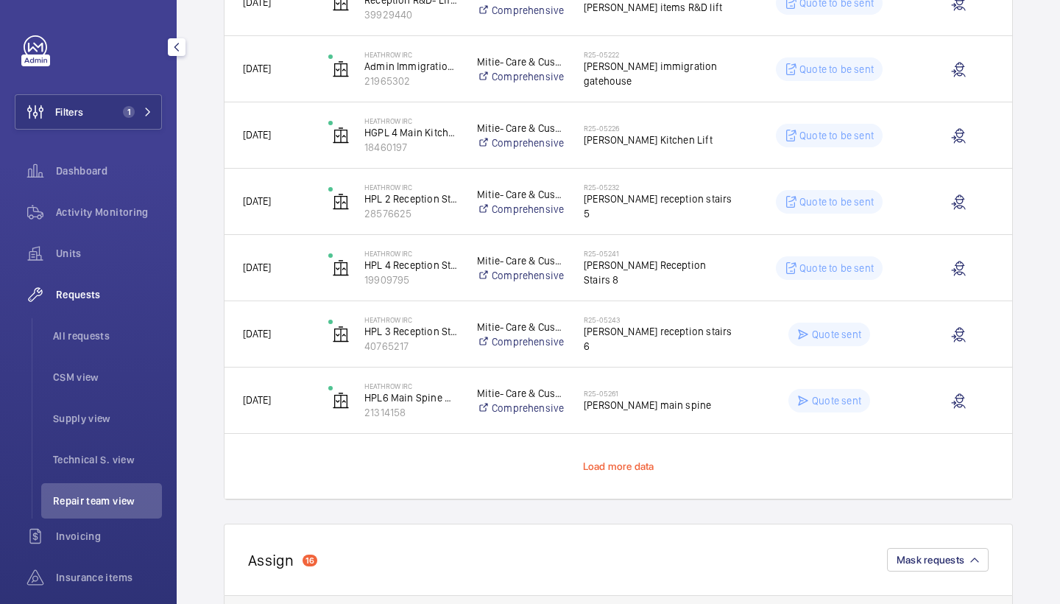
click at [629, 462] on span "Load more data" at bounding box center [618, 466] width 71 height 12
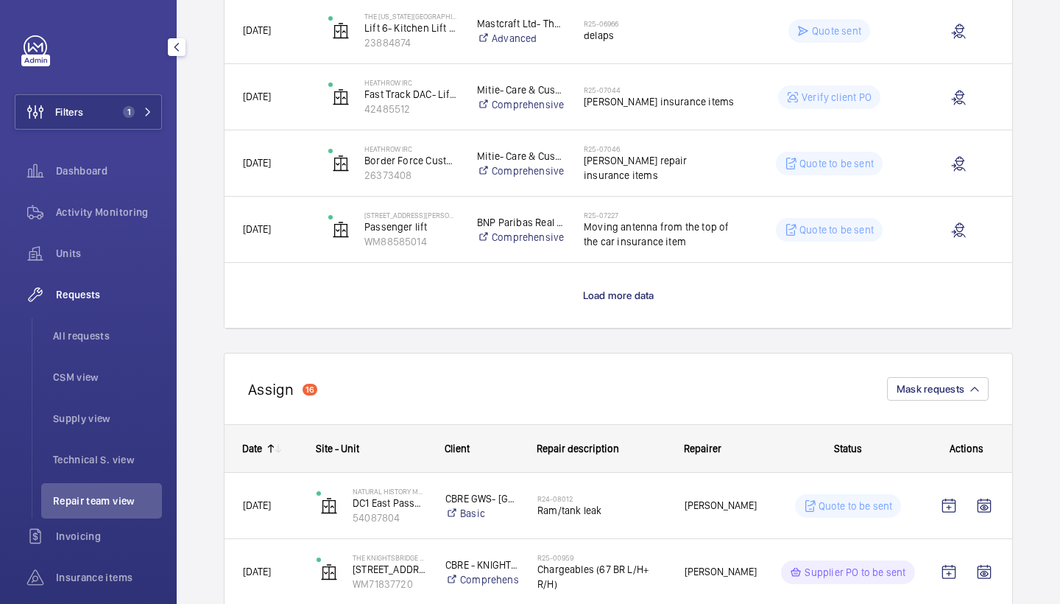
scroll to position [6588, 0]
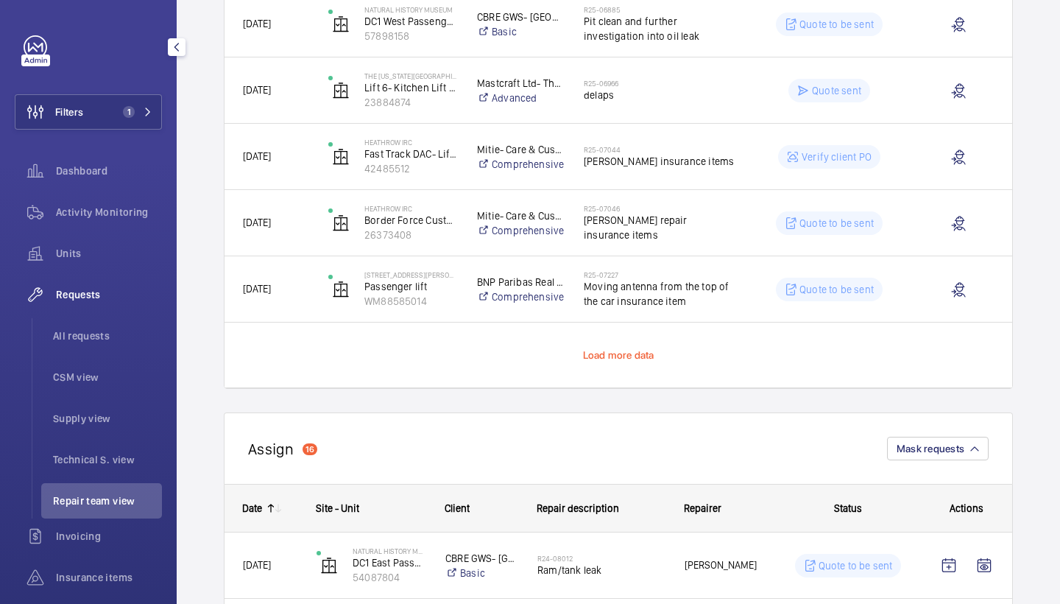
click at [641, 360] on span "Load more data" at bounding box center [618, 355] width 71 height 12
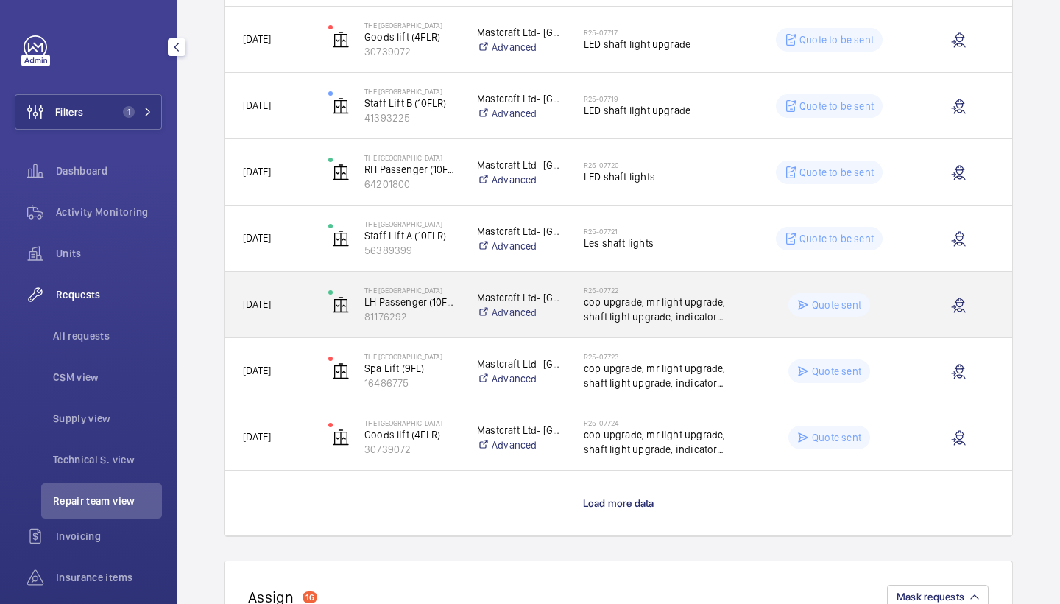
scroll to position [7767, 0]
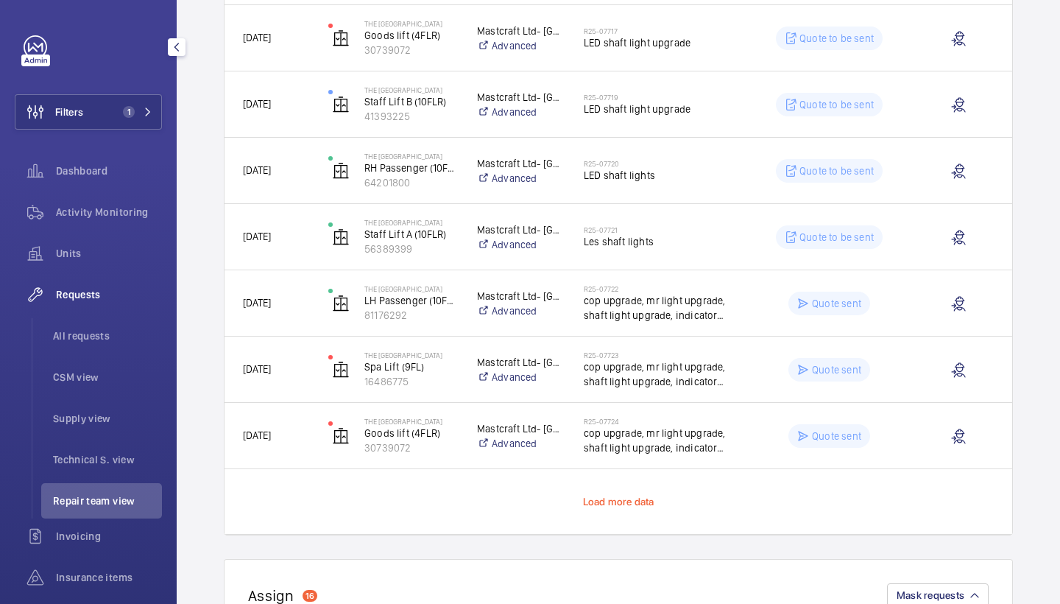
click at [637, 500] on span "Load more data" at bounding box center [618, 501] width 71 height 12
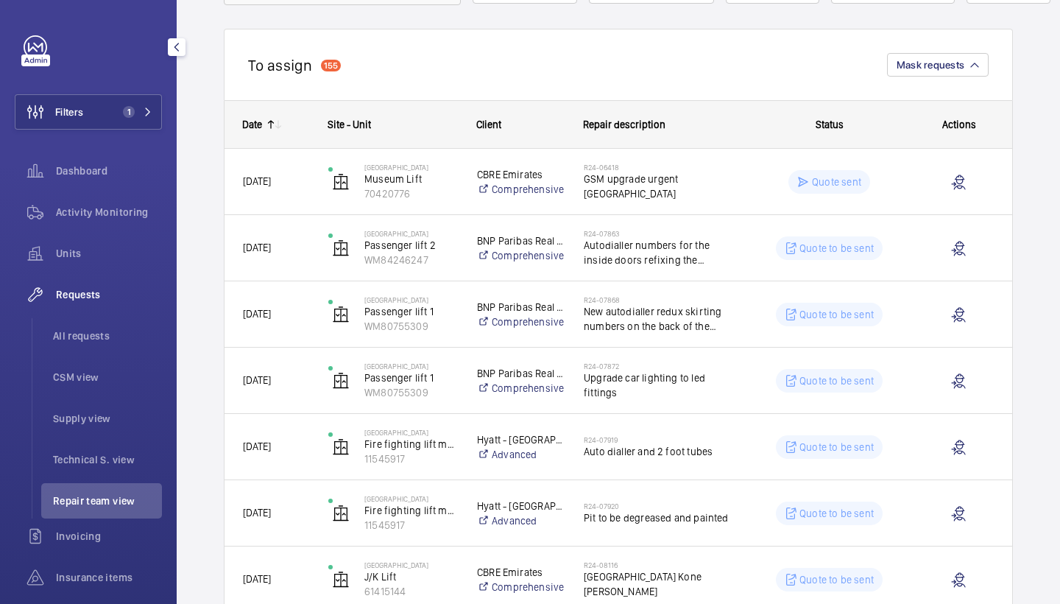
scroll to position [0, 0]
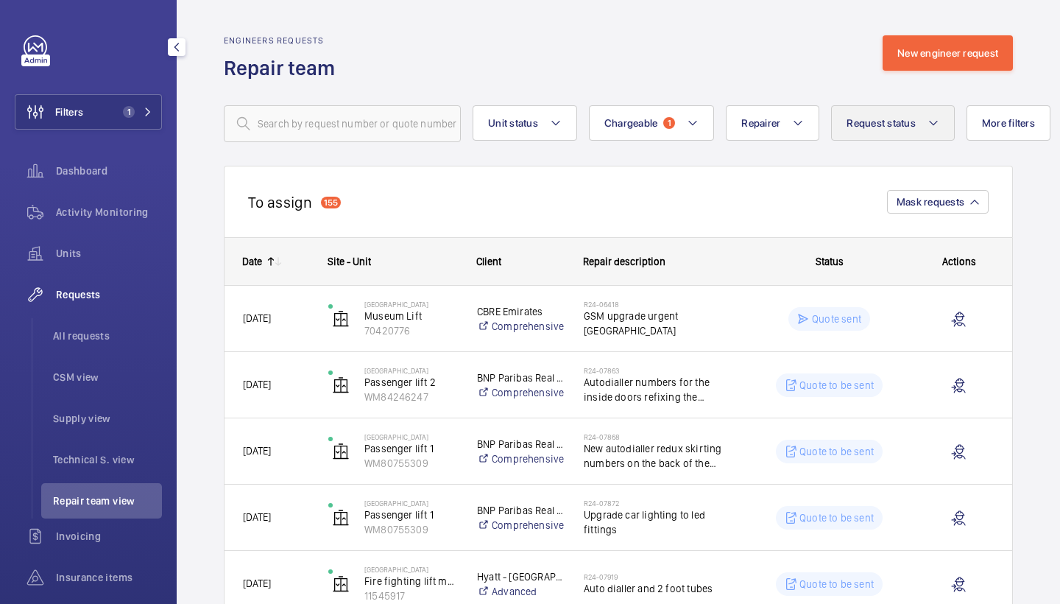
click at [860, 127] on span "Request status" at bounding box center [881, 123] width 69 height 12
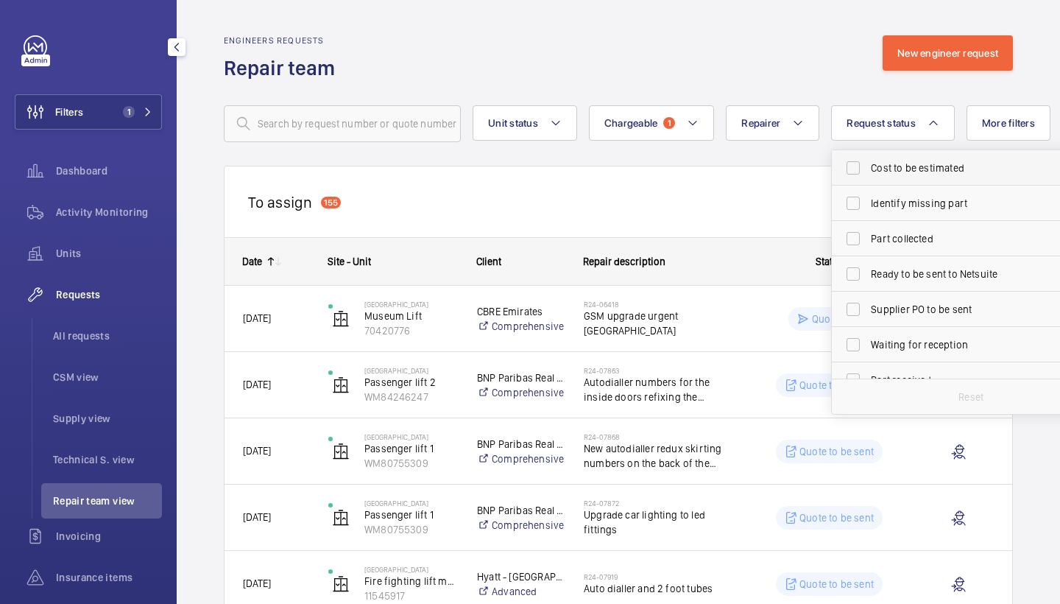
click at [894, 160] on label "Cost to be estimated" at bounding box center [960, 167] width 256 height 35
click at [868, 160] on input "Cost to be estimated" at bounding box center [852, 167] width 29 height 29
checkbox input "true"
click at [805, 68] on div "Engineers requests Repair team New engineer request" at bounding box center [618, 58] width 789 height 46
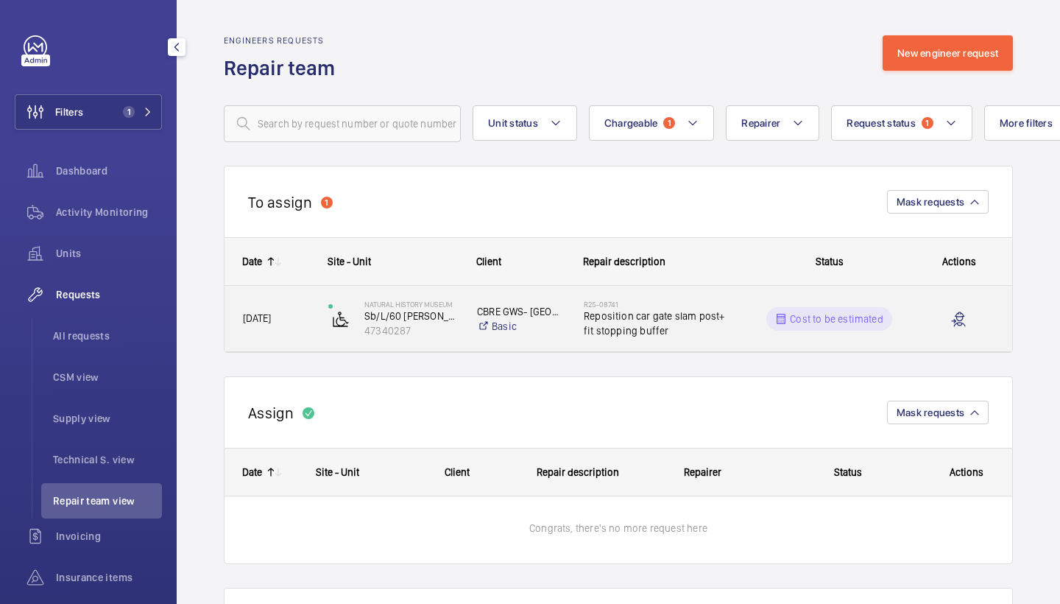
click at [676, 328] on span "Reposition car gate slam post+ fit stopping buffer" at bounding box center [659, 322] width 151 height 29
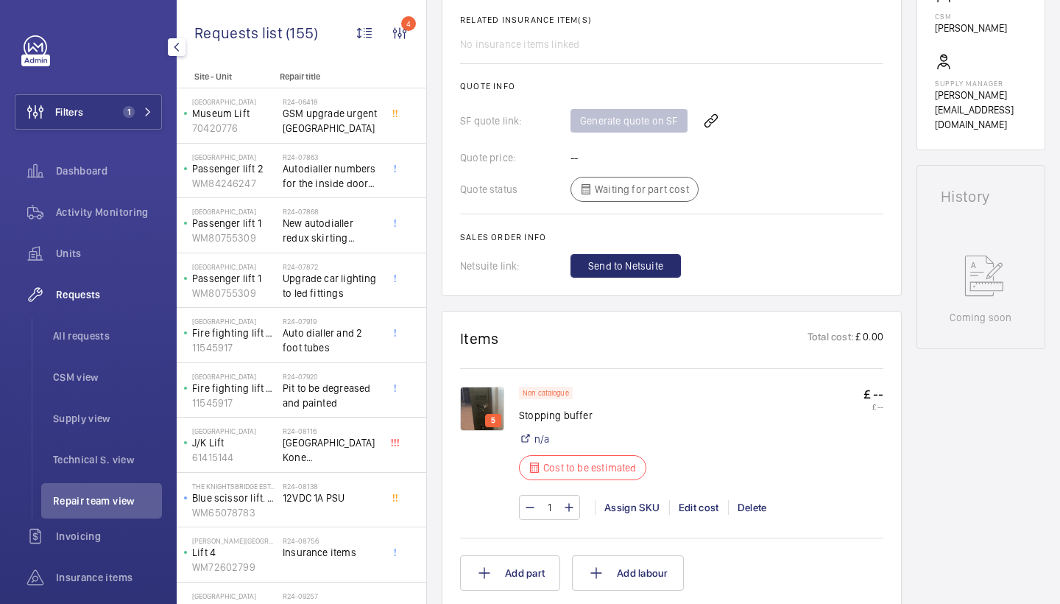
scroll to position [591, 0]
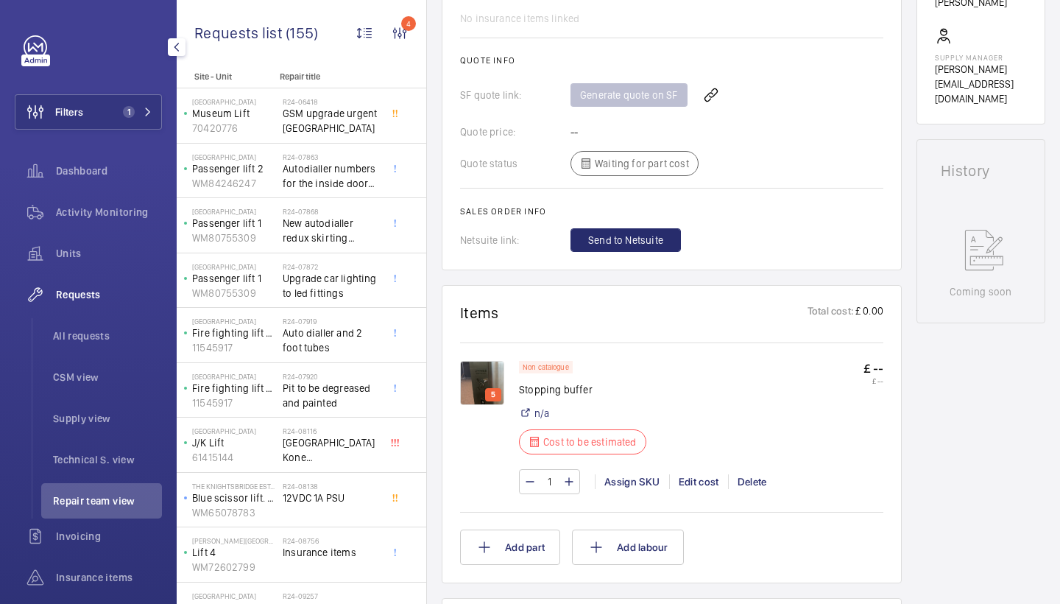
click at [488, 378] on img at bounding box center [482, 383] width 44 height 44
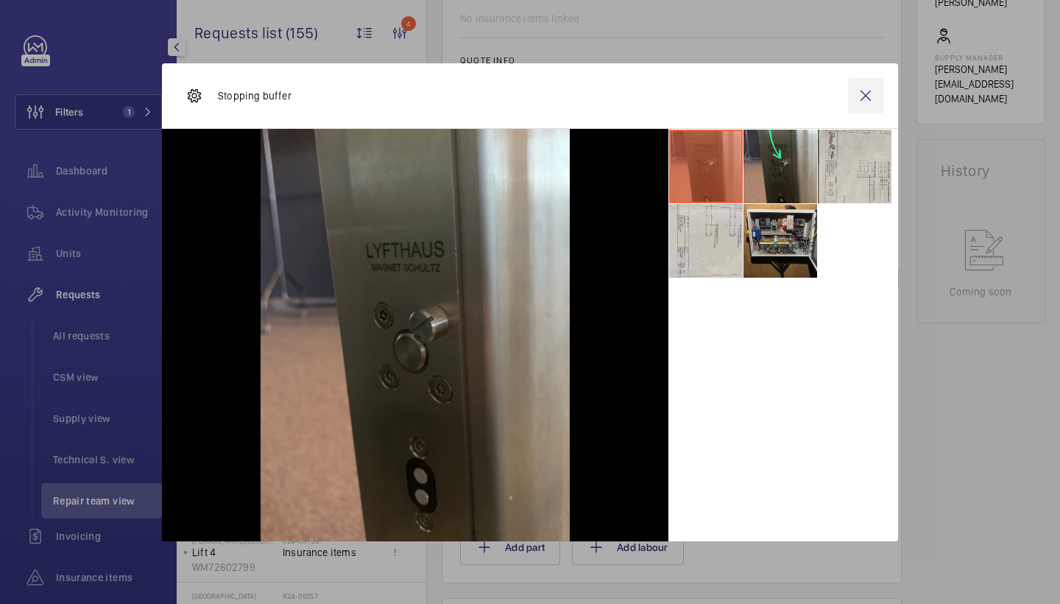
click at [866, 96] on wm-front-icon-button at bounding box center [865, 95] width 35 height 35
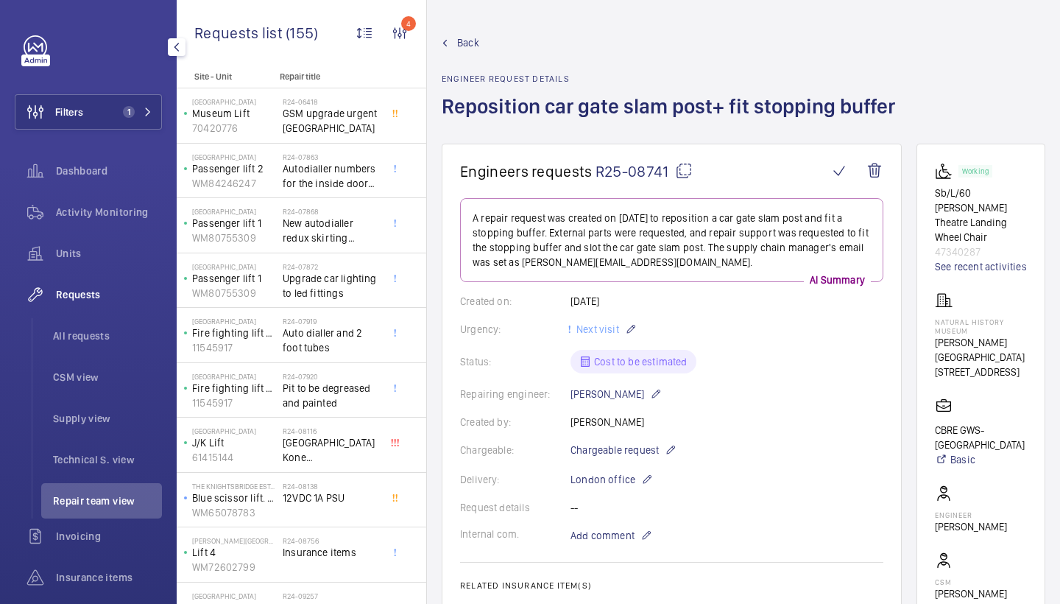
scroll to position [0, 0]
click at [677, 168] on mat-icon at bounding box center [684, 171] width 18 height 18
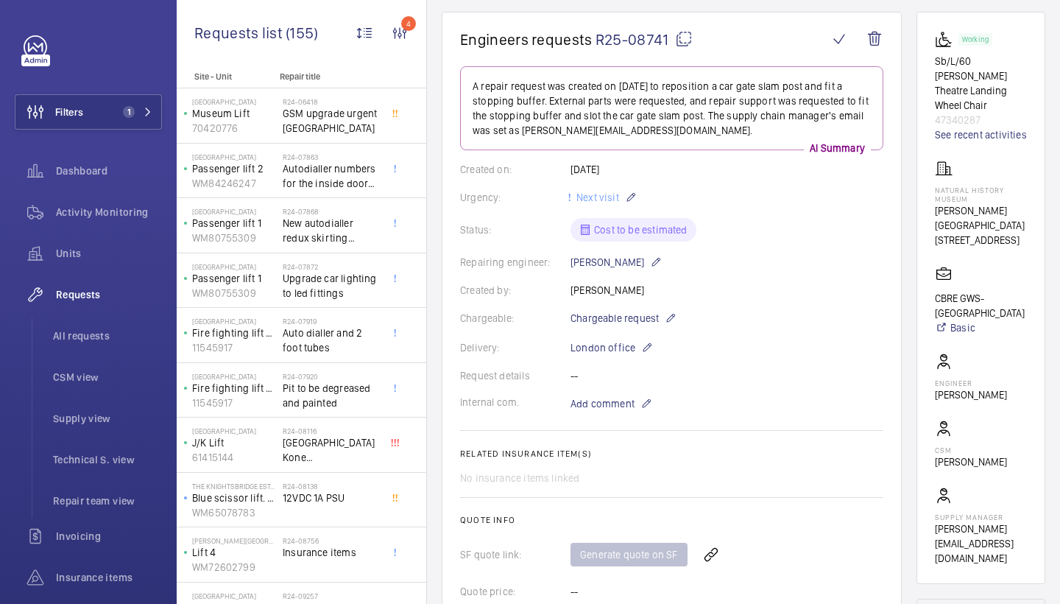
scroll to position [136, 0]
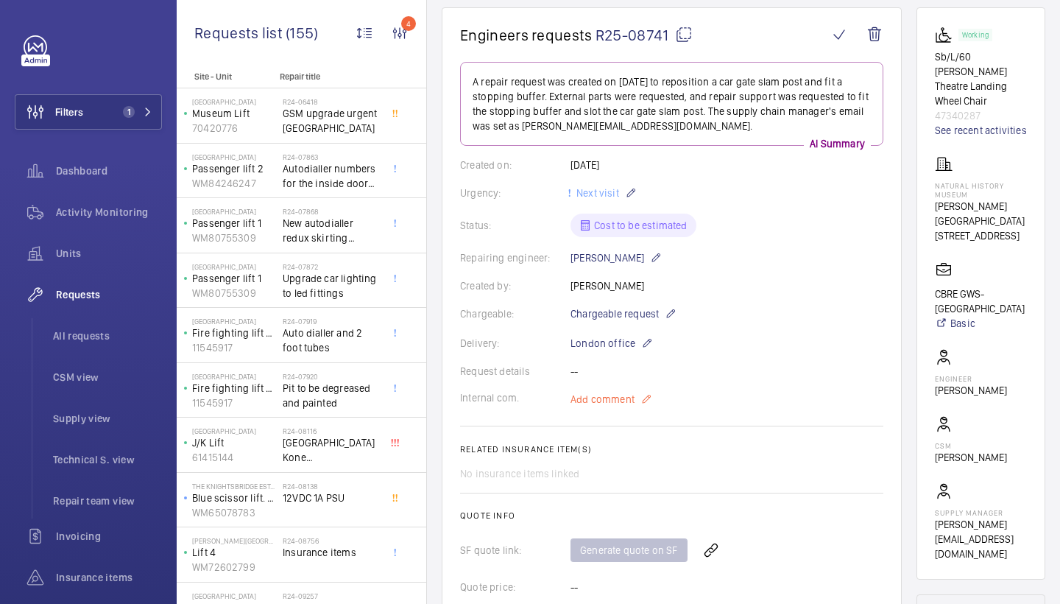
click at [598, 400] on span "Add comment" at bounding box center [603, 399] width 64 height 15
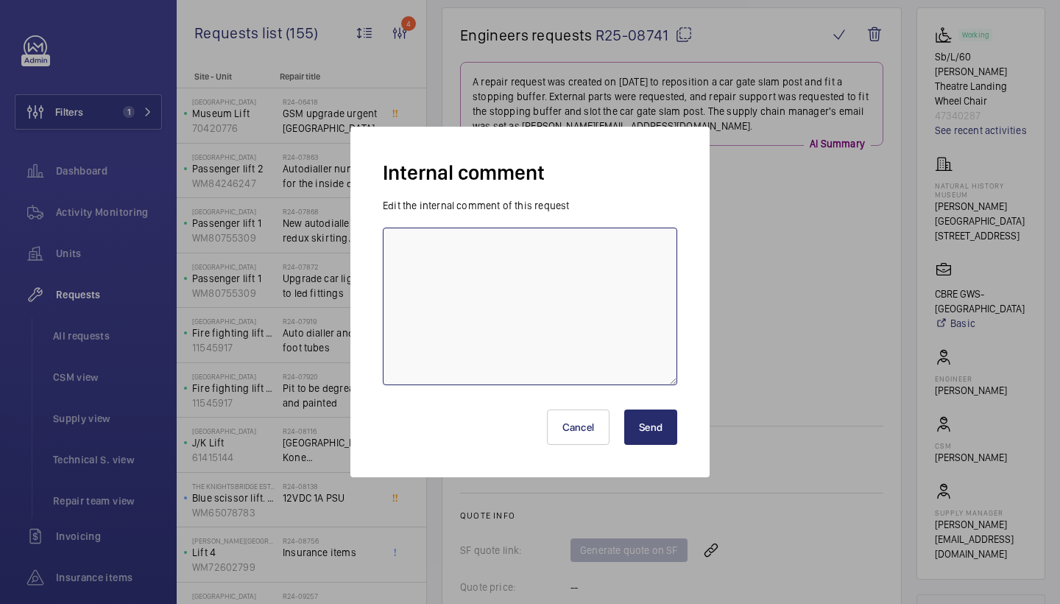
click at [534, 296] on textarea at bounding box center [530, 306] width 294 height 158
type textarea "chased Elmo lifts - jc 12/8/25"
click at [657, 416] on button "Send" at bounding box center [650, 426] width 53 height 35
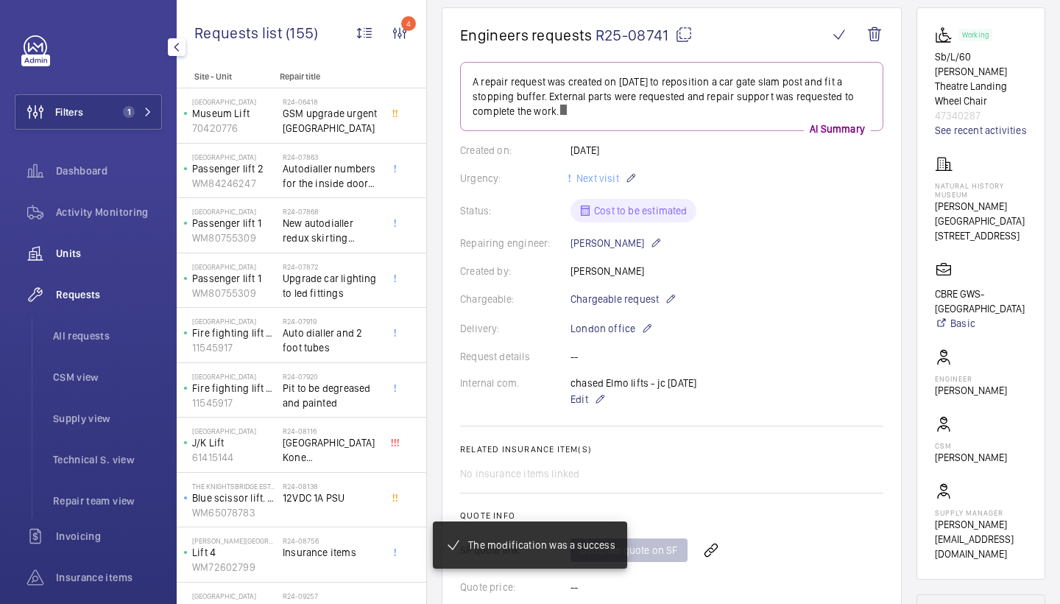
click at [66, 249] on span "Units" at bounding box center [109, 253] width 106 height 15
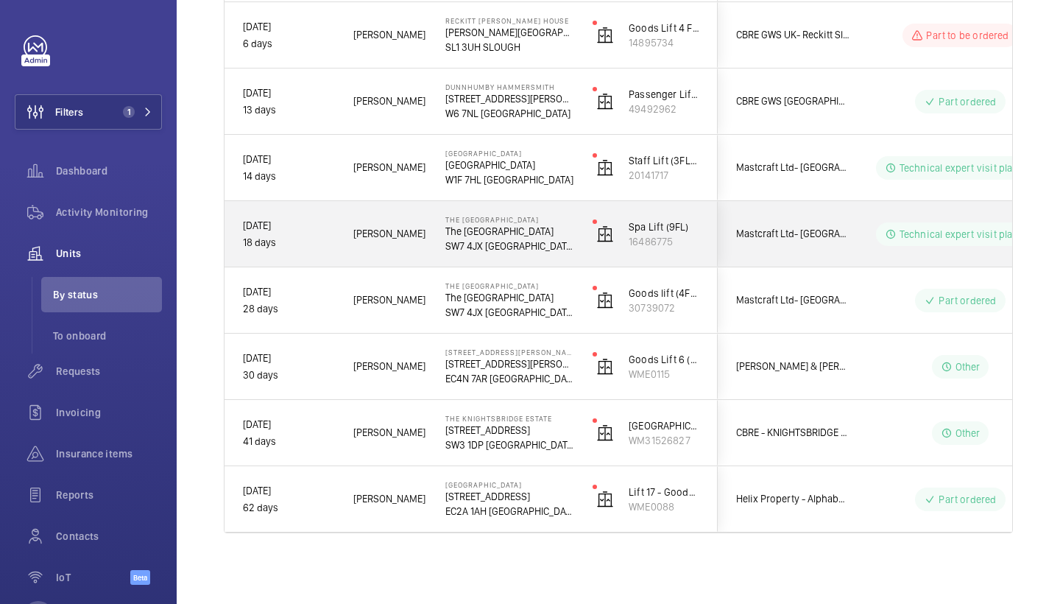
scroll to position [400, 0]
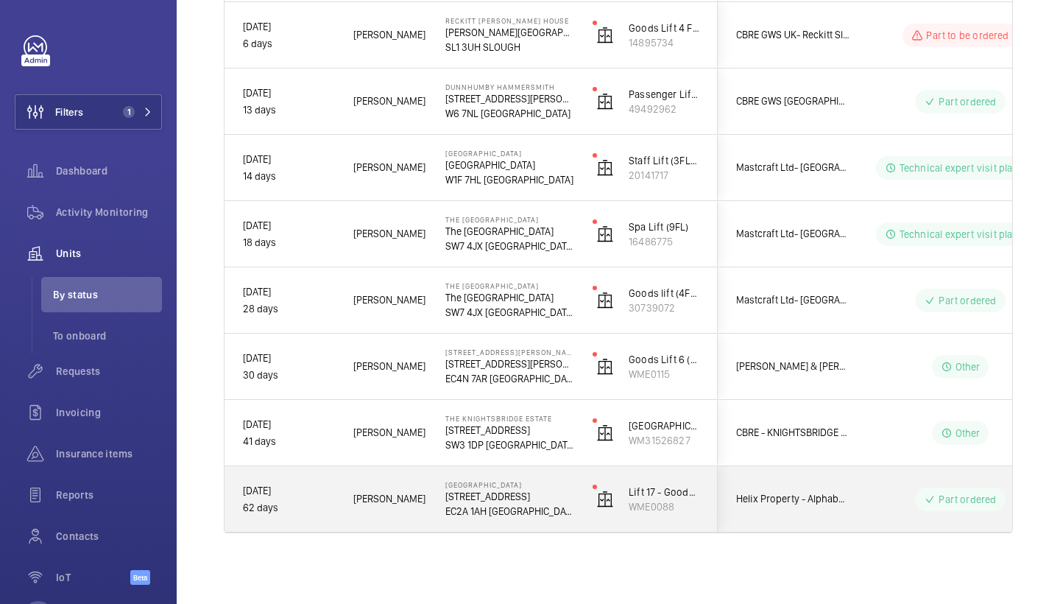
click at [374, 493] on span "Michael B." at bounding box center [389, 498] width 73 height 17
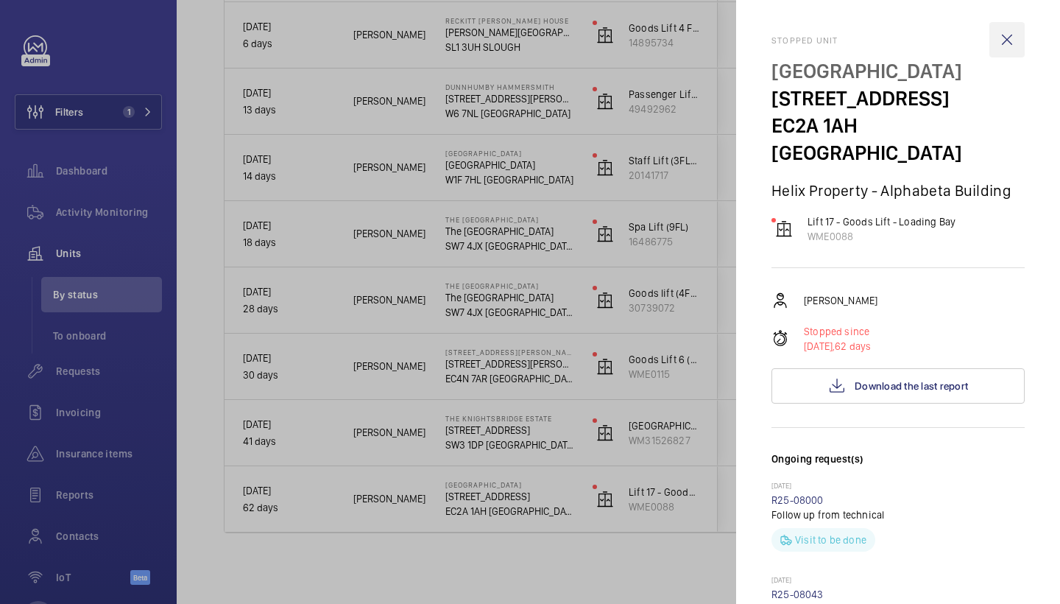
scroll to position [0, 0]
click at [1018, 45] on wm-front-icon-button at bounding box center [1006, 39] width 35 height 35
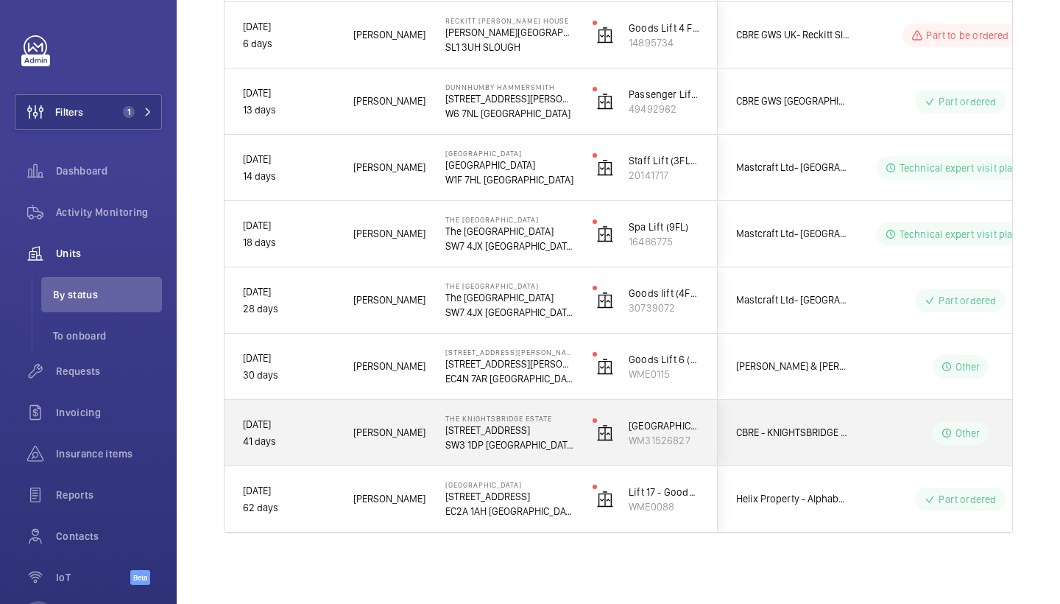
click at [404, 443] on div "Gianluca S." at bounding box center [381, 432] width 91 height 46
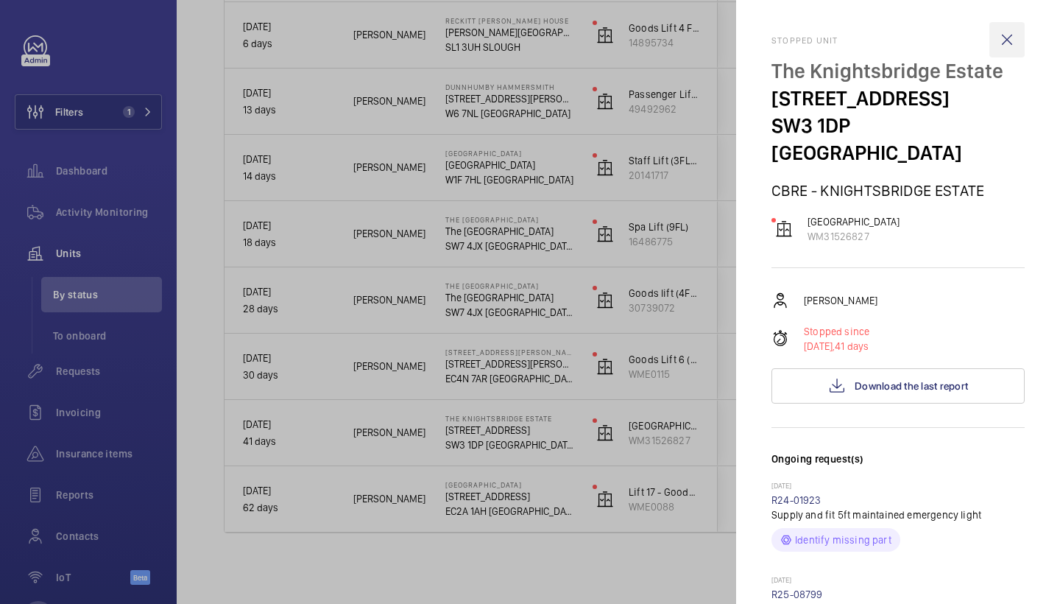
click at [1006, 40] on wm-front-icon-button at bounding box center [1006, 39] width 35 height 35
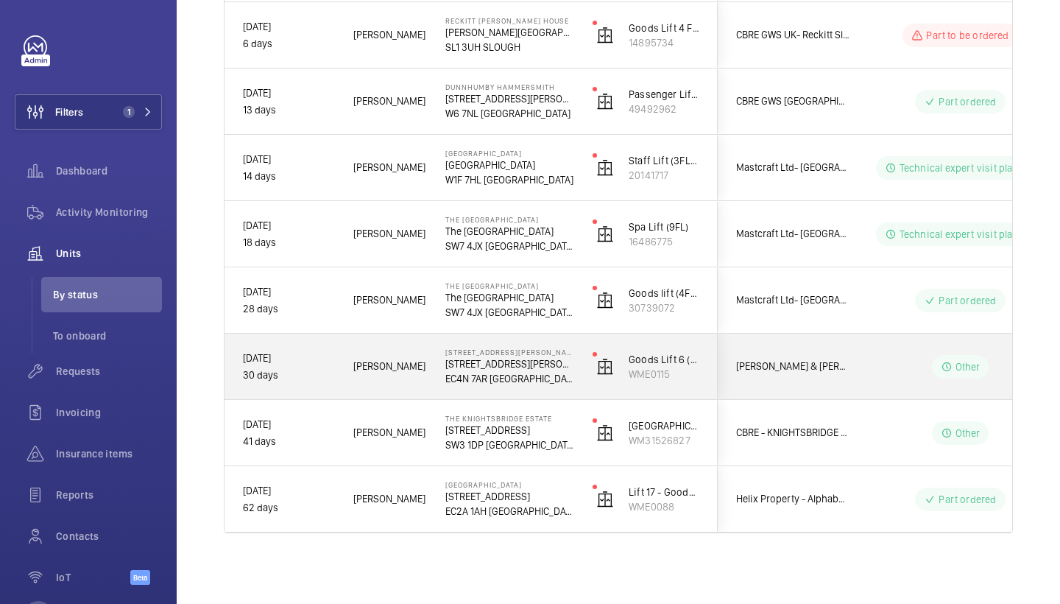
click at [403, 372] on span "Josh J." at bounding box center [389, 366] width 73 height 17
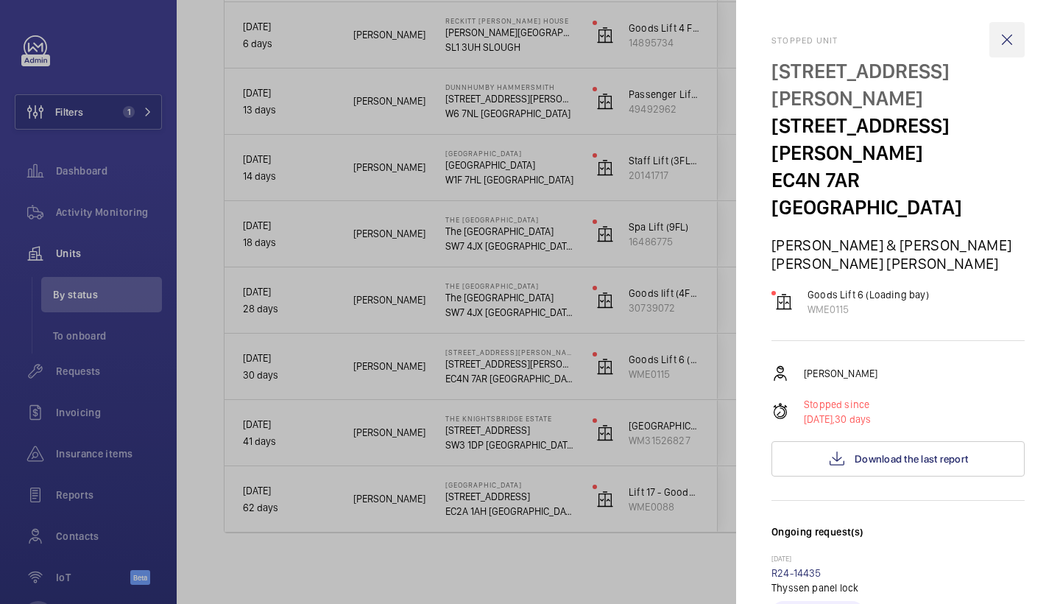
click at [1016, 35] on wm-front-icon-button at bounding box center [1006, 39] width 35 height 35
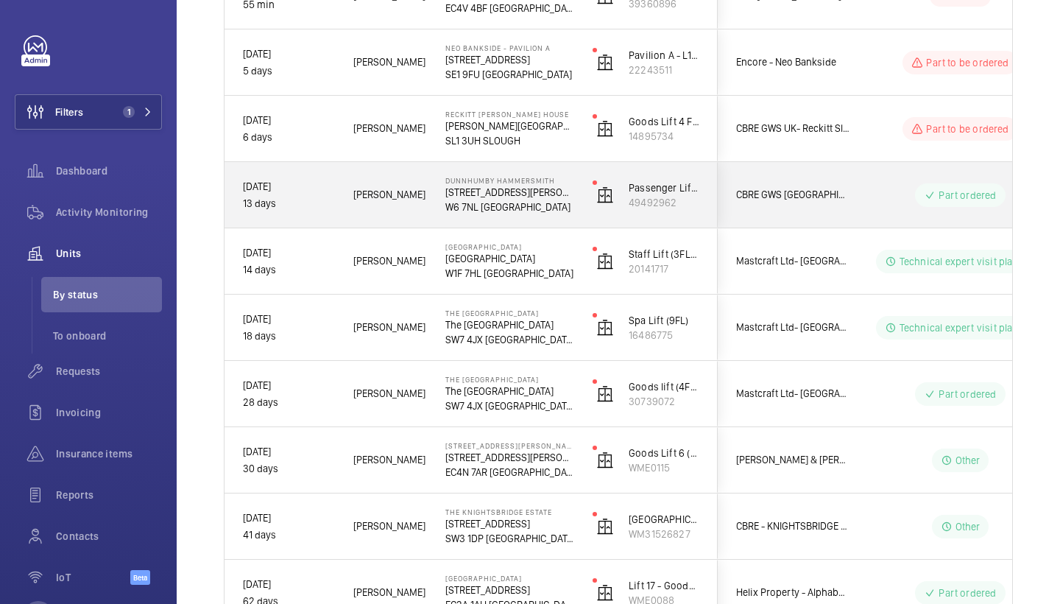
scroll to position [304, 0]
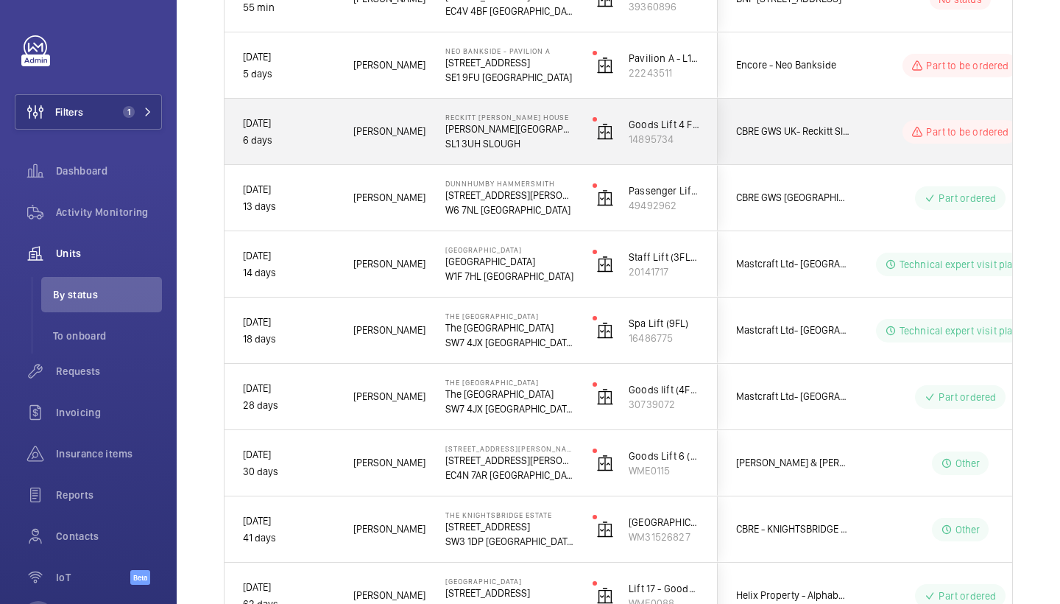
click at [428, 132] on div "Reckitt Turner House Turner House, 103-105 Bath Road, Slough, Berkshire, SL1 3U…" at bounding box center [501, 132] width 146 height 66
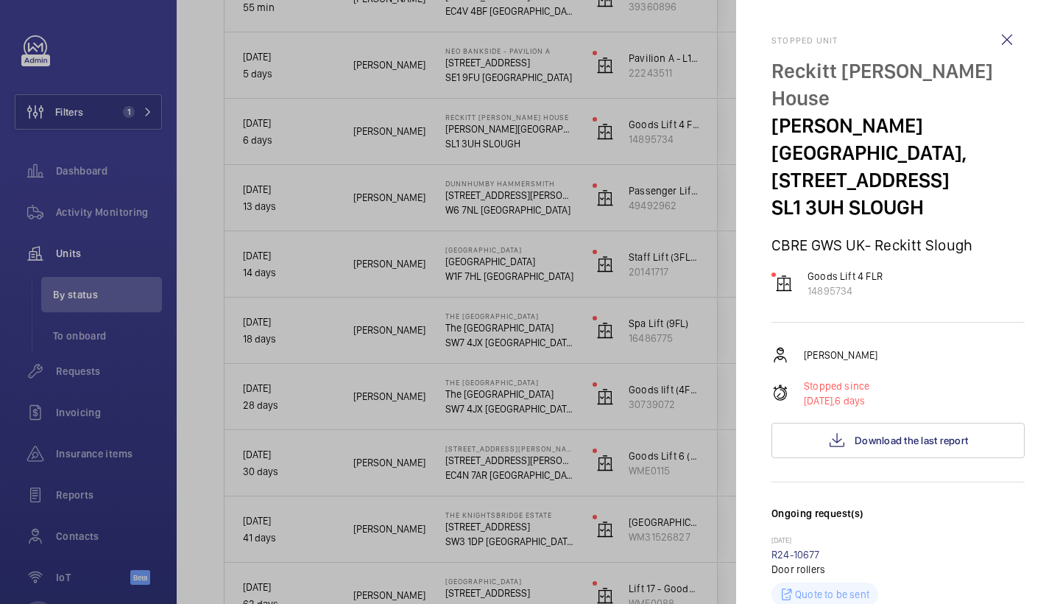
scroll to position [0, 0]
click at [1000, 47] on wm-front-icon-button at bounding box center [1006, 39] width 35 height 35
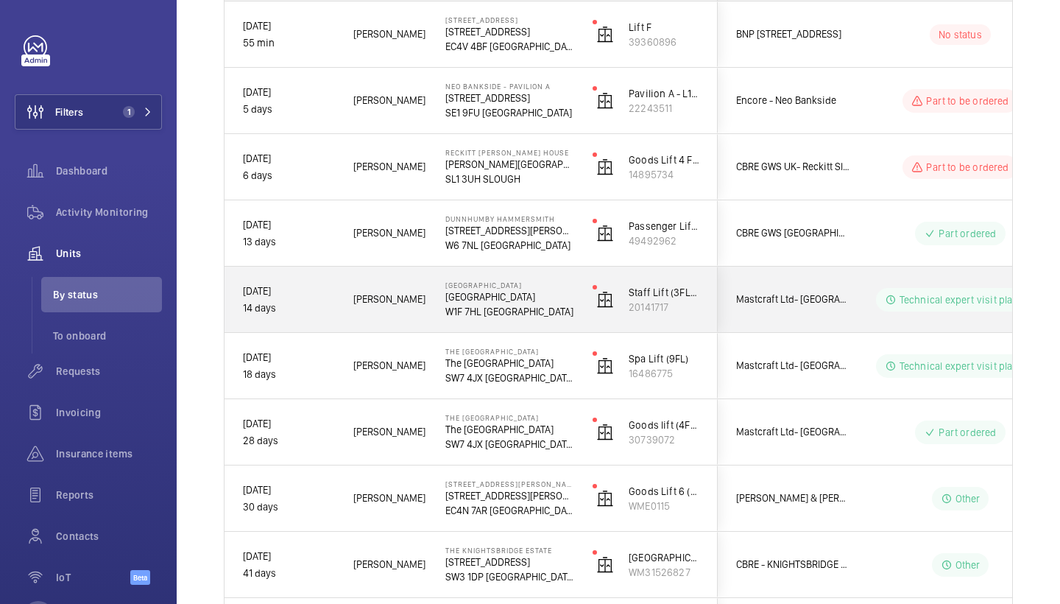
scroll to position [268, 0]
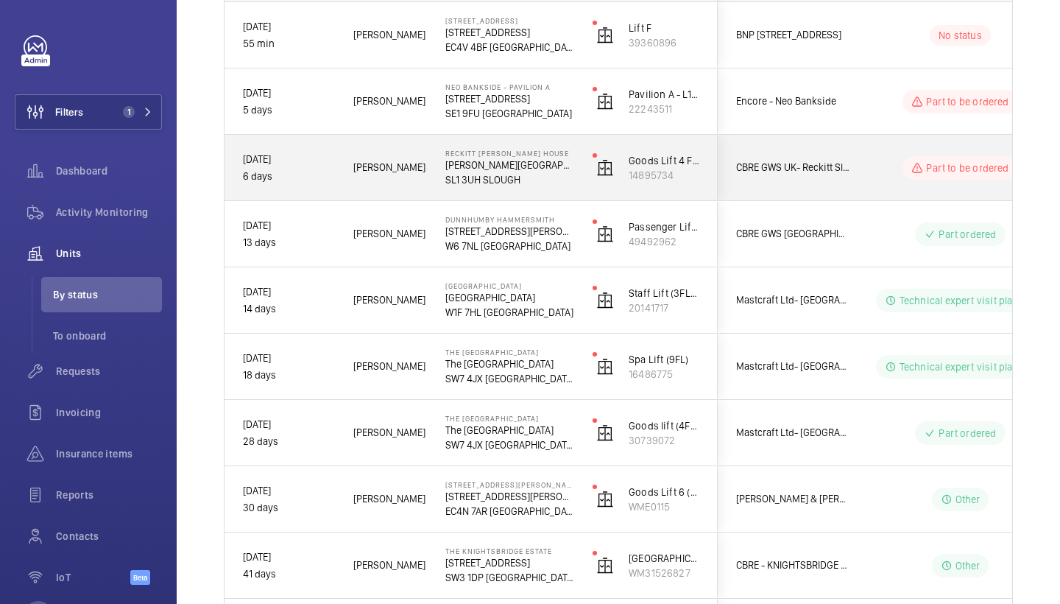
click at [381, 135] on div "Marc G." at bounding box center [381, 168] width 92 height 66
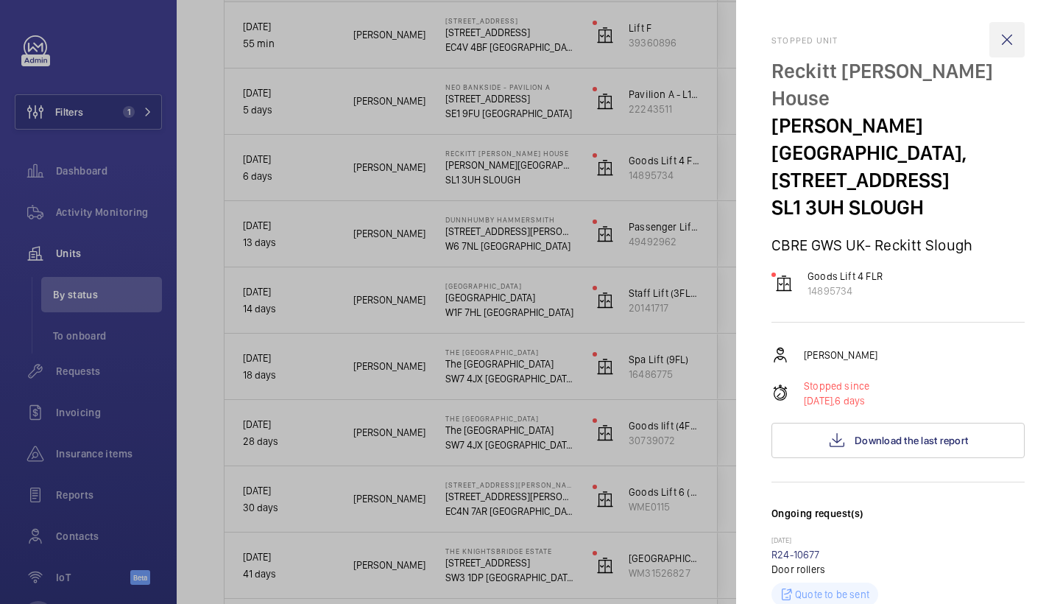
click at [1003, 42] on wm-front-icon-button at bounding box center [1006, 39] width 35 height 35
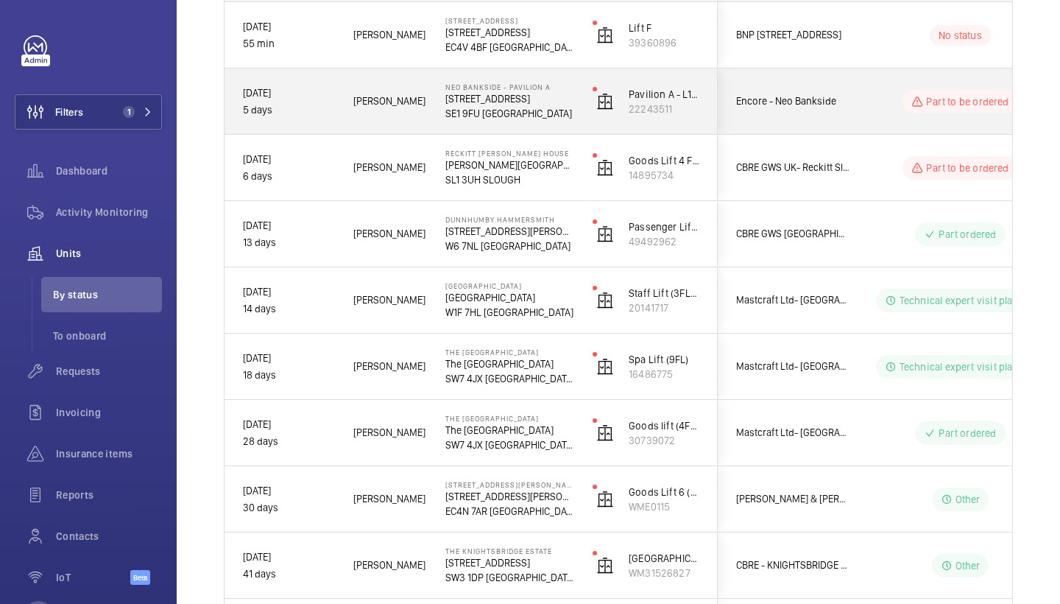
click at [321, 123] on div "06/08/2025 5 days" at bounding box center [279, 101] width 109 height 63
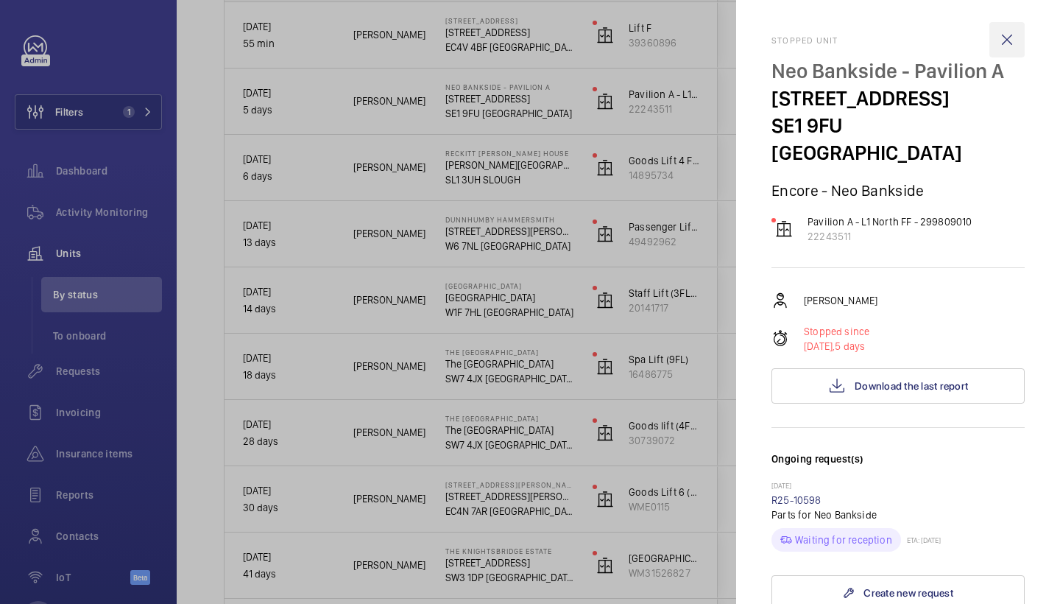
scroll to position [-1, 0]
click at [999, 43] on wm-front-icon-button at bounding box center [1006, 39] width 35 height 35
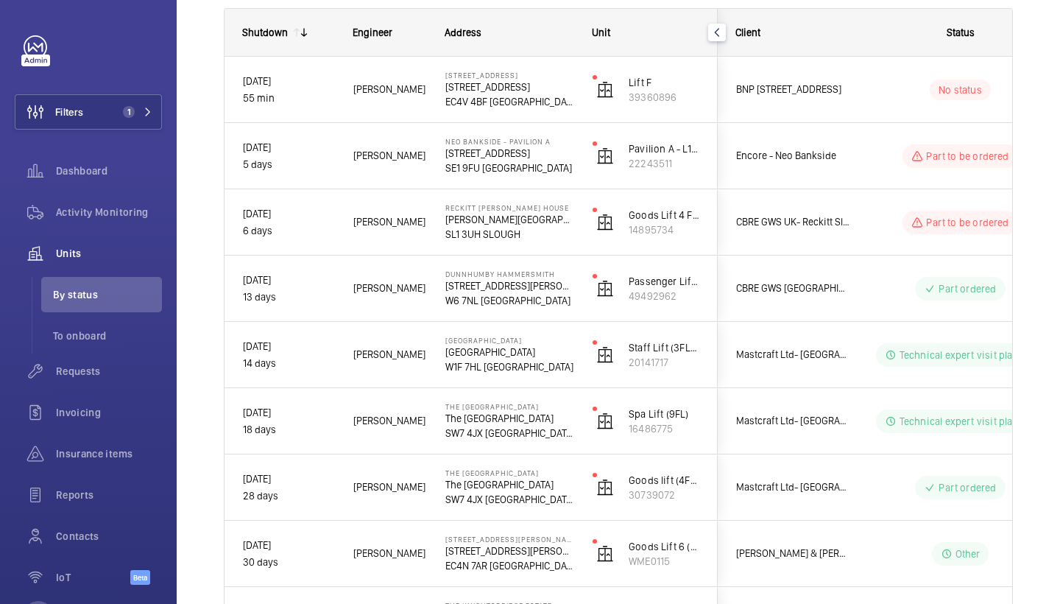
scroll to position [212, 0]
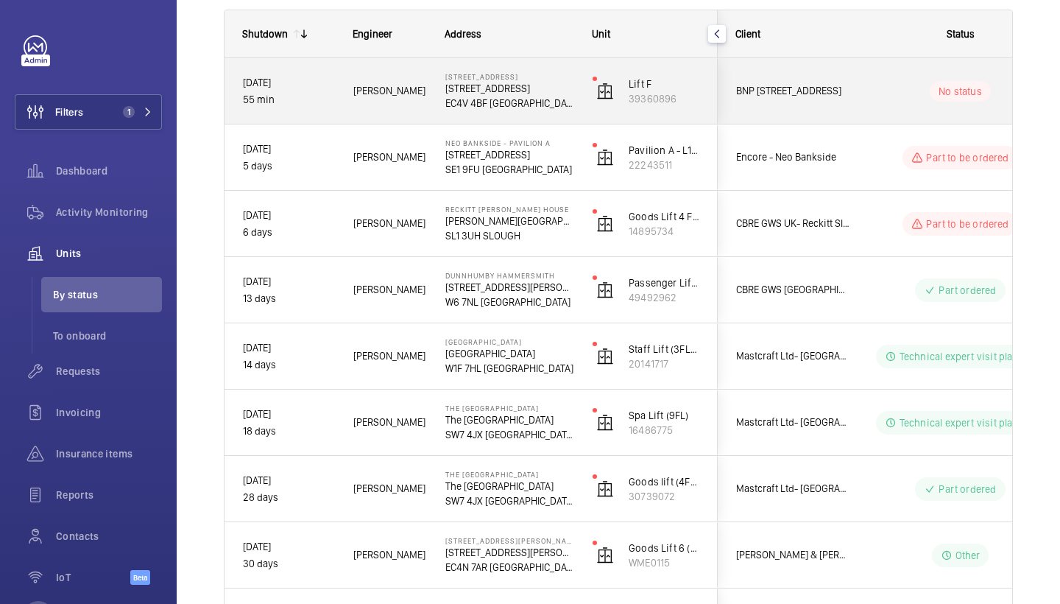
click at [345, 73] on div "Josh J." at bounding box center [381, 91] width 91 height 46
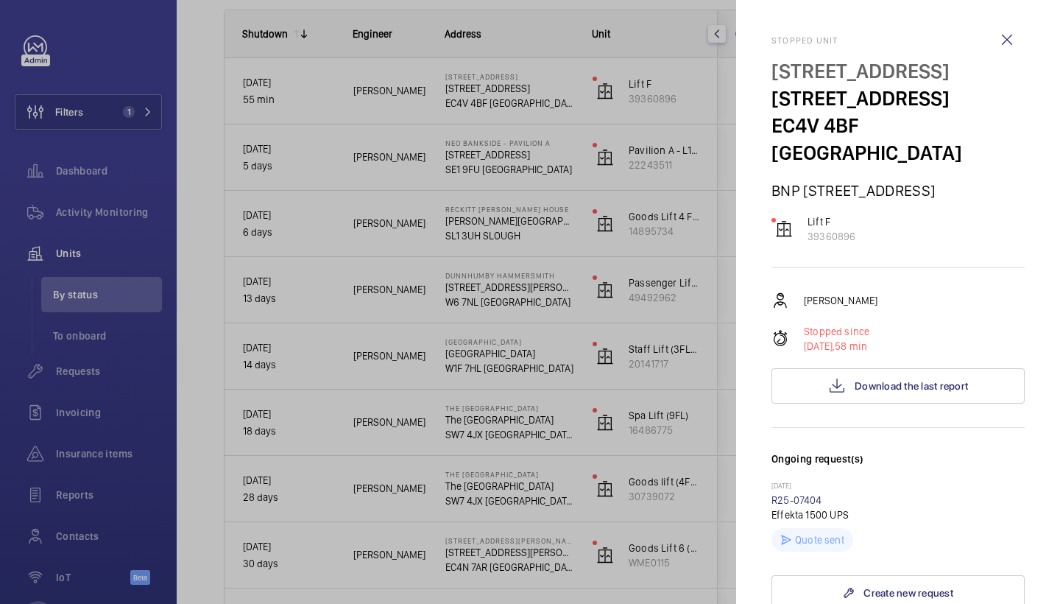
scroll to position [0, 0]
click at [1009, 44] on wm-front-icon-button at bounding box center [1006, 39] width 35 height 35
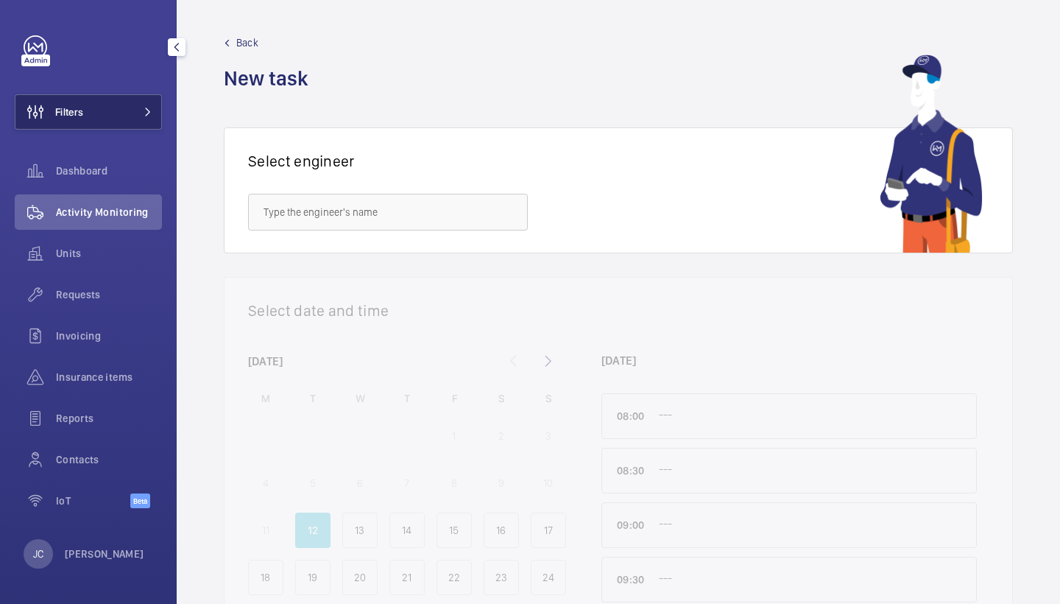
click at [133, 105] on button "Filters" at bounding box center [88, 111] width 147 height 35
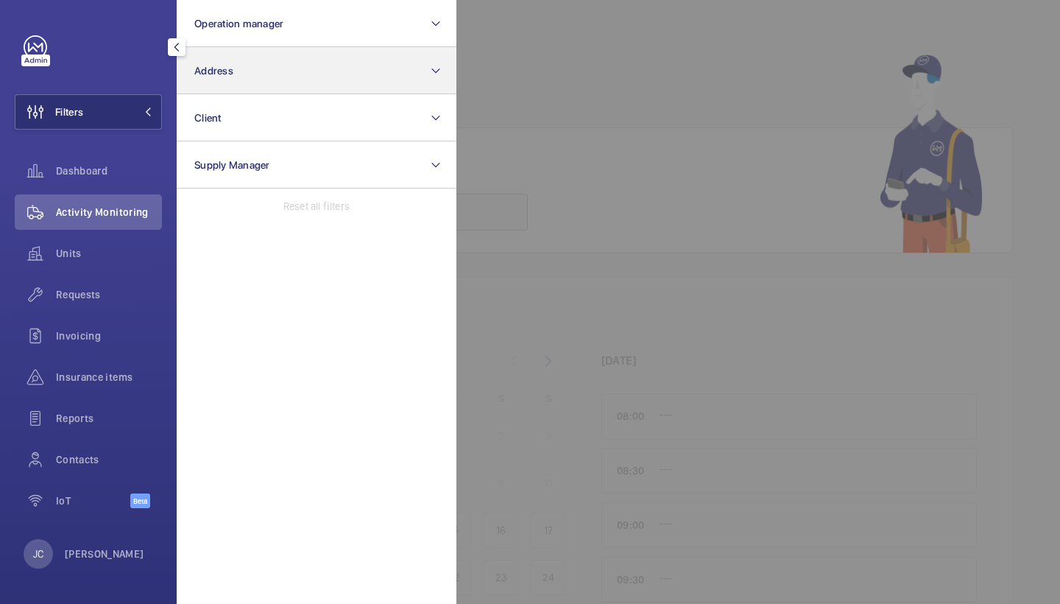
click at [236, 77] on button "Address" at bounding box center [317, 70] width 280 height 47
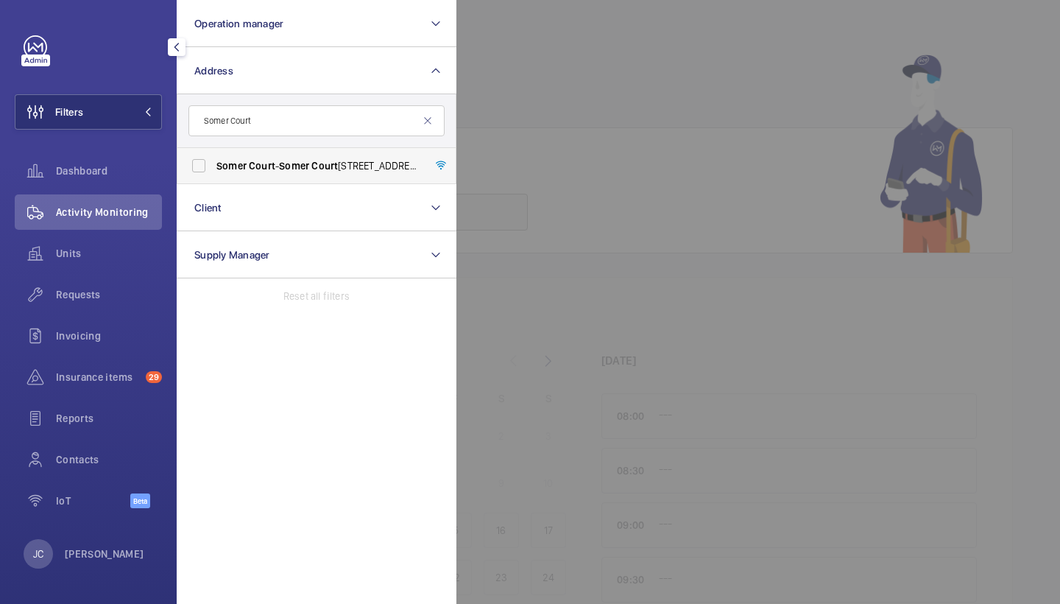
type input "Somer Court"
click at [270, 167] on span "Court" at bounding box center [262, 166] width 27 height 12
click at [213, 167] on input "[STREET_ADDRESS]" at bounding box center [198, 165] width 29 height 29
checkbox input "true"
click at [508, 141] on div at bounding box center [986, 302] width 1060 height 604
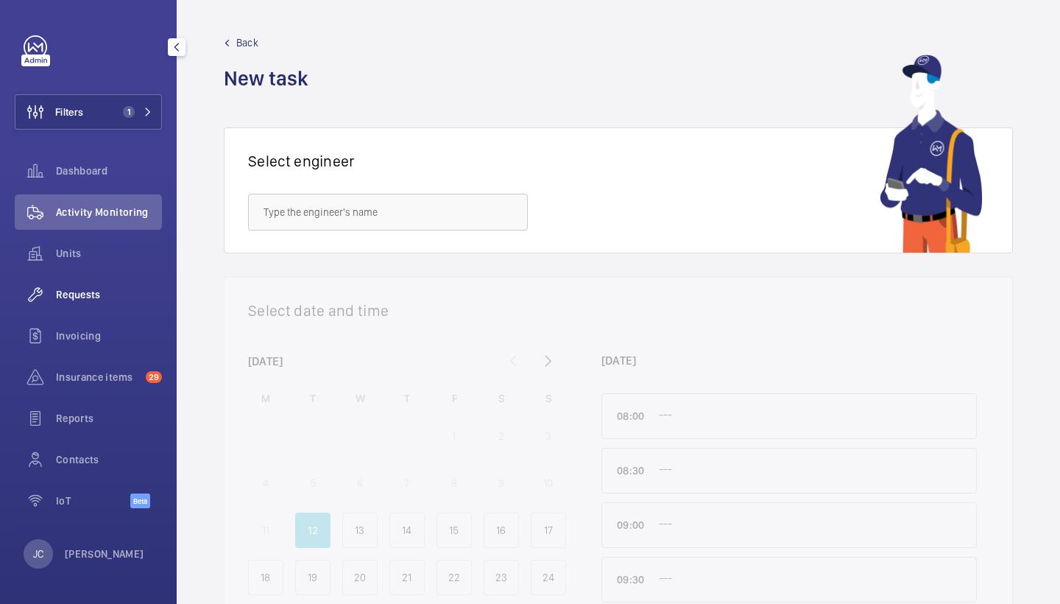
click at [128, 298] on span "Requests" at bounding box center [109, 294] width 106 height 15
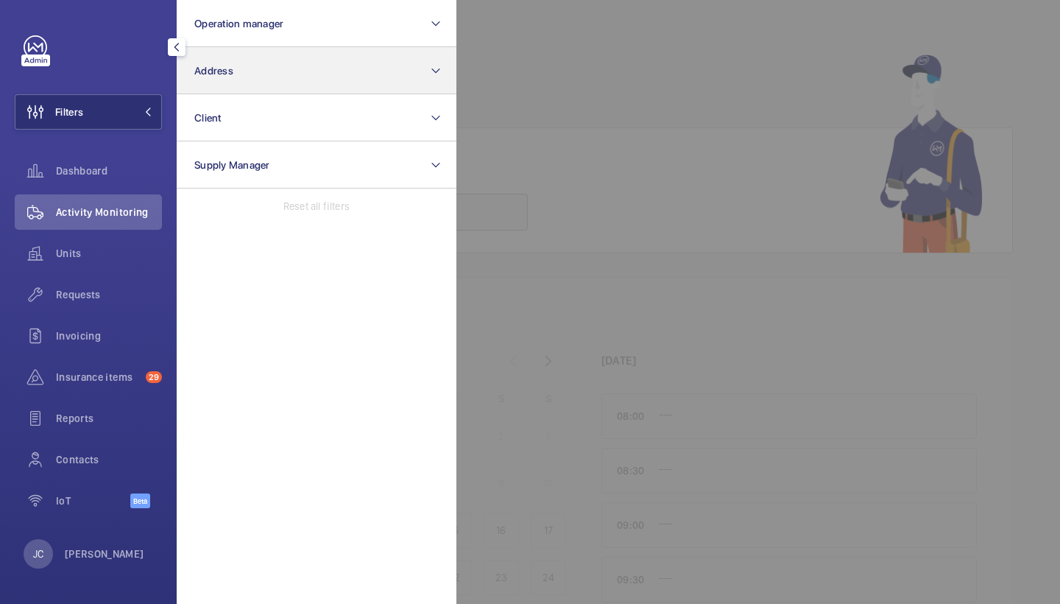
click at [236, 76] on button "Address" at bounding box center [317, 70] width 280 height 47
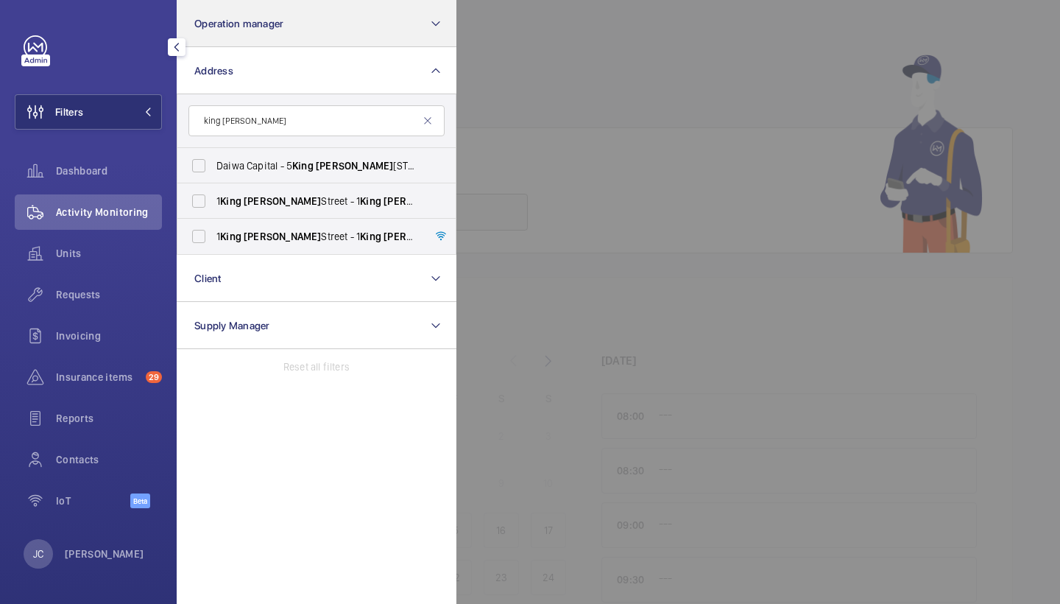
type input "king [PERSON_NAME]"
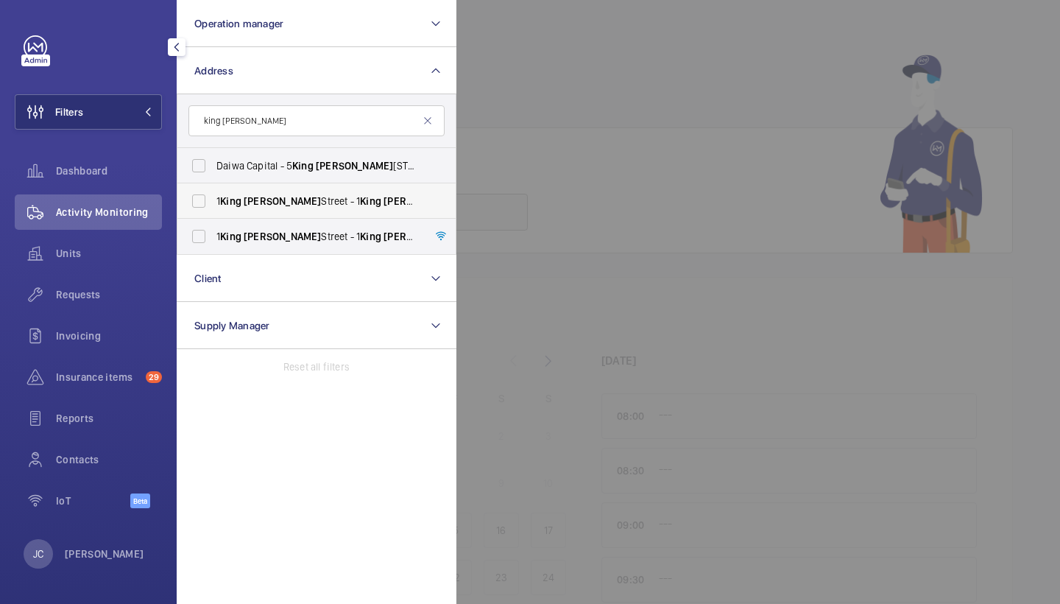
drag, startPoint x: 347, startPoint y: 2, endPoint x: 300, endPoint y: 205, distance: 208.6
click at [300, 205] on span "[STREET_ADDRESS][PERSON_NAME][PERSON_NAME]" at bounding box center [317, 201] width 202 height 15
click at [213, 205] on input "[STREET_ADDRESS][PERSON_NAME][PERSON_NAME]" at bounding box center [198, 200] width 29 height 29
checkbox input "true"
click at [250, 237] on span "[PERSON_NAME]" at bounding box center [282, 236] width 77 height 12
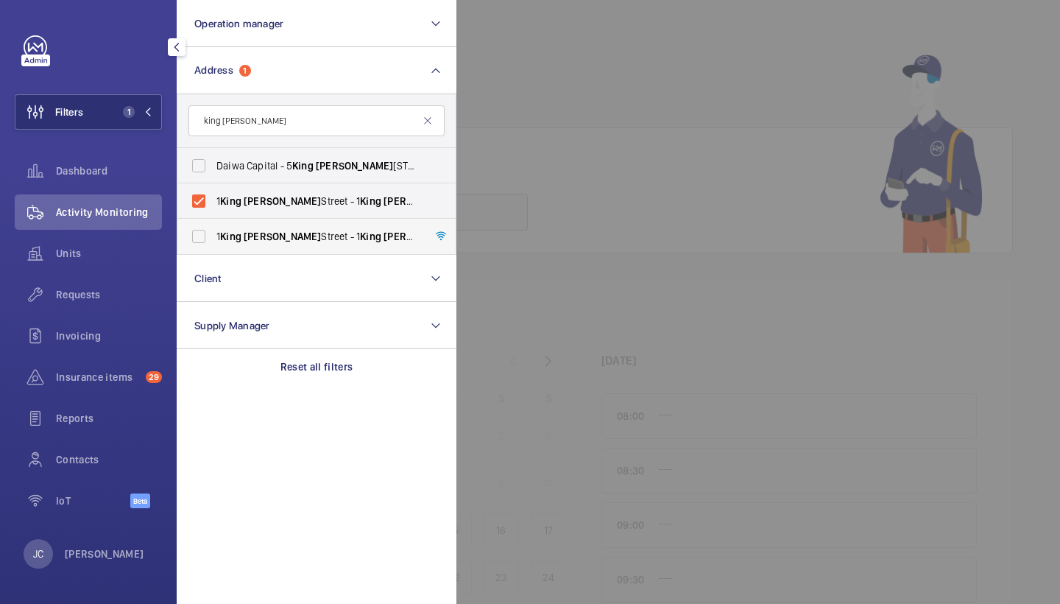
click at [213, 237] on input "[STREET_ADDRESS][PERSON_NAME][PERSON_NAME]" at bounding box center [198, 236] width 29 height 29
checkbox input "true"
click at [128, 297] on span "Requests" at bounding box center [109, 294] width 106 height 15
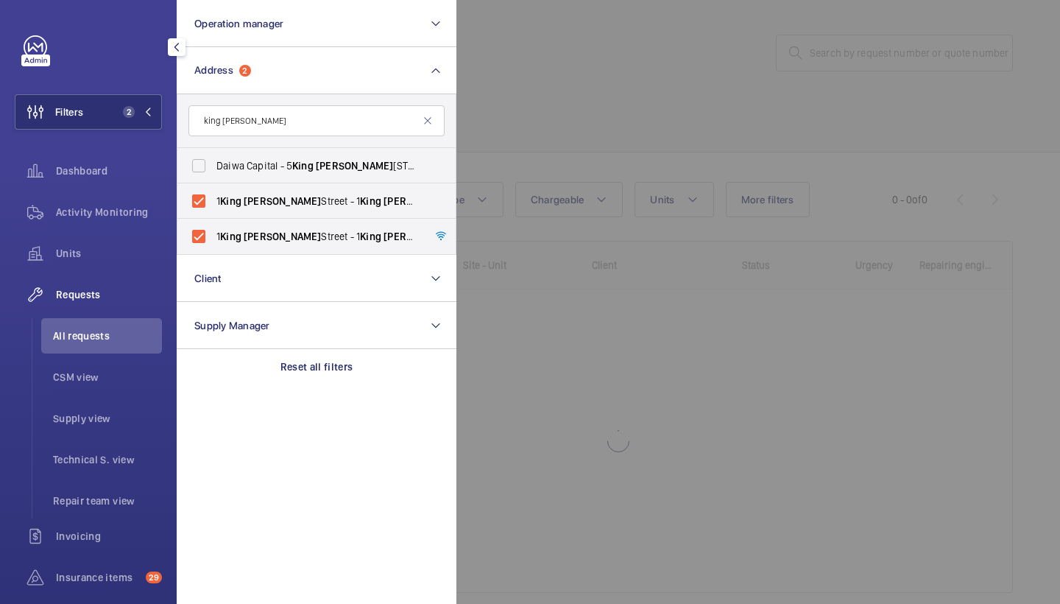
click at [702, 194] on div at bounding box center [986, 302] width 1060 height 604
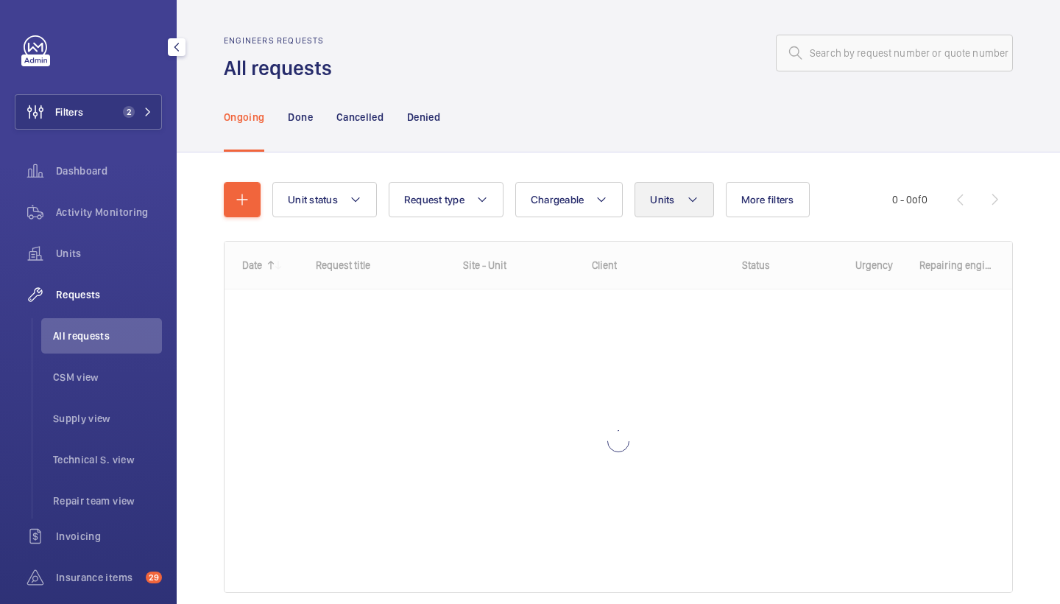
click at [701, 196] on button "Units" at bounding box center [674, 199] width 79 height 35
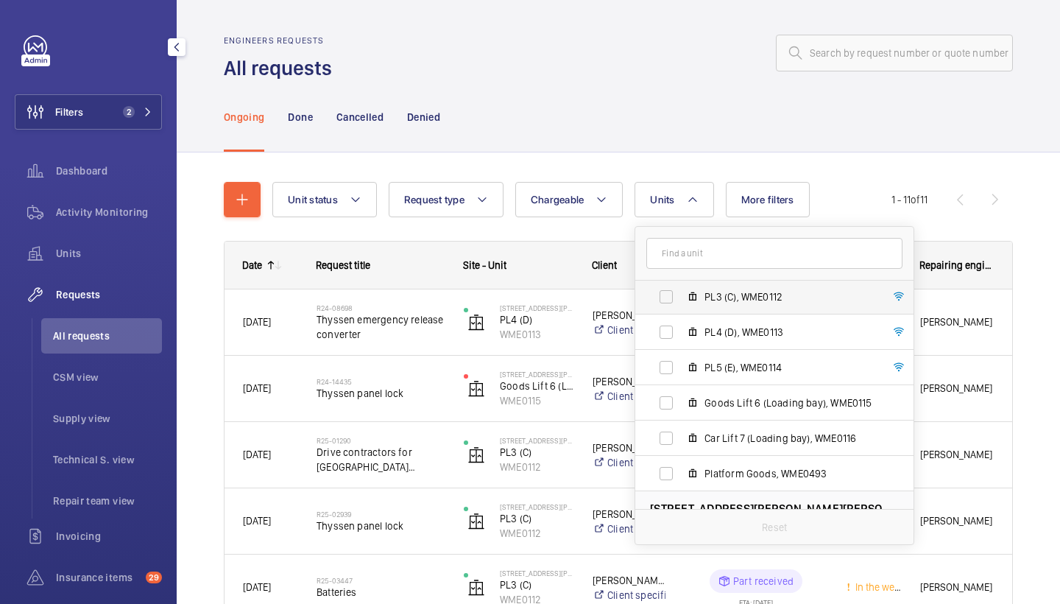
scroll to position [108, 0]
click at [756, 398] on span "Goods Lift 6 (Loading bay), WME0115" at bounding box center [789, 402] width 171 height 15
click at [681, 398] on input "Goods Lift 6 (Loading bay), WME0115" at bounding box center [665, 401] width 29 height 29
checkbox input "true"
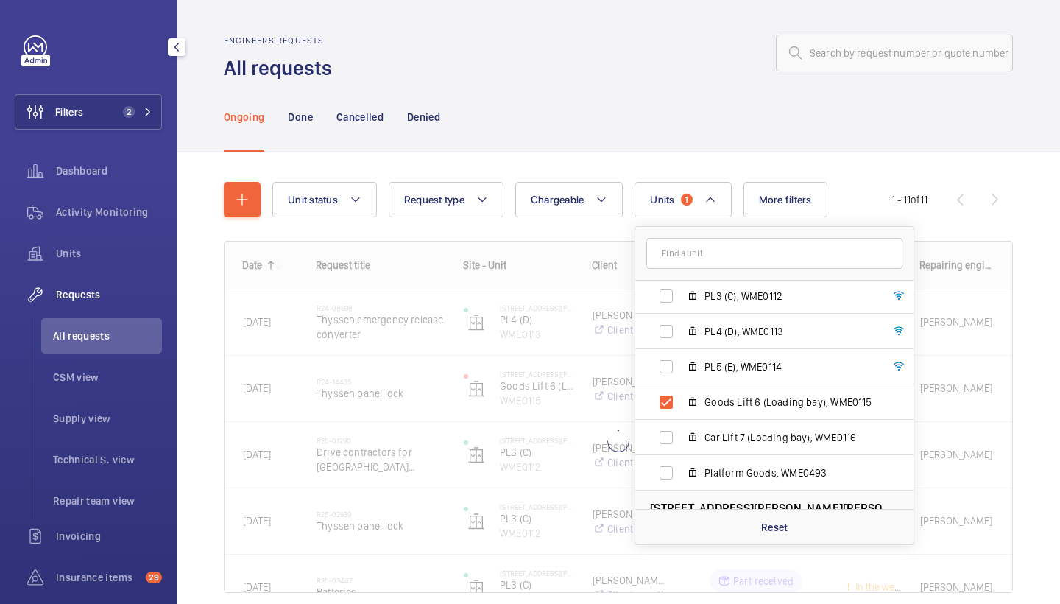
click at [699, 136] on div "Ongoing Done Cancelled Denied" at bounding box center [618, 117] width 789 height 70
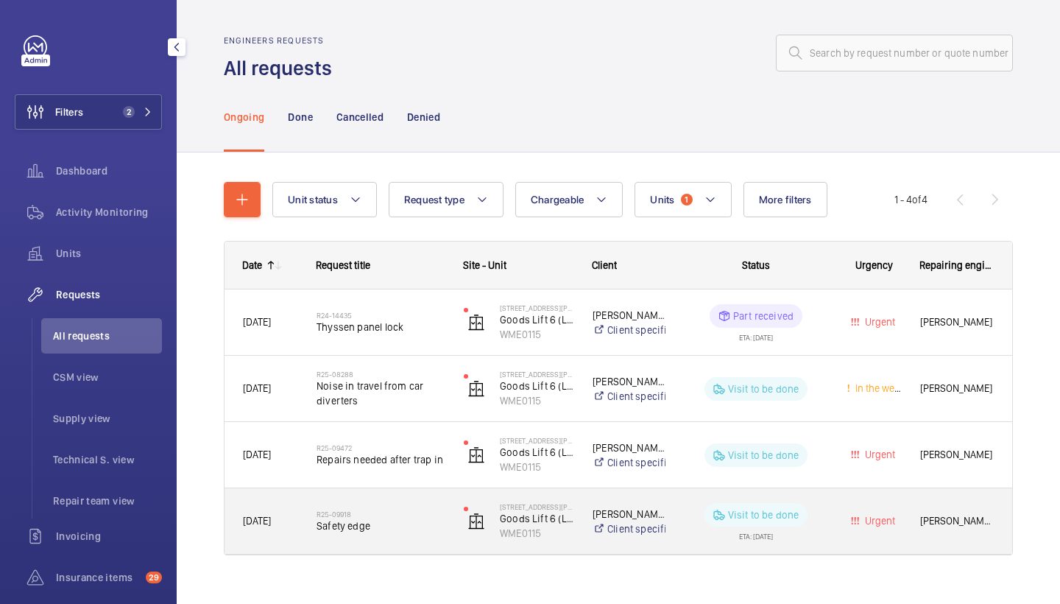
click at [383, 531] on span "Safety edge" at bounding box center [381, 525] width 128 height 15
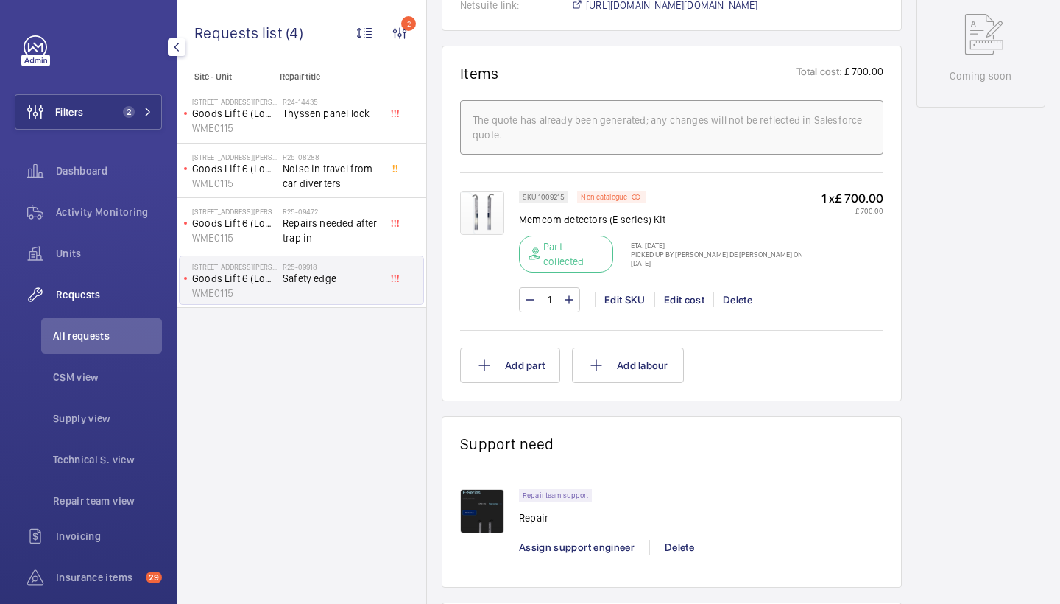
scroll to position [852, 0]
